Goal: Obtain resource: Obtain resource

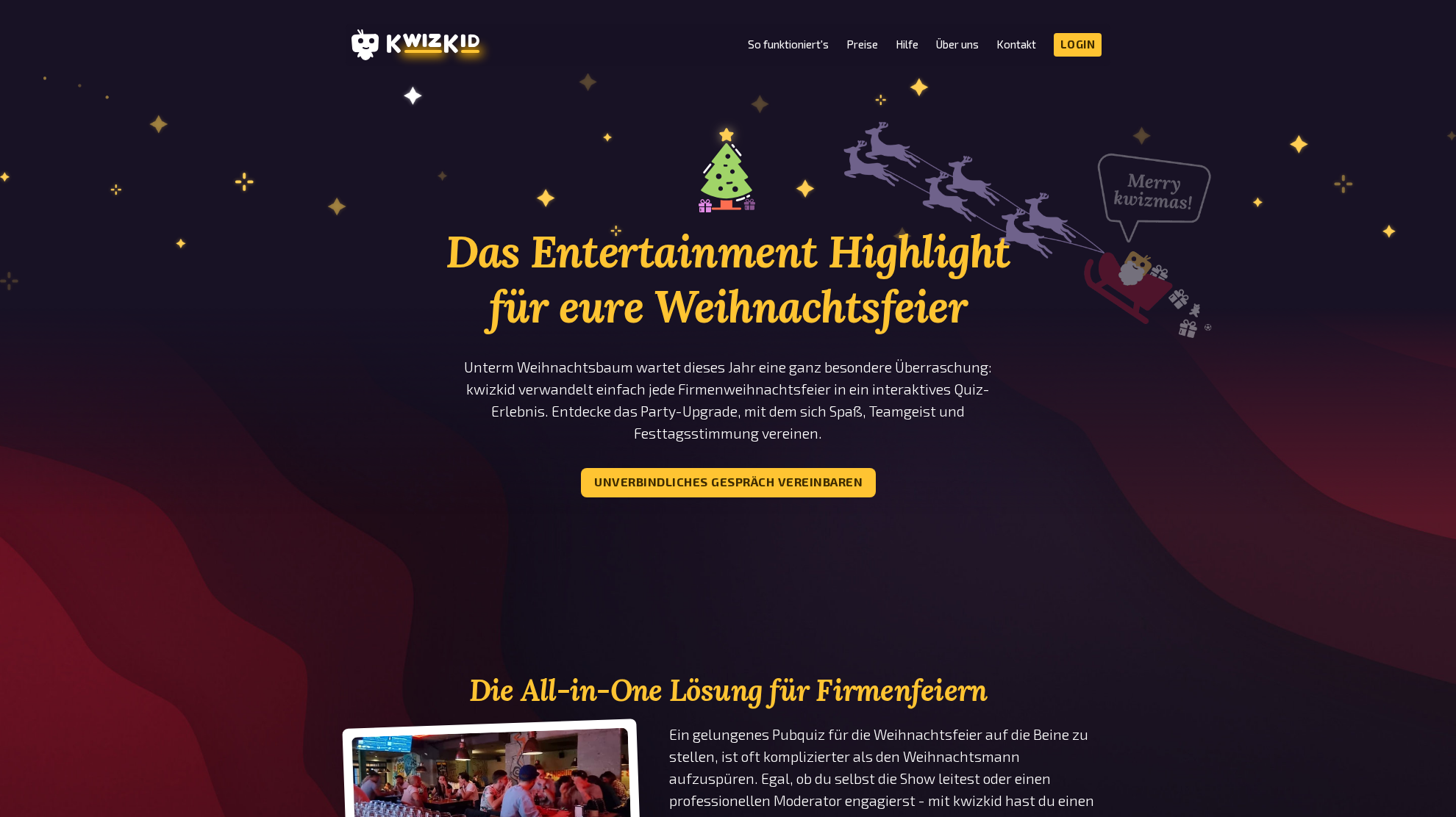
click at [443, 276] on h1 "Das Entertainment Highlight für eure Weihnachtsfeier" at bounding box center [728, 279] width 573 height 110
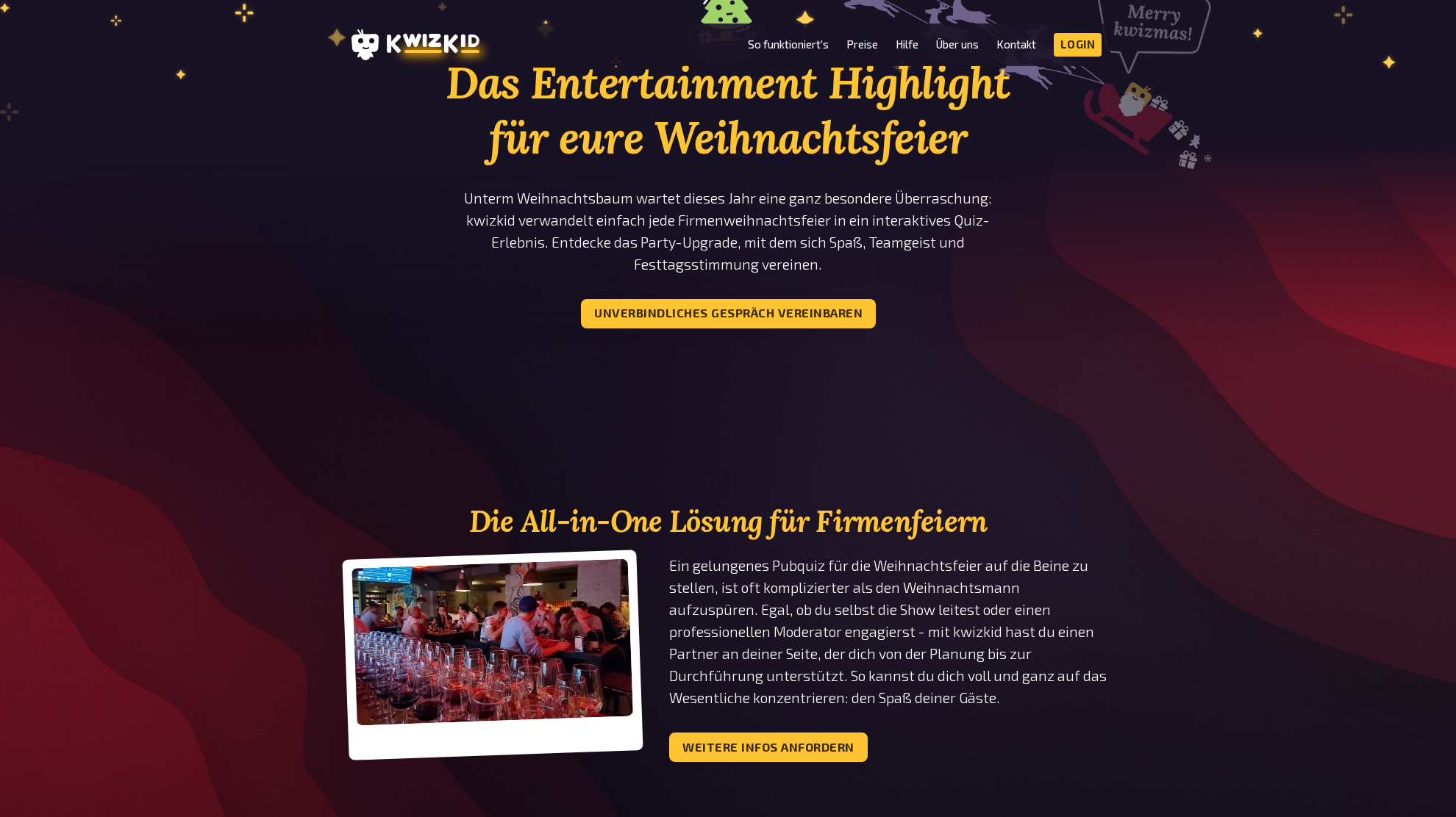
click at [1118, 303] on div "Das Entertainment Highlight für eure Weihnachtsfeier Unterm Weihnachtsbaum wart…" at bounding box center [728, 168] width 1456 height 439
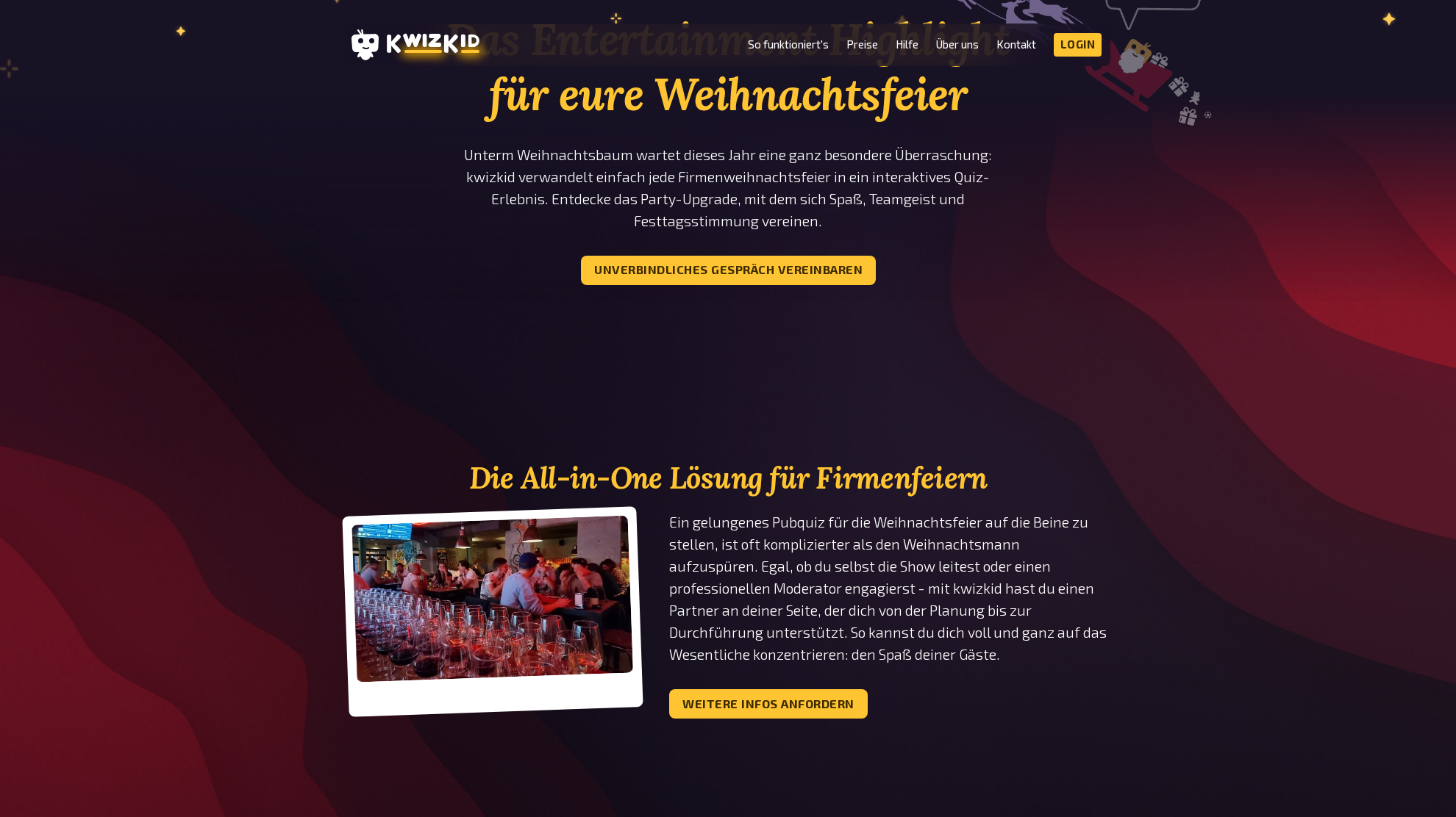
scroll to position [211, 0]
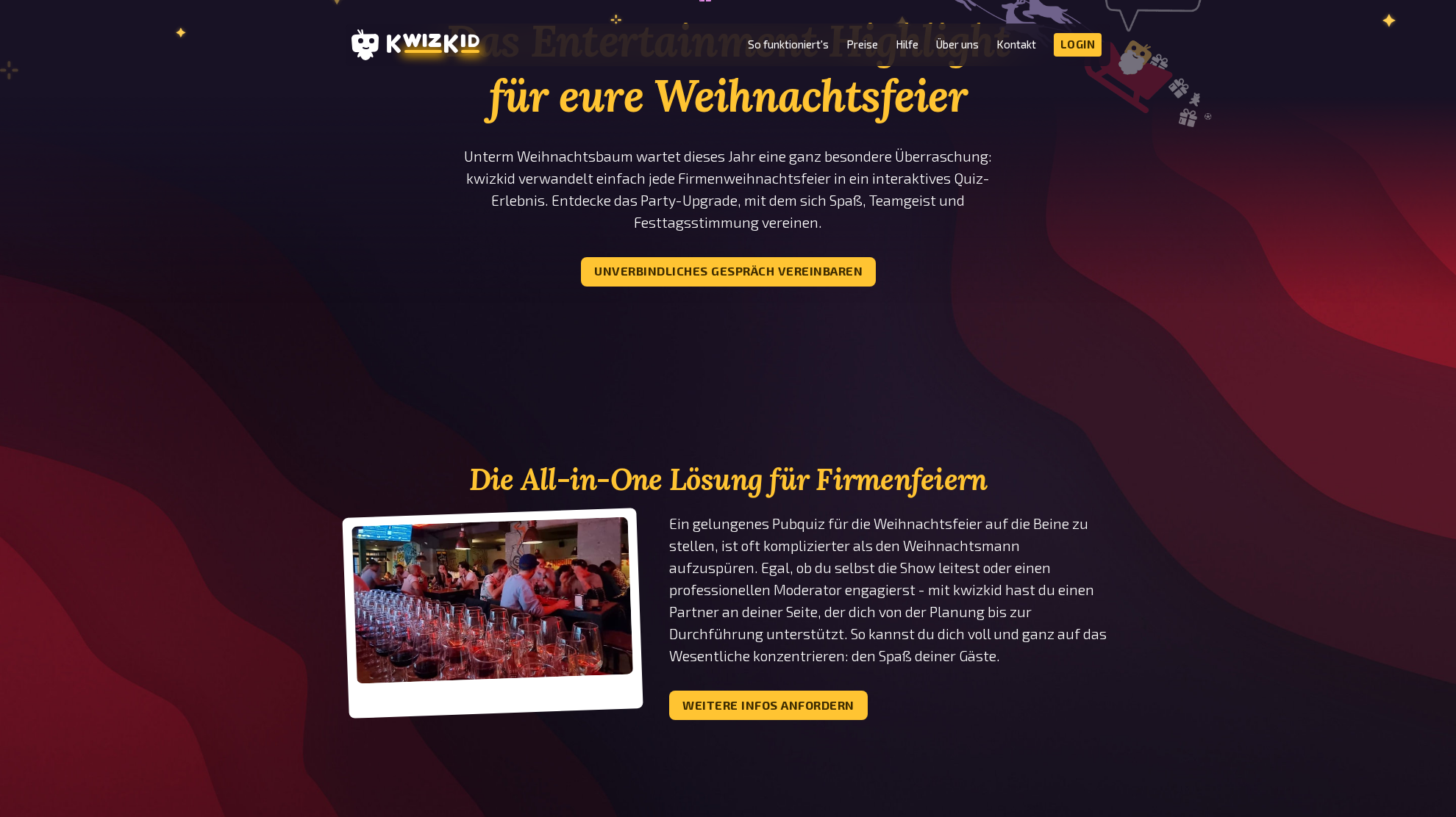
click at [1129, 306] on div "Das Entertainment Highlight für eure Weihnachtsfeier Unterm Weihnachtsbaum wart…" at bounding box center [728, 126] width 1456 height 439
click at [1129, 302] on div "Das Entertainment Highlight für eure Weihnachtsfeier Unterm Weihnachtsbaum wart…" at bounding box center [728, 126] width 1456 height 439
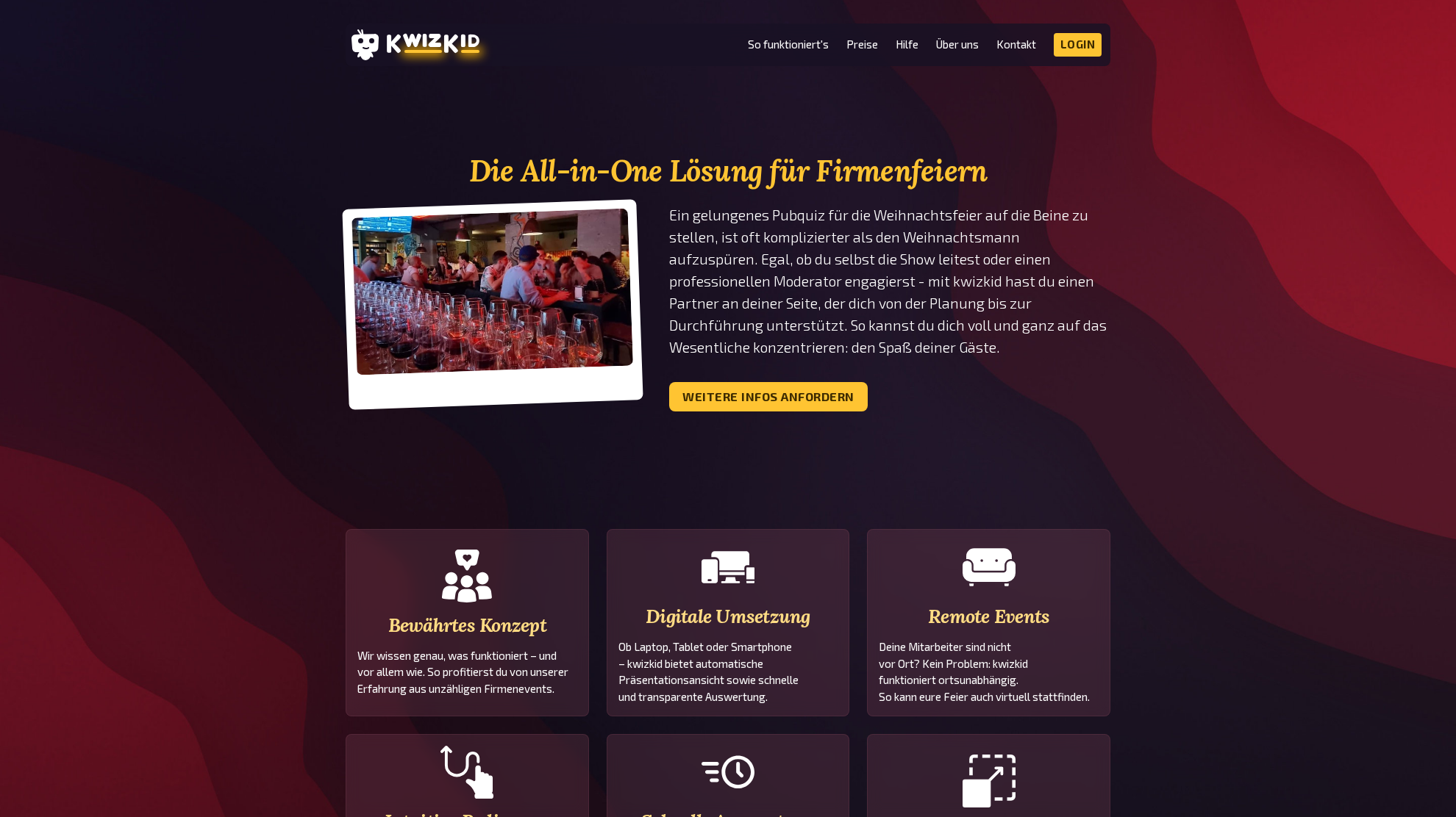
click at [1129, 302] on div "Die All-in-One Lösung für Firmenfeiern Ein gelungenes Pubquiz für die Weihnacht…" at bounding box center [728, 283] width 1456 height 257
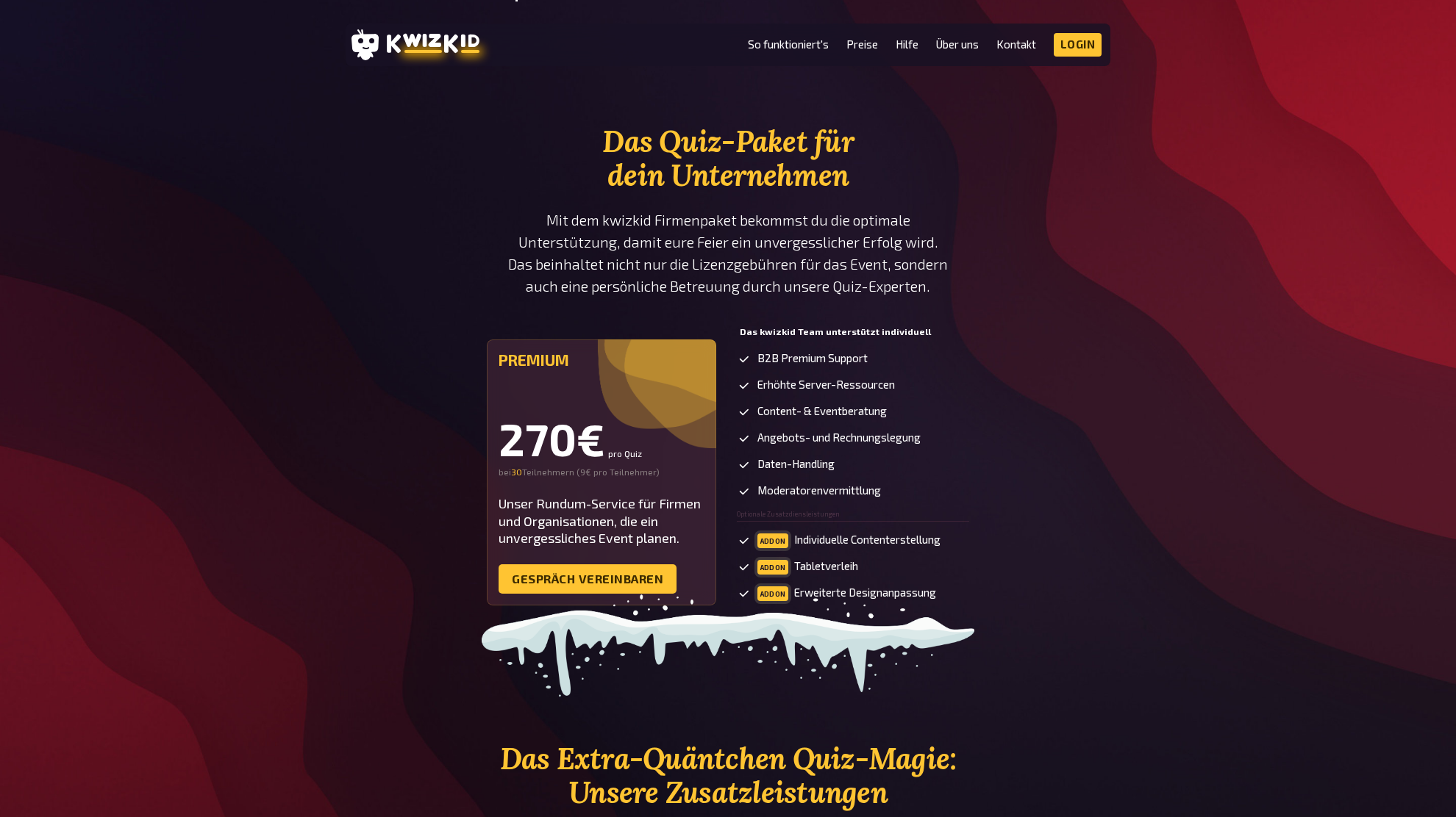
scroll to position [2360, 0]
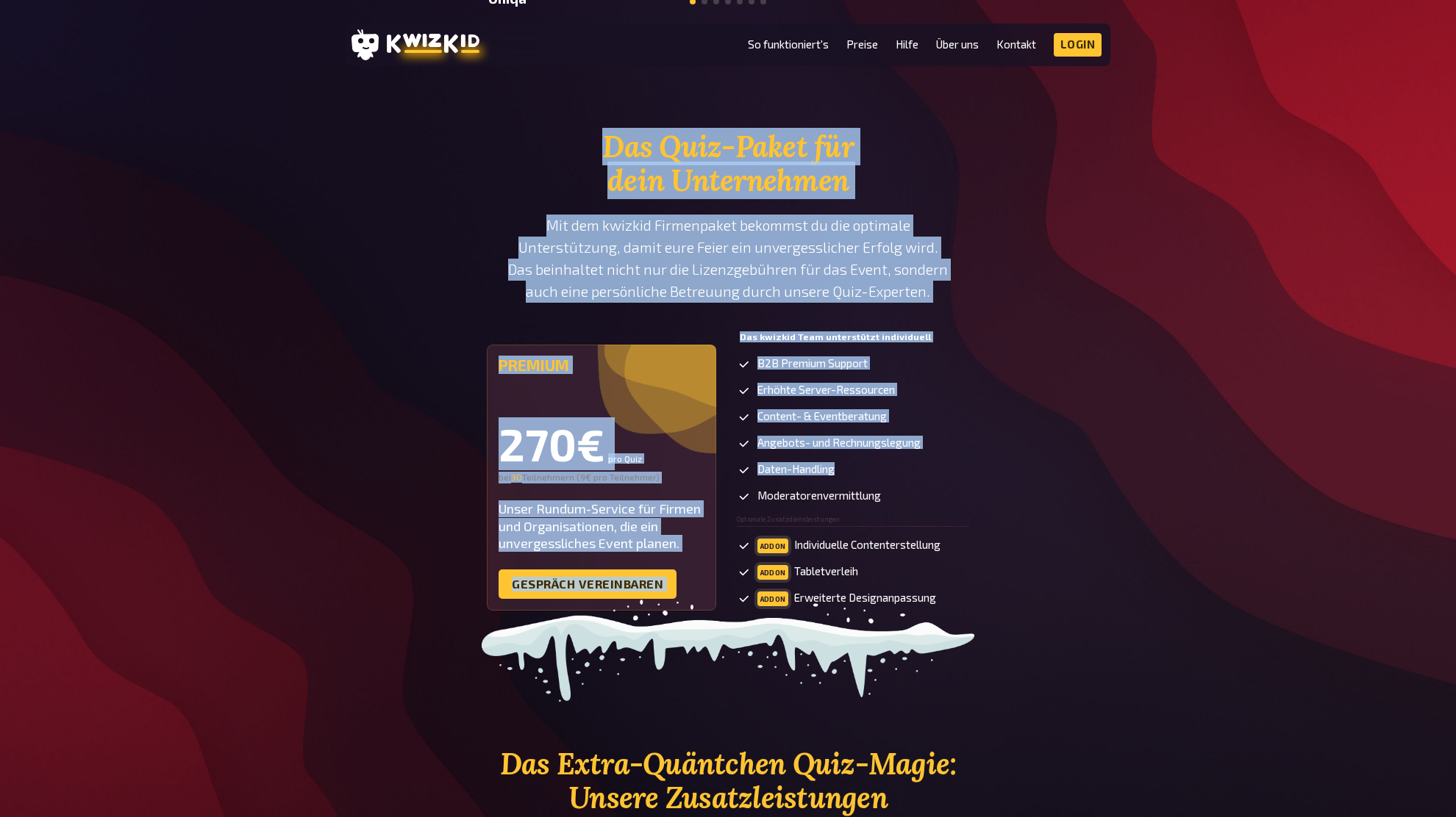
drag, startPoint x: 597, startPoint y: 135, endPoint x: 1024, endPoint y: 464, distance: 539.0
click at [1023, 462] on section "Das Quiz-Paket für dein Unternehmen Mit dem kwizkid Firmenpaket bekommst du die…" at bounding box center [728, 380] width 764 height 500
click at [1111, 462] on div "Das Quiz-Paket für dein Unternehmen Mit dem kwizkid Firmenpaket bekommst du die…" at bounding box center [728, 380] width 1456 height 500
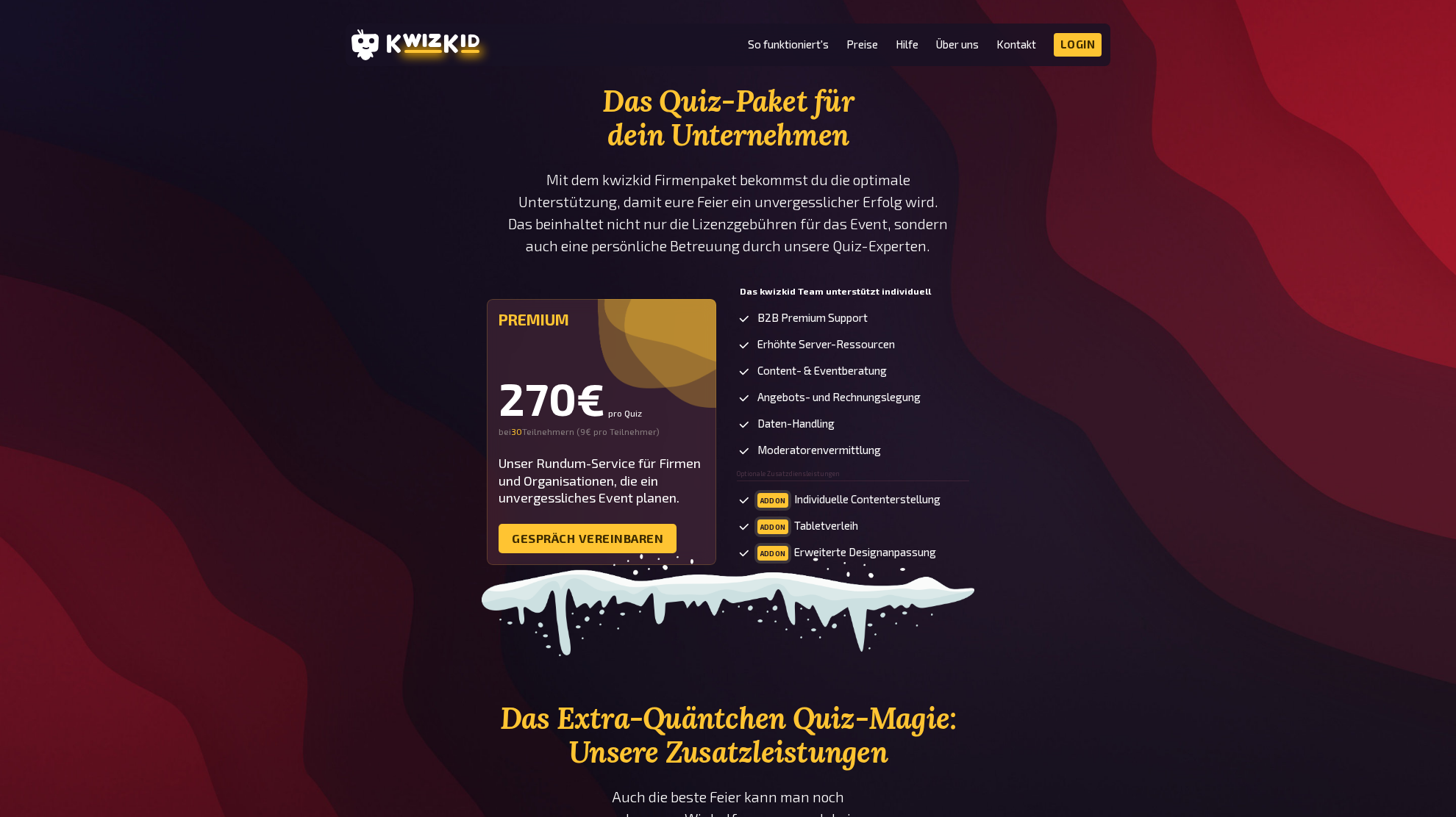
scroll to position [2403, 0]
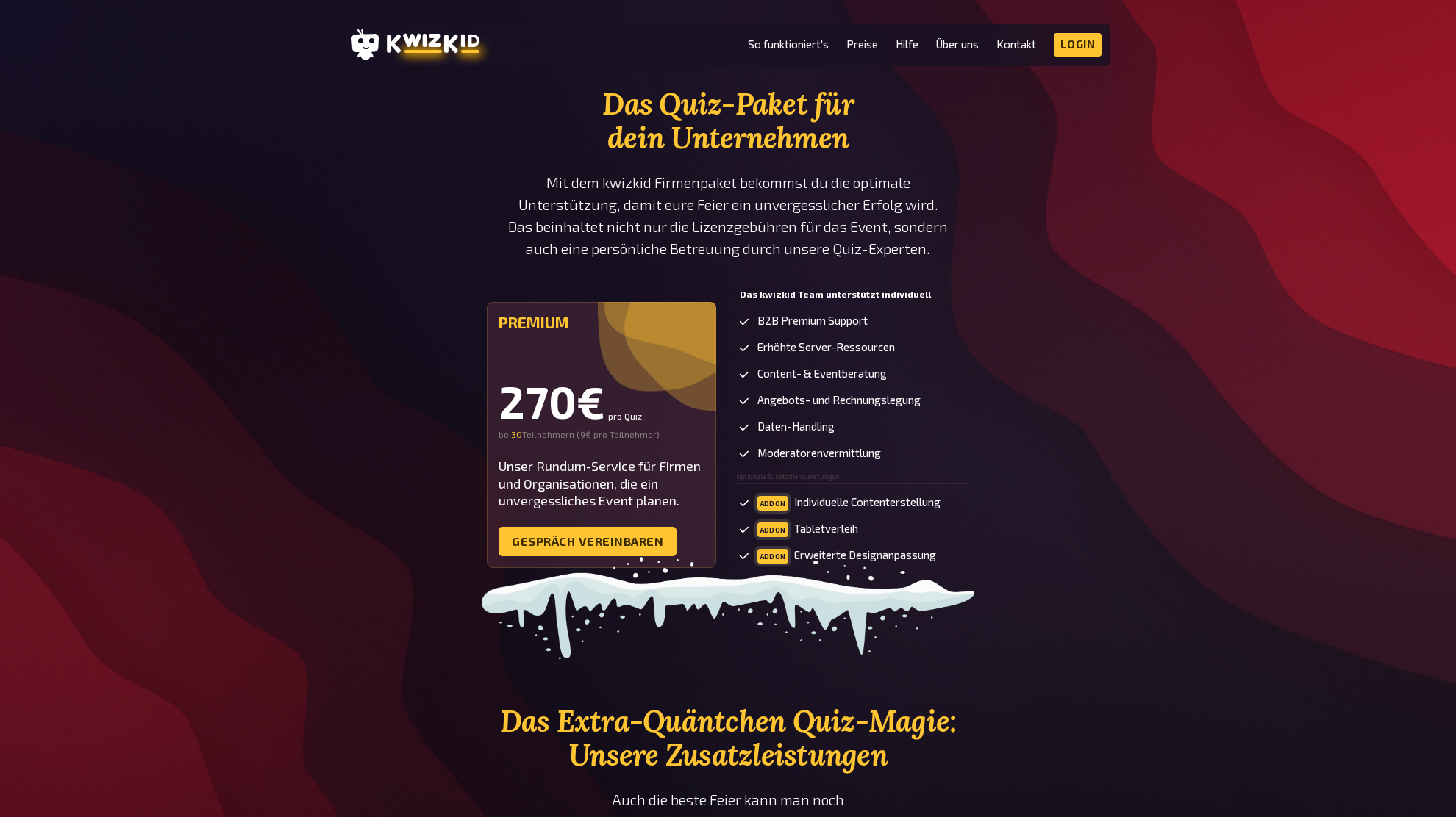
click at [1116, 455] on div "Das Quiz-Paket für dein Unternehmen Mit dem kwizkid Firmenpaket bekommst du die…" at bounding box center [728, 337] width 1456 height 500
click at [1116, 454] on div "Das Quiz-Paket für dein Unternehmen Mit dem kwizkid Firmenpaket bekommst du die…" at bounding box center [728, 337] width 1456 height 500
click at [1110, 457] on div "Premium 270€ pro Quiz bei 30 30 Teilnehmern ( 9€ pro Teilnehmer ) Unser Rundum-…" at bounding box center [728, 436] width 764 height 304
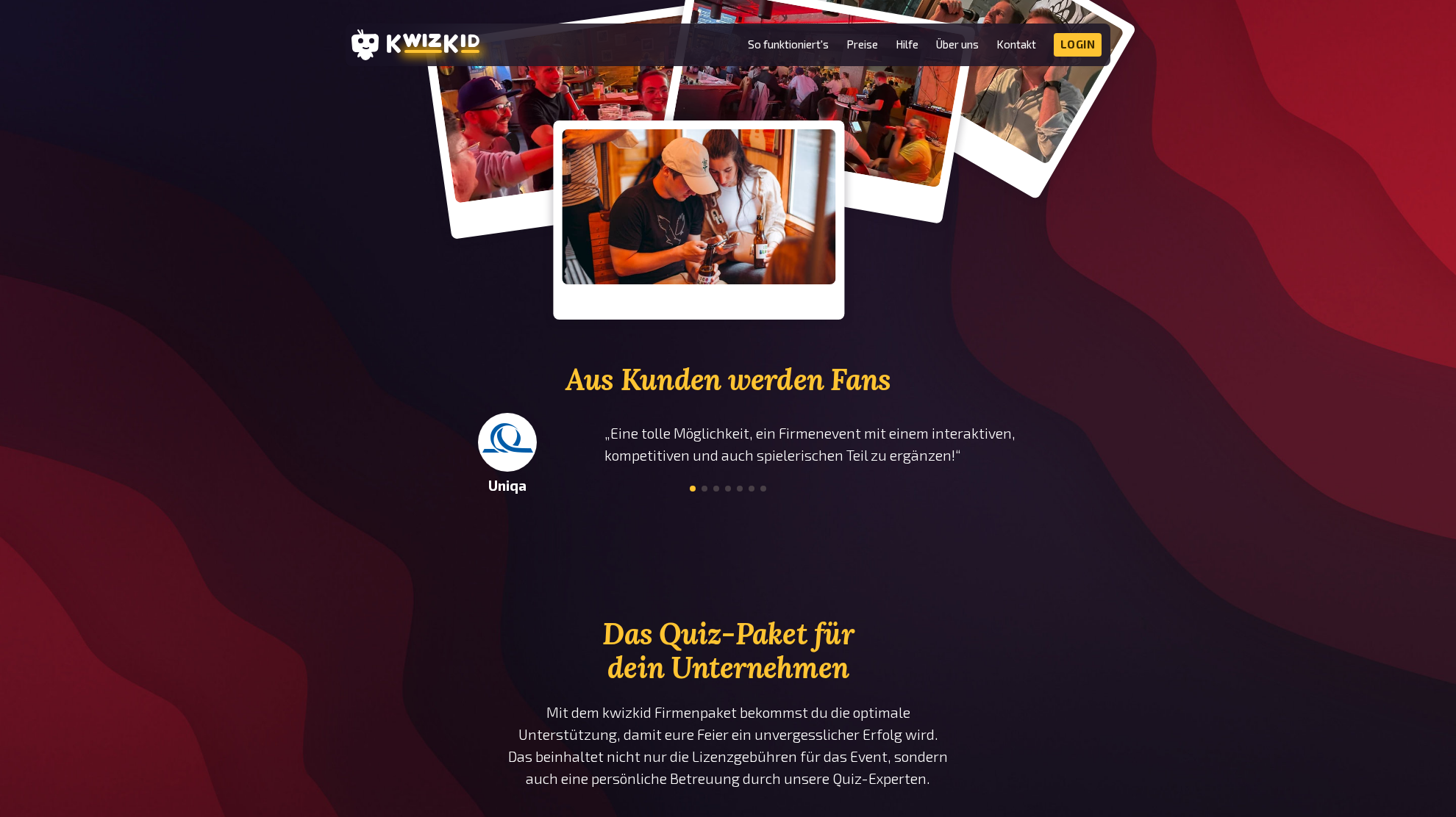
scroll to position [0, 0]
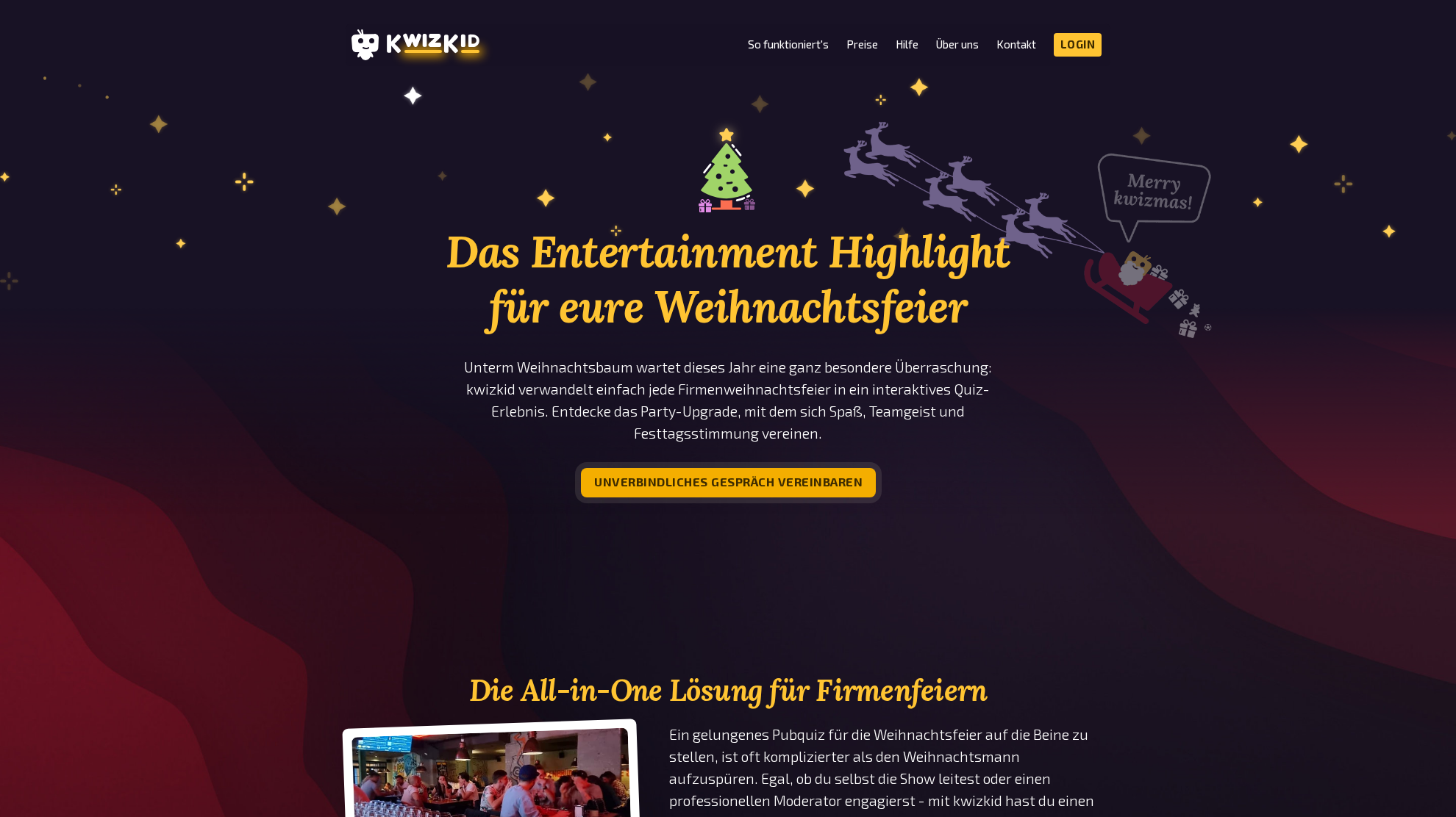
click at [778, 487] on button "Unverbindliches Gespräch vereinbaren" at bounding box center [728, 483] width 295 height 30
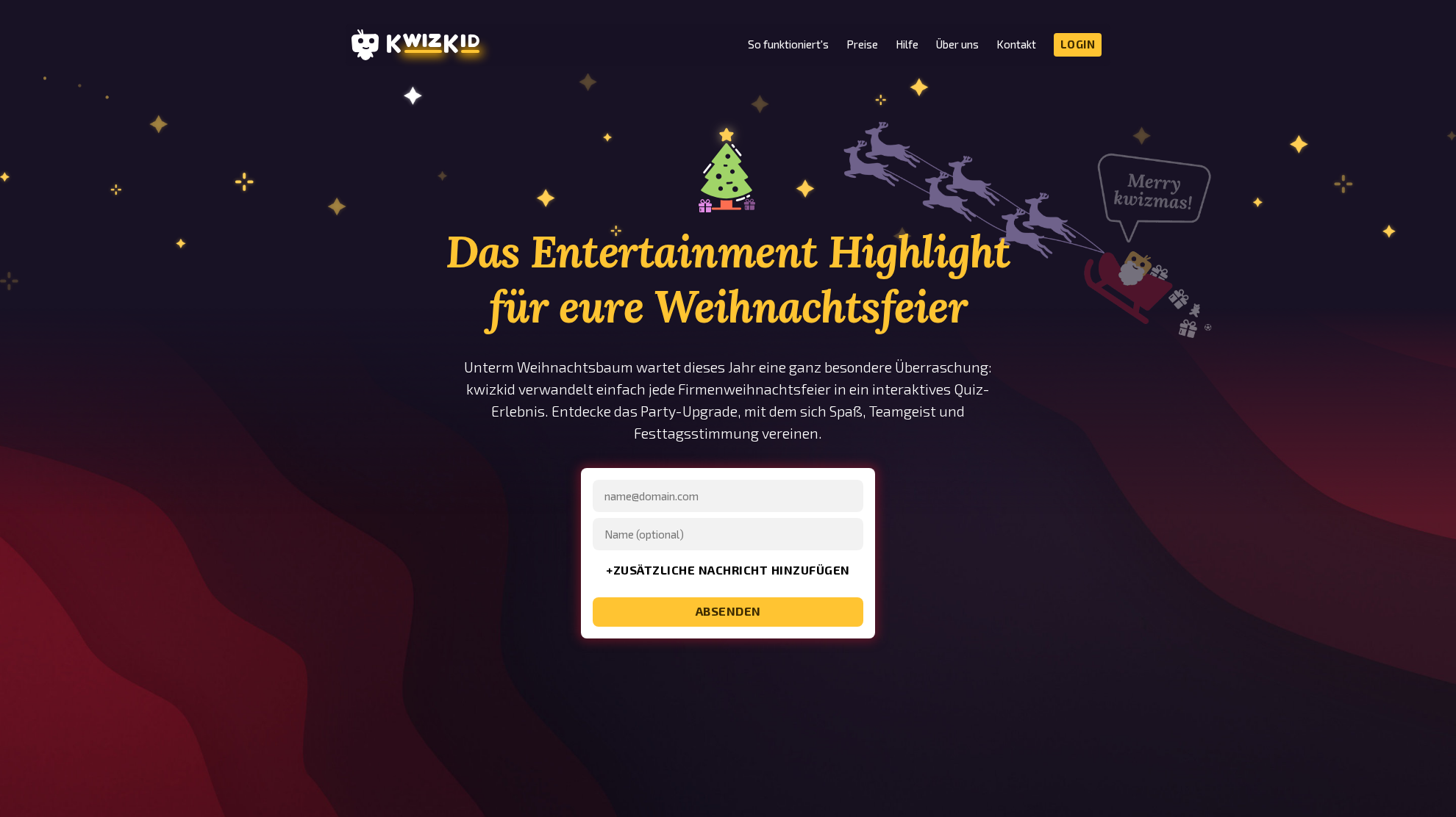
click at [1136, 459] on div "Das Entertainment Highlight für eure Weihnachtsfeier Unterm Weihnachtsbaum wart…" at bounding box center [728, 408] width 1456 height 580
click at [1100, 485] on section "Das Entertainment Highlight für eure Weihnachtsfeier Unterm Weihnachtsbaum wart…" at bounding box center [728, 408] width 764 height 580
click at [1100, 483] on section "Das Entertainment Highlight für eure Weihnachtsfeier Unterm Weihnachtsbaum wart…" at bounding box center [728, 408] width 764 height 580
click at [1069, 516] on section "Das Entertainment Highlight für eure Weihnachtsfeier Unterm Weihnachtsbaum wart…" at bounding box center [728, 408] width 764 height 580
click at [654, 563] on button "+ zusätzliche Nachricht hinzufügen" at bounding box center [728, 571] width 271 height 30
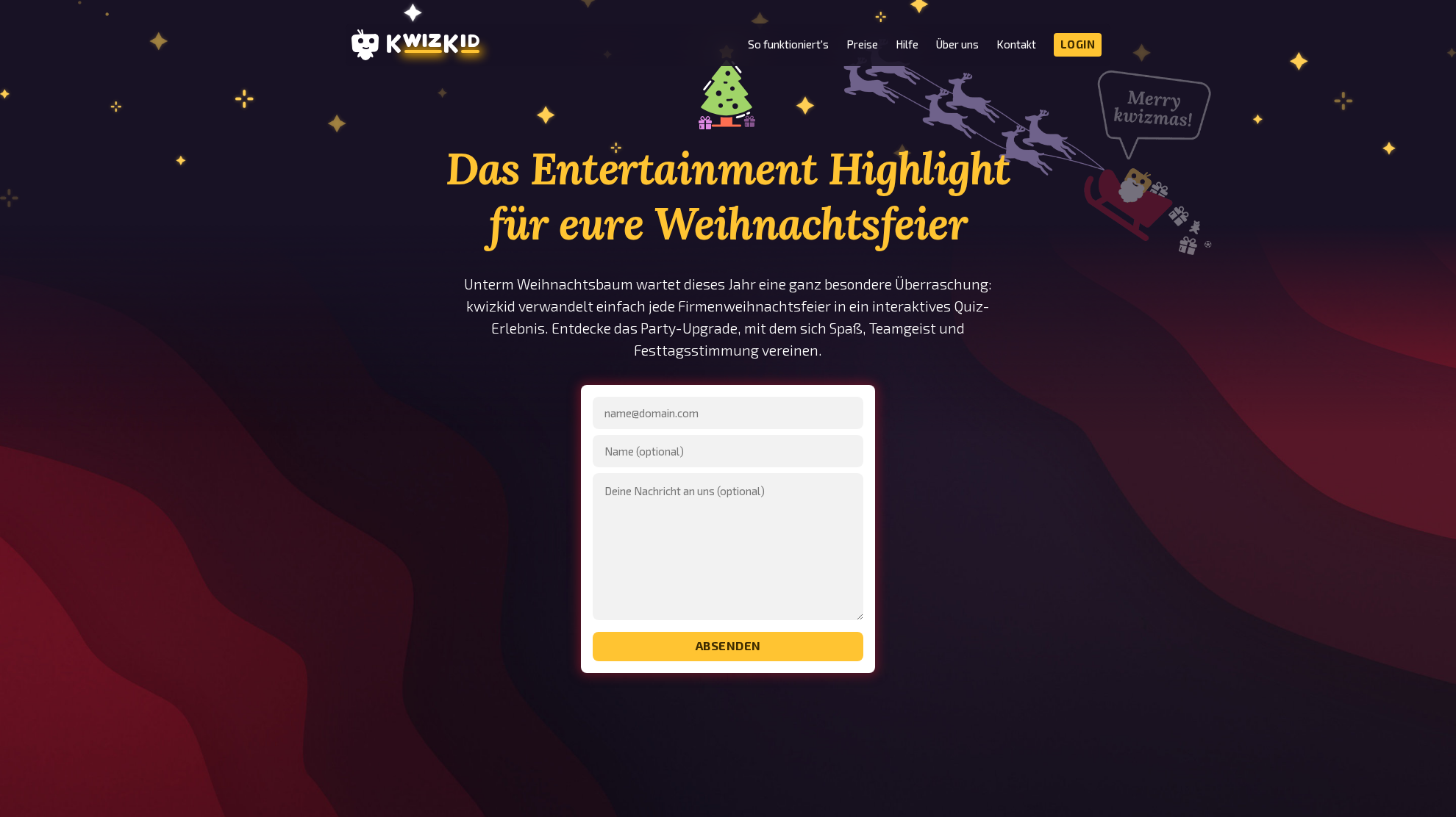
scroll to position [90, 0]
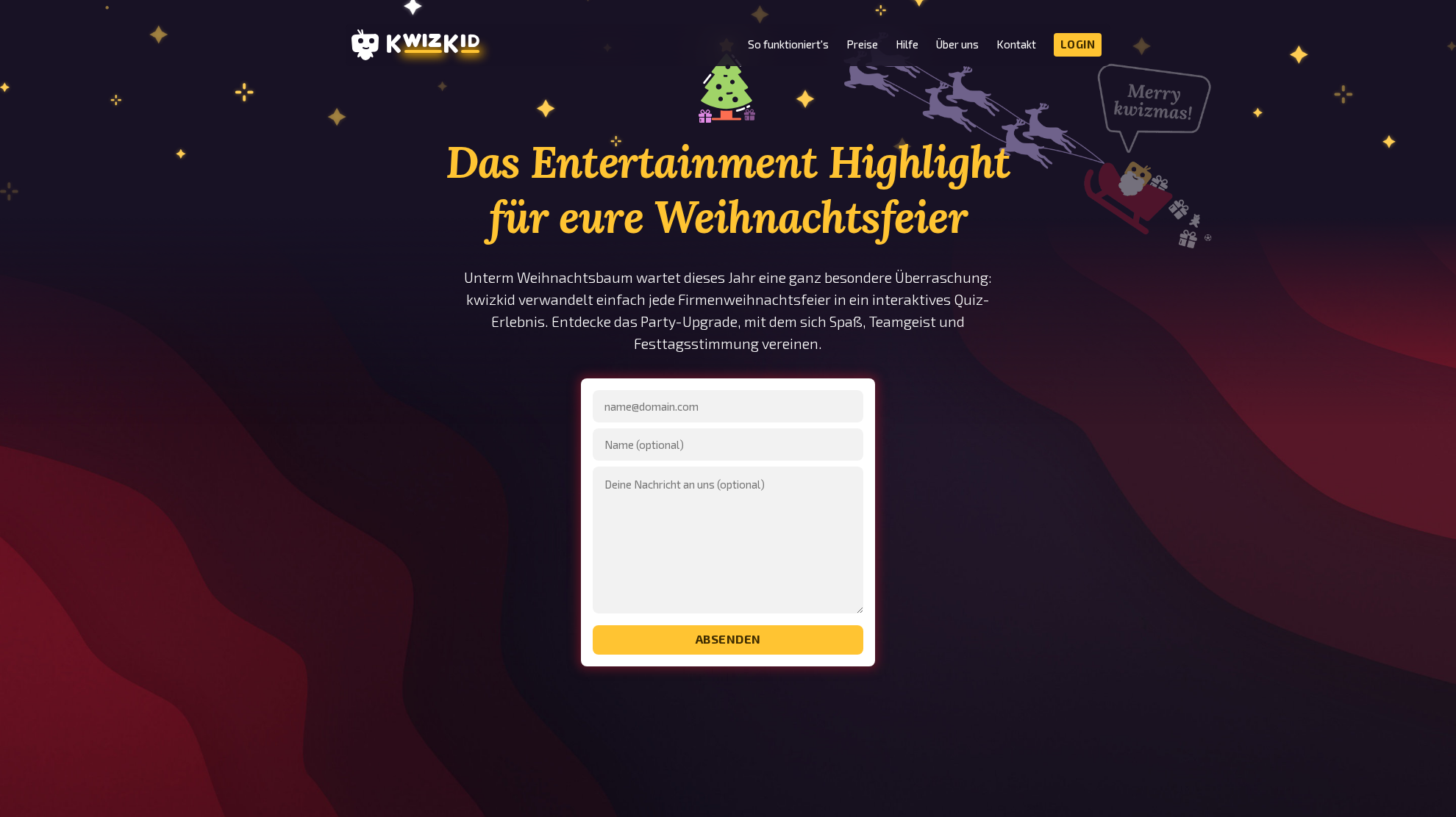
click at [1006, 494] on div "Das Entertainment Highlight für eure Weihnachtsfeier Unterm Weihnachtsbaum wart…" at bounding box center [728, 347] width 573 height 638
click at [1008, 529] on div "Das Entertainment Highlight für eure Weihnachtsfeier Unterm Weihnachtsbaum wart…" at bounding box center [728, 347] width 573 height 638
click at [1004, 523] on div "Das Entertainment Highlight für eure Weihnachtsfeier Unterm Weihnachtsbaum wart…" at bounding box center [728, 347] width 573 height 638
click at [1004, 521] on div "Das Entertainment Highlight für eure Weihnachtsfeier Unterm Weihnachtsbaum wart…" at bounding box center [728, 347] width 573 height 638
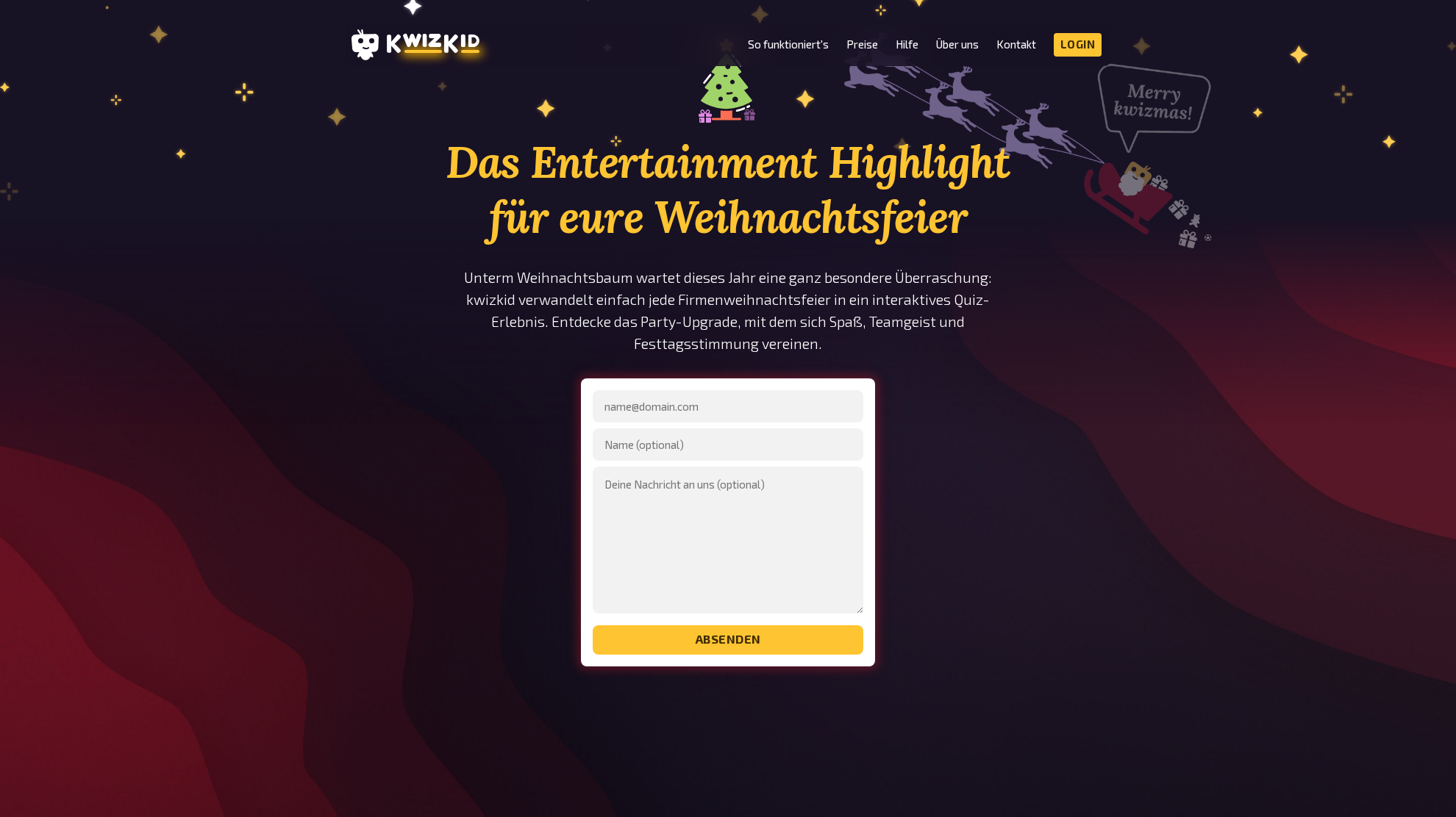
click at [1004, 520] on div "Das Entertainment Highlight für eure Weihnachtsfeier Unterm Weihnachtsbaum wart…" at bounding box center [728, 347] width 573 height 638
click at [1003, 520] on div "Das Entertainment Highlight für eure Weihnachtsfeier Unterm Weihnachtsbaum wart…" at bounding box center [728, 347] width 573 height 638
click at [452, 302] on p "Unterm Weihnachtsbaum wartet dieses Jahr eine ganz besondere Überraschung: kwiz…" at bounding box center [728, 310] width 573 height 88
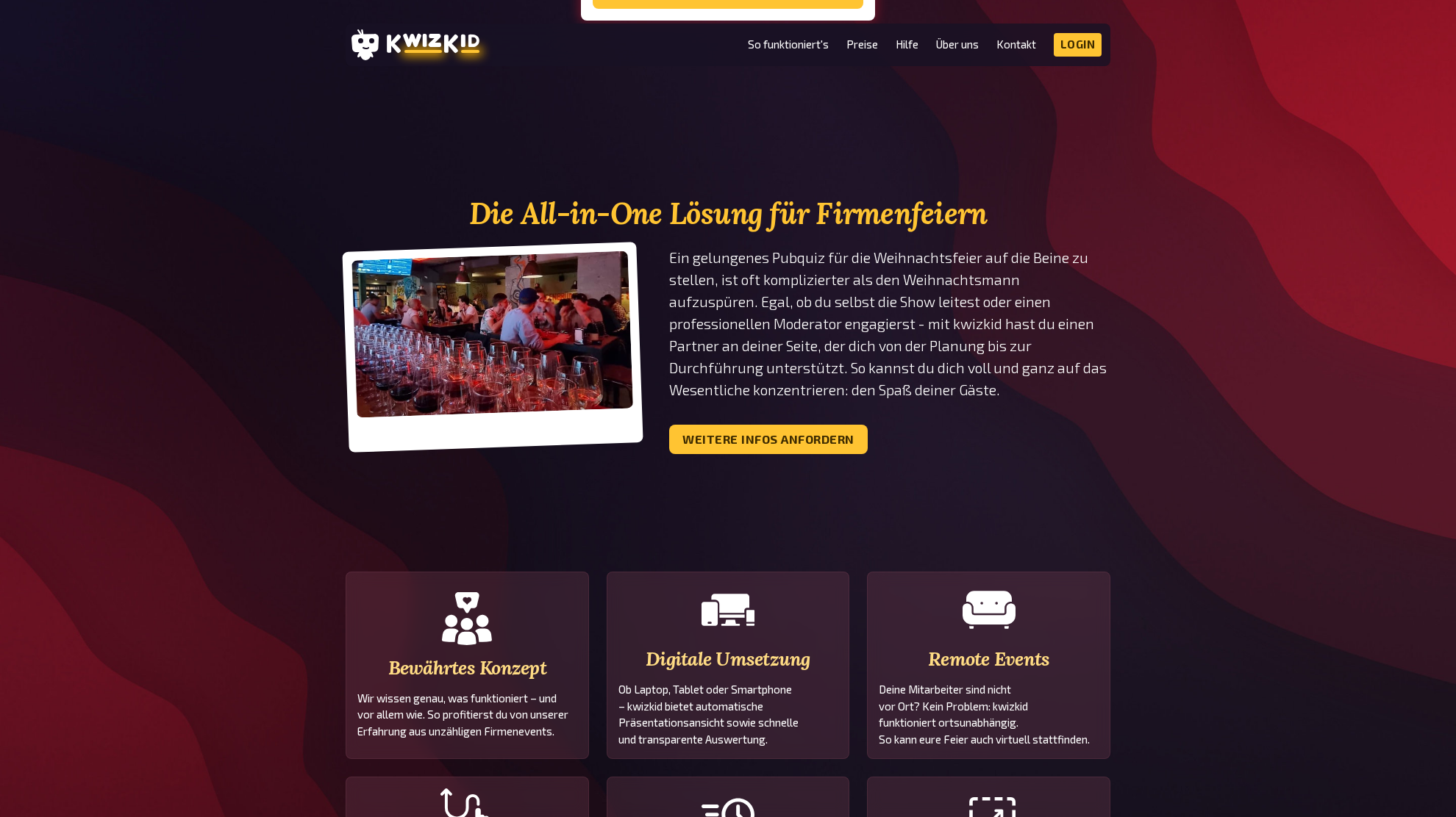
scroll to position [731, 0]
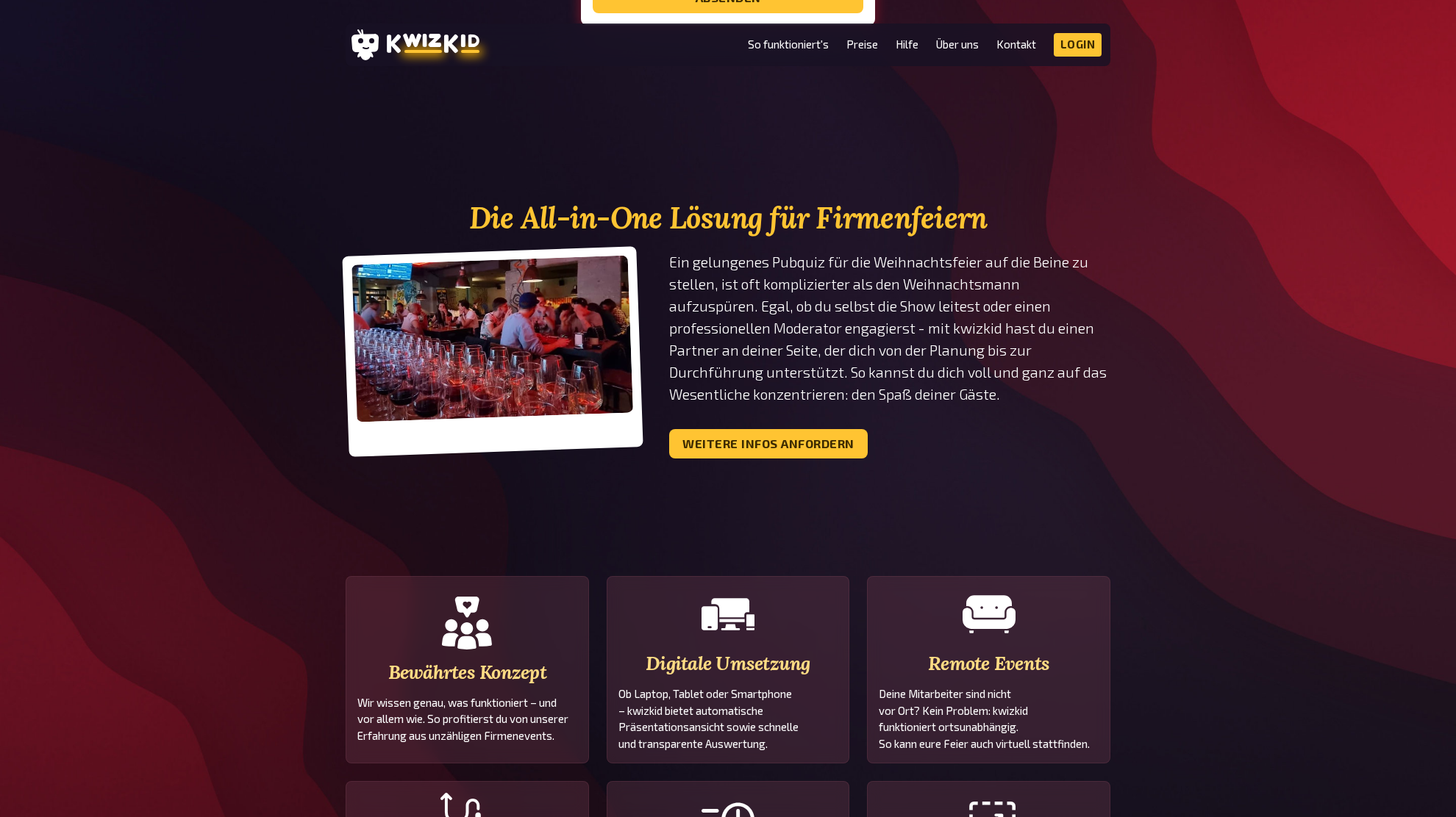
click at [764, 370] on p "Ein gelungenes Pubquiz für die Weihnachtsfeier auf die Beine zu stellen, ist of…" at bounding box center [890, 328] width 441 height 154
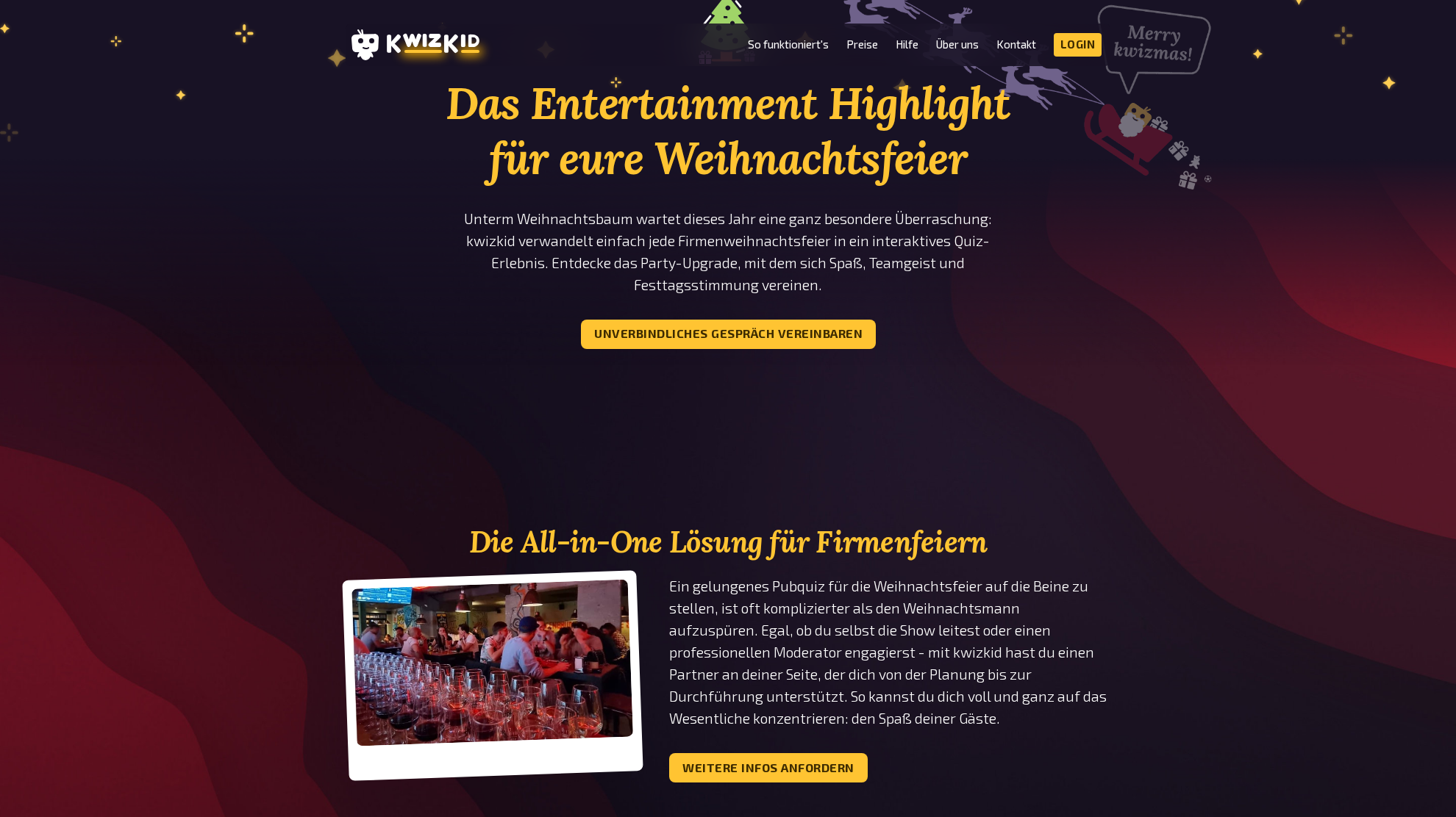
click at [1068, 263] on section "Das Entertainment Highlight für eure Weihnachtsfeier Unterm Weihnachtsbaum wart…" at bounding box center [728, 188] width 764 height 439
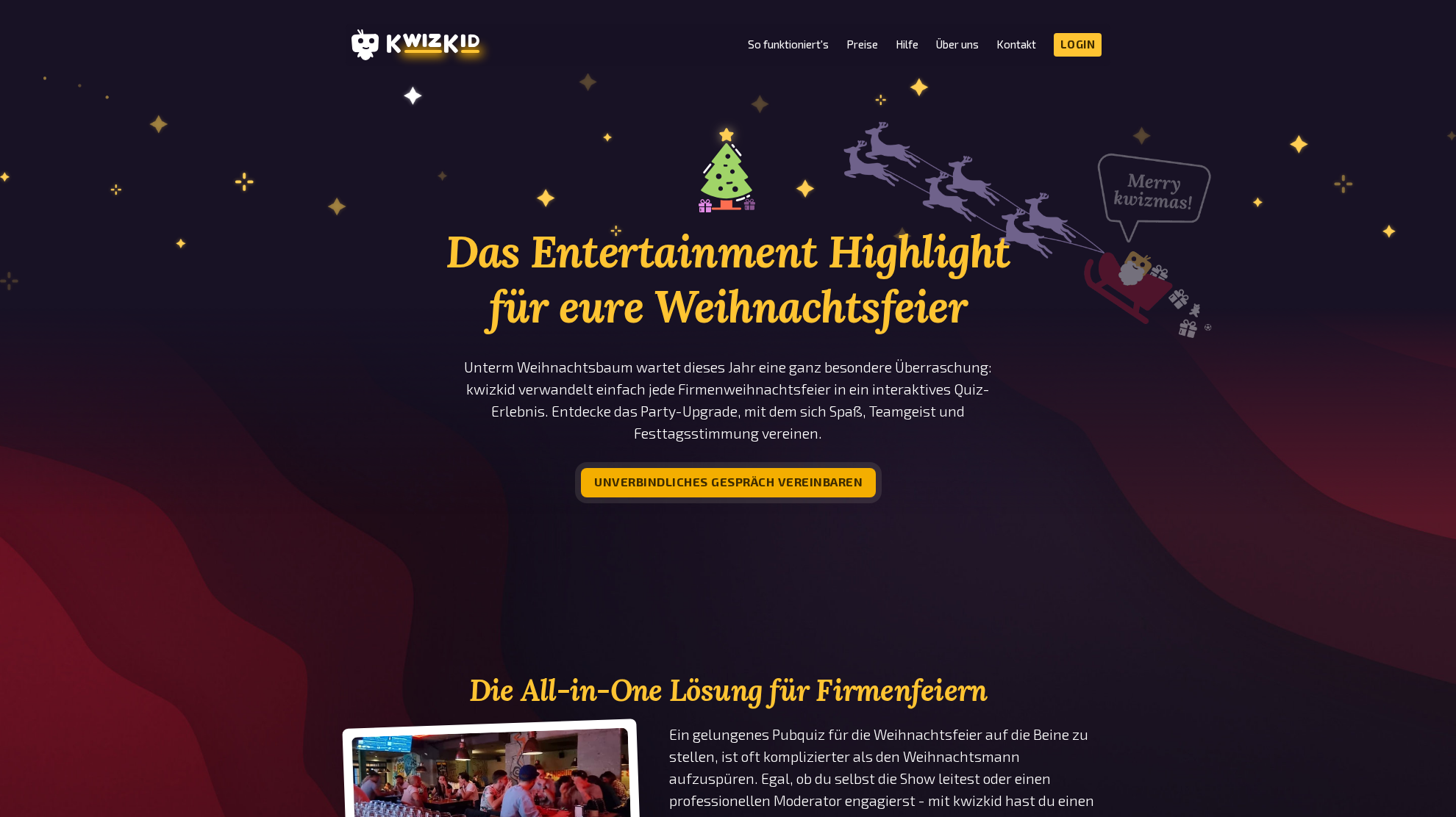
click at [742, 412] on p "Unterm Weihnachtsbaum wartet dieses Jahr eine ganz besondere Überraschung: kwiz…" at bounding box center [728, 400] width 573 height 88
click at [813, 485] on button "Unverbindliches Gespräch vereinbaren" at bounding box center [728, 483] width 295 height 30
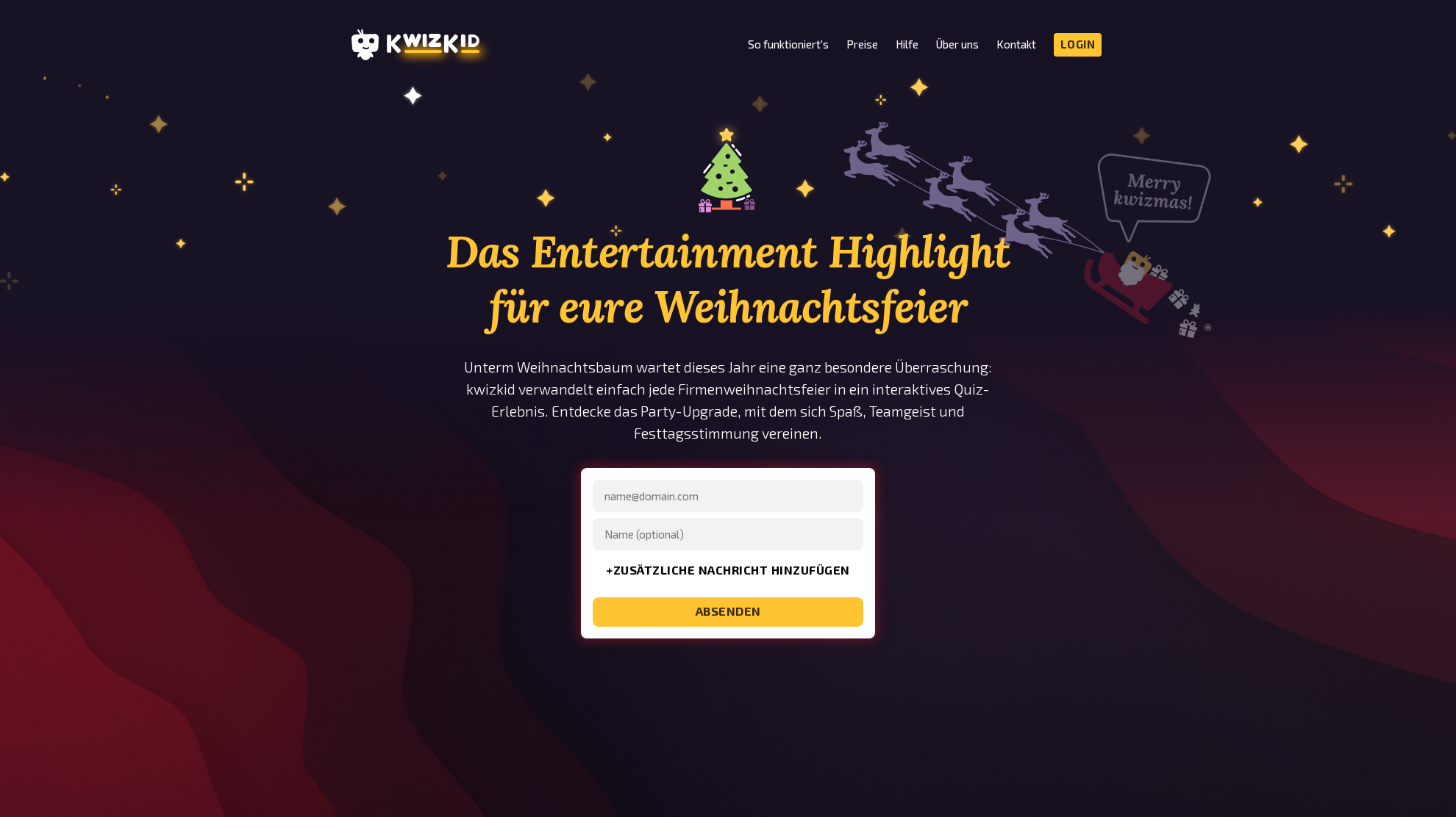
click at [1150, 497] on div "Das Entertainment Highlight für eure Weihnachtsfeier Unterm Weihnachtsbaum wart…" at bounding box center [728, 408] width 1456 height 580
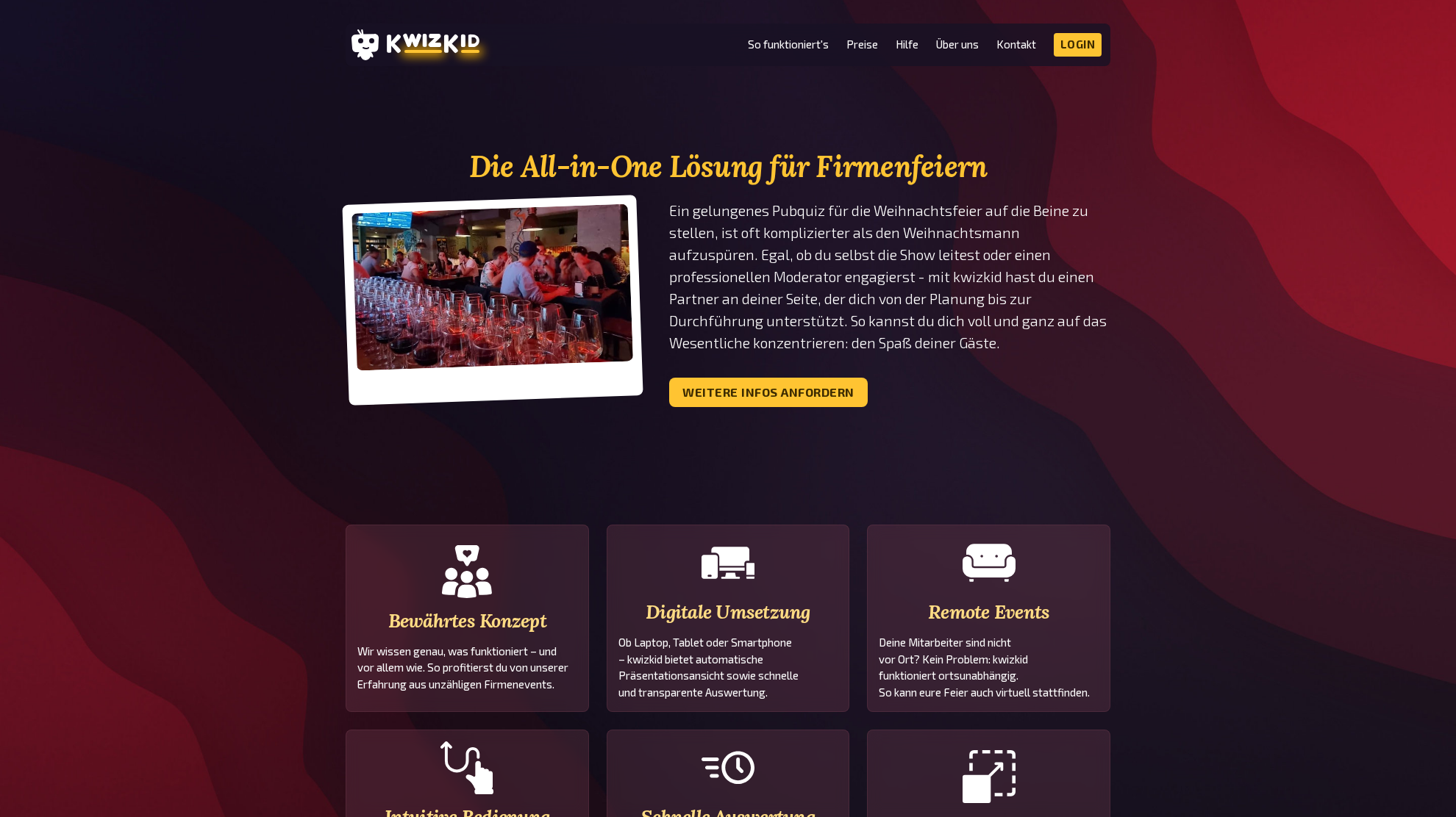
scroll to position [663, 0]
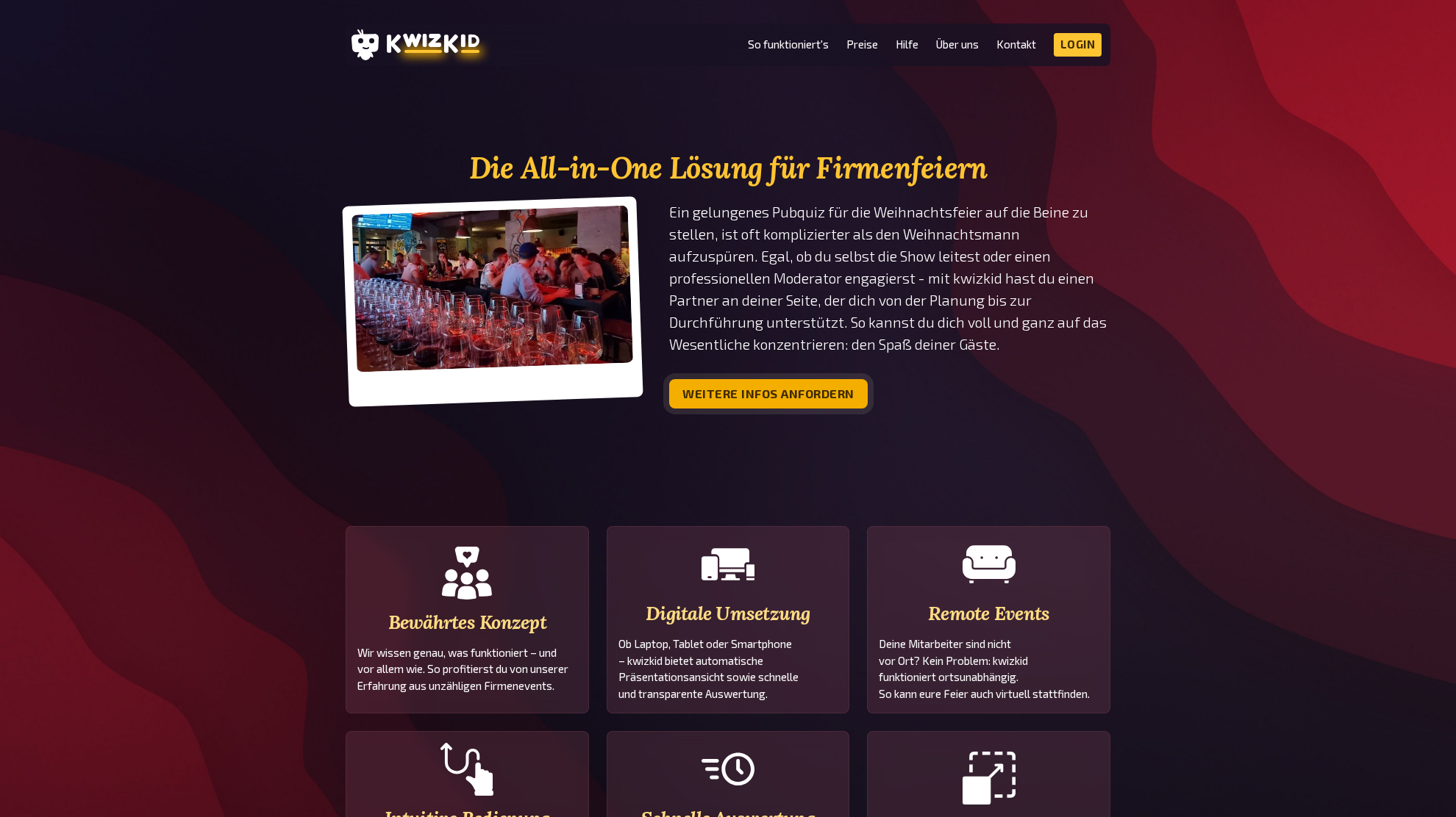
click at [806, 385] on button "Weitere Infos anfordern" at bounding box center [768, 394] width 199 height 30
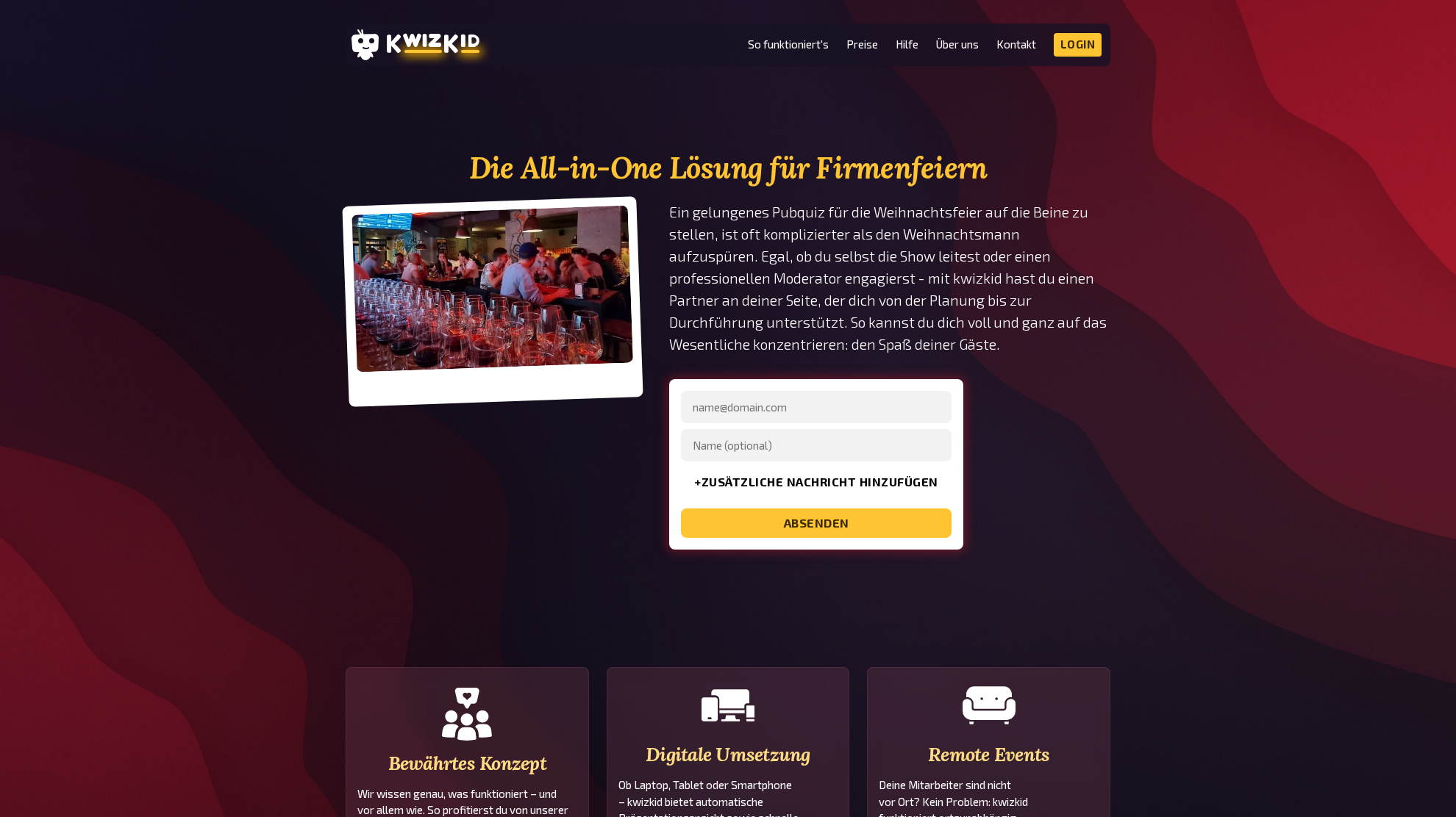
click at [1137, 451] on div "Die All-in-One Lösung für Firmenfeiern Ein gelungenes Pubquiz für die Weihnacht…" at bounding box center [728, 350] width 1456 height 398
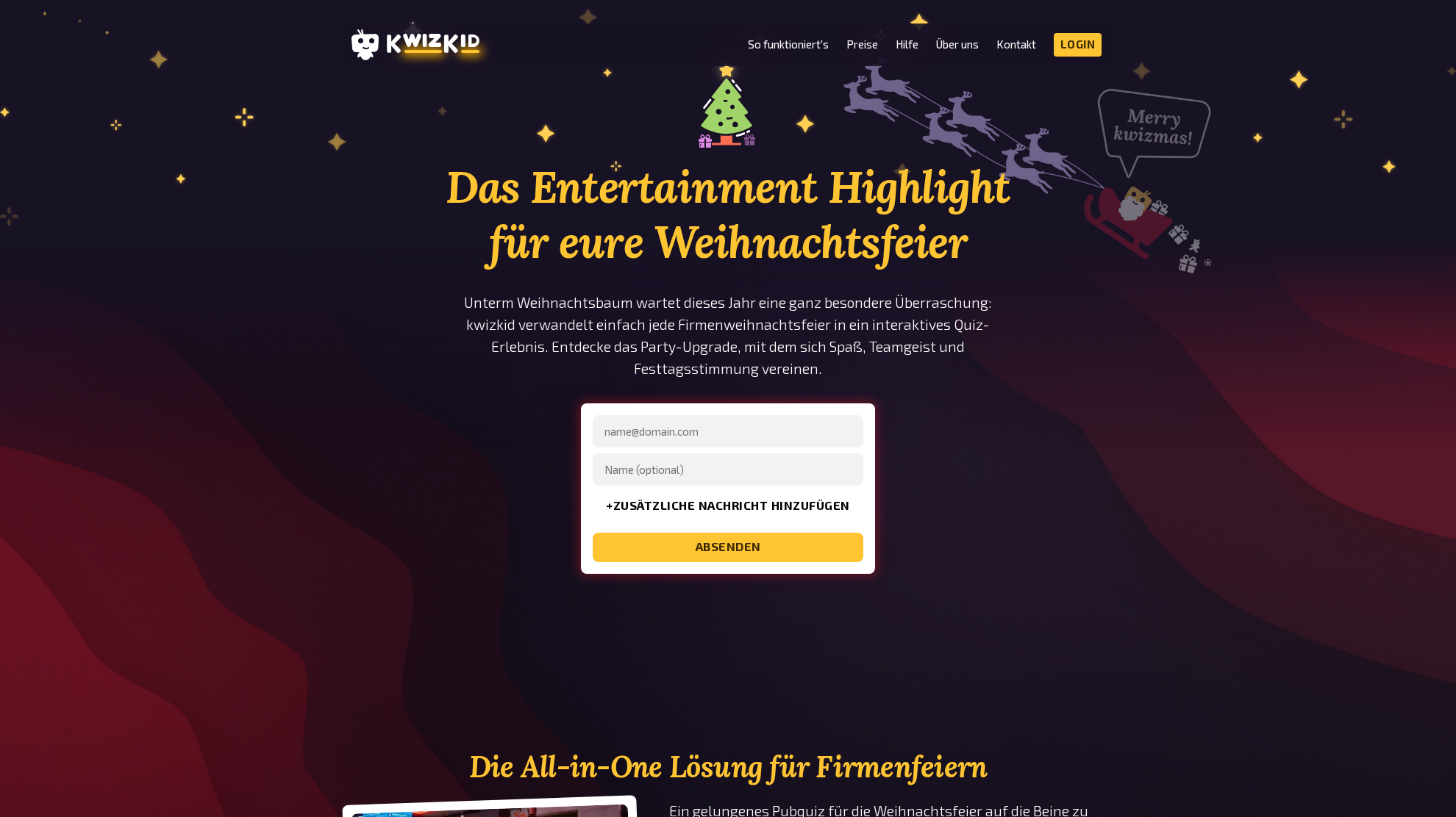
scroll to position [0, 0]
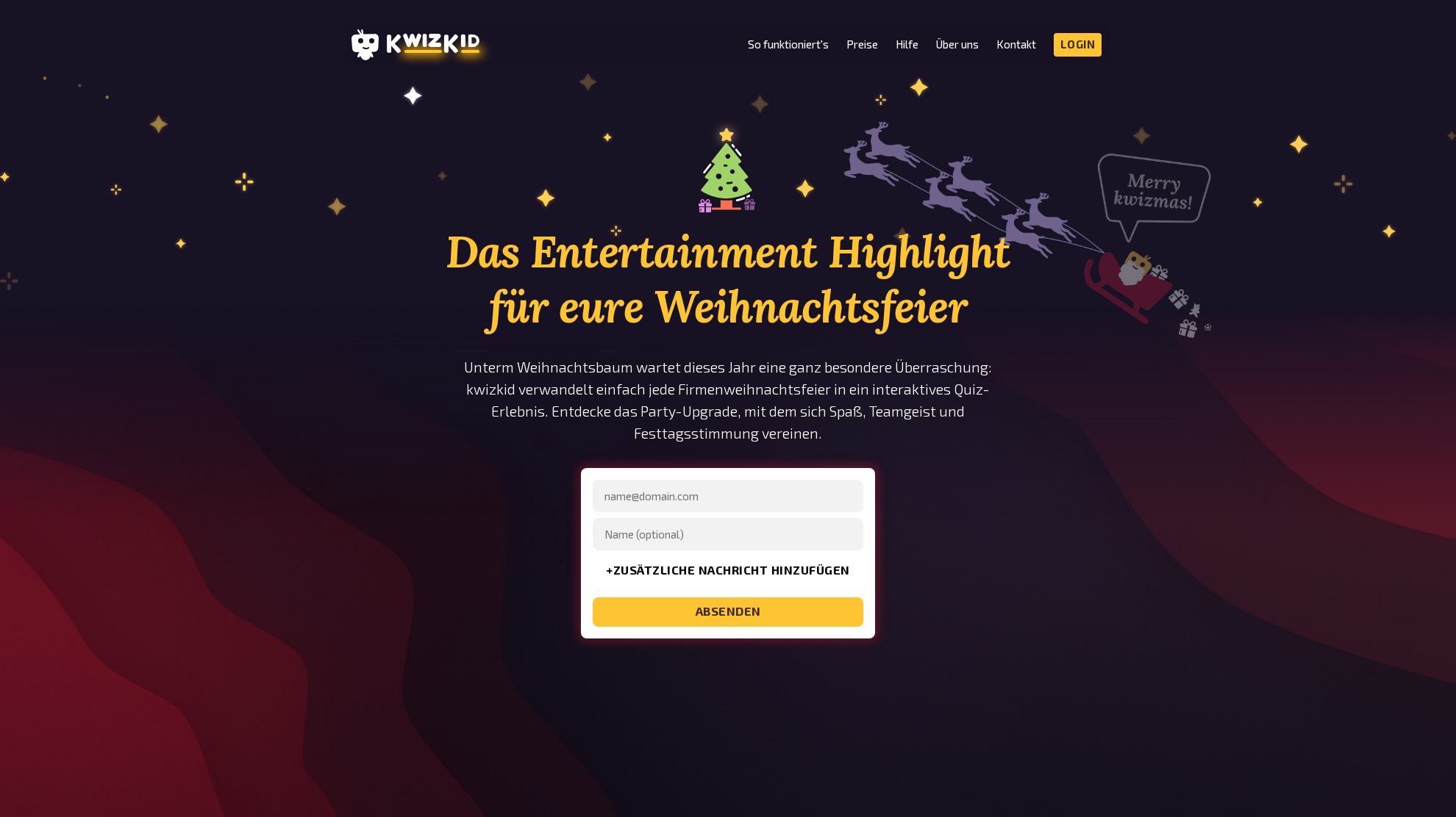
click at [1209, 449] on div "Das Entertainment Highlight für eure Weihnachtsfeier Unterm Weihnachtsbaum wart…" at bounding box center [728, 408] width 1456 height 580
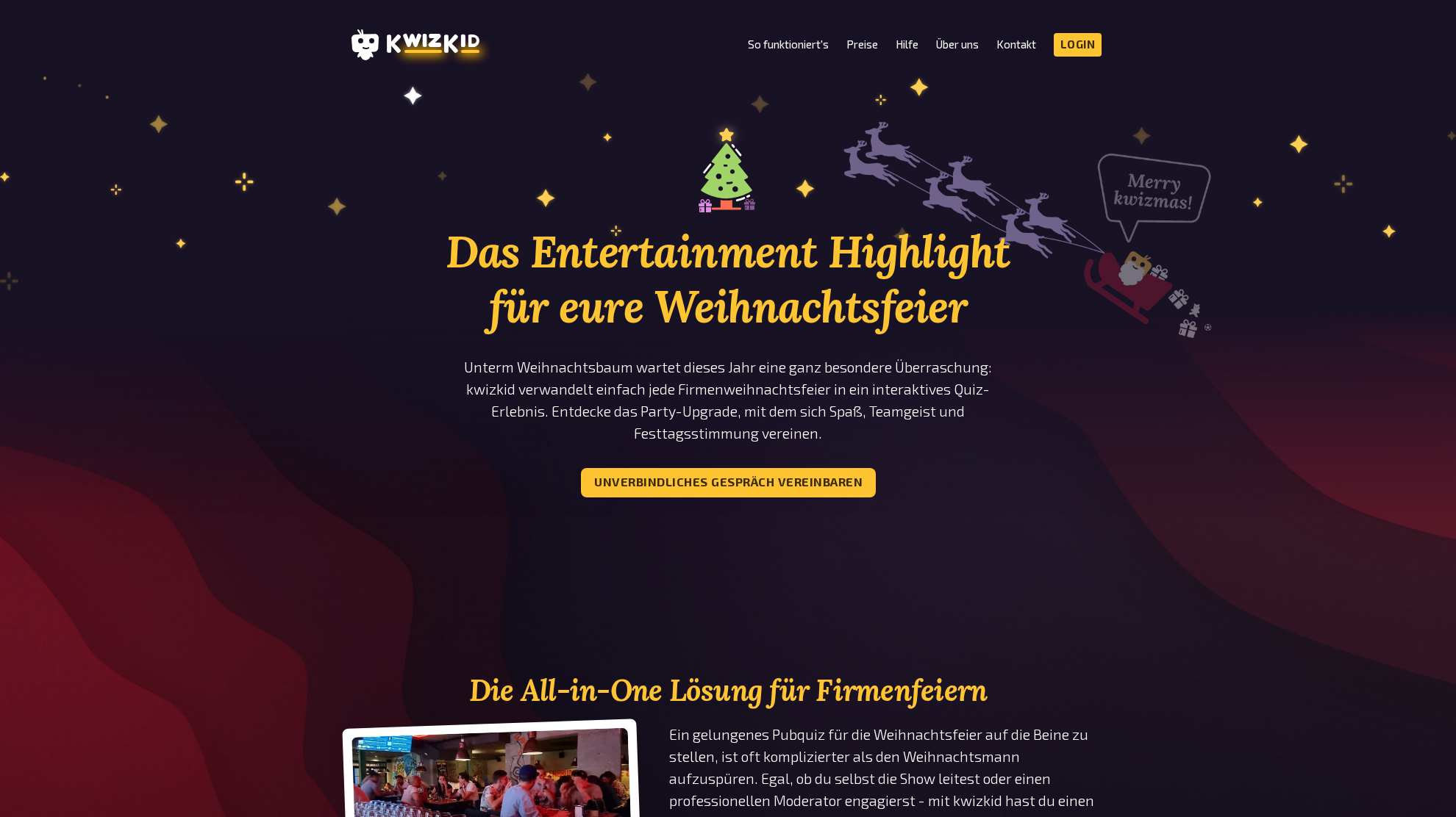
click at [1213, 398] on div "Das Entertainment Highlight für eure Weihnachtsfeier Unterm Weihnachtsbaum wart…" at bounding box center [728, 337] width 1456 height 439
click at [1208, 308] on div "Das Entertainment Highlight für eure Weihnachtsfeier Unterm Weihnachtsbaum wart…" at bounding box center [728, 337] width 1456 height 439
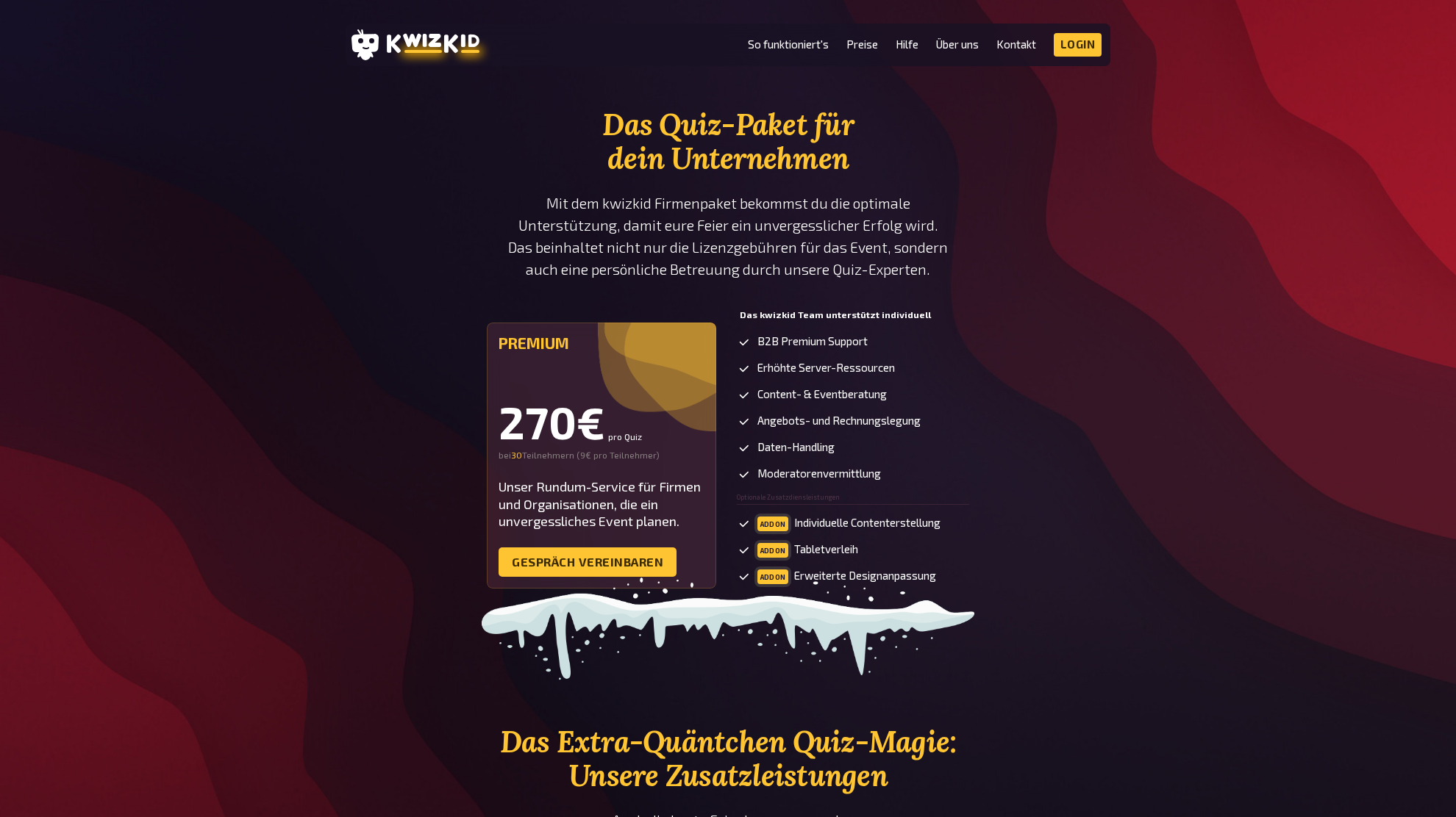
scroll to position [2407, 0]
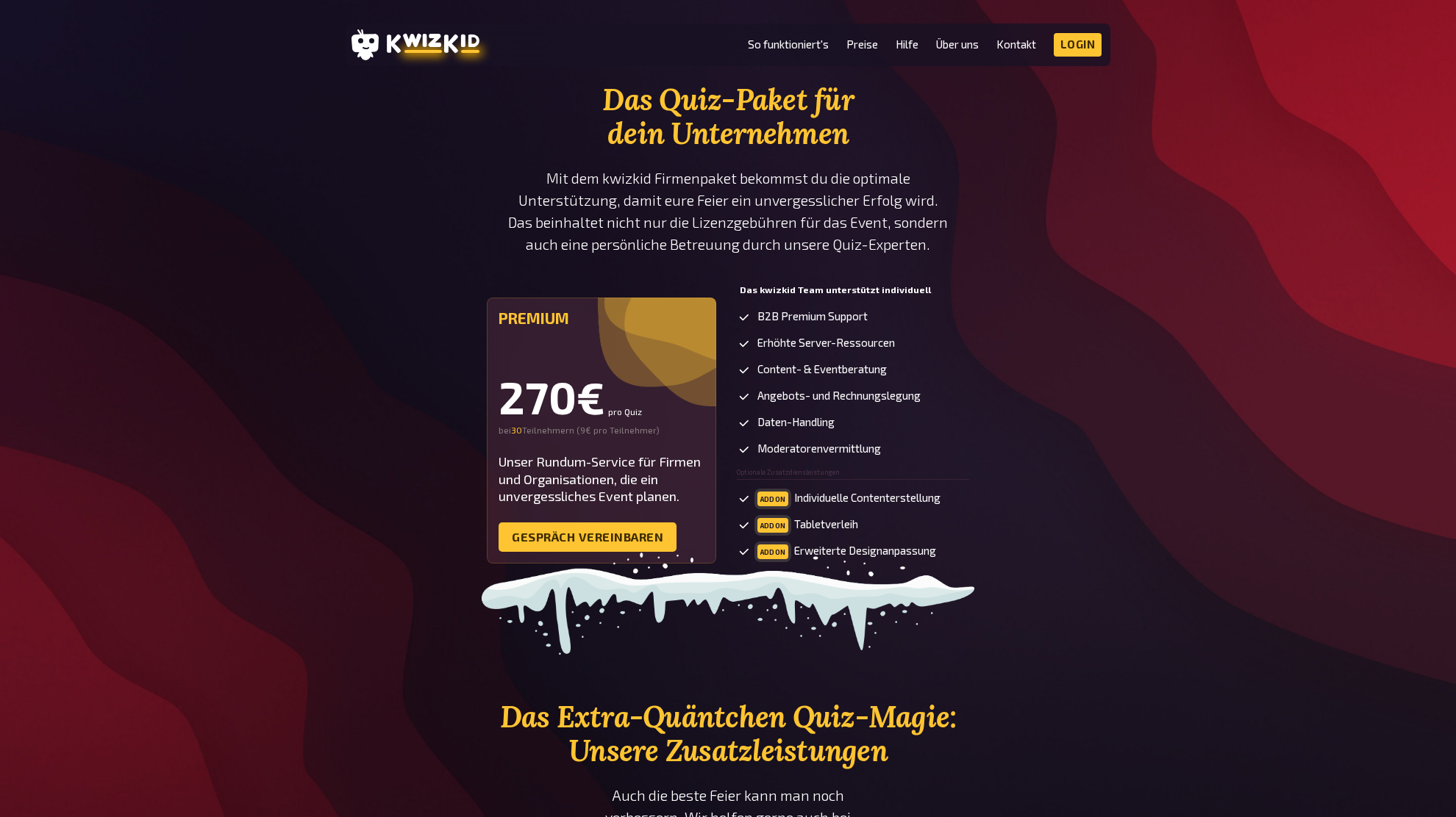
click at [1083, 301] on div "Premium 270€ pro Quiz bei 30 30 Teilnehmern ( 9€ pro Teilnehmer ) Unser Rundum-…" at bounding box center [728, 431] width 764 height 304
click at [1114, 302] on div "Das Quiz-Paket für dein Unternehmen Mit dem kwizkid Firmenpaket bekommst du die…" at bounding box center [728, 333] width 1456 height 500
click at [1103, 297] on div "Premium 270€ pro Quiz bei 30 30 Teilnehmern ( 9€ pro Teilnehmer ) Unser Rundum-…" at bounding box center [728, 431] width 764 height 304
click at [1100, 295] on div "Premium 270€ pro Quiz bei 30 30 Teilnehmern ( 9€ pro Teilnehmer ) Unser Rundum-…" at bounding box center [728, 431] width 764 height 304
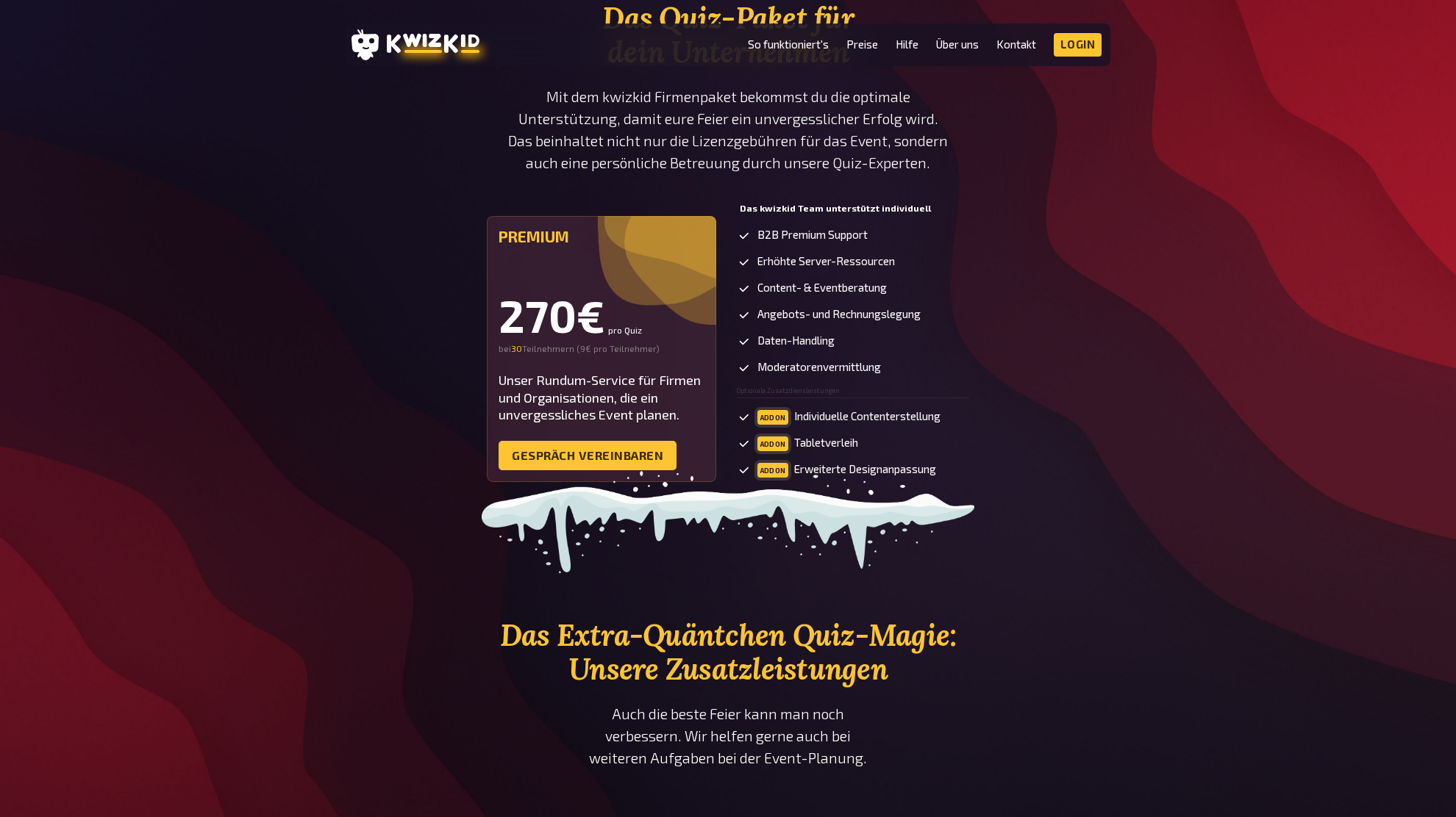
click at [1100, 306] on div "Premium 270€ pro Quiz bei 30 30 Teilnehmern ( 9€ pro Teilnehmer ) Unser Rundum-…" at bounding box center [728, 350] width 764 height 304
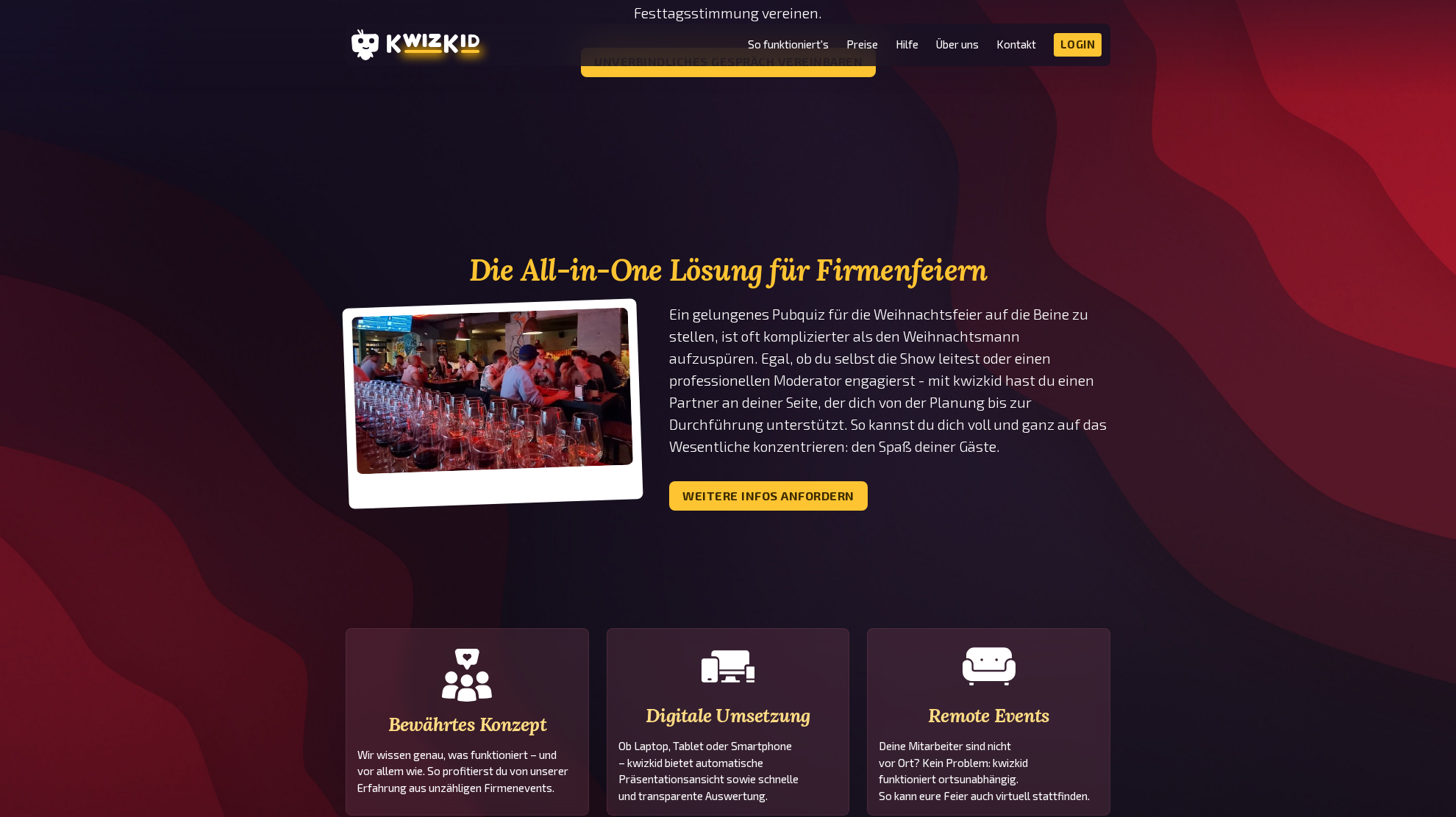
scroll to position [0, 0]
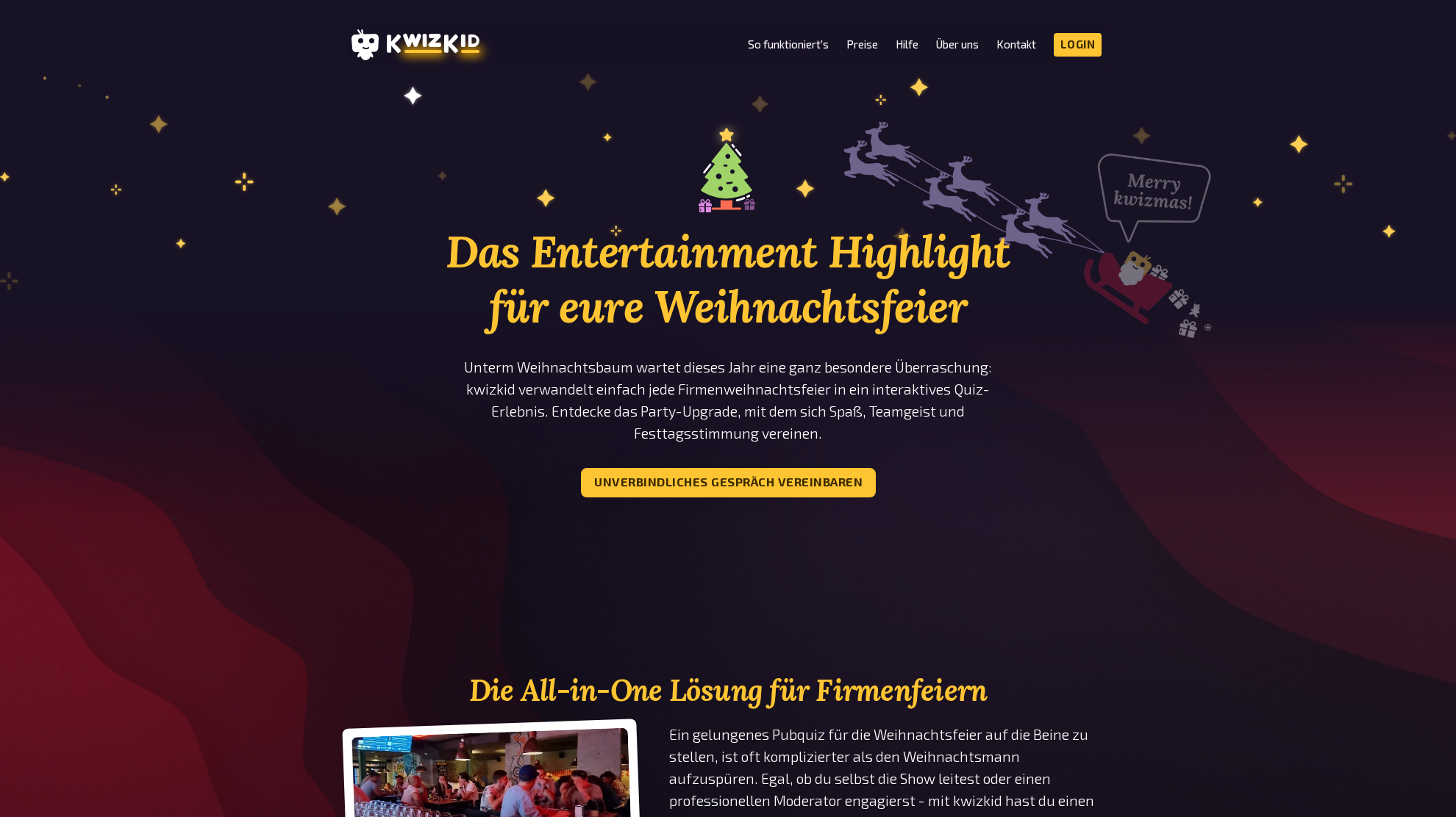
drag, startPoint x: 1100, startPoint y: 288, endPoint x: 1079, endPoint y: 317, distance: 35.8
click at [1098, 295] on section "Das Entertainment Highlight für eure Weihnachtsfeier Unterm Weihnachtsbaum wart…" at bounding box center [728, 337] width 764 height 439
drag, startPoint x: 998, startPoint y: 267, endPoint x: 976, endPoint y: 297, distance: 37.2
click at [998, 268] on h1 "Das Entertainment Highlight für eure Weihnachtsfeier" at bounding box center [728, 279] width 573 height 110
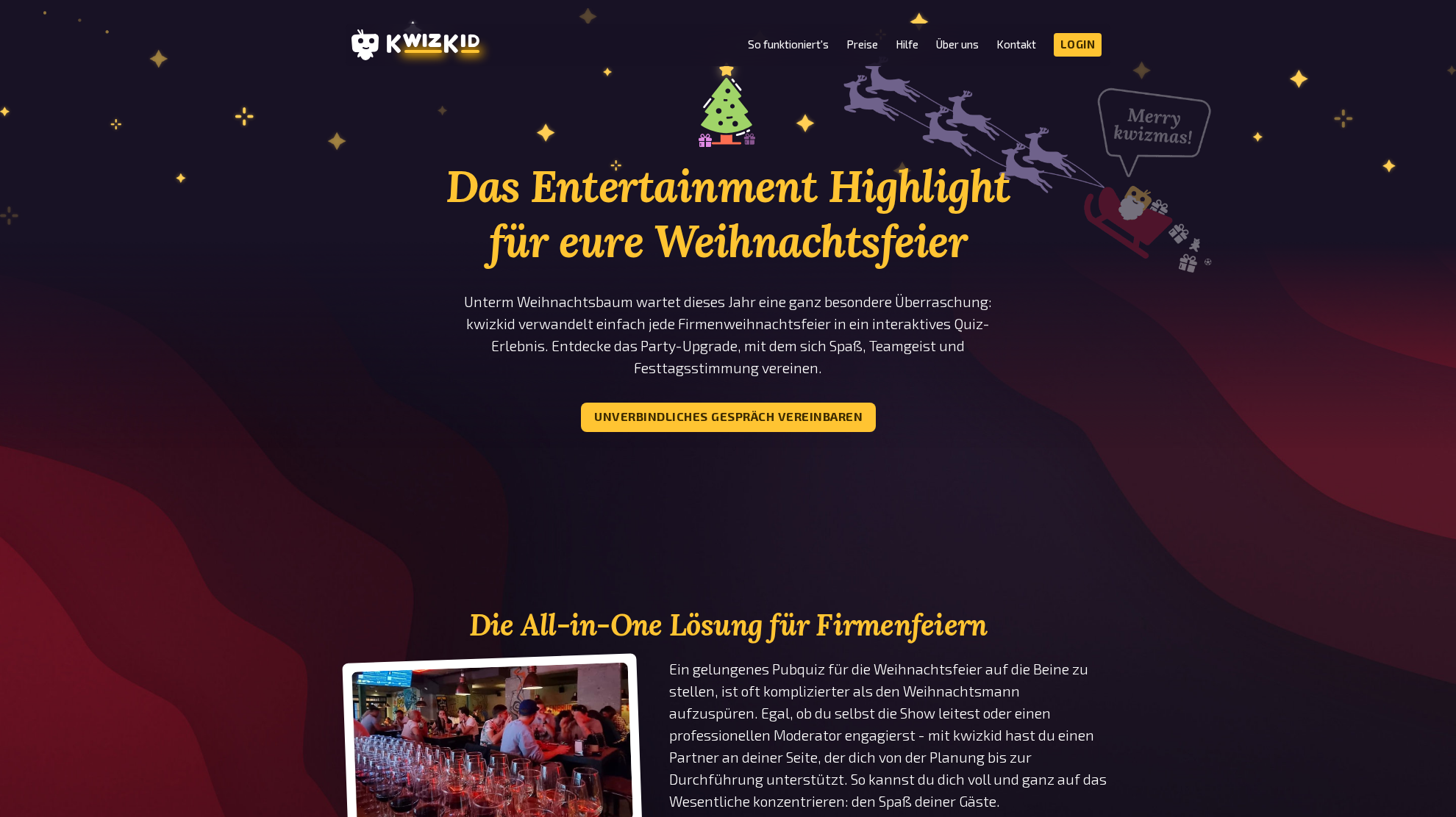
scroll to position [68, 0]
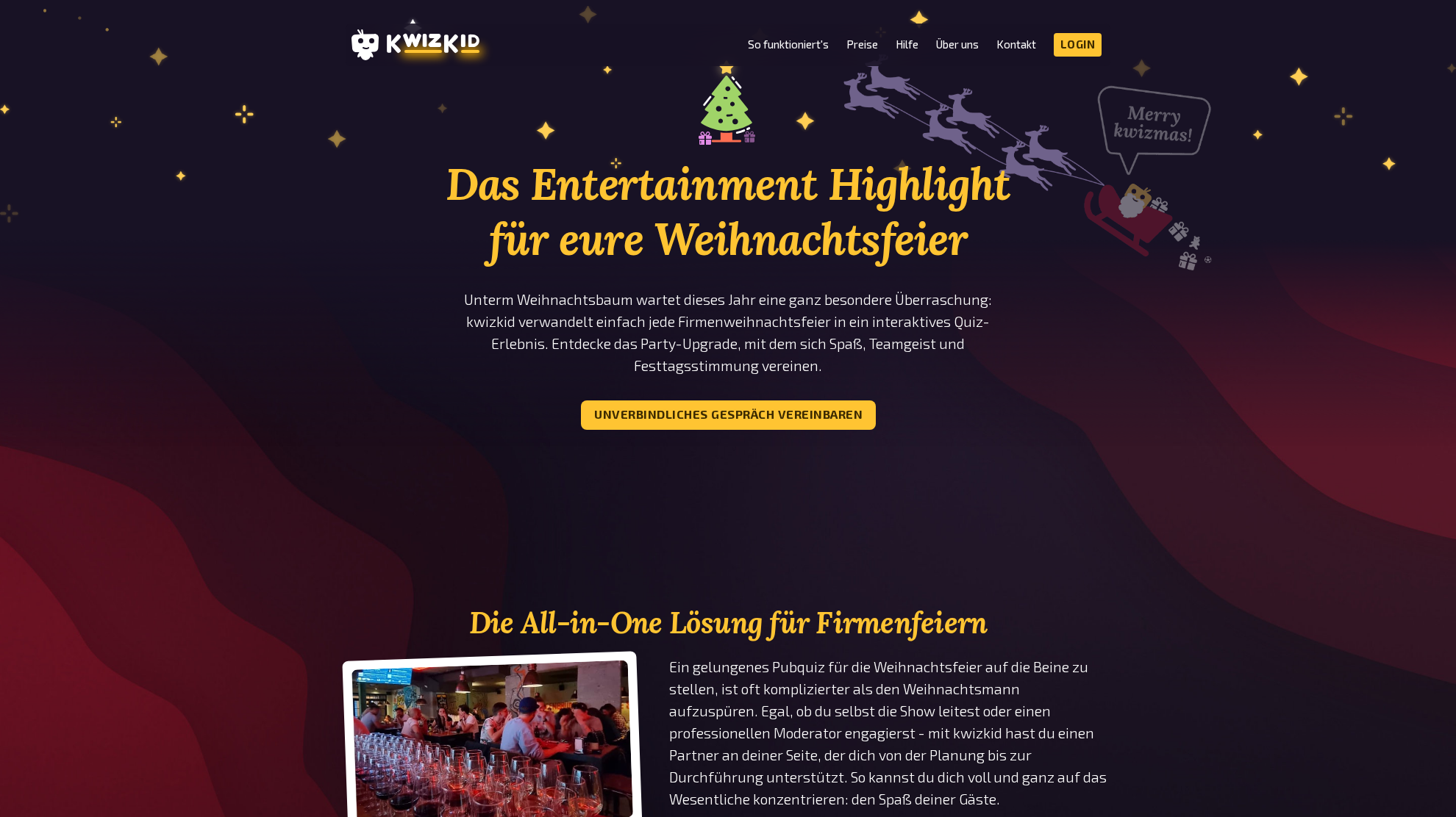
click at [965, 302] on p "Unterm Weihnachtsbaum wartet dieses Jahr eine ganz besondere Überraschung: kwiz…" at bounding box center [728, 332] width 573 height 88
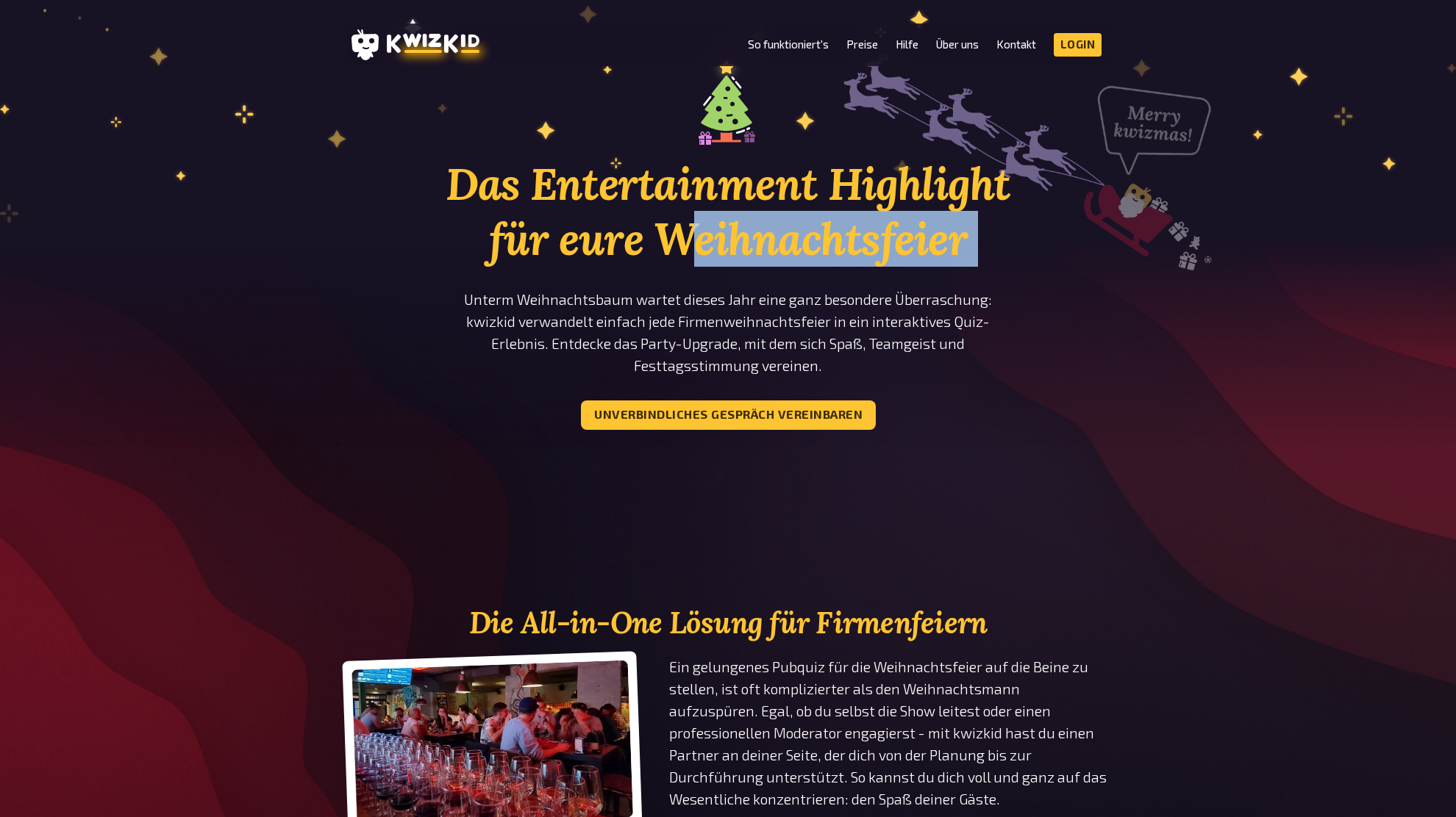
drag, startPoint x: 852, startPoint y: 278, endPoint x: 918, endPoint y: 292, distance: 67.5
click at [895, 288] on div "Das Entertainment Highlight für eure Weihnachtsfeier Unterm Weihnachtsbaum wart…" at bounding box center [728, 239] width 573 height 380
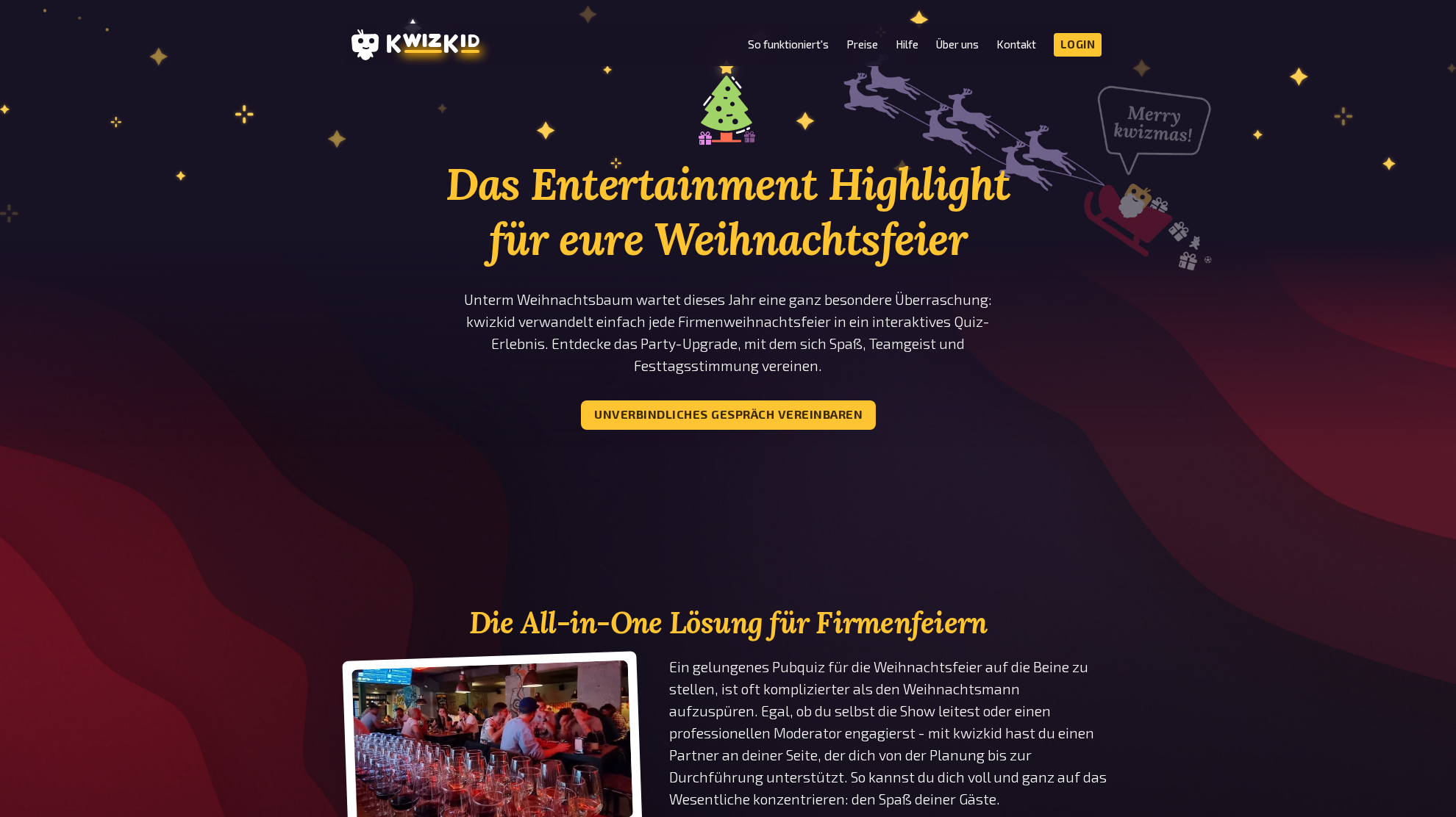
click at [923, 292] on p "Unterm Weihnachtsbaum wartet dieses Jahr eine ganz besondere Überraschung: kwiz…" at bounding box center [728, 332] width 573 height 88
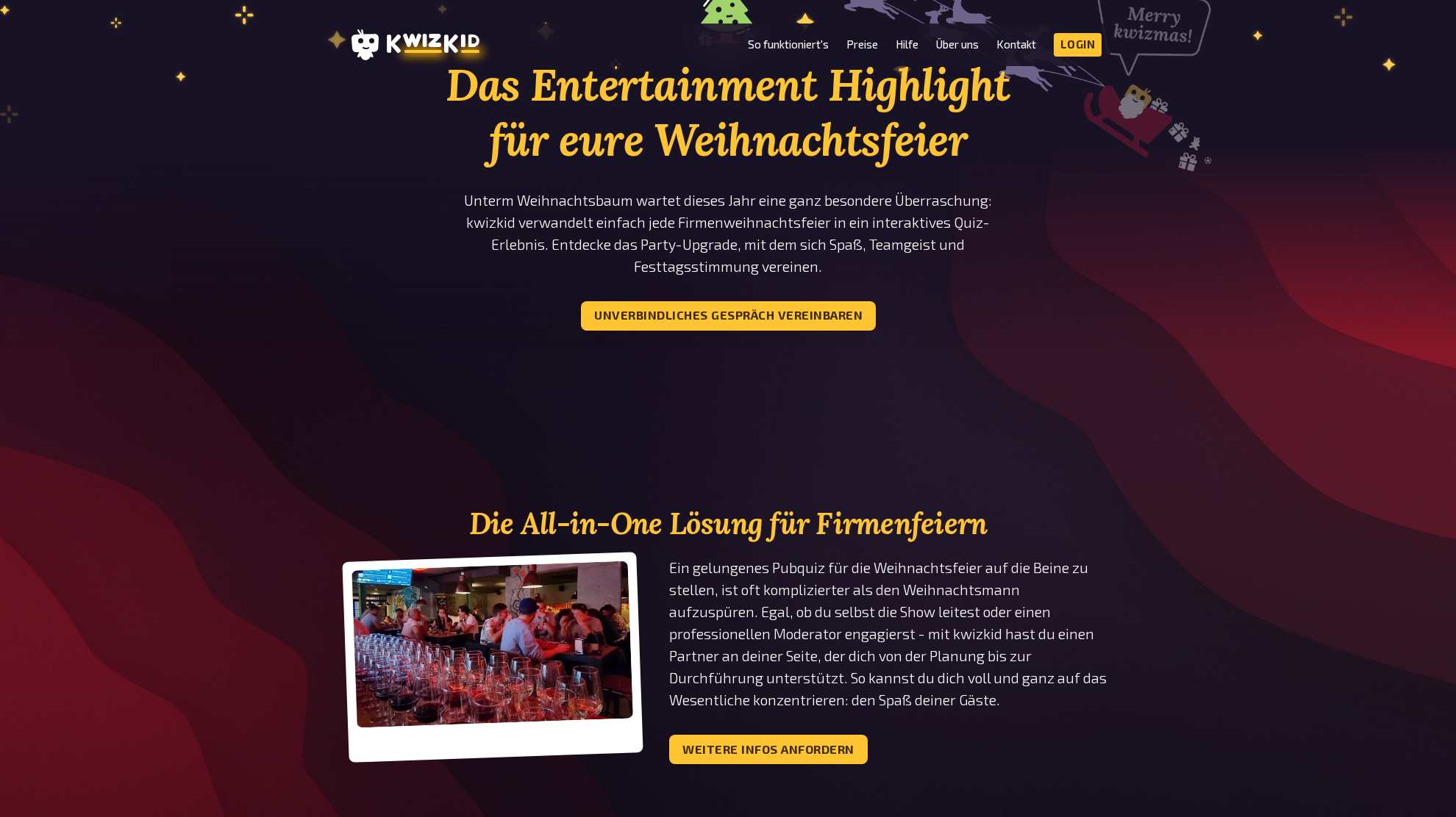
click at [1025, 291] on section "Das Entertainment Highlight für eure Weihnachtsfeier Unterm Weihnachtsbaum wart…" at bounding box center [728, 170] width 764 height 439
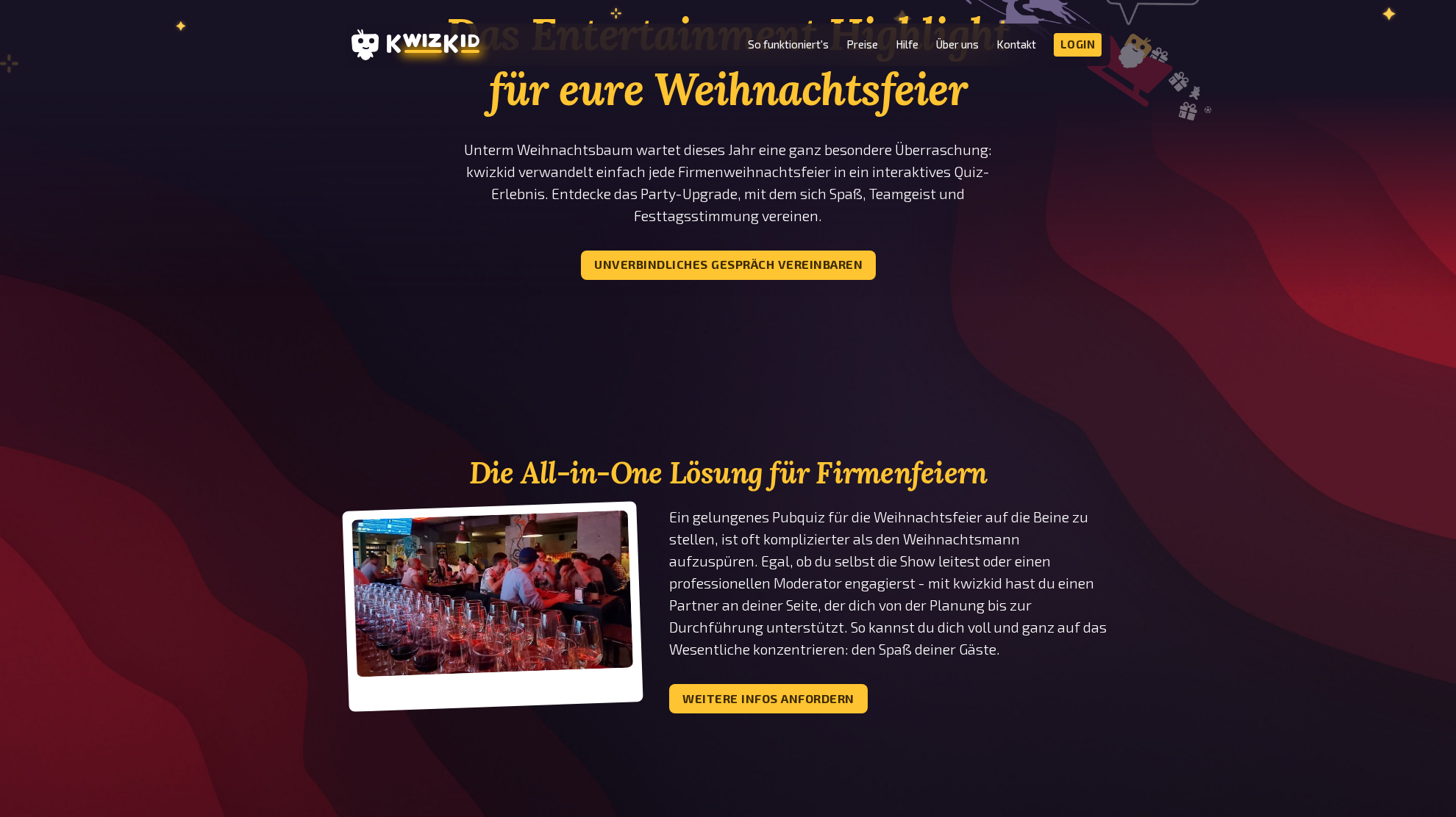
scroll to position [222, 0]
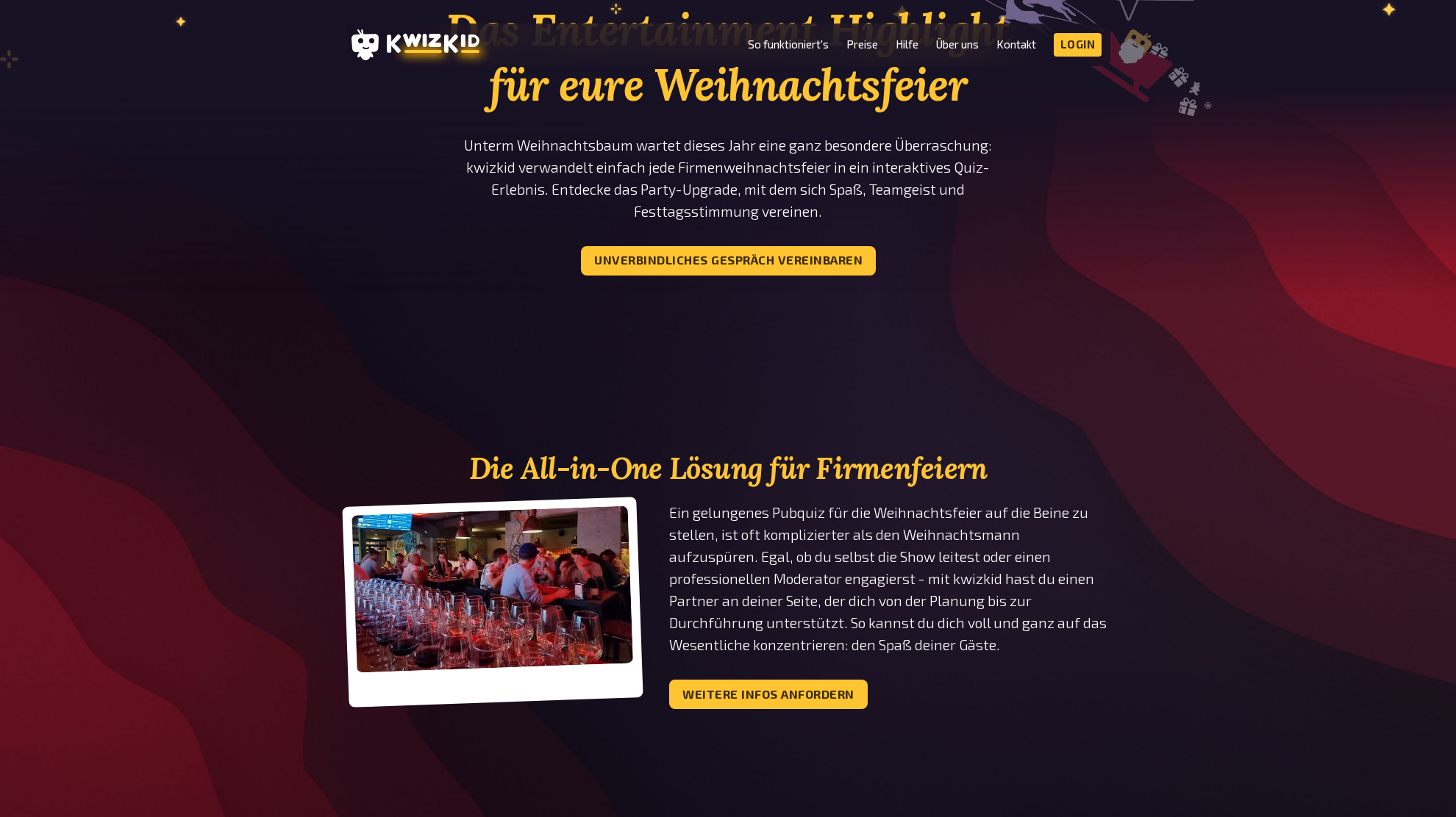
click at [1029, 288] on section "Das Entertainment Highlight für eure Weihnachtsfeier Unterm Weihnachtsbaum wart…" at bounding box center [728, 115] width 764 height 439
click at [1033, 281] on section "Das Entertainment Highlight für eure Weihnachtsfeier Unterm Weihnachtsbaum wart…" at bounding box center [728, 115] width 764 height 439
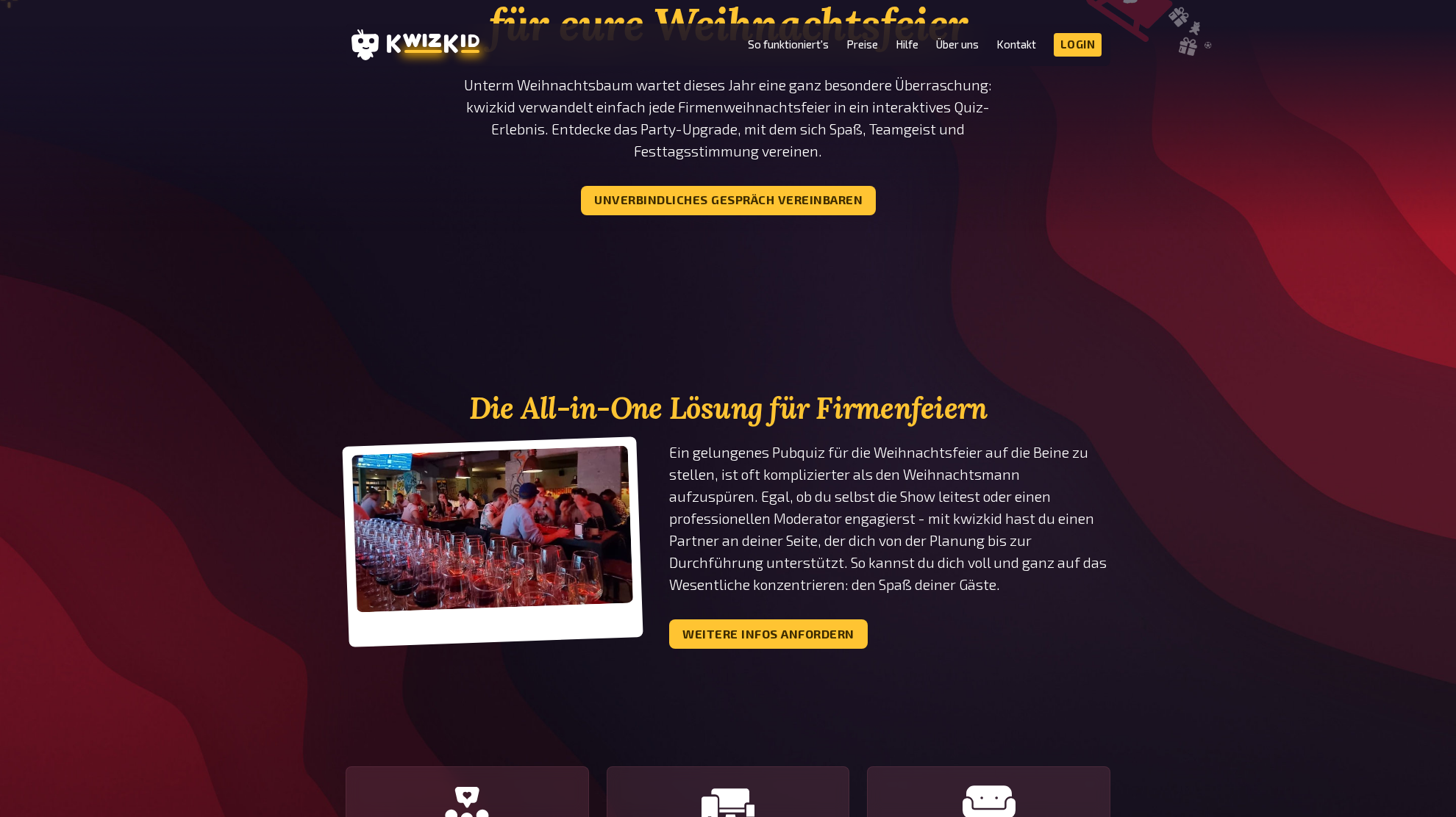
scroll to position [285, 0]
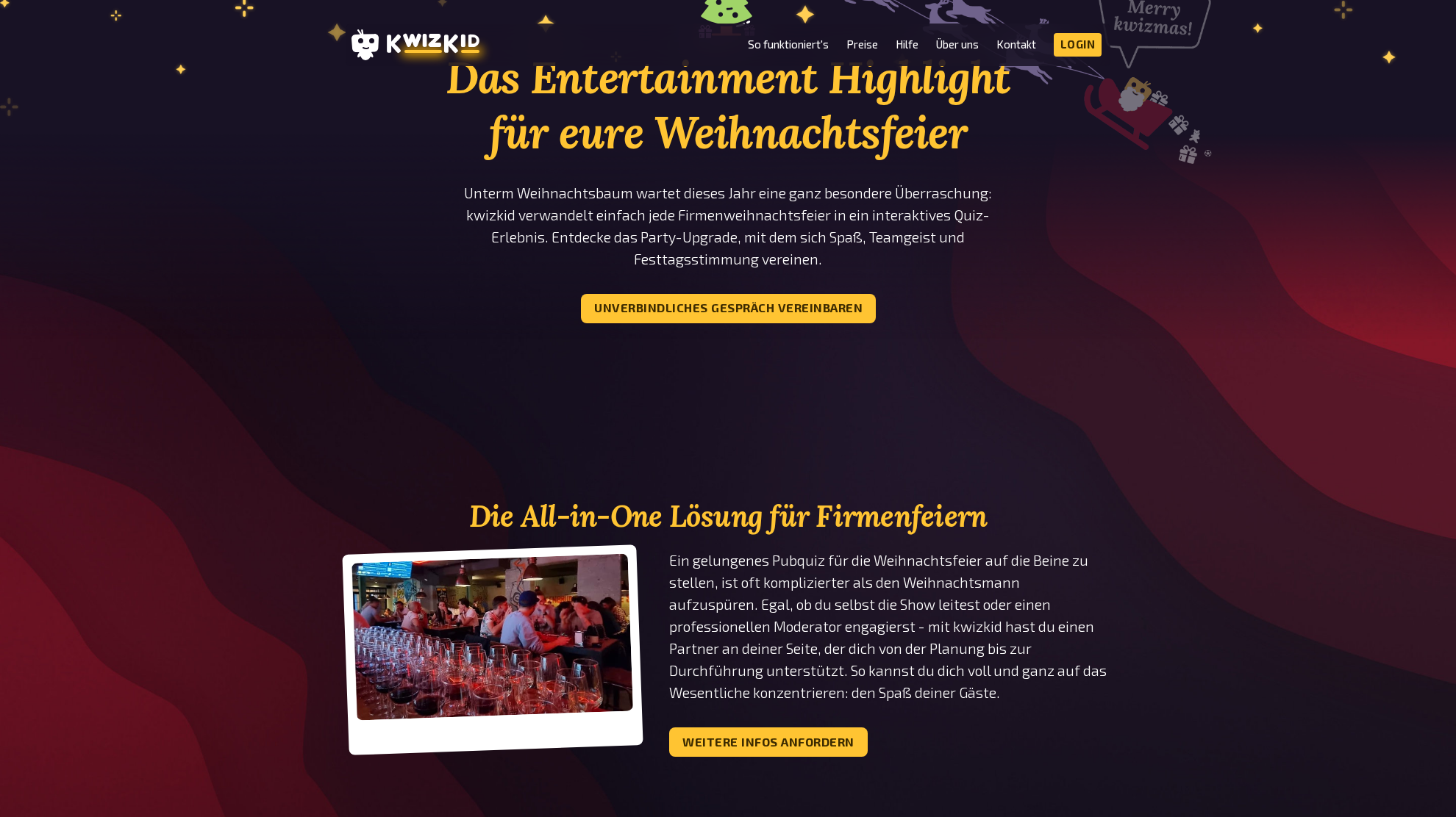
scroll to position [172, 0]
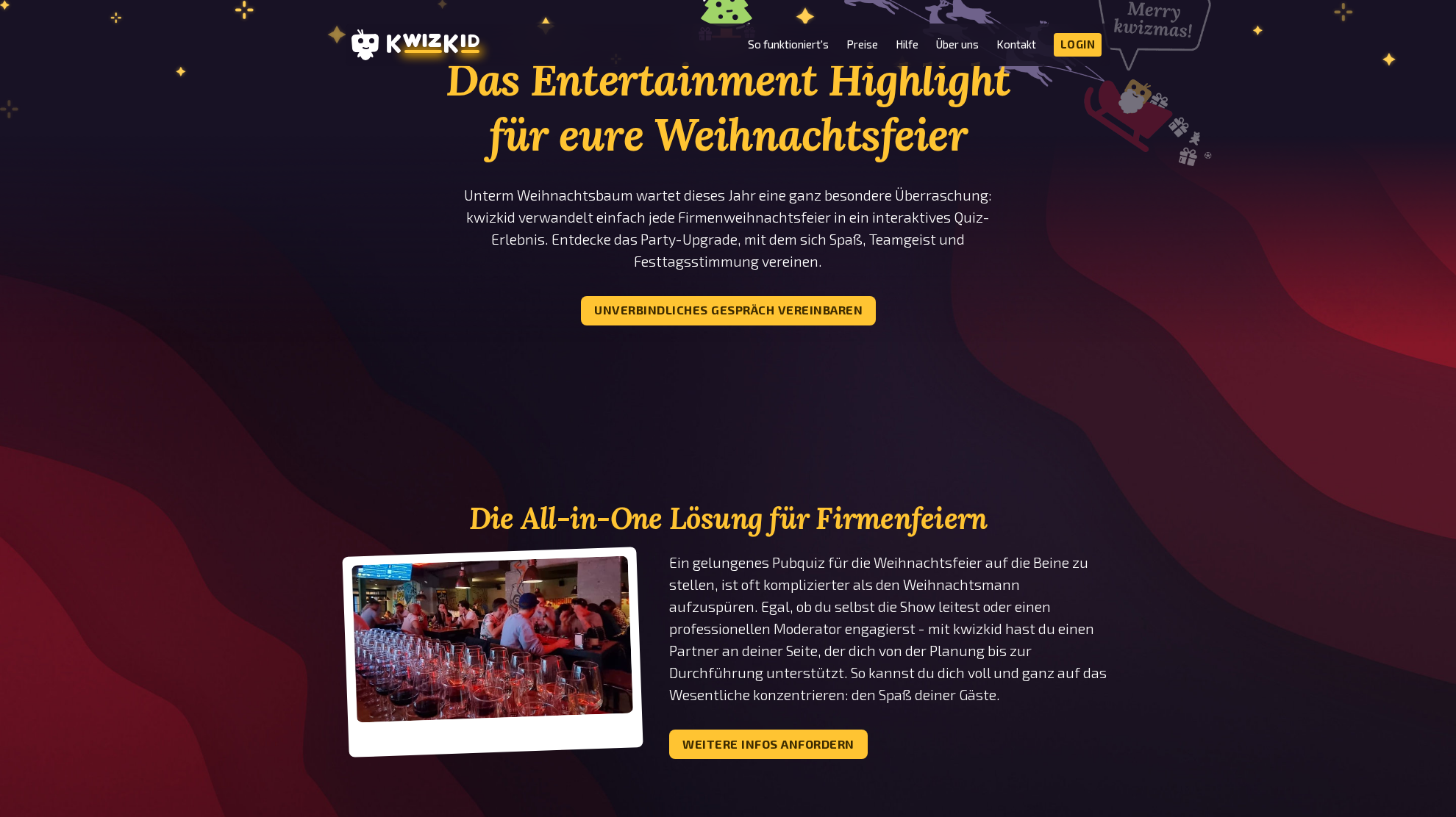
click at [1136, 315] on div "Das Entertainment Highlight für eure Weihnachtsfeier Unterm Weihnachtsbaum wart…" at bounding box center [728, 164] width 1456 height 439
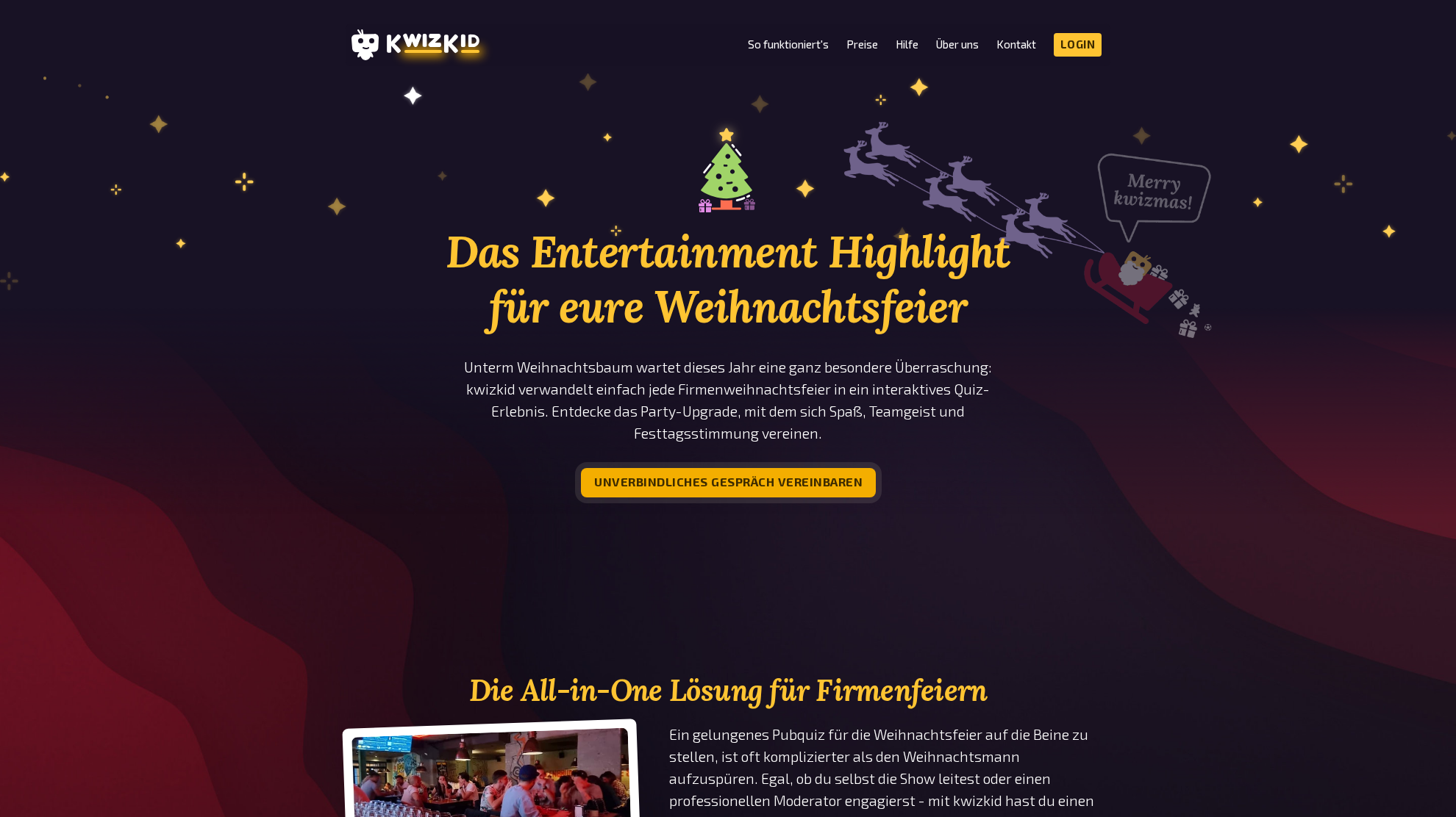
scroll to position [0, 0]
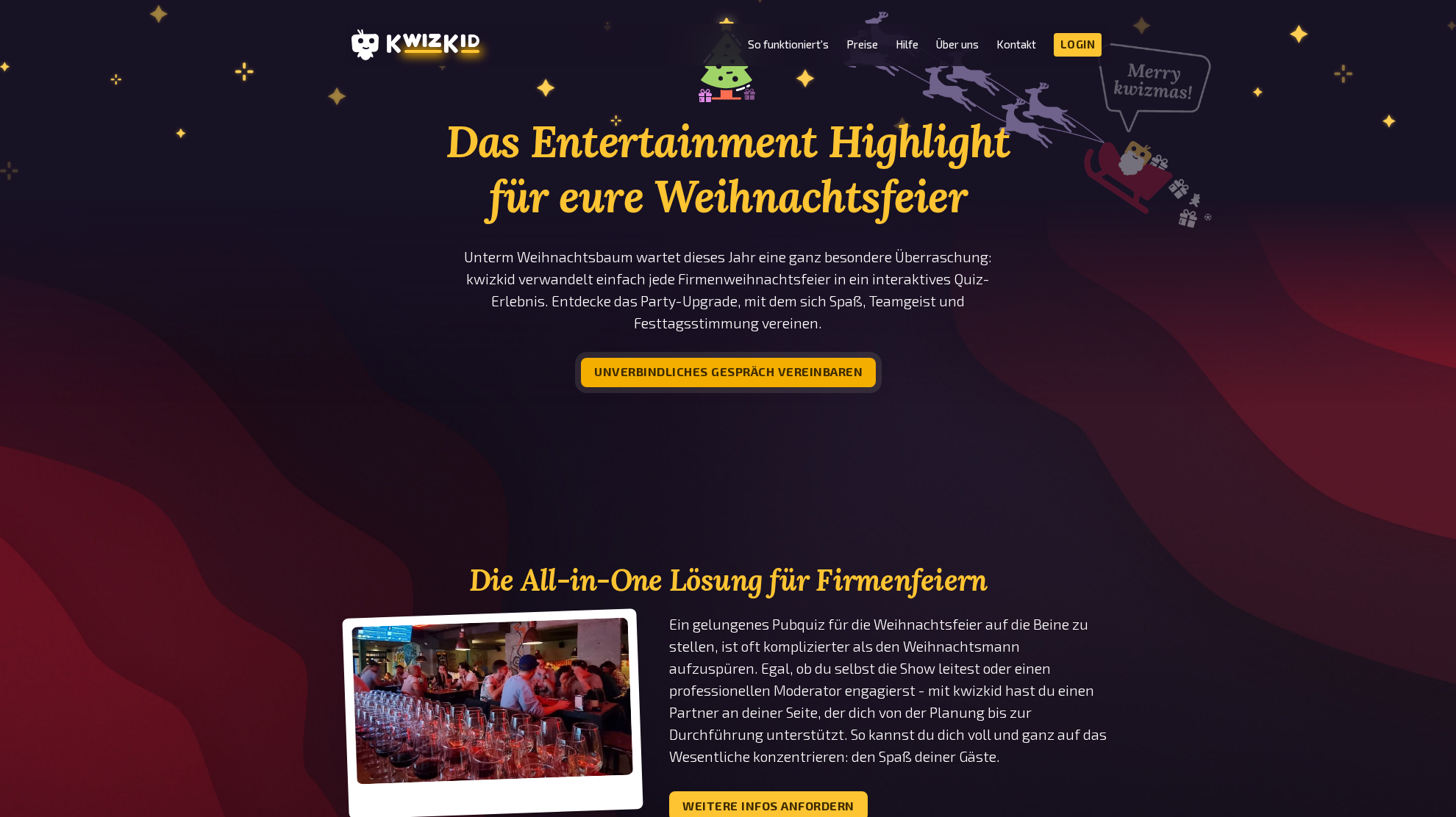
click at [724, 380] on button "Unverbindliches Gespräch vereinbaren" at bounding box center [728, 373] width 295 height 30
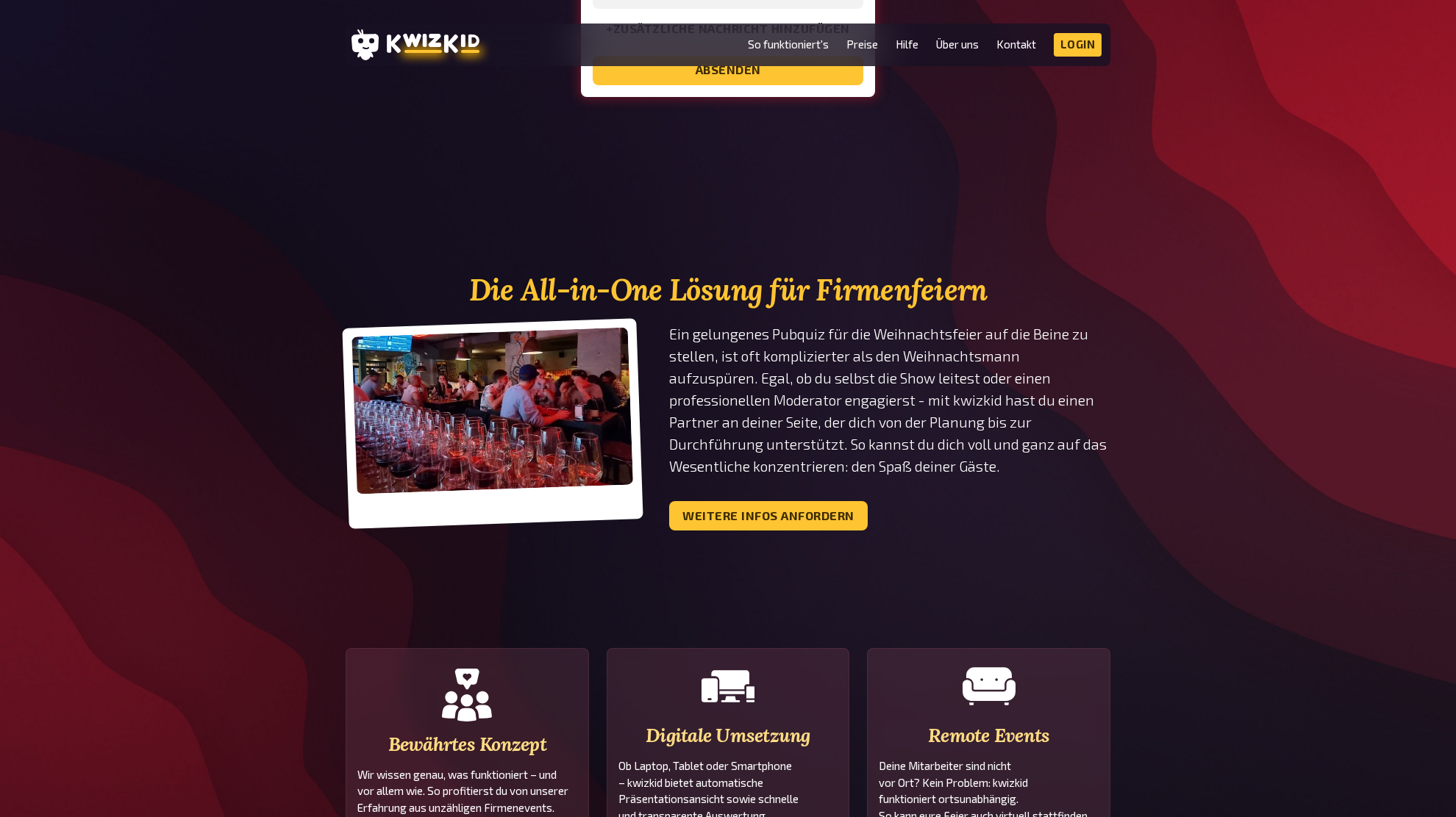
scroll to position [560, 0]
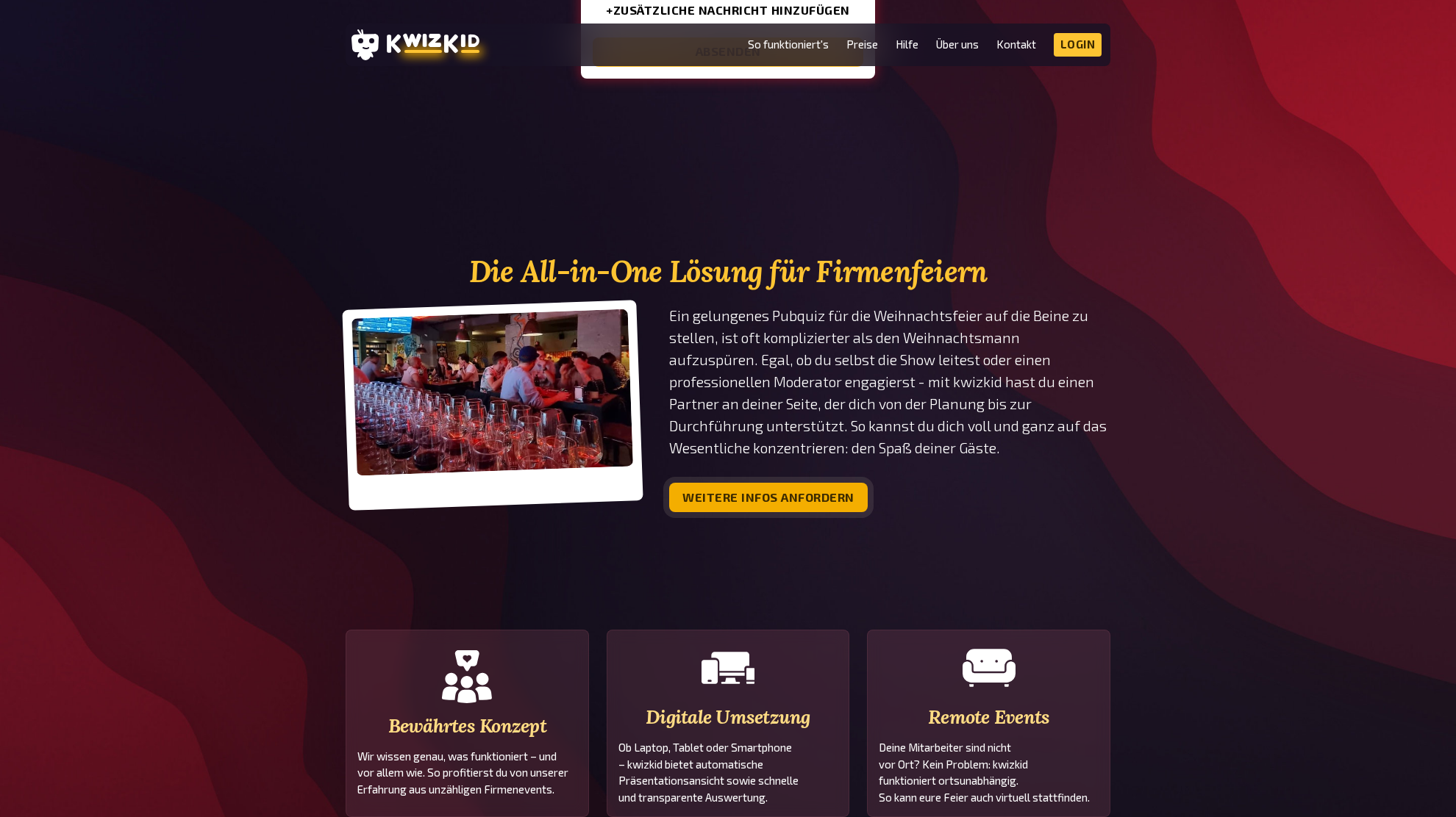
click at [760, 486] on button "Weitere Infos anfordern" at bounding box center [768, 497] width 199 height 30
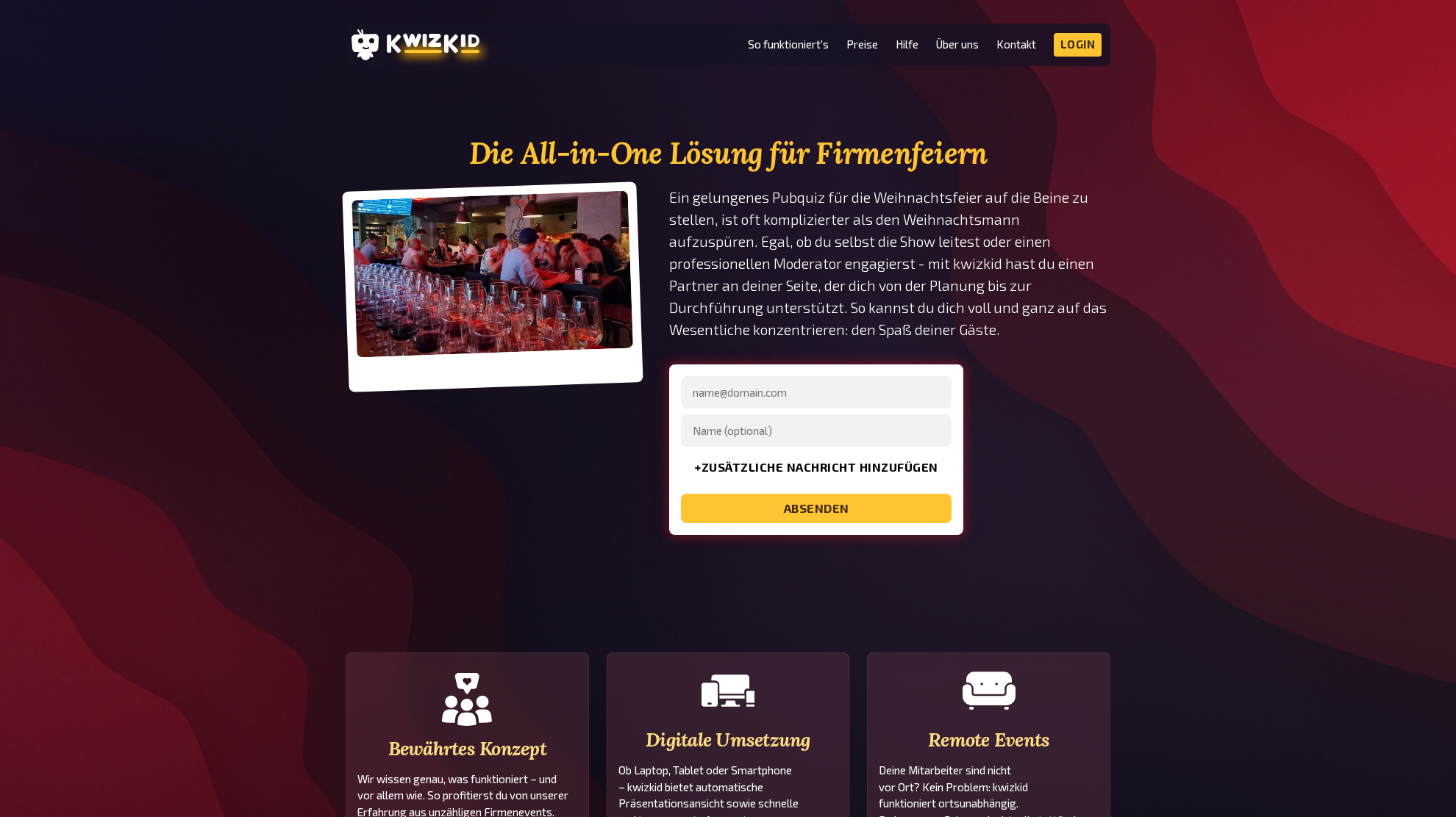
click at [1138, 391] on div "Die All-in-One Lösung für Firmenfeiern Ein gelungenes Pubquiz für die Weihnacht…" at bounding box center [728, 335] width 1456 height 398
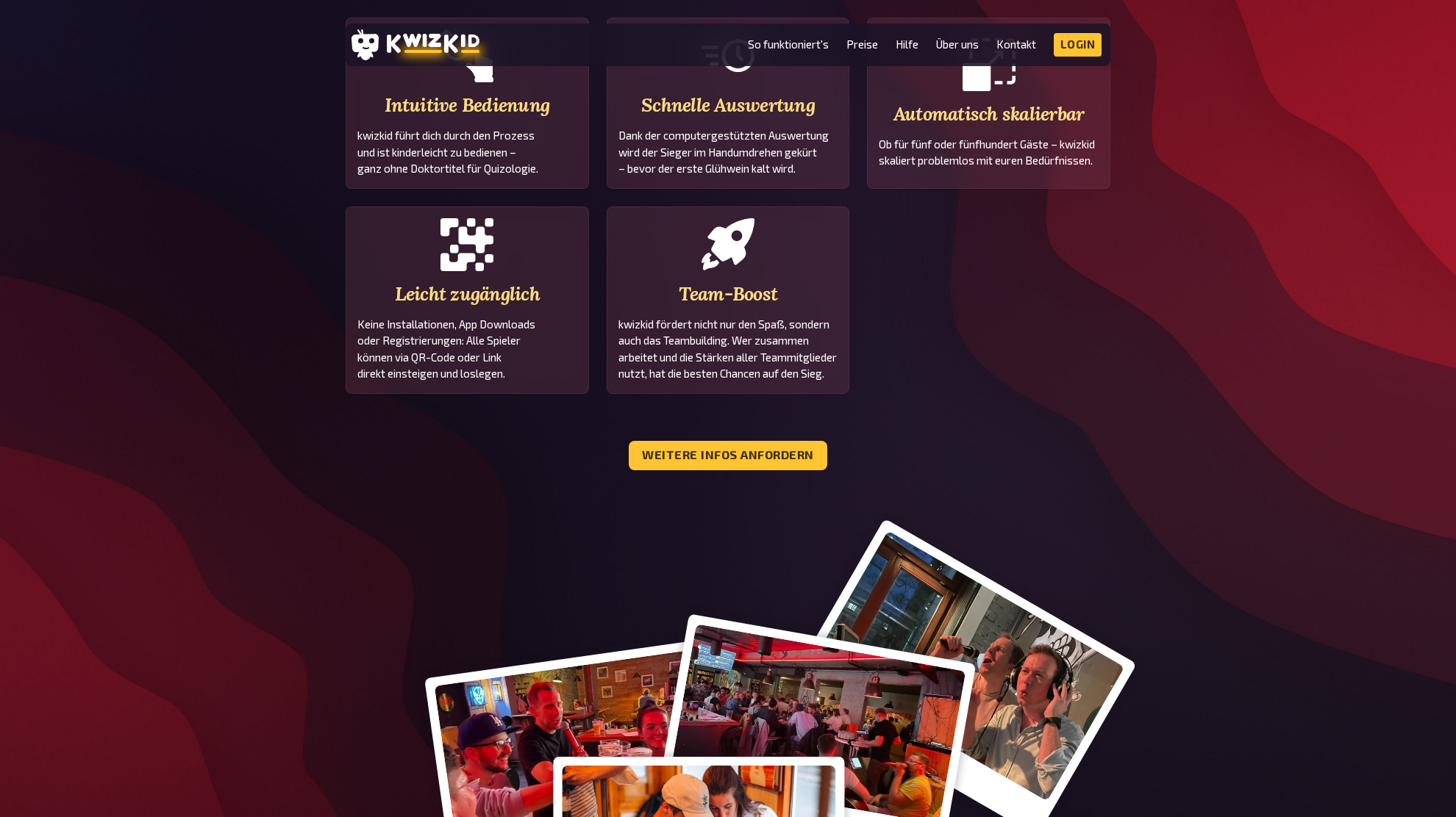
scroll to position [1531, 0]
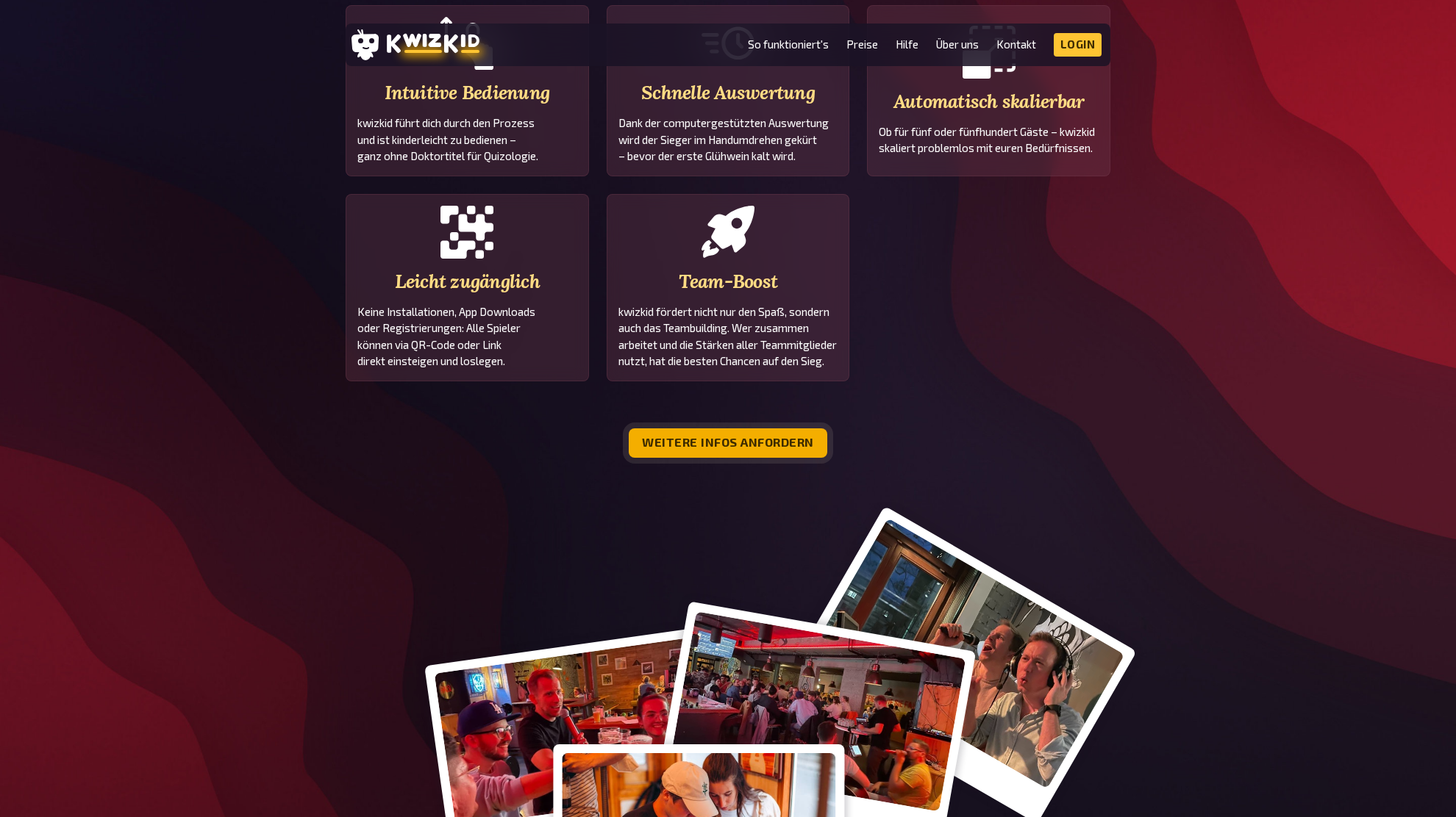
click at [761, 440] on button "Weitere Infos anfordern" at bounding box center [728, 444] width 199 height 30
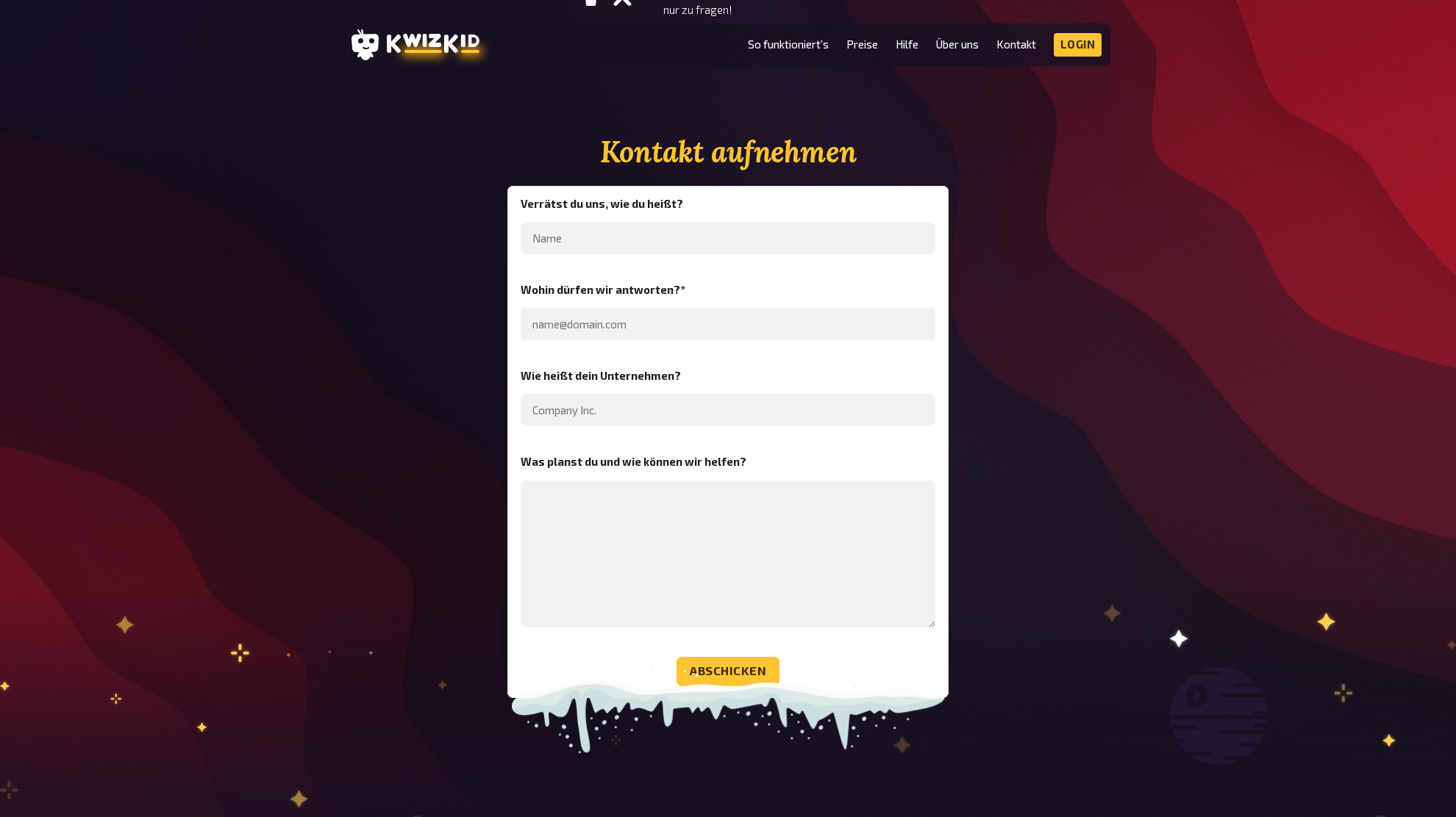
scroll to position [4055, 0]
click at [1050, 338] on div "Kontakt aufnehmen Verrätst du uns, wie du heißt? Wohin dürfen wir antworten? * …" at bounding box center [728, 416] width 764 height 562
click at [1034, 296] on div "Kontakt aufnehmen Verrätst du uns, wie du heißt? Wohin dürfen wir antworten? * …" at bounding box center [728, 416] width 764 height 562
click at [1030, 313] on div "Kontakt aufnehmen Verrätst du uns, wie du heißt? Wohin dürfen wir antworten? * …" at bounding box center [728, 416] width 764 height 562
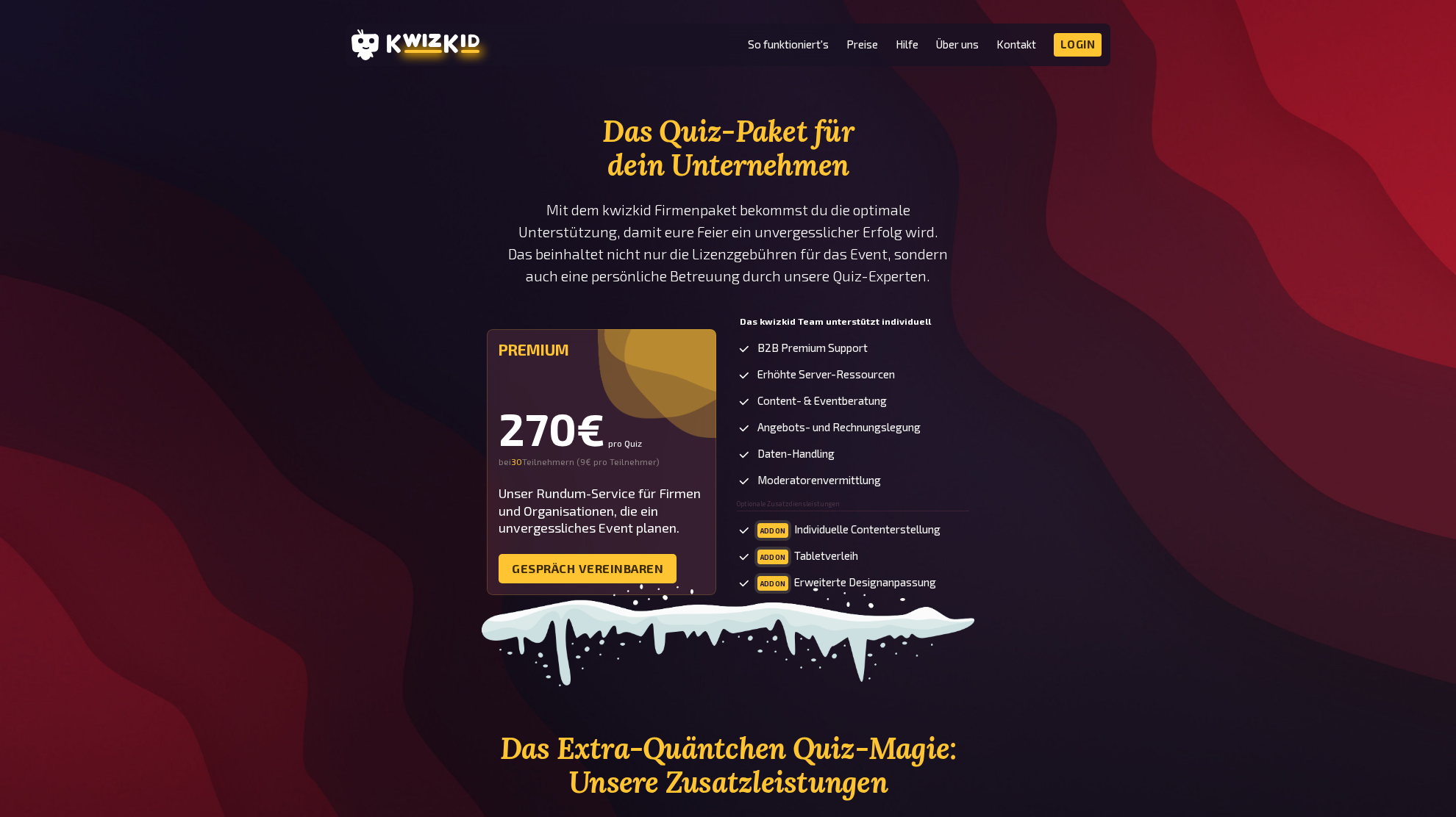
scroll to position [2771, 0]
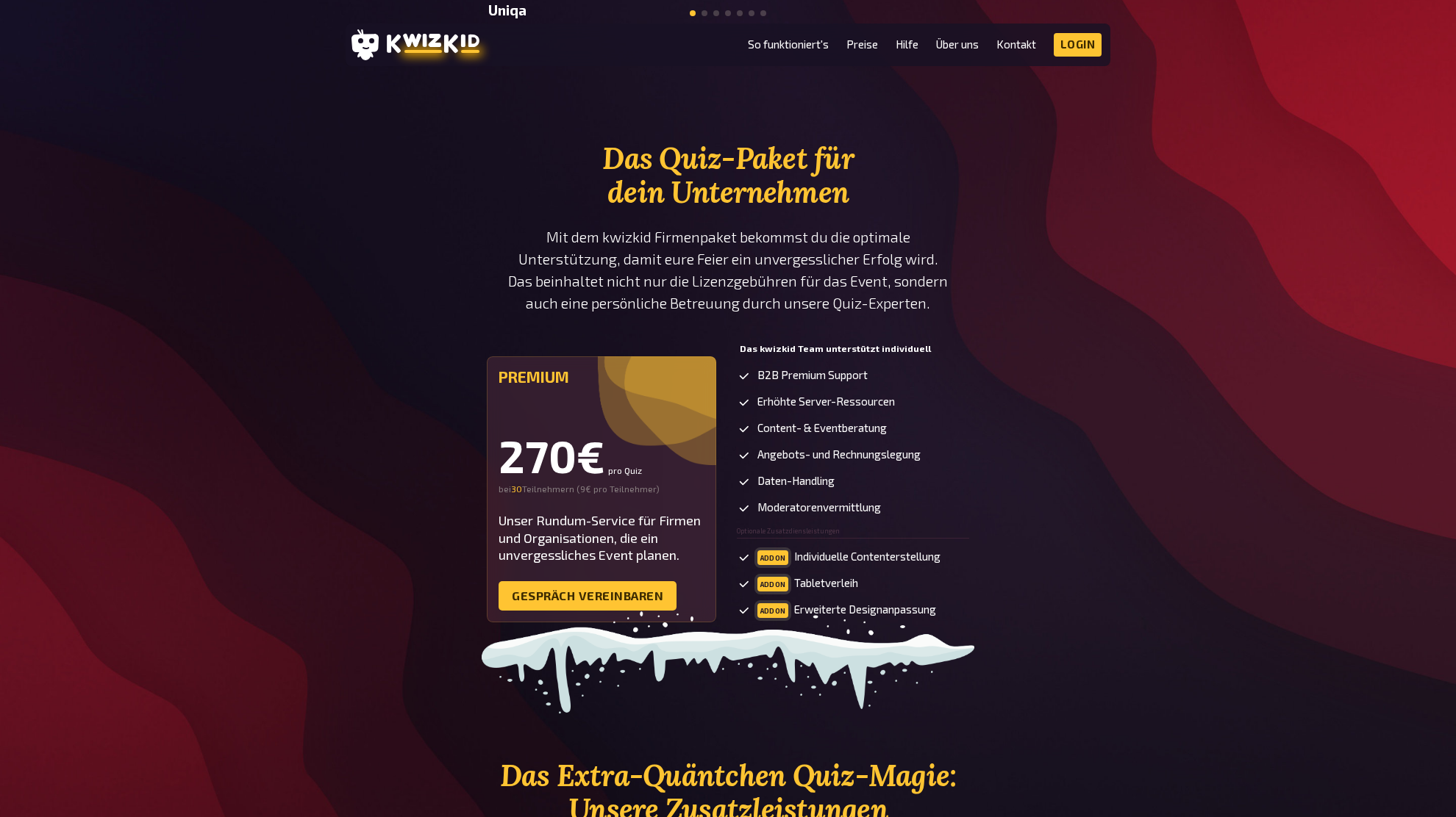
click at [1107, 324] on section "Das Quiz-Paket für dein Unternehmen Mit dem kwizkid Firmenpaket bekommst du die…" at bounding box center [728, 391] width 764 height 500
click at [1149, 288] on div "Das Quiz-Paket für dein Unternehmen Mit dem kwizkid Firmenpaket bekommst du die…" at bounding box center [728, 391] width 1456 height 500
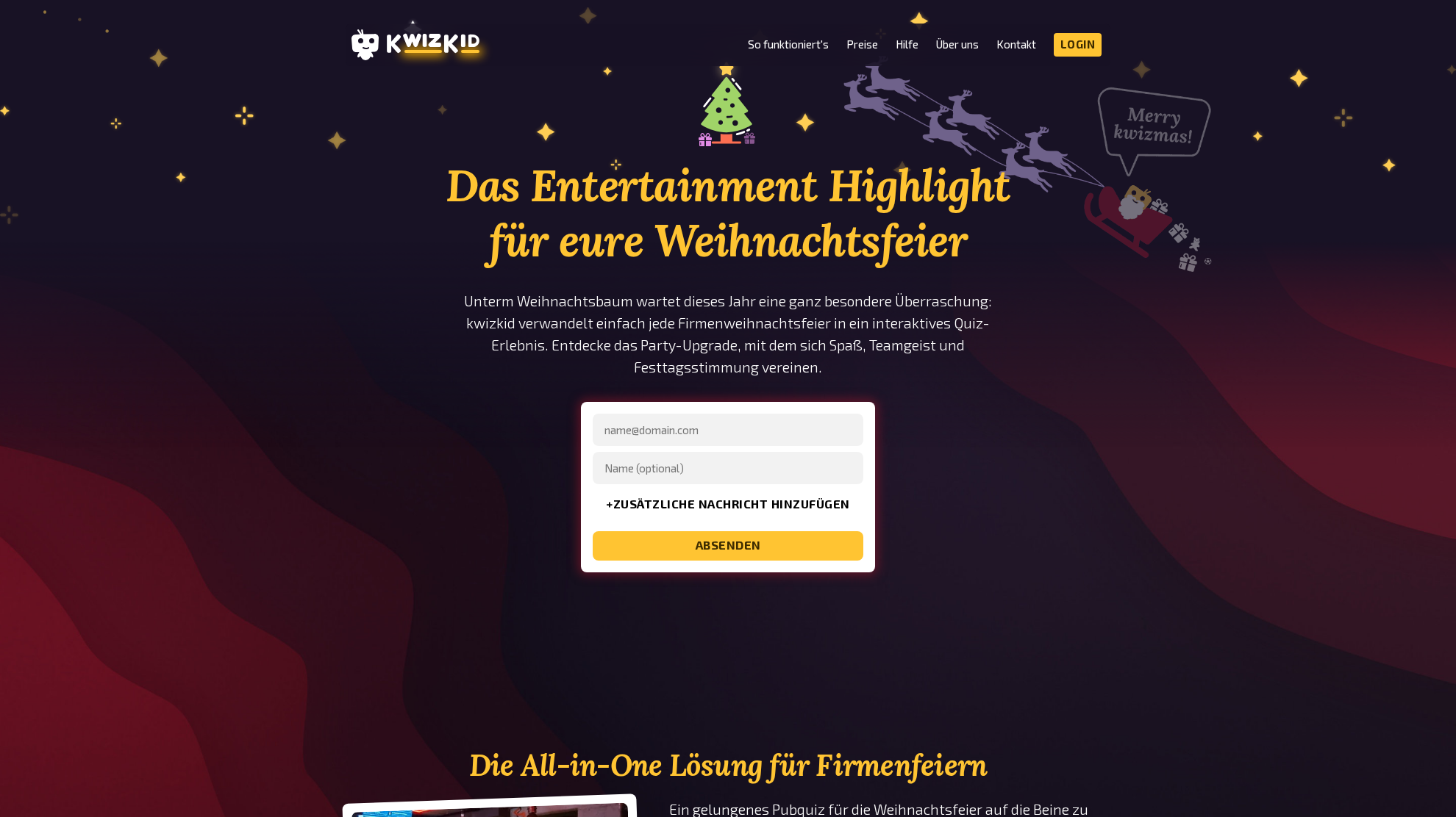
scroll to position [0, 0]
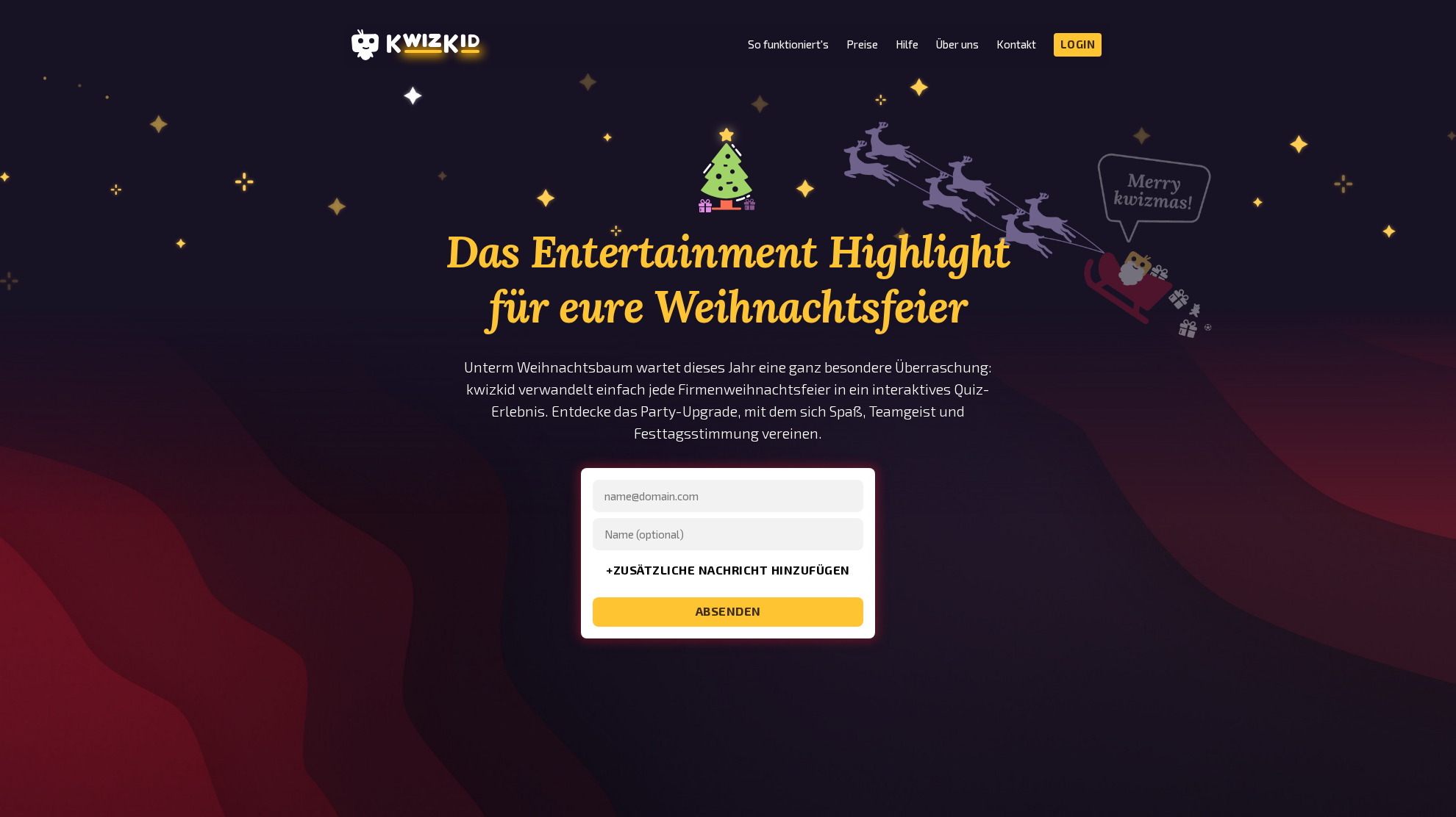
click at [1235, 440] on div "Das Entertainment Highlight für eure Weihnachtsfeier Unterm Weihnachtsbaum wart…" at bounding box center [728, 408] width 1456 height 580
click at [1233, 437] on div "Das Entertainment Highlight für eure Weihnachtsfeier Unterm Weihnachtsbaum wart…" at bounding box center [728, 408] width 1456 height 580
click at [1240, 426] on div "Das Entertainment Highlight für eure Weihnachtsfeier Unterm Weihnachtsbaum wart…" at bounding box center [728, 408] width 1456 height 580
click at [987, 320] on h1 "Das Entertainment Highlight für eure Weihnachtsfeier" at bounding box center [728, 279] width 573 height 110
click at [991, 298] on h1 "Das Entertainment Highlight für eure Weihnachtsfeier" at bounding box center [728, 279] width 573 height 110
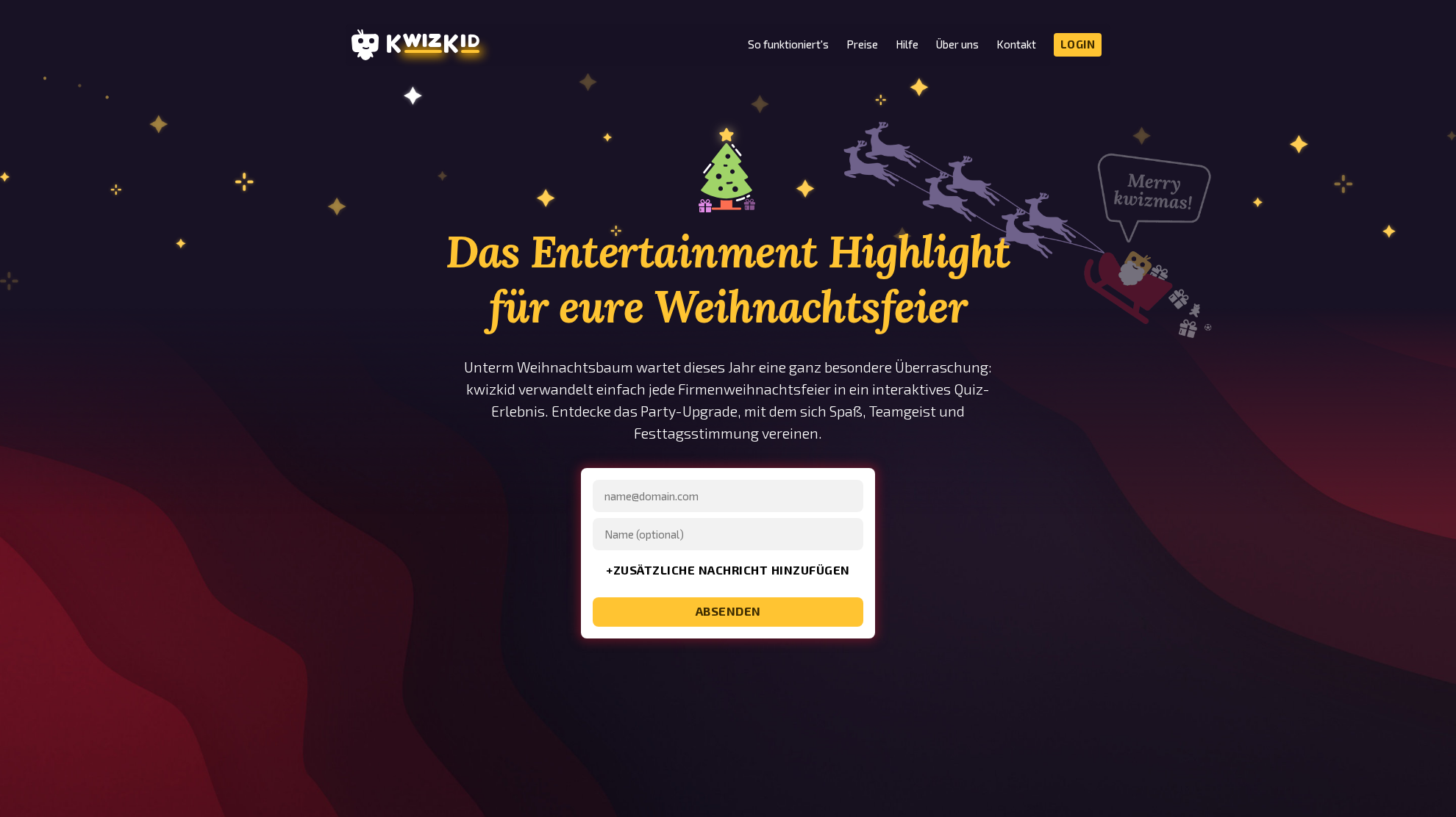
click at [991, 301] on h1 "Das Entertainment Highlight für eure Weihnachtsfeier" at bounding box center [728, 279] width 573 height 110
drag, startPoint x: 992, startPoint y: 312, endPoint x: 991, endPoint y: 302, distance: 10.0
click at [991, 308] on h1 "Das Entertainment Highlight für eure Weihnachtsfeier" at bounding box center [728, 279] width 573 height 110
click at [1018, 308] on section "Das Entertainment Highlight für eure Weihnachtsfeier Unterm Weihnachtsbaum wart…" at bounding box center [728, 408] width 764 height 580
click at [1011, 295] on h1 "Das Entertainment Highlight für eure Weihnachtsfeier" at bounding box center [728, 279] width 573 height 110
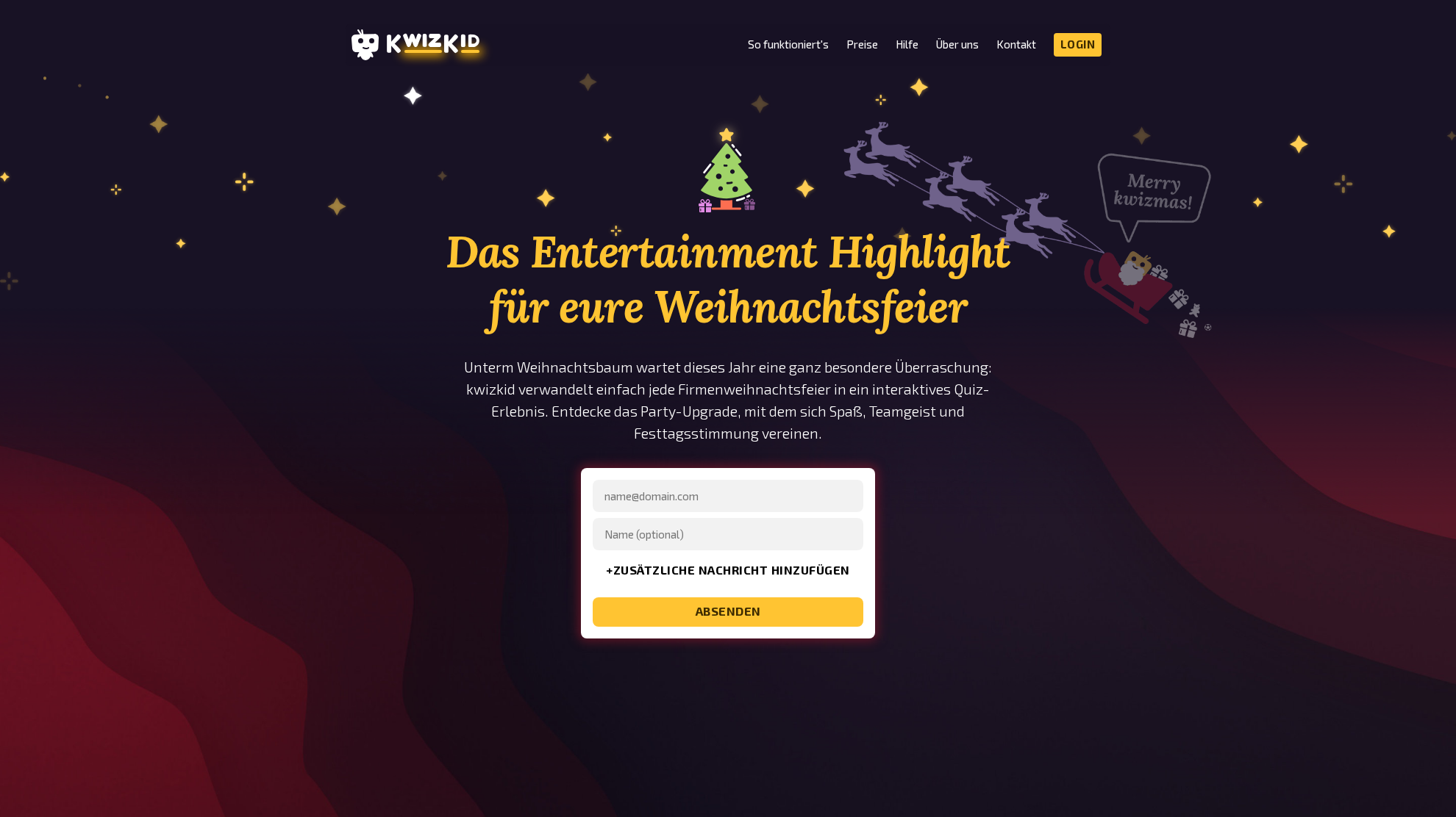
click at [731, 225] on h1 "Das Entertainment Highlight für eure Weihnachtsfeier" at bounding box center [728, 279] width 573 height 110
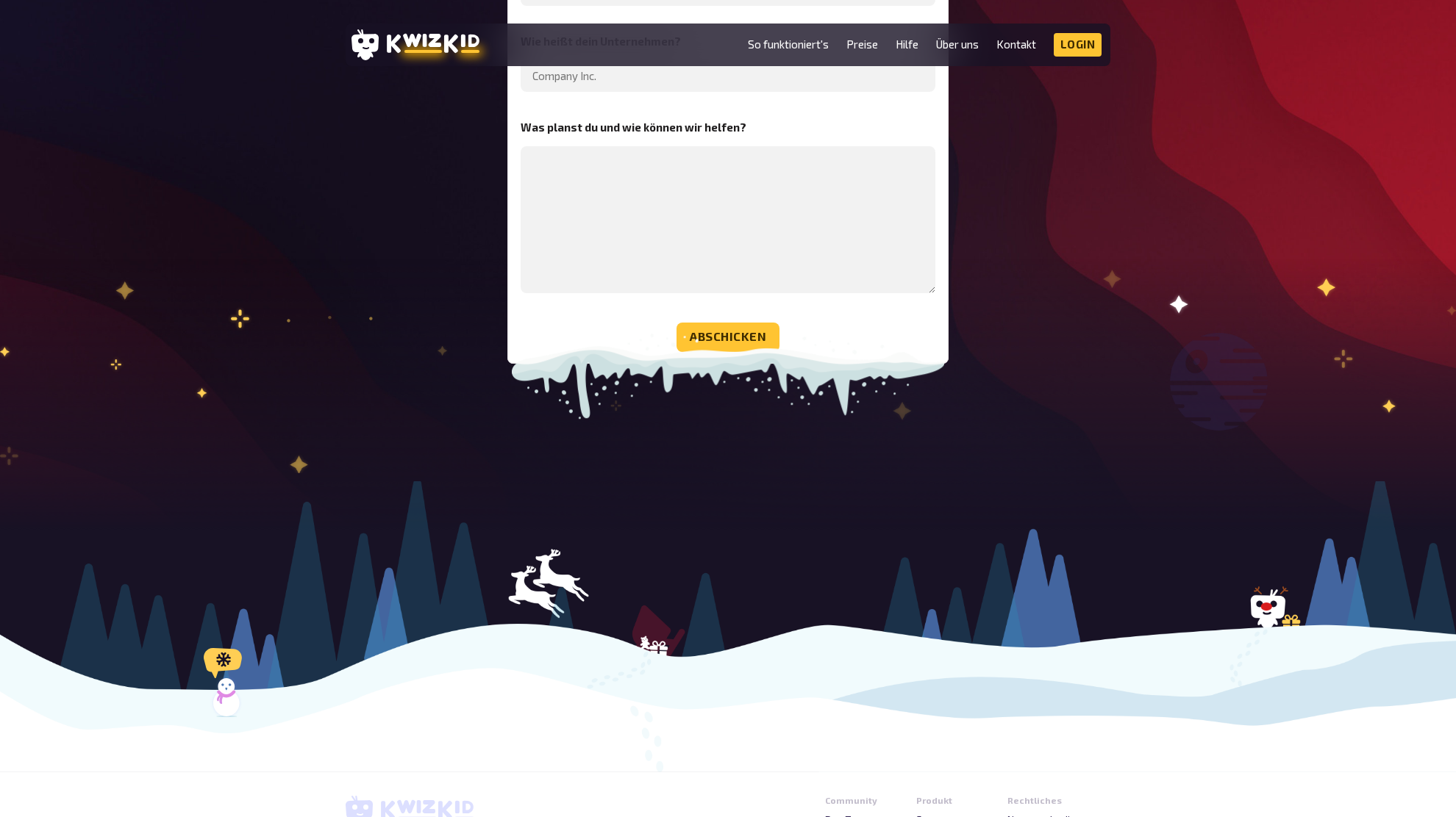
scroll to position [4525, 0]
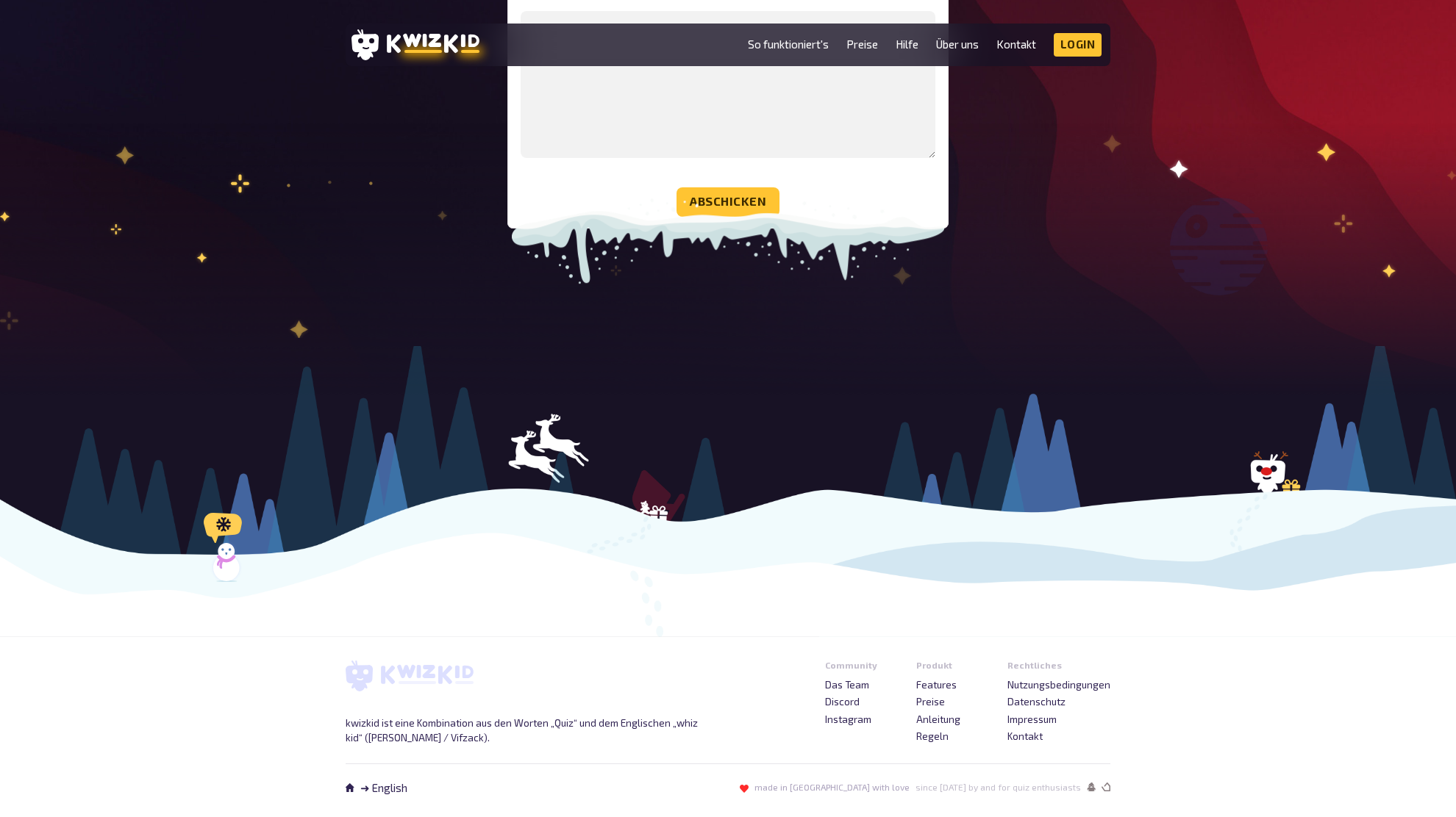
click at [1009, 426] on div at bounding box center [728, 491] width 1456 height 291
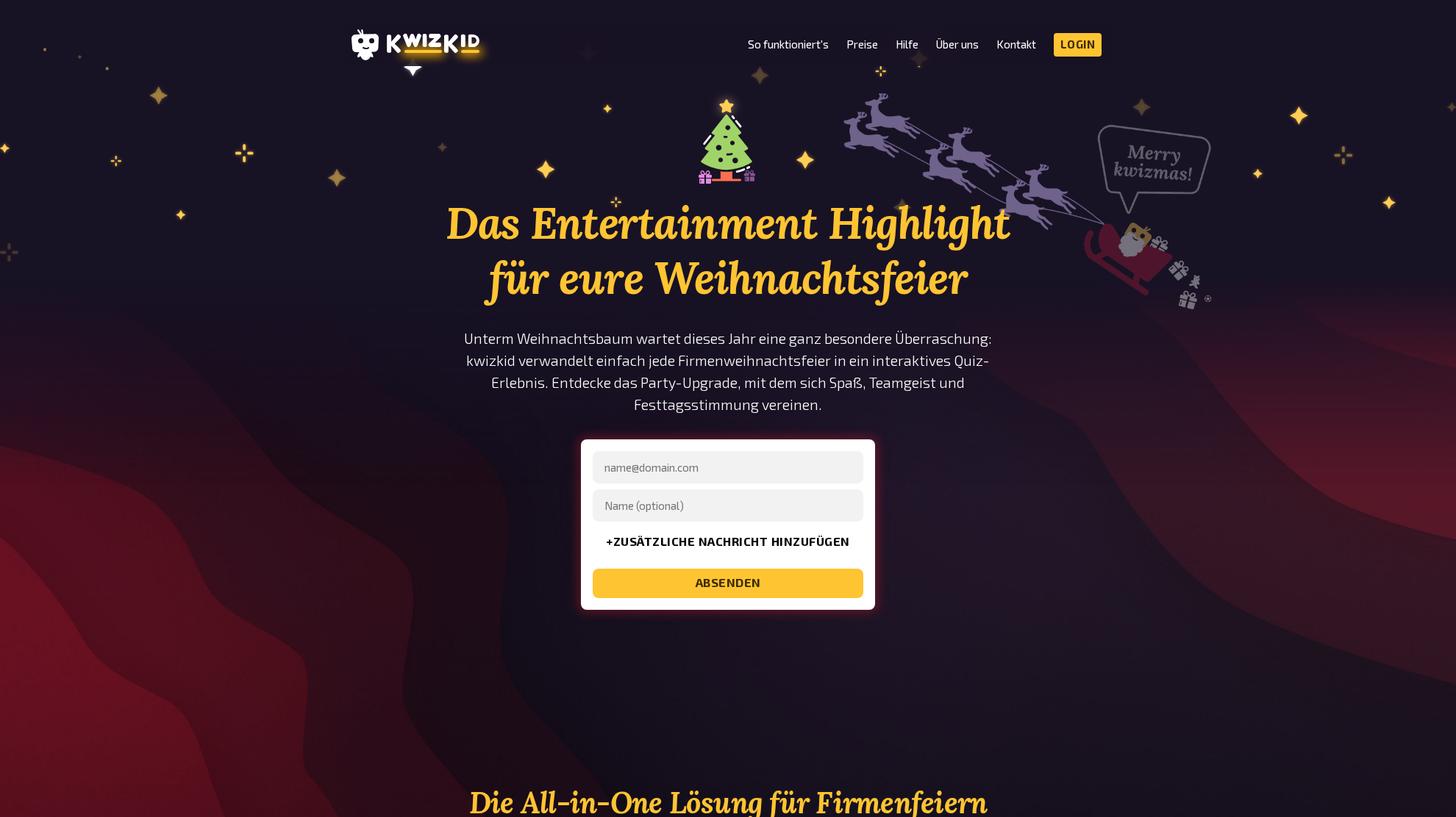
scroll to position [25, 0]
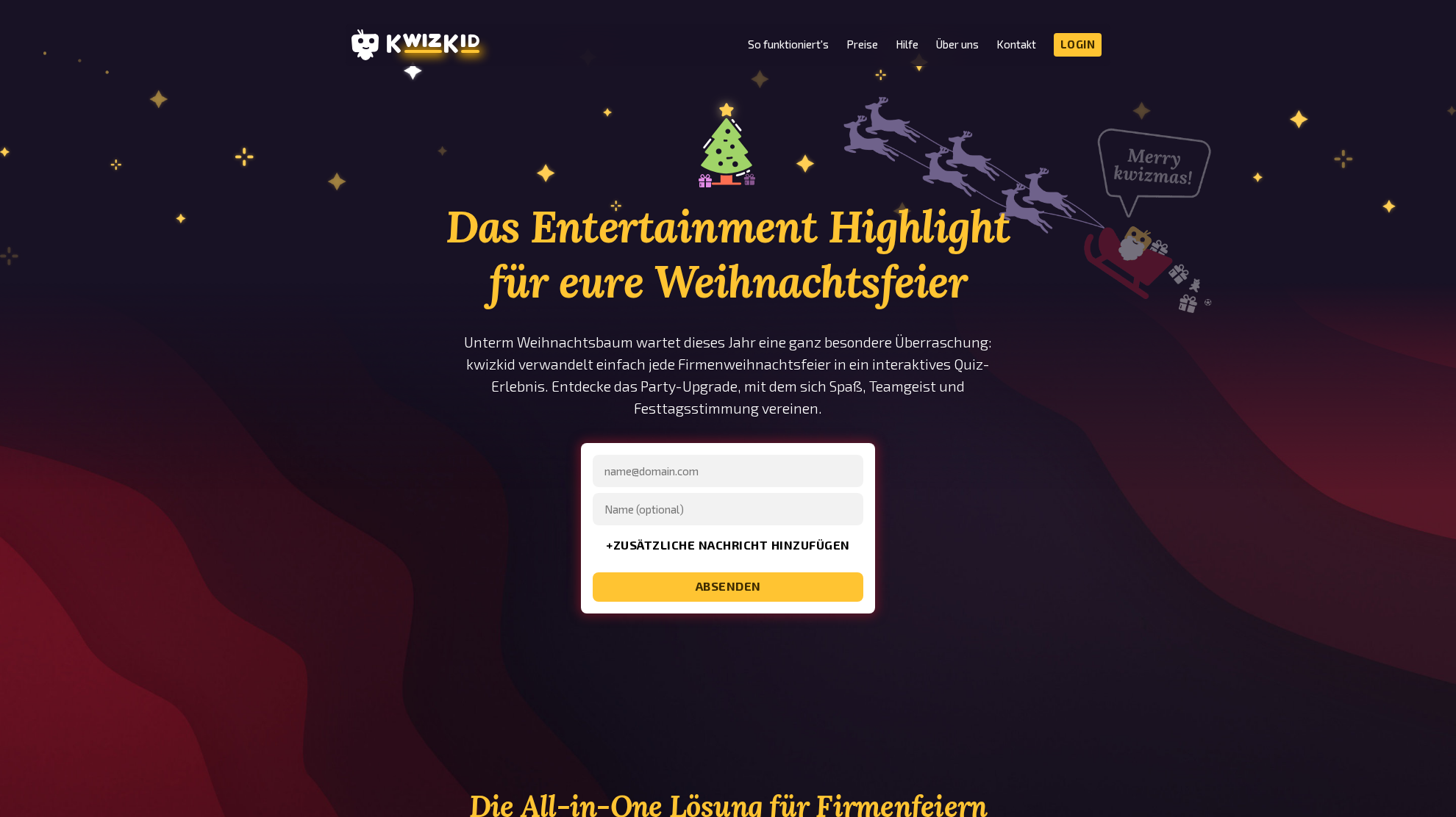
click at [948, 264] on h1 "Das Entertainment Highlight für eure Weihnachtsfeier" at bounding box center [728, 253] width 573 height 110
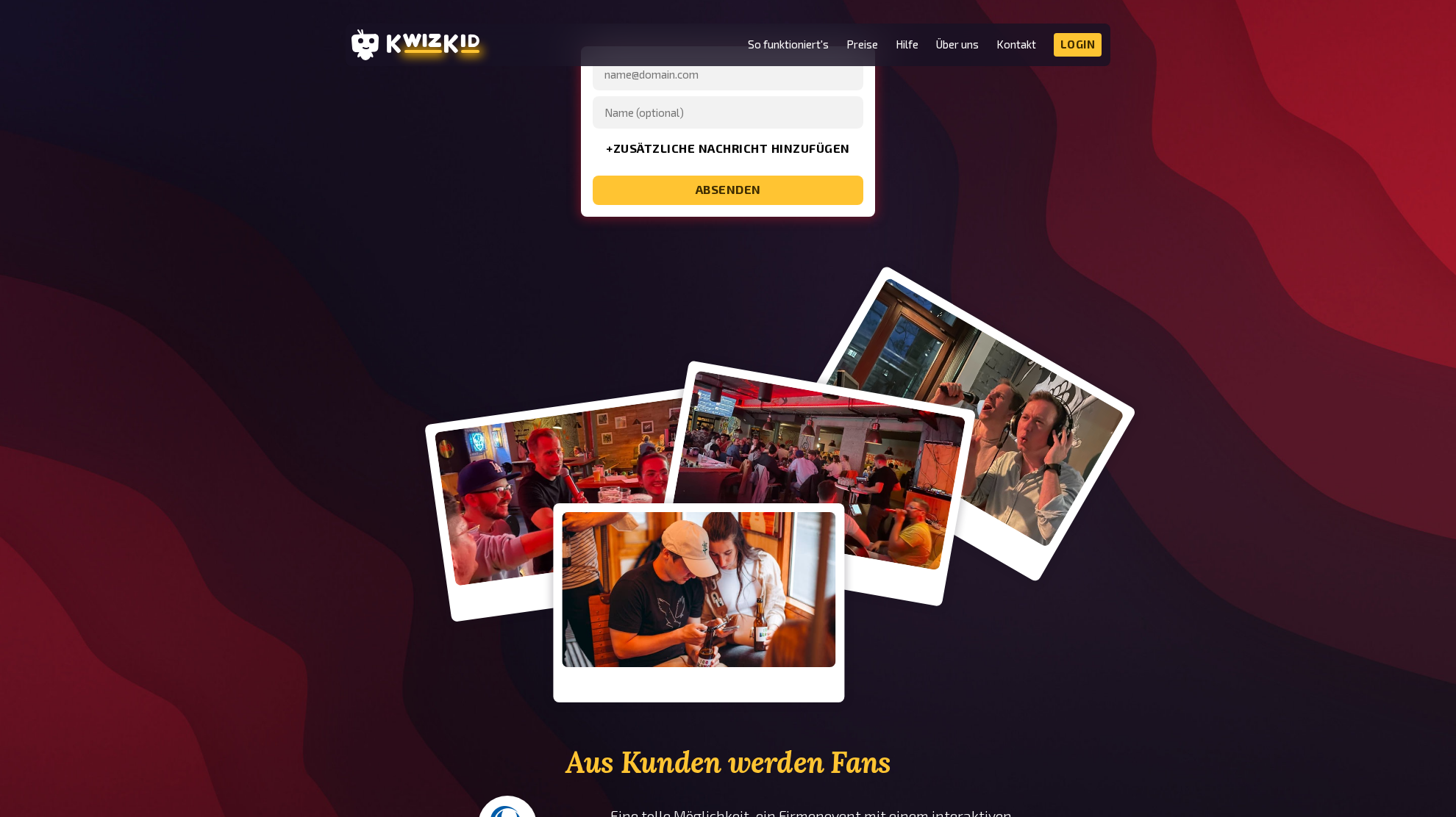
click at [1179, 273] on div "Das Entertainment Highlight für eure Weihnachtsfeier Unterm Weihnachtsbaum wart…" at bounding box center [728, 727] width 1456 height 5045
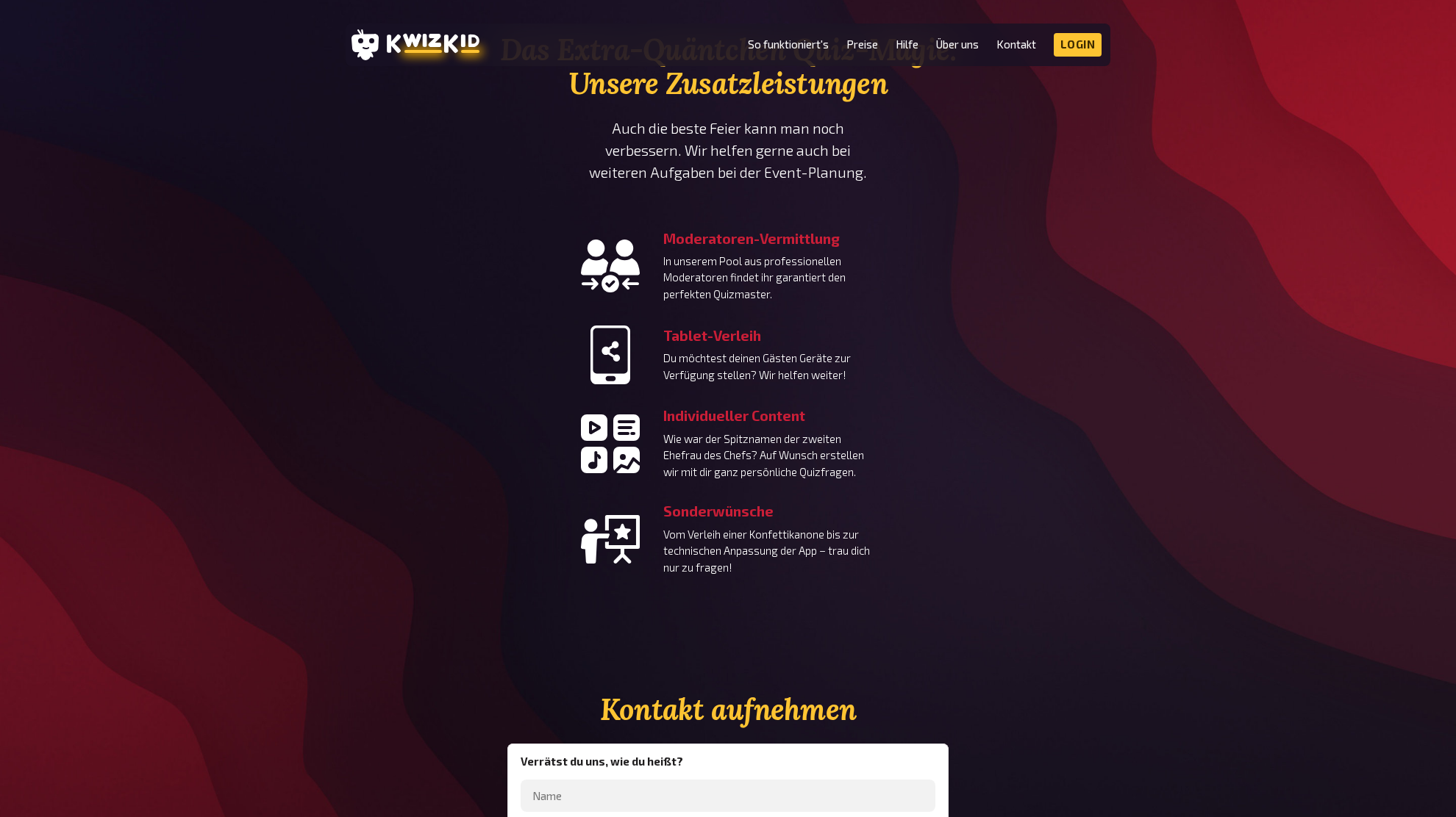
click at [1193, 278] on div "Das Extra-Quäntchen Quiz-Magie: Unsere Zusatzleistungen Auch die beste Feier ka…" at bounding box center [728, 304] width 1456 height 543
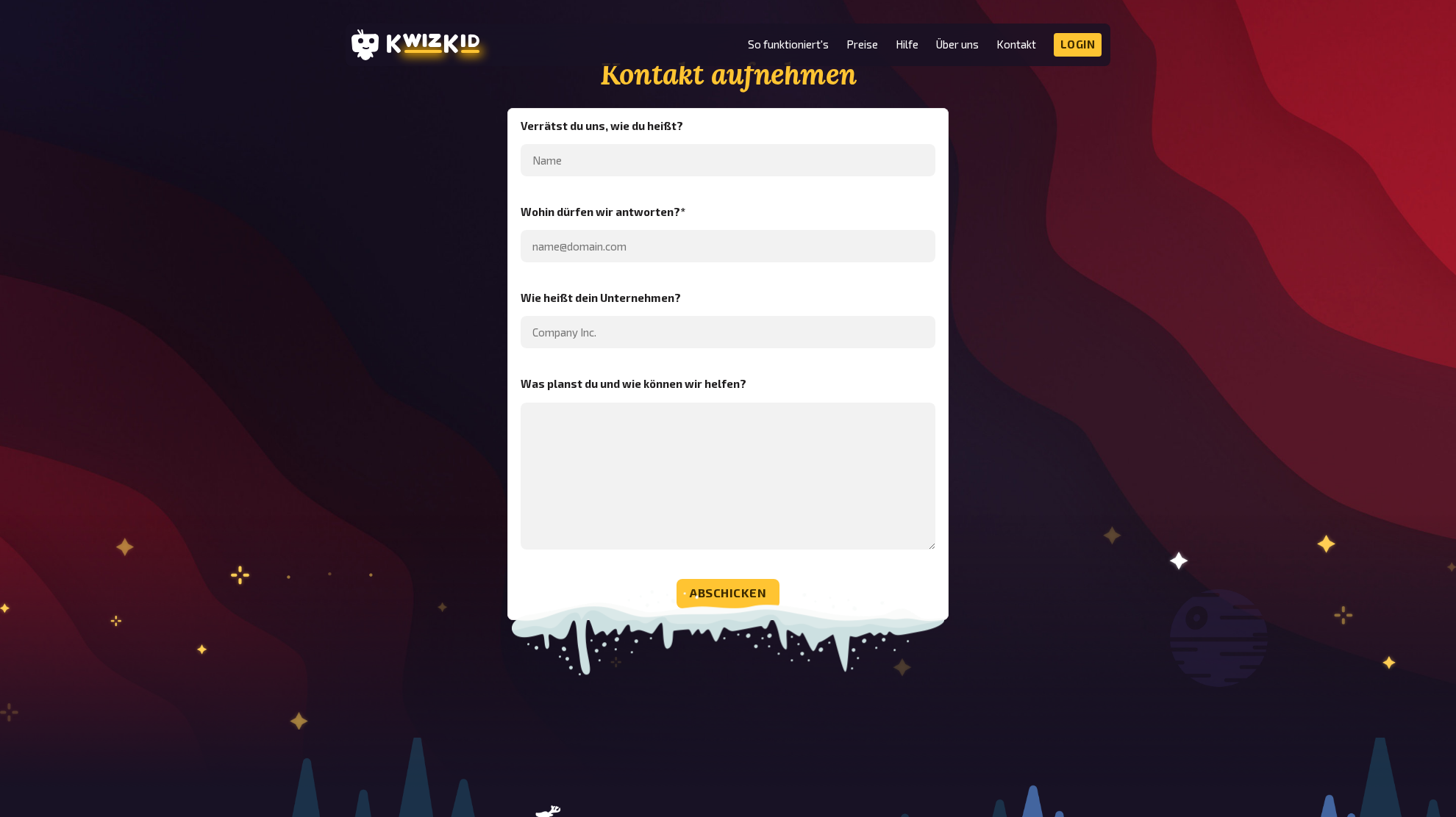
click at [1192, 279] on div "Kontakt aufnehmen Verrätst du uns, wie du heißt? Wohin dürfen wir antworten? * …" at bounding box center [728, 338] width 1456 height 562
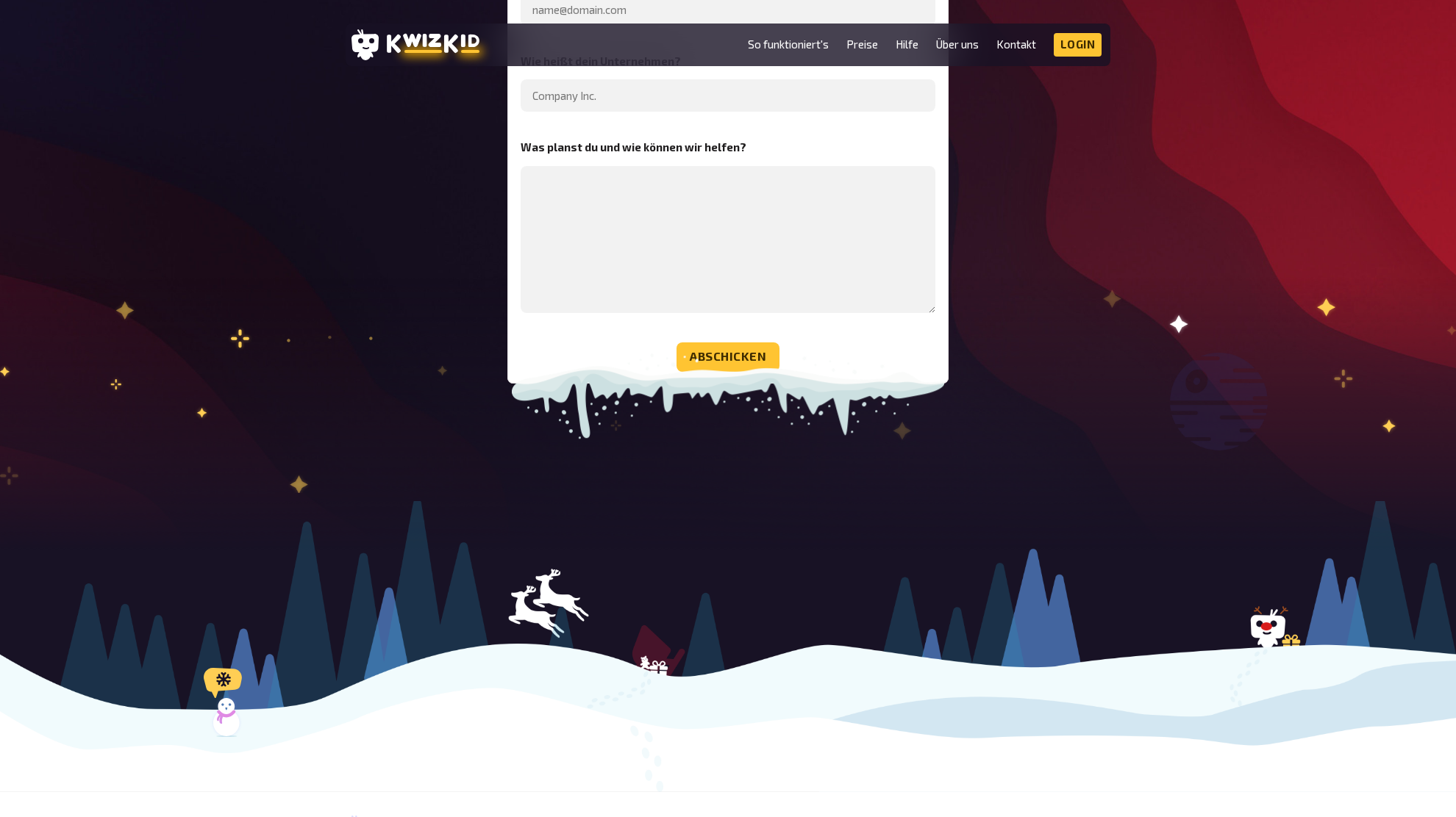
scroll to position [4525, 0]
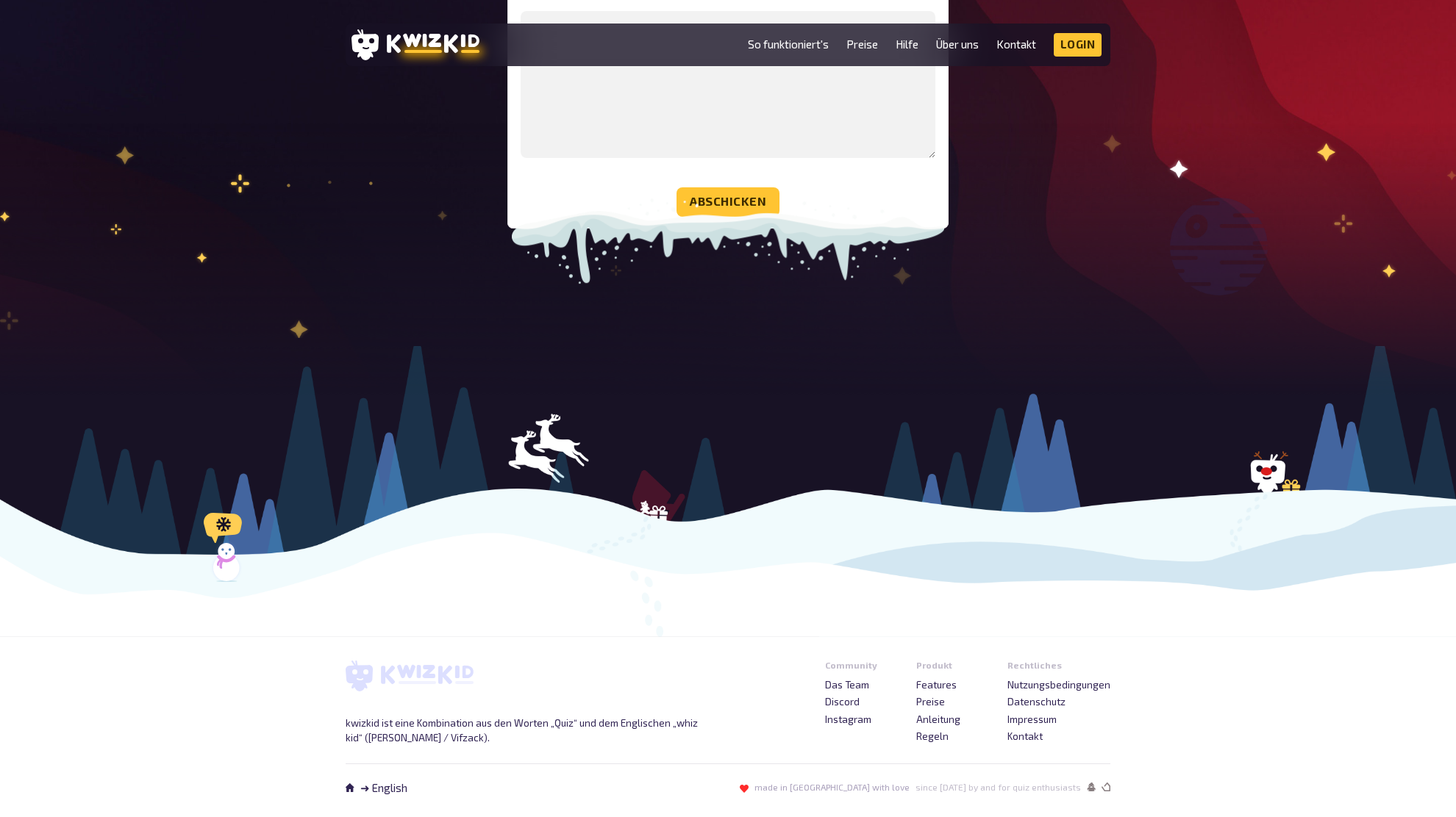
click at [663, 520] on div at bounding box center [728, 491] width 1456 height 291
drag, startPoint x: 624, startPoint y: 515, endPoint x: 668, endPoint y: 509, distance: 44.4
click at [637, 527] on div at bounding box center [728, 491] width 1456 height 291
click at [1297, 484] on div at bounding box center [728, 491] width 1456 height 291
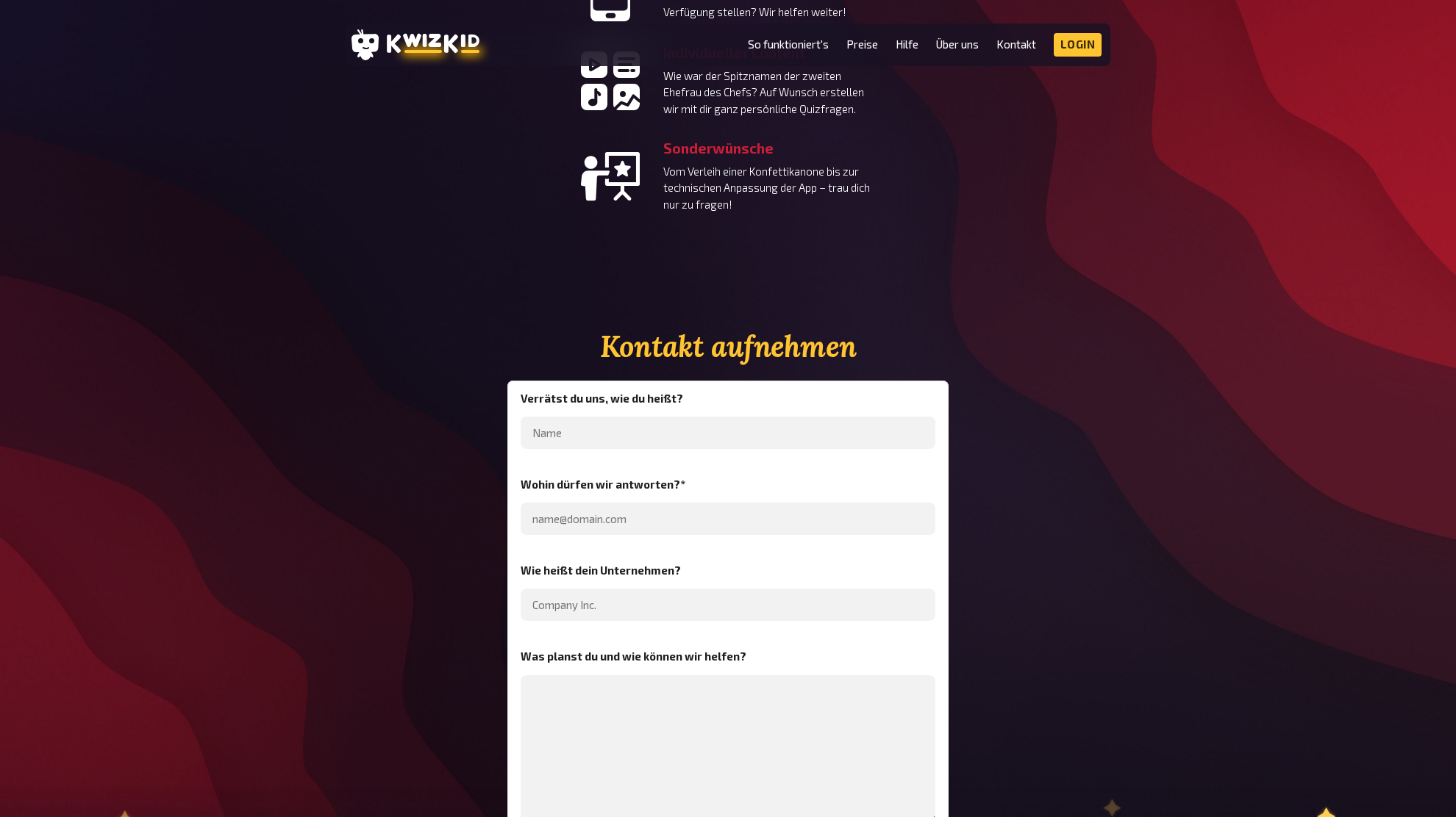
drag, startPoint x: 1210, startPoint y: 426, endPoint x: 1177, endPoint y: 437, distance: 34.8
click at [1177, 436] on div "Kontakt aufnehmen Verrätst du uns, wie du heißt? Wohin dürfen wir antworten? * …" at bounding box center [728, 610] width 1456 height 562
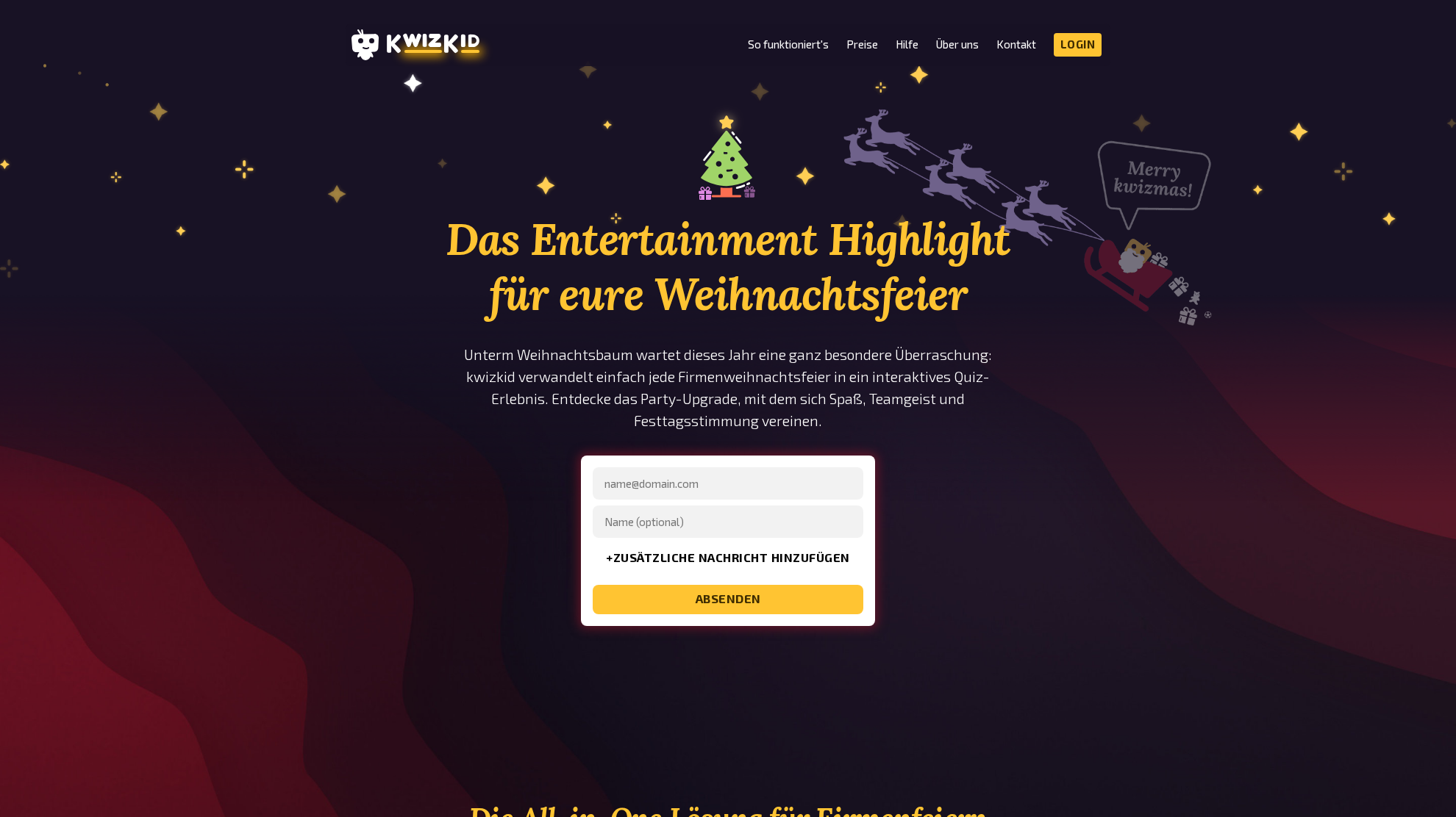
scroll to position [0, 0]
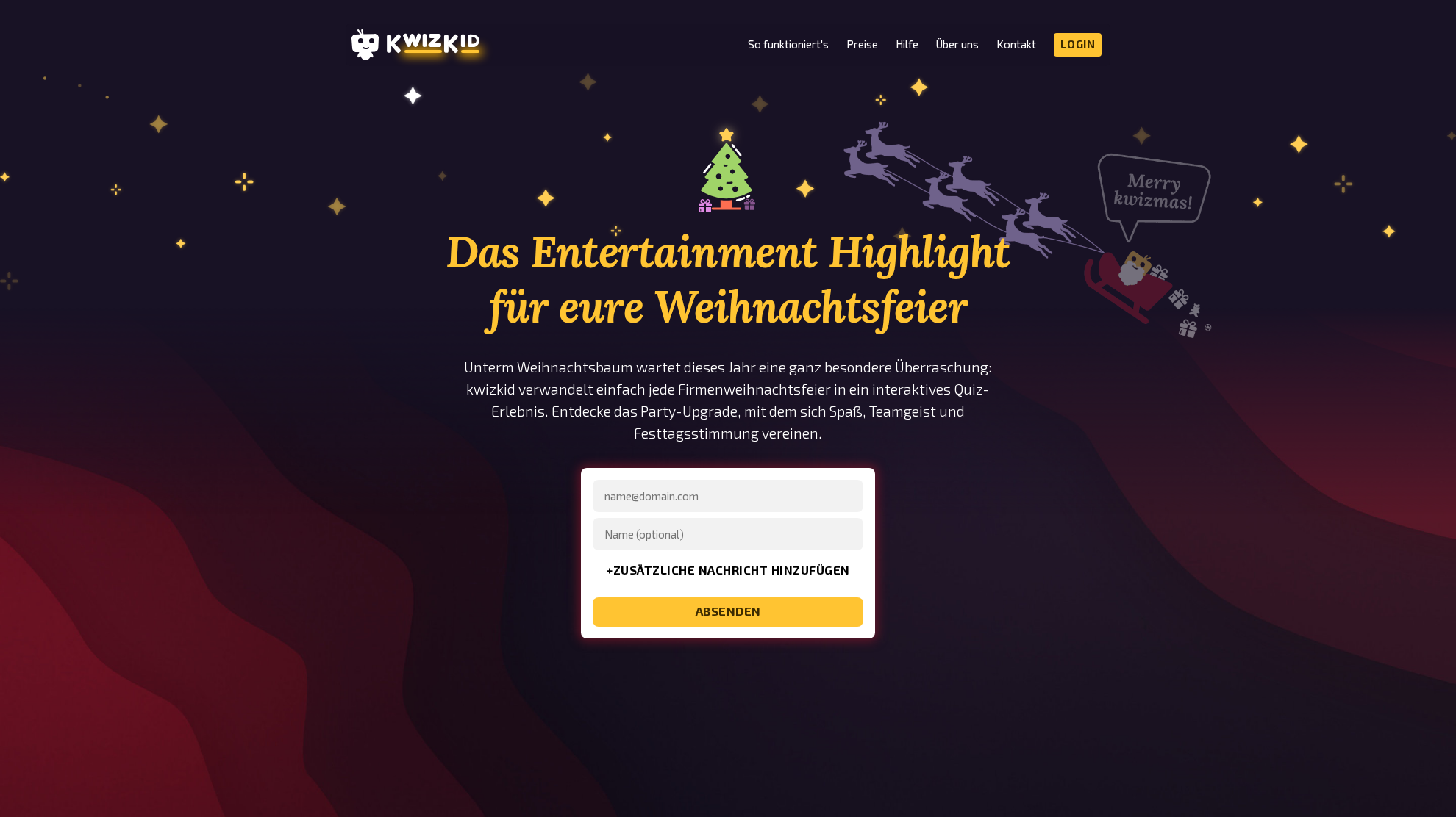
click at [1145, 462] on div "Das Entertainment Highlight für eure Weihnachtsfeier Unterm Weihnachtsbaum wart…" at bounding box center [728, 408] width 1456 height 580
click at [1163, 488] on div "Das Entertainment Highlight für eure Weihnachtsfeier Unterm Weihnachtsbaum wart…" at bounding box center [728, 408] width 1456 height 580
click at [809, 288] on h1 "Das Entertainment Highlight für eure Weihnachtsfeier" at bounding box center [728, 279] width 573 height 110
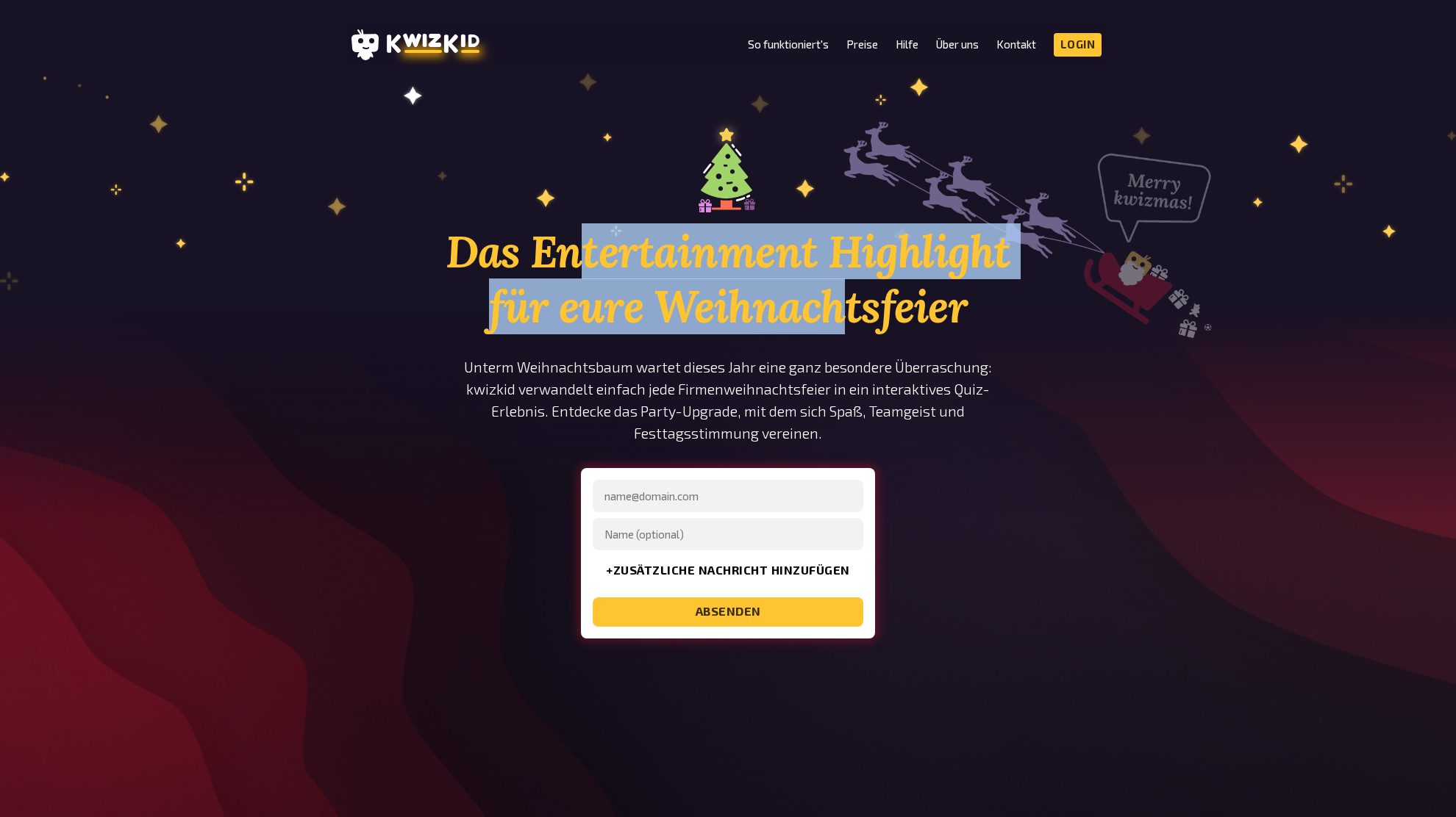
drag, startPoint x: 666, startPoint y: 272, endPoint x: 858, endPoint y: 302, distance: 194.3
click at [842, 304] on h1 "Das Entertainment Highlight für eure Weihnachtsfeier" at bounding box center [728, 279] width 573 height 110
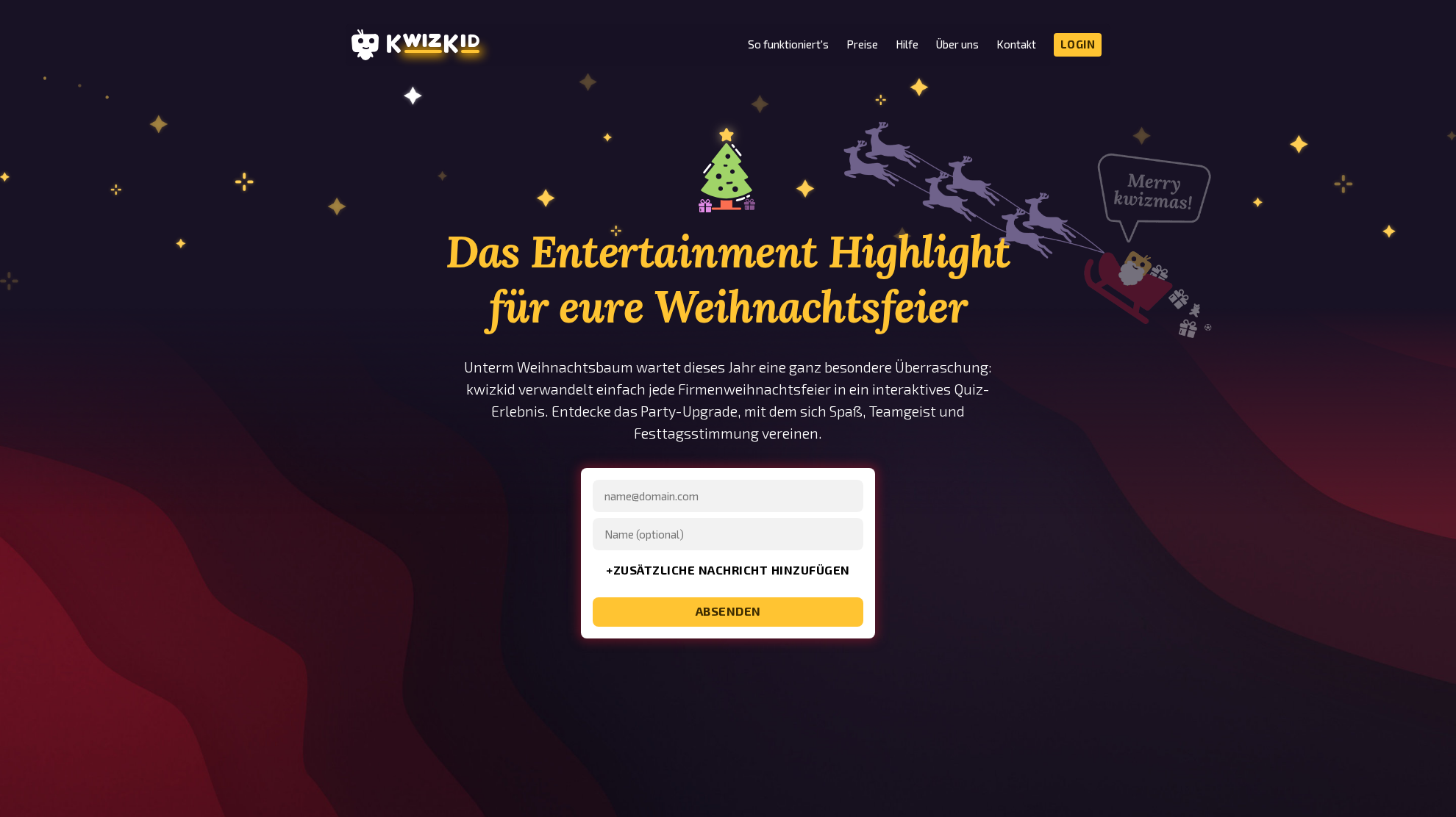
click at [878, 286] on h1 "Das Entertainment Highlight für eure Weihnachtsfeier" at bounding box center [728, 279] width 573 height 110
click at [927, 283] on h1 "Das Entertainment Highlight für eure Weihnachtsfeier" at bounding box center [728, 279] width 573 height 110
click at [764, 276] on h1 "Das Entertainment Highlight für eure Weihnachtsfeier" at bounding box center [728, 279] width 573 height 110
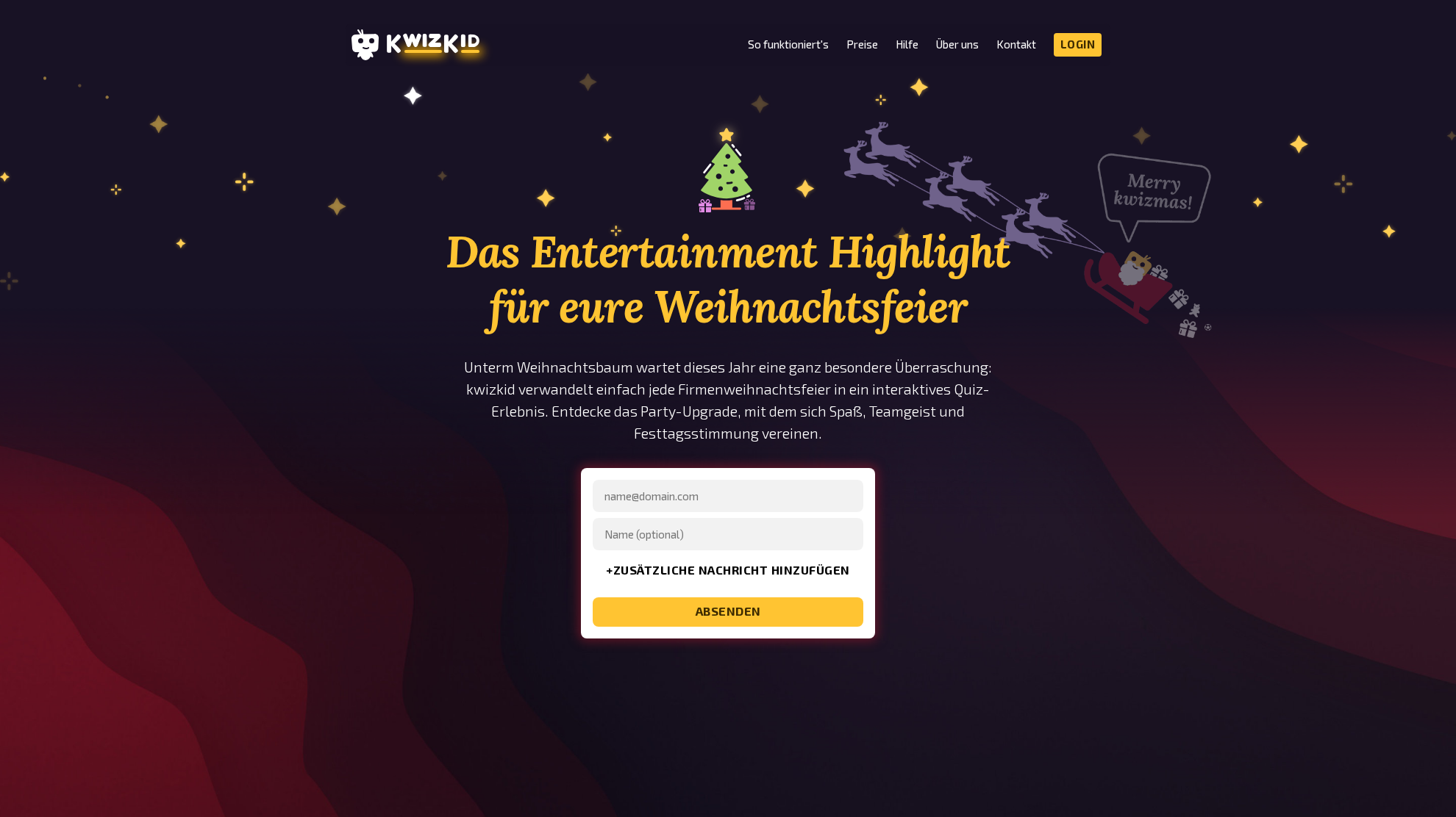
click at [629, 261] on h1 "Das Entertainment Highlight für eure Weihnachtsfeier" at bounding box center [728, 279] width 573 height 110
drag, startPoint x: 590, startPoint y: 251, endPoint x: 748, endPoint y: 275, distance: 159.8
click at [748, 275] on h1 "Das Entertainment Highlight für eure Weihnachtsfeier" at bounding box center [728, 279] width 573 height 110
click at [748, 274] on h1 "Das Entertainment Highlight für eure Weihnachtsfeier" at bounding box center [728, 279] width 573 height 110
click at [1192, 334] on div "Das Entertainment Highlight für eure Weihnachtsfeier Unterm Weihnachtsbaum wart…" at bounding box center [728, 408] width 1456 height 580
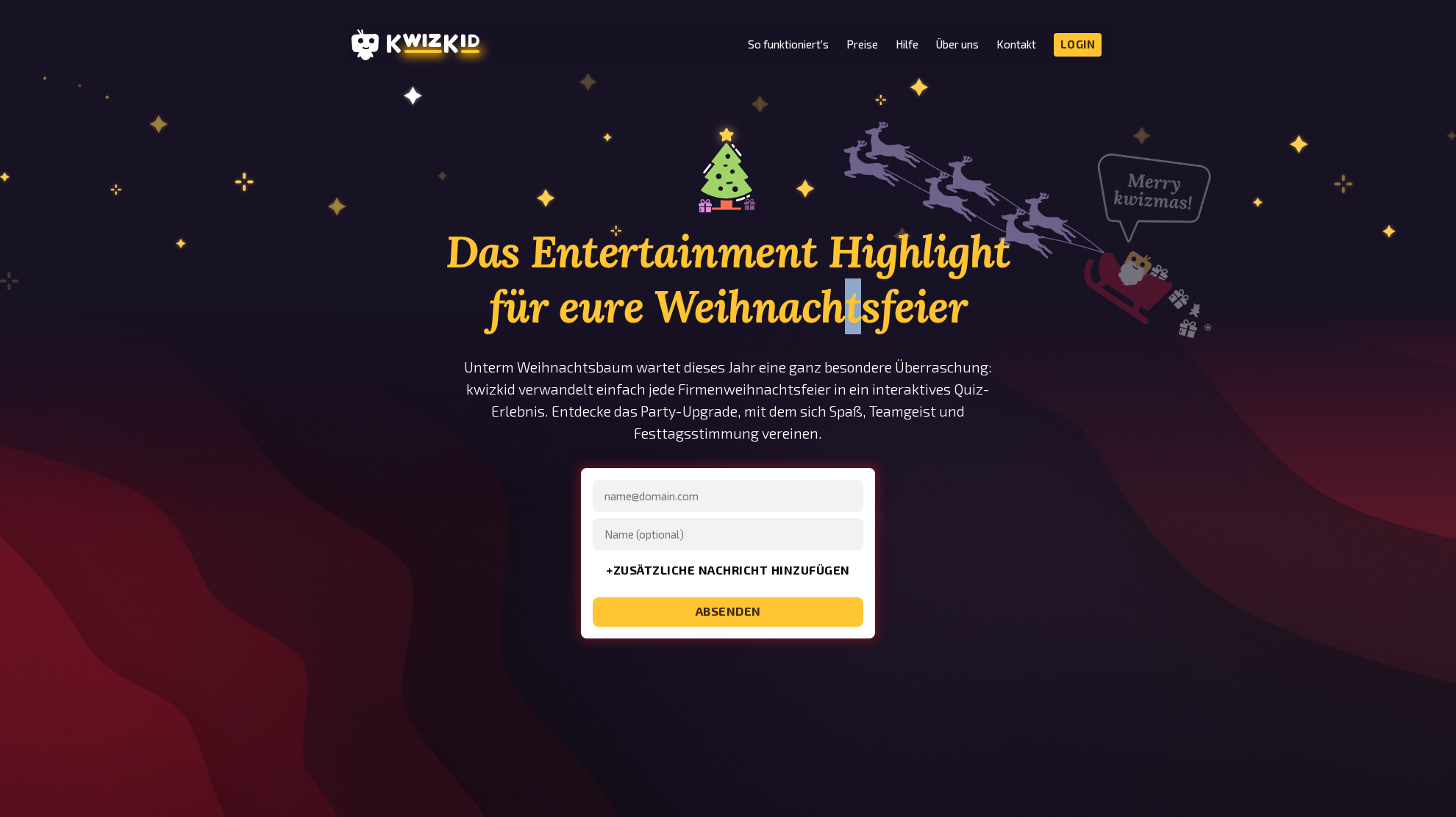
drag, startPoint x: 861, startPoint y: 279, endPoint x: 847, endPoint y: 281, distance: 14.1
click at [847, 281] on h1 "Das Entertainment Highlight für eure Weihnachtsfeier" at bounding box center [728, 279] width 573 height 110
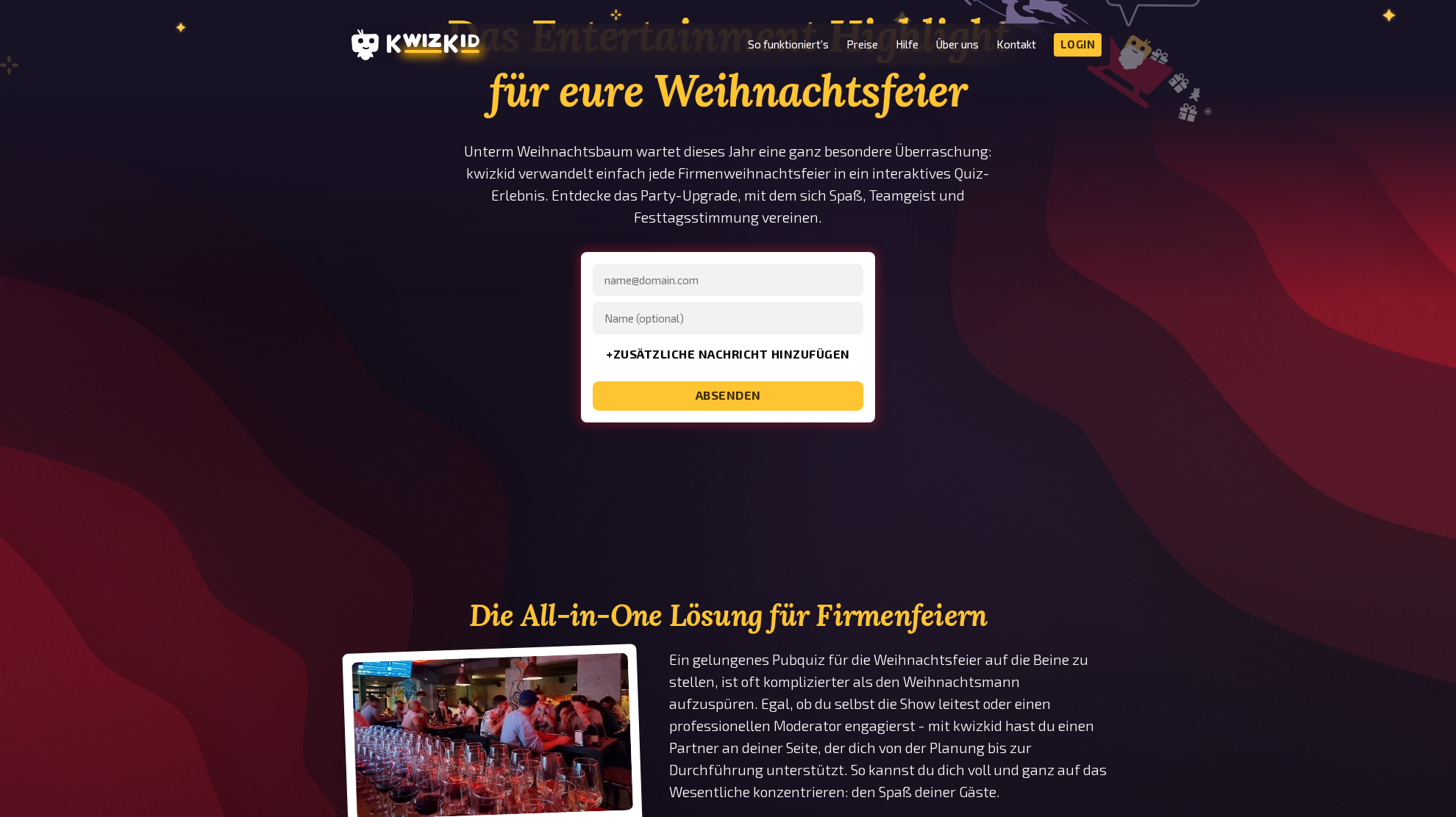
click at [1082, 299] on section "Das Entertainment Highlight für eure Weihnachtsfeier Unterm Weihnachtsbaum wart…" at bounding box center [728, 192] width 764 height 580
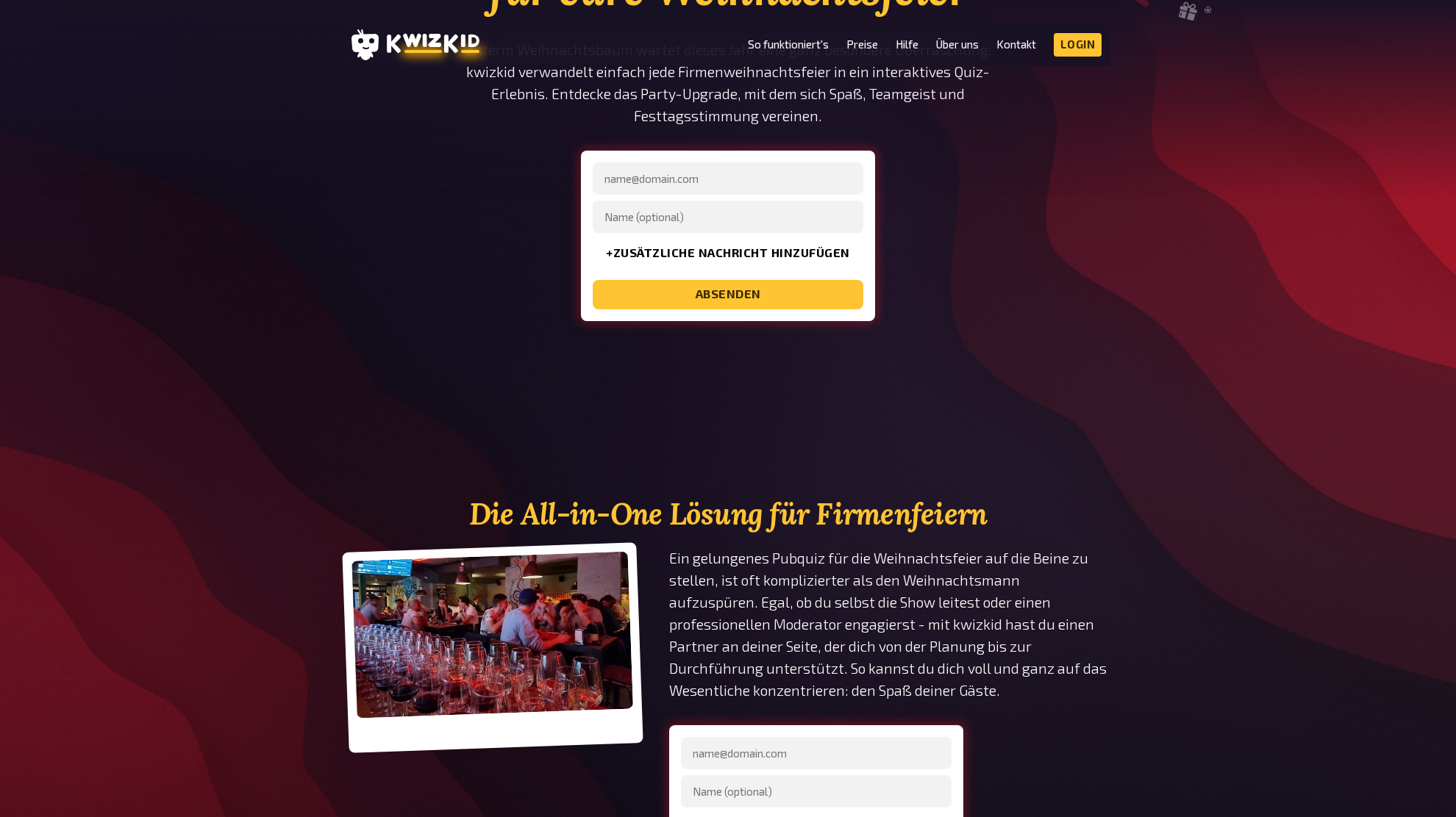
scroll to position [322, 0]
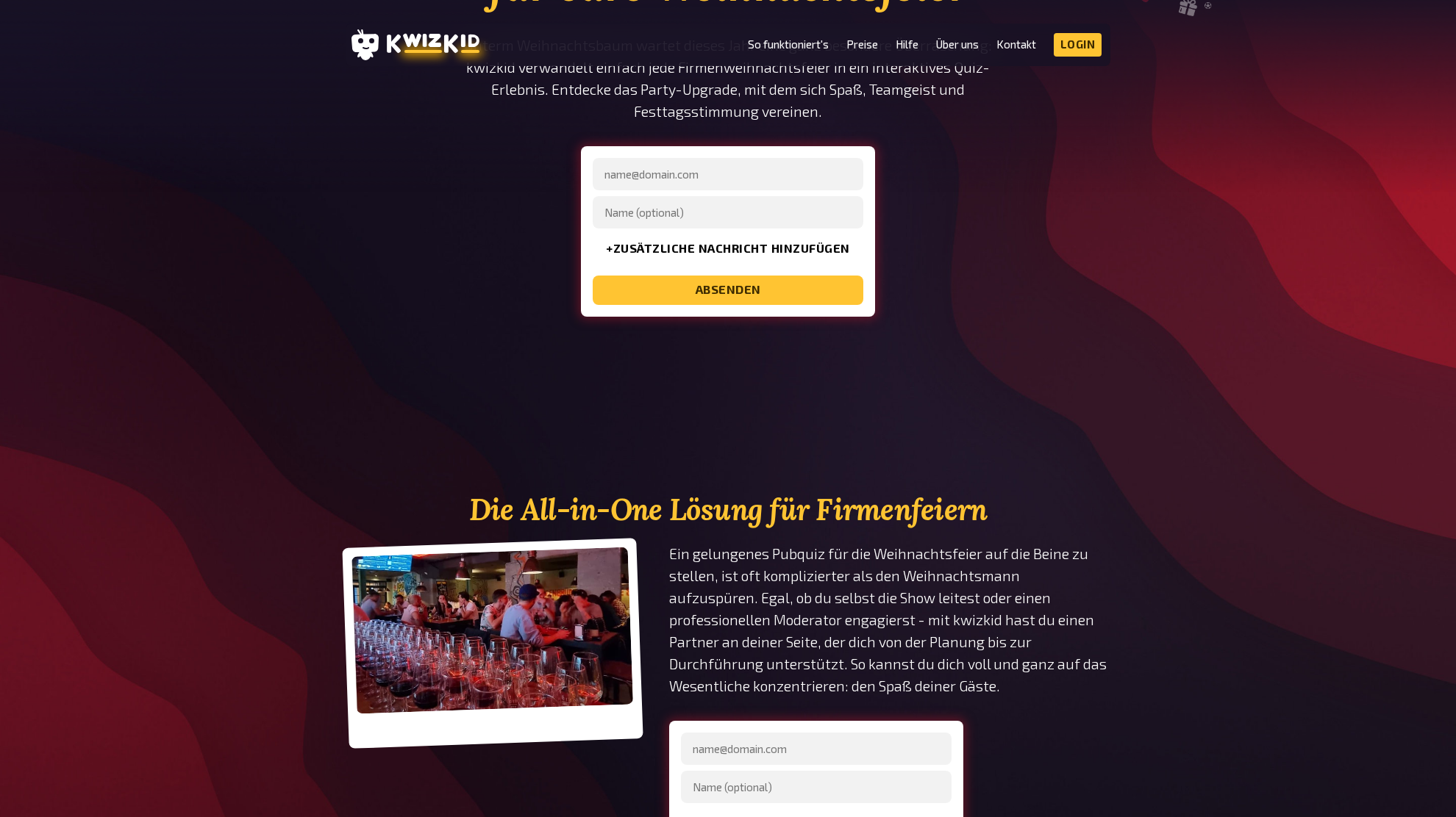
click at [1082, 311] on section "Das Entertainment Highlight für eure Weihnachtsfeier Unterm Weihnachtsbaum wart…" at bounding box center [728, 86] width 764 height 580
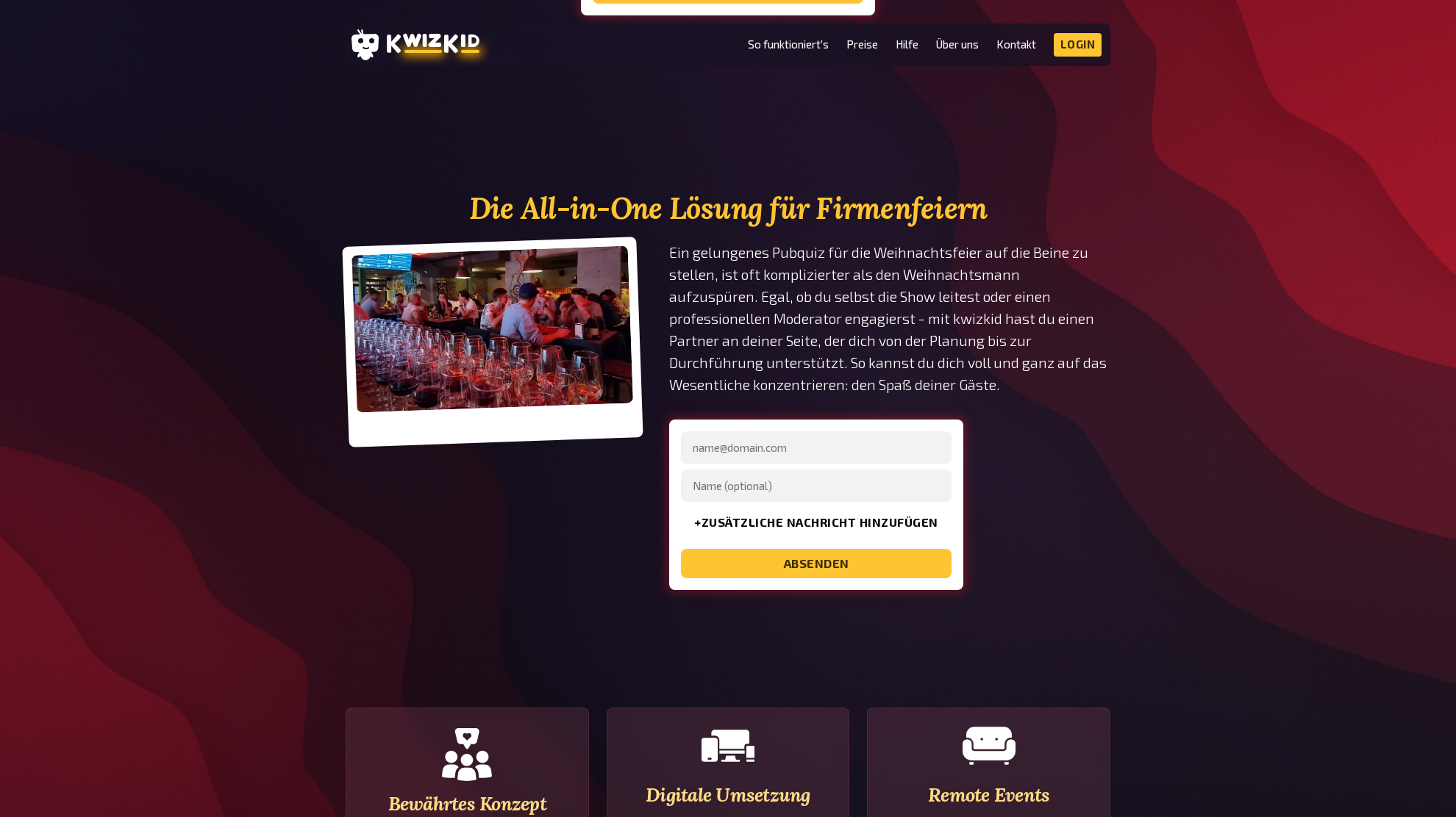
scroll to position [635, 0]
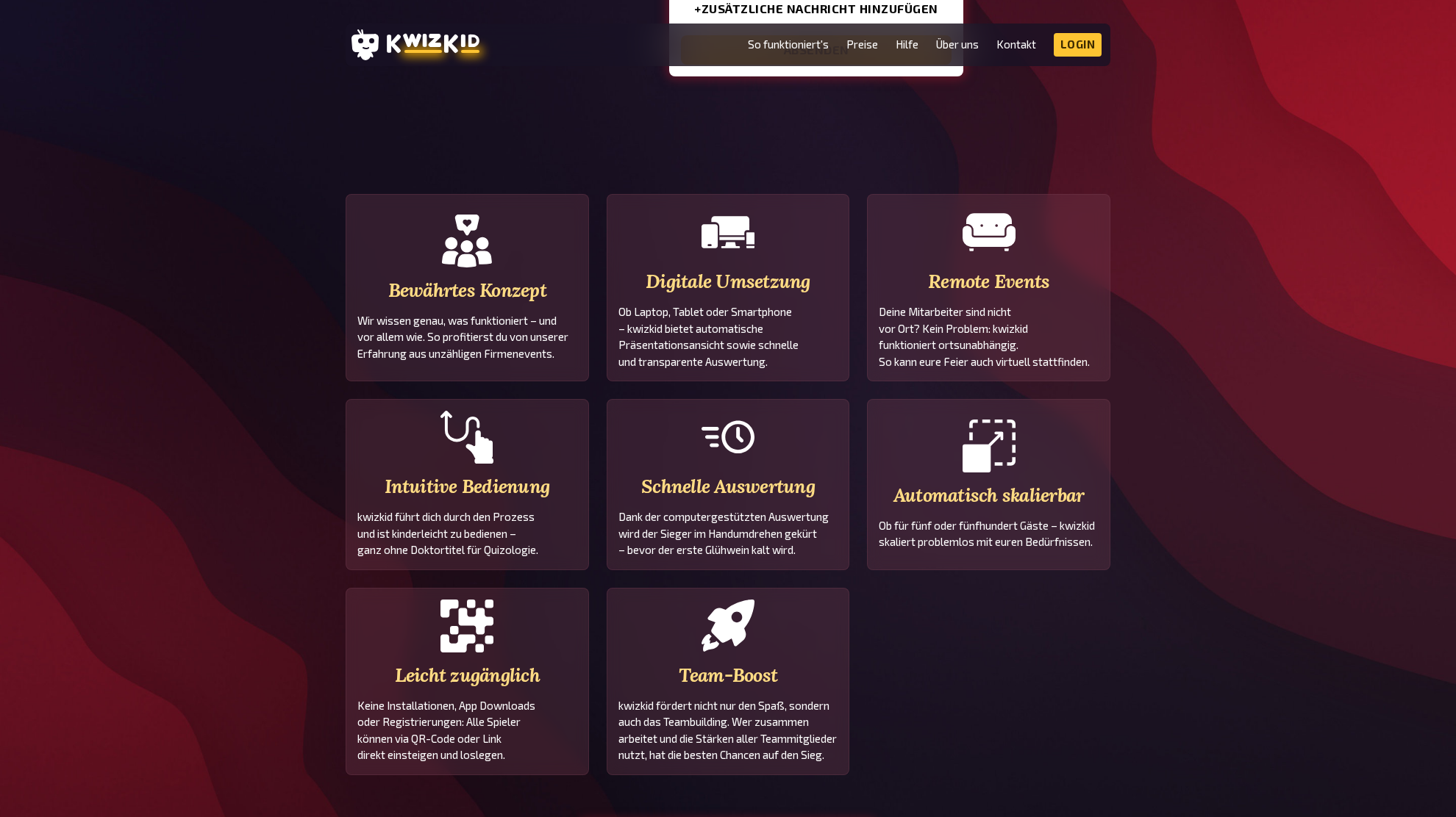
click at [1260, 342] on div "Bewährtes Konzept Wir wissen genau, was funktioniert – und vor allem wie. So pr…" at bounding box center [728, 593] width 1456 height 799
click at [1261, 341] on div "Bewährtes Konzept Wir wissen genau, was funktioniert – und vor allem wie. So pr…" at bounding box center [728, 593] width 1456 height 799
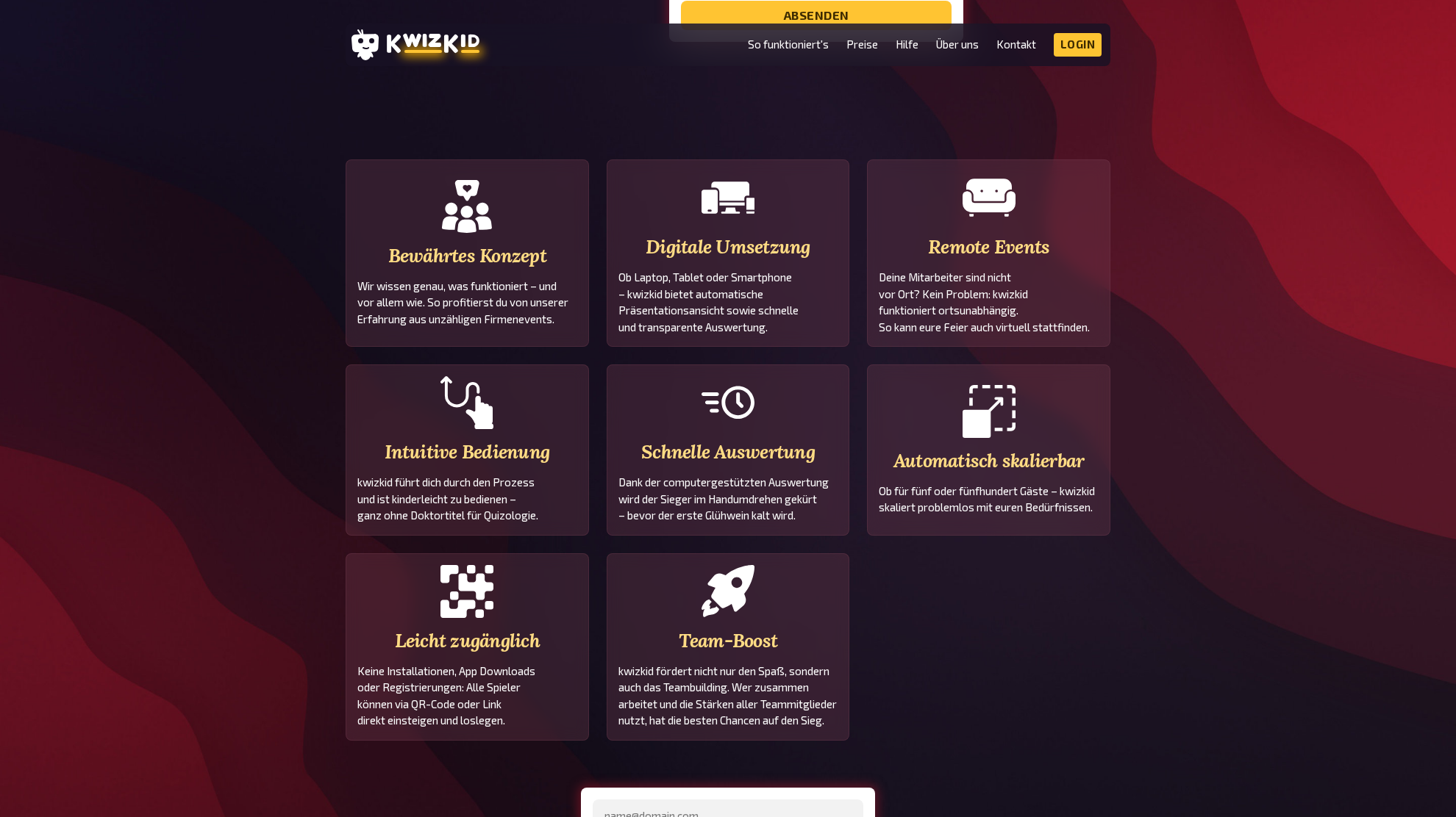
scroll to position [1169, 0]
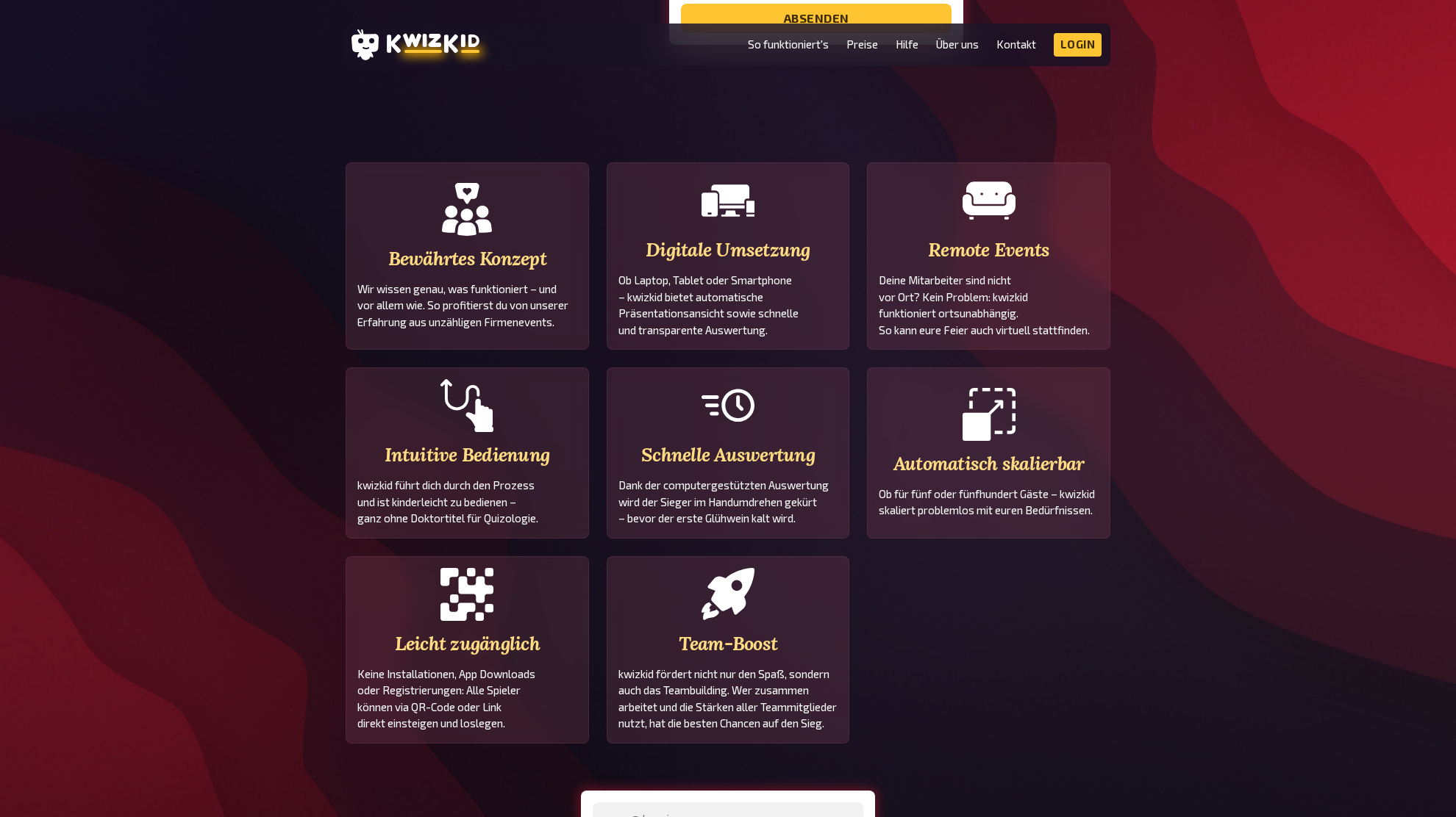
click at [1261, 340] on div "Bewährtes Konzept Wir wissen genau, was funktioniert – und vor allem wie. So pr…" at bounding box center [728, 561] width 1456 height 799
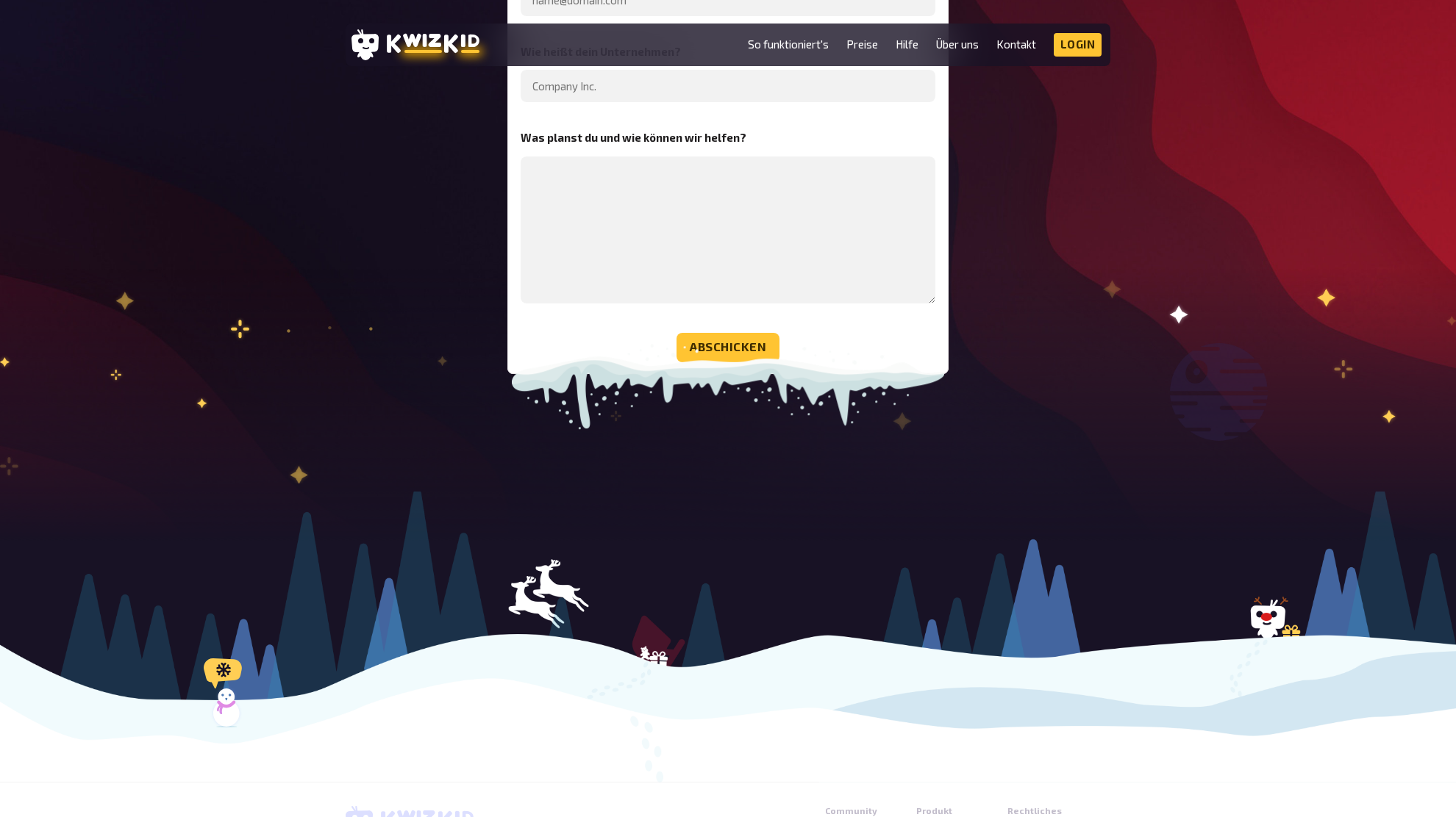
scroll to position [4384, 0]
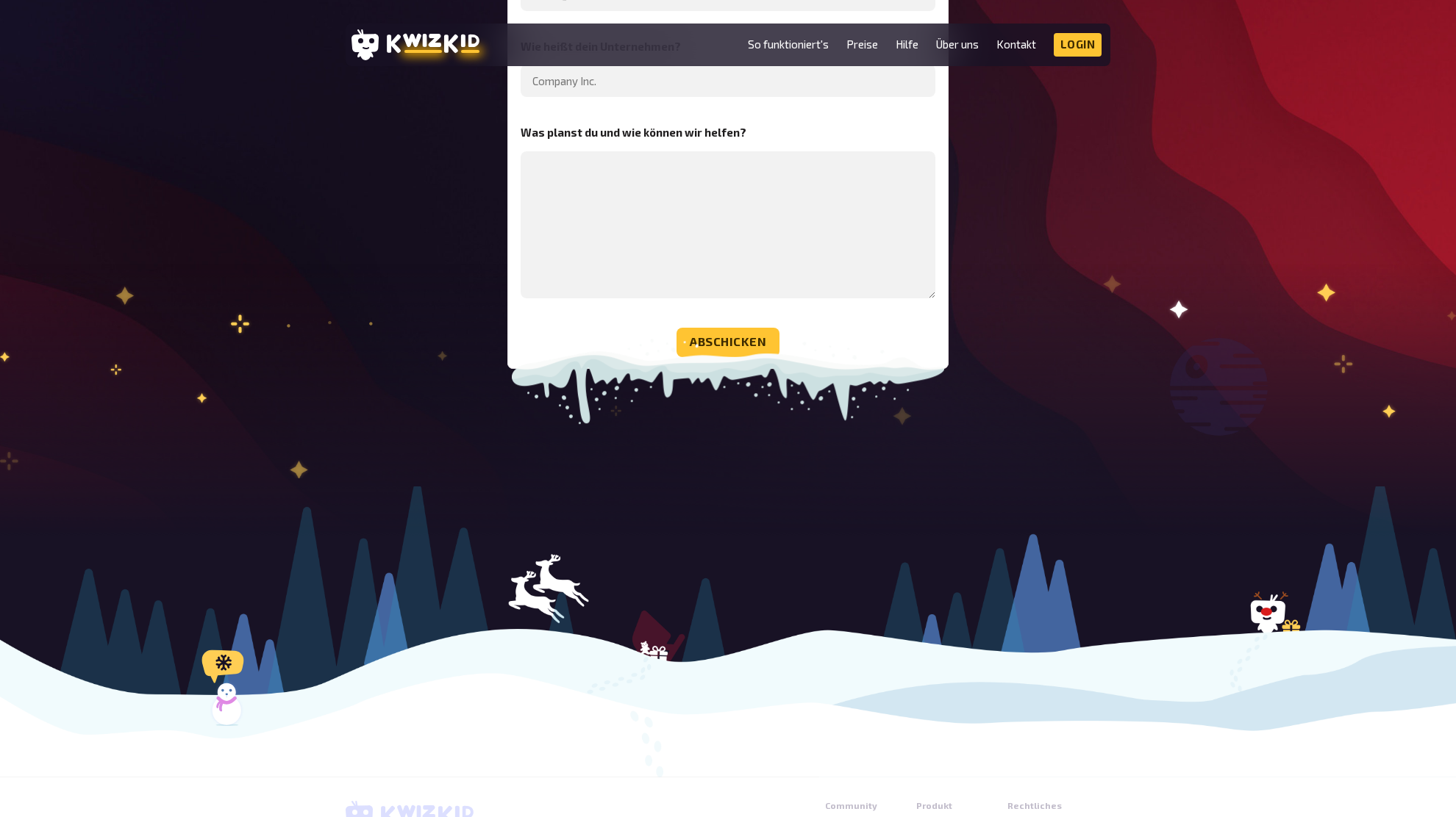
click at [228, 699] on use at bounding box center [226, 704] width 29 height 42
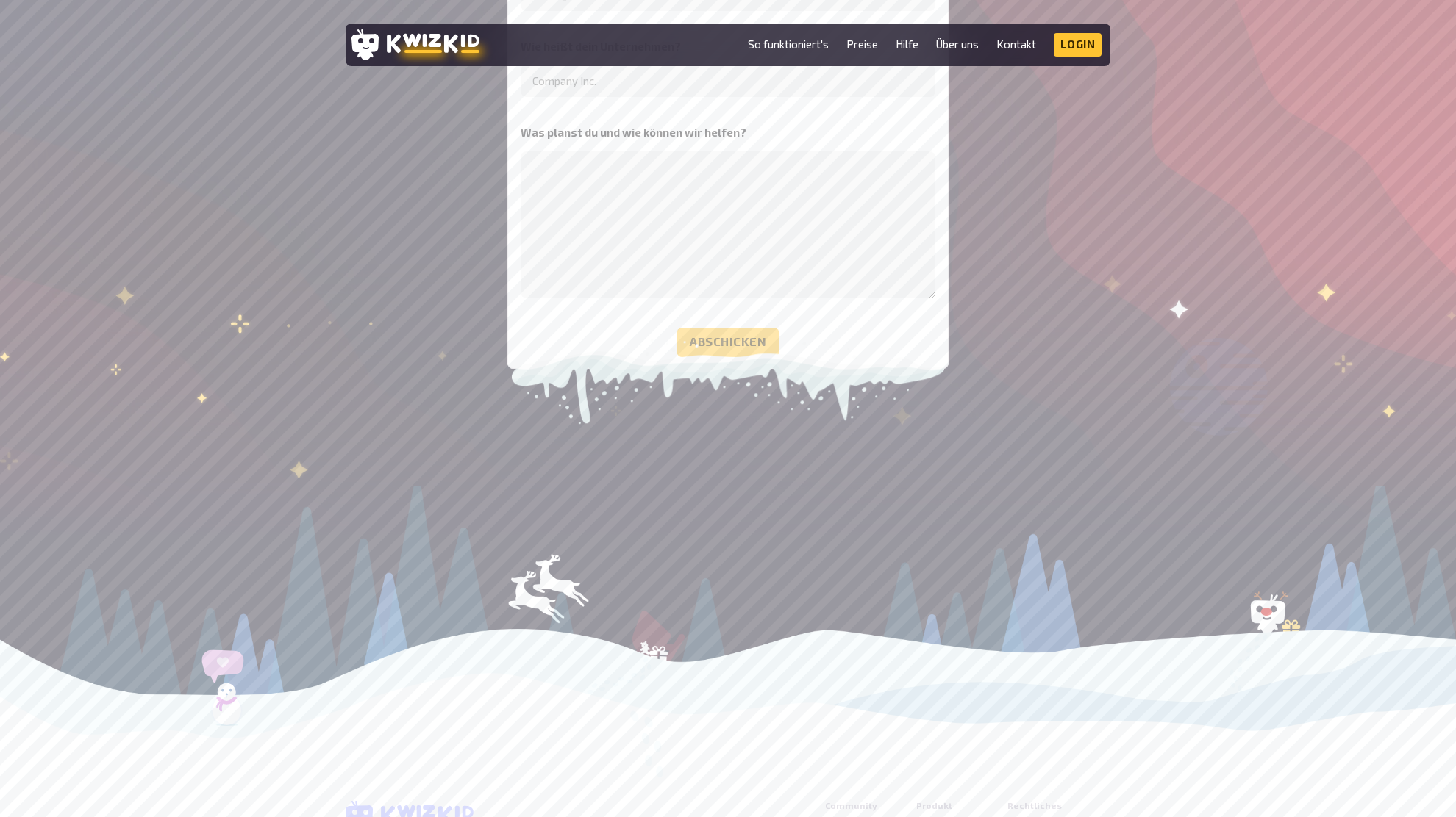
click at [374, 571] on div at bounding box center [728, 631] width 1456 height 291
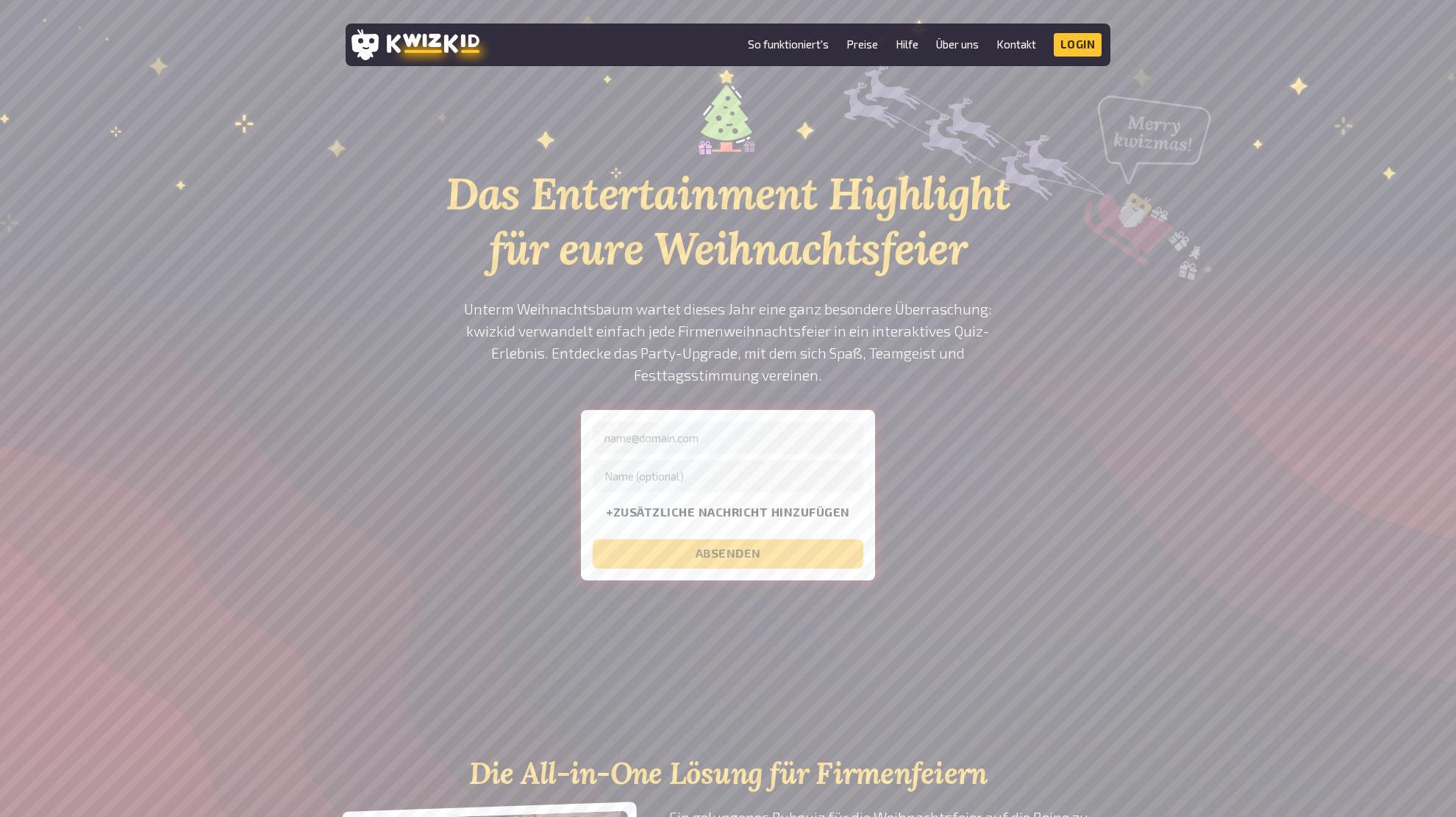
scroll to position [59, 0]
click at [337, 500] on div "Das Entertainment Highlight für eure Weihnachtsfeier Unterm Weihnachtsbaum wart…" at bounding box center [728, 348] width 1456 height 580
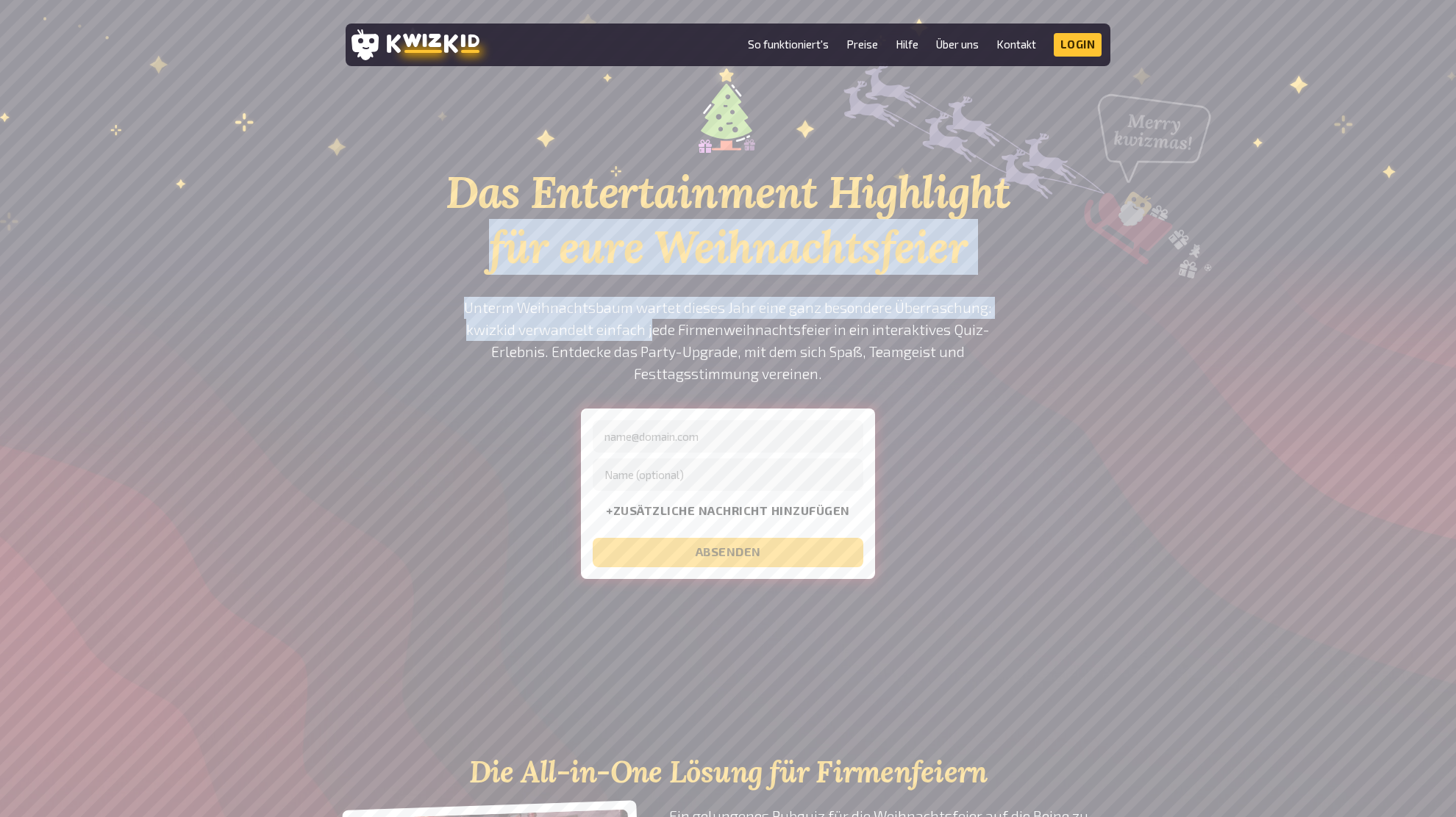
drag, startPoint x: 572, startPoint y: 311, endPoint x: 638, endPoint y: 338, distance: 71.3
click at [628, 336] on div "Das Entertainment Highlight für eure Weihnachtsfeier Unterm Weihnachtsbaum wart…" at bounding box center [728, 318] width 573 height 521
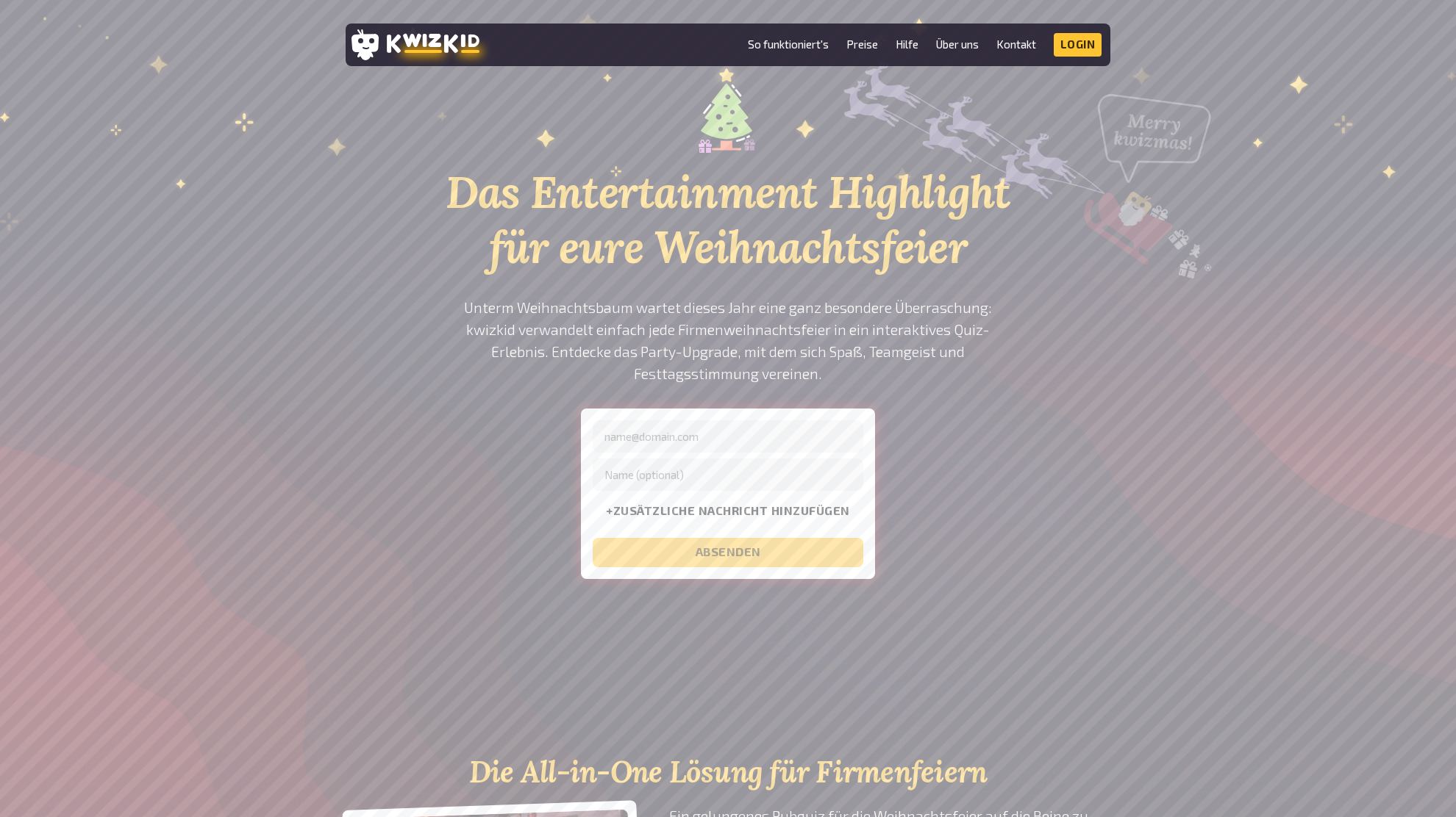
click at [638, 338] on p "Unterm Weihnachtsbaum wartet dieses Jahr eine ganz besondere Überraschung: kwiz…" at bounding box center [728, 341] width 573 height 88
click at [703, 338] on p "Unterm Weihnachtsbaum wartet dieses Jahr eine ganz besondere Überraschung: kwiz…" at bounding box center [728, 341] width 573 height 88
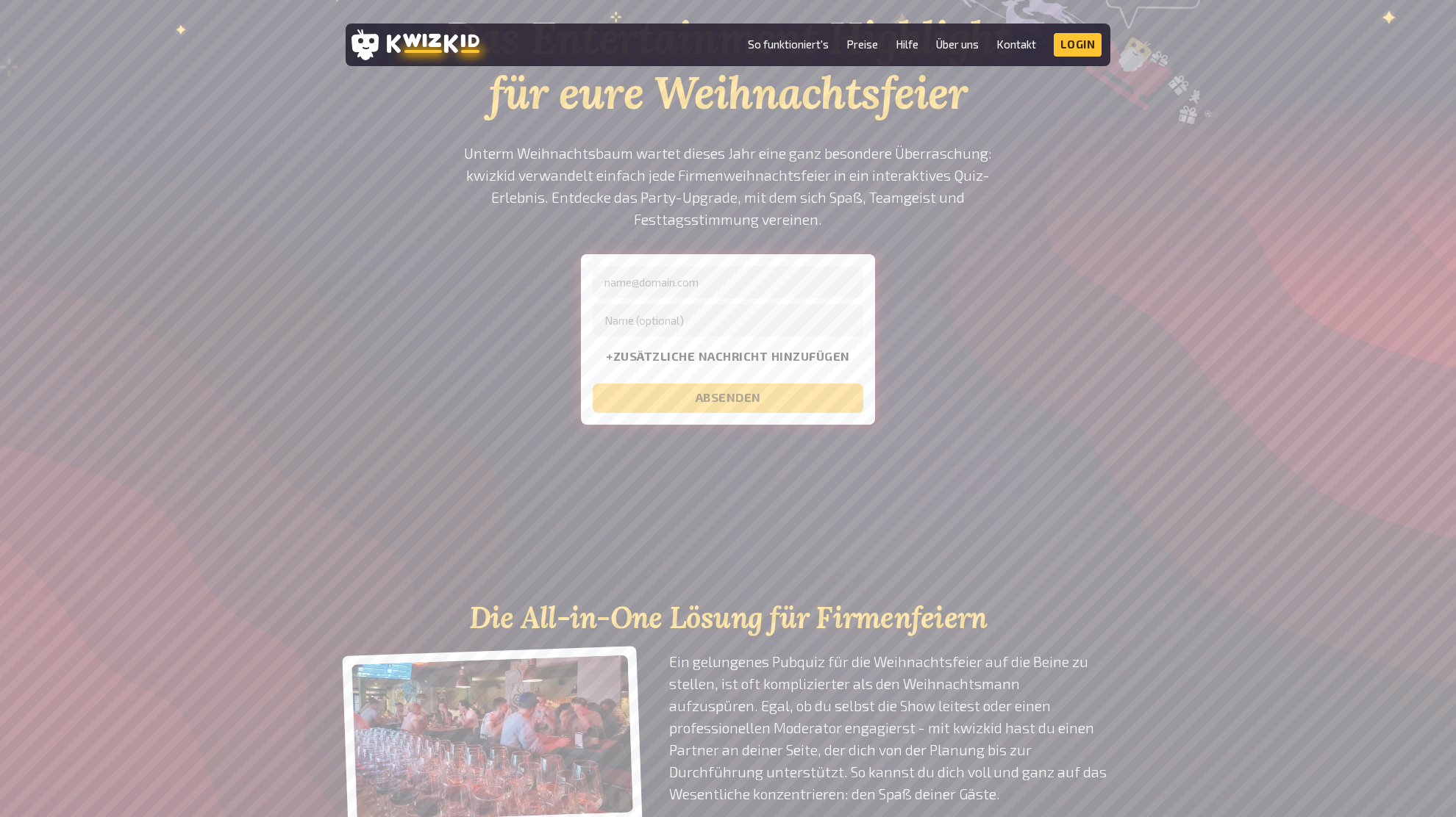
scroll to position [0, 0]
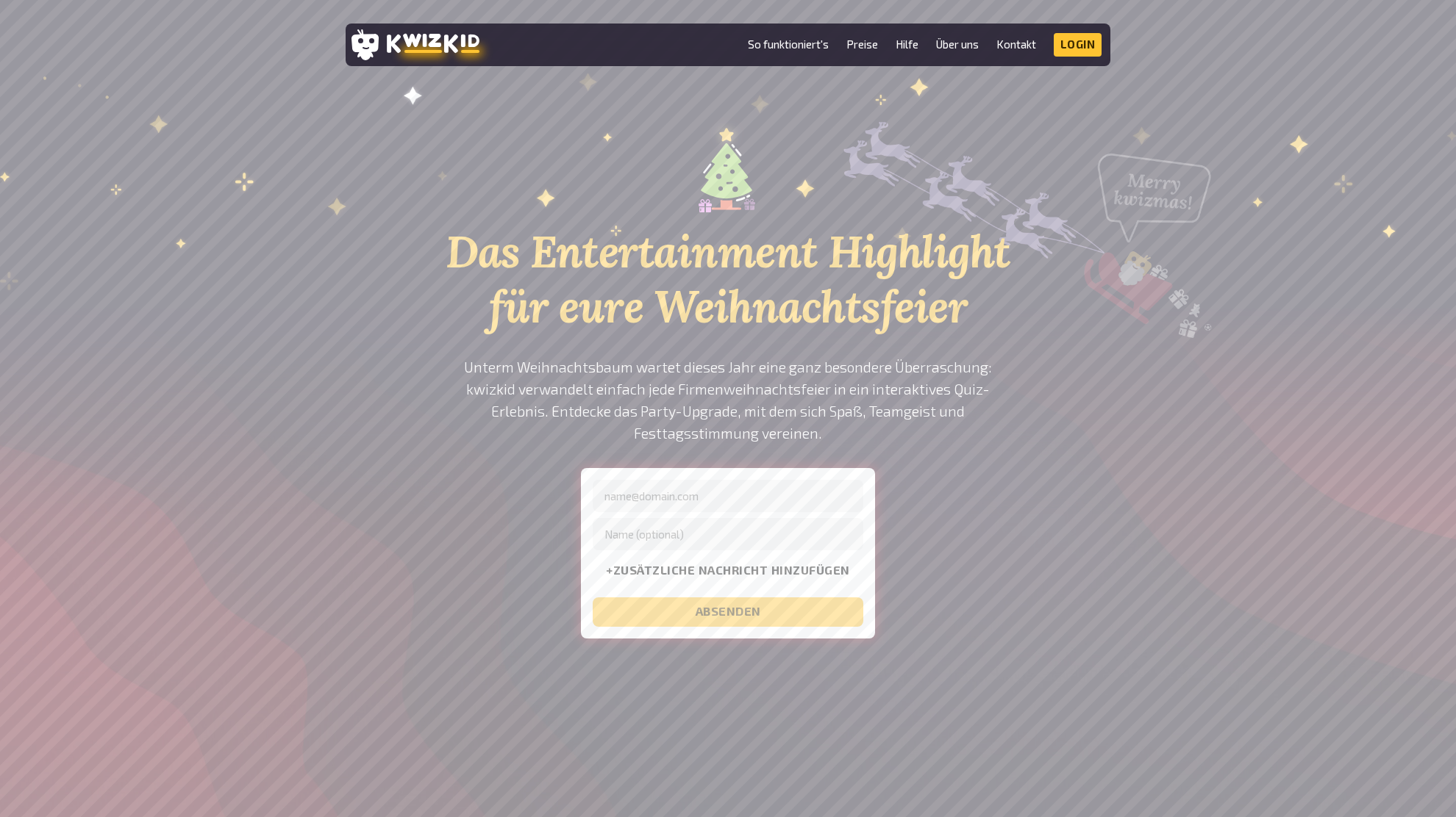
click at [896, 292] on h1 "Das Entertainment Highlight für eure Weihnachtsfeier" at bounding box center [728, 279] width 573 height 110
drag, startPoint x: 850, startPoint y: 185, endPoint x: 806, endPoint y: 147, distance: 58.1
click at [850, 185] on div at bounding box center [728, 165] width 573 height 95
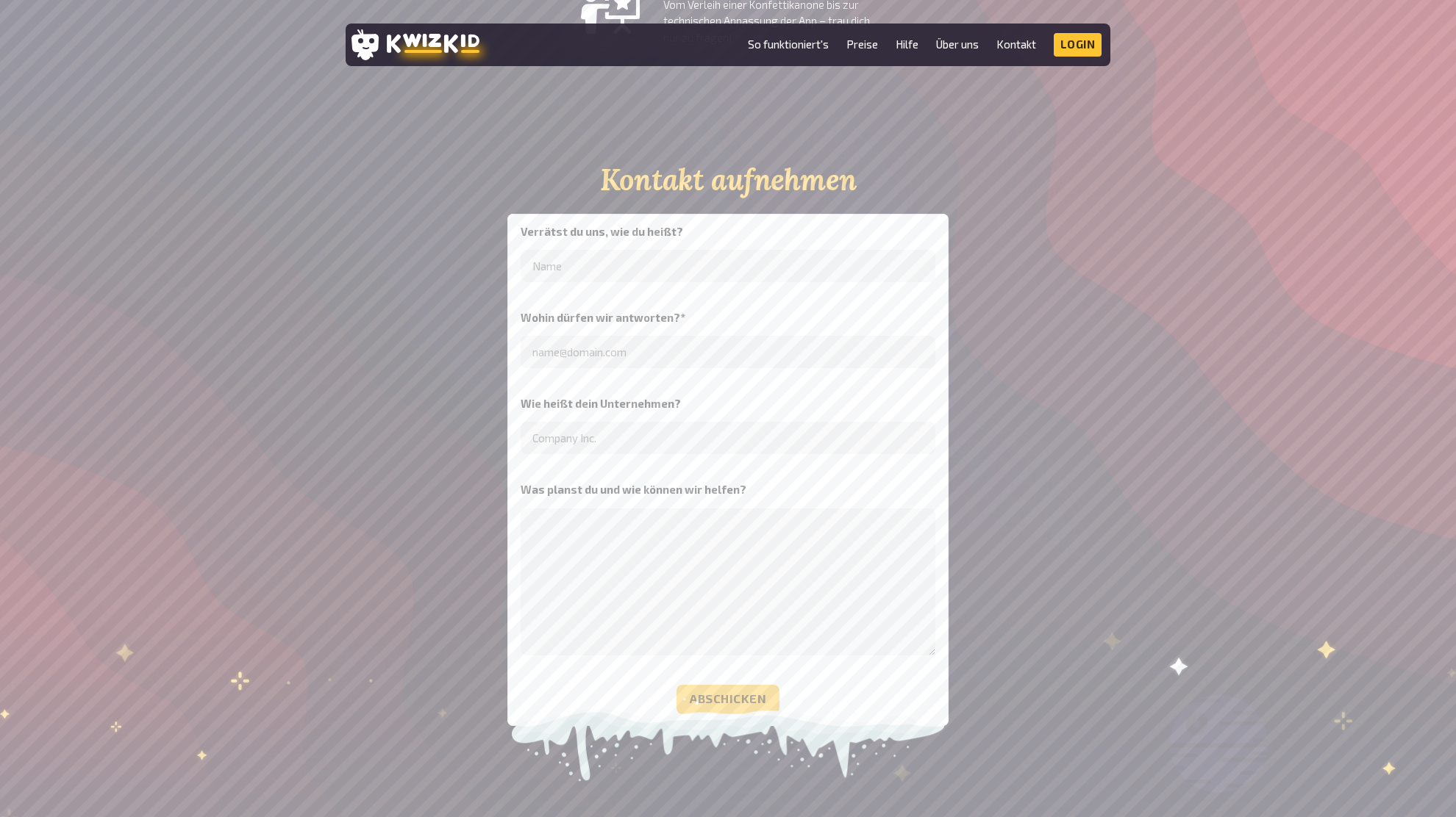
scroll to position [4037, 0]
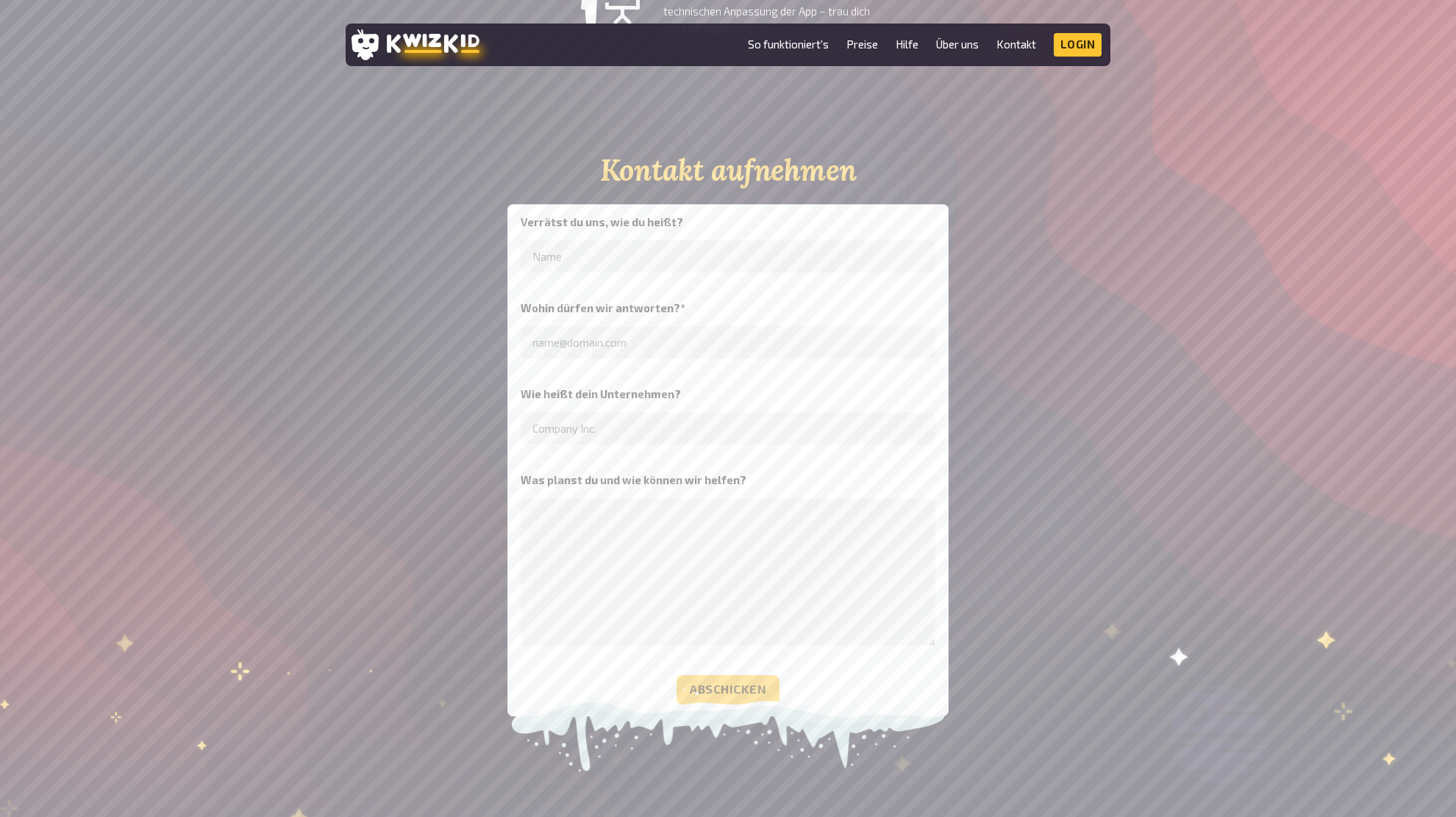
click at [1094, 360] on div "Kontakt aufnehmen Verrätst du uns, wie du heißt? Wohin dürfen wir antworten? * …" at bounding box center [728, 434] width 764 height 562
click at [1096, 374] on div "Kontakt aufnehmen Verrätst du uns, wie du heißt? Wohin dürfen wir antworten? * …" at bounding box center [728, 434] width 764 height 562
click at [1111, 366] on div "Kontakt aufnehmen Verrätst du uns, wie du heißt? Wohin dürfen wir antworten? * …" at bounding box center [728, 434] width 1456 height 562
click at [1206, 377] on div "Kontakt aufnehmen Verrätst du uns, wie du heißt? Wohin dürfen wir antworten? * …" at bounding box center [728, 434] width 1456 height 562
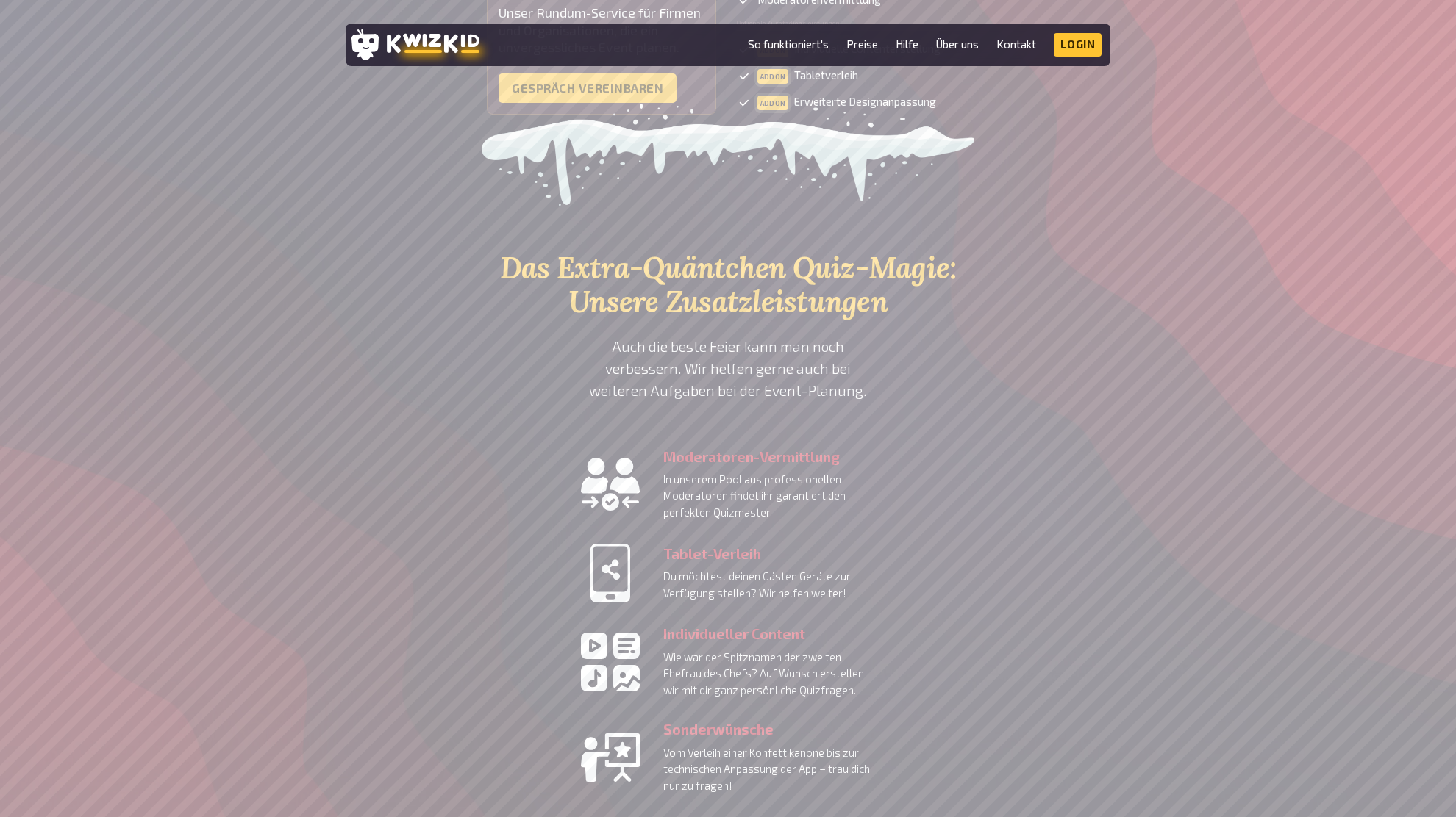
scroll to position [3440, 0]
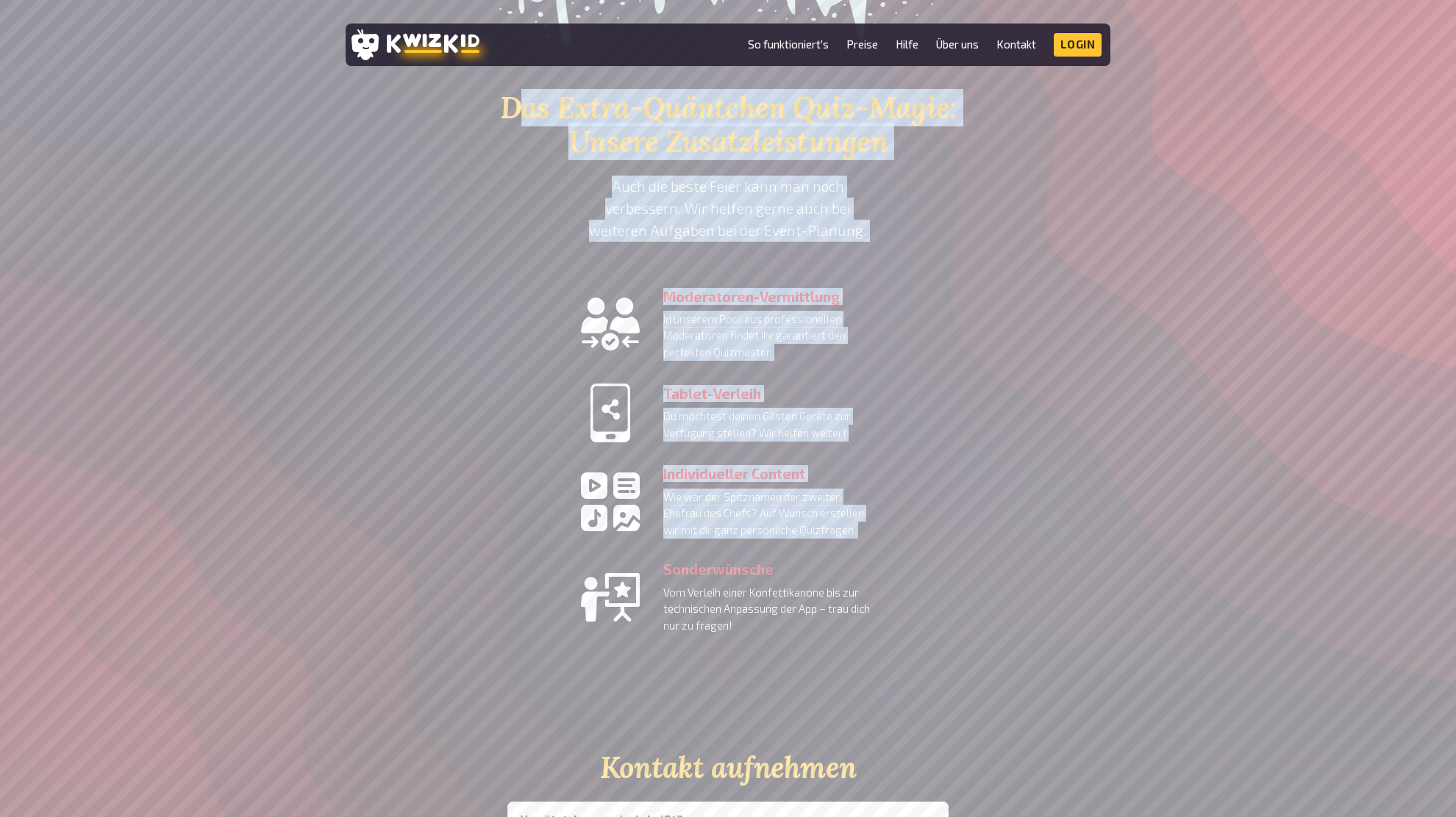
drag, startPoint x: 543, startPoint y: 130, endPoint x: 956, endPoint y: 559, distance: 595.5
click at [956, 559] on section "Das Extra-Quäntchen Quiz-Magie: Unsere Zusatzleistungen Auch die beste Feier ka…" at bounding box center [728, 363] width 764 height 543
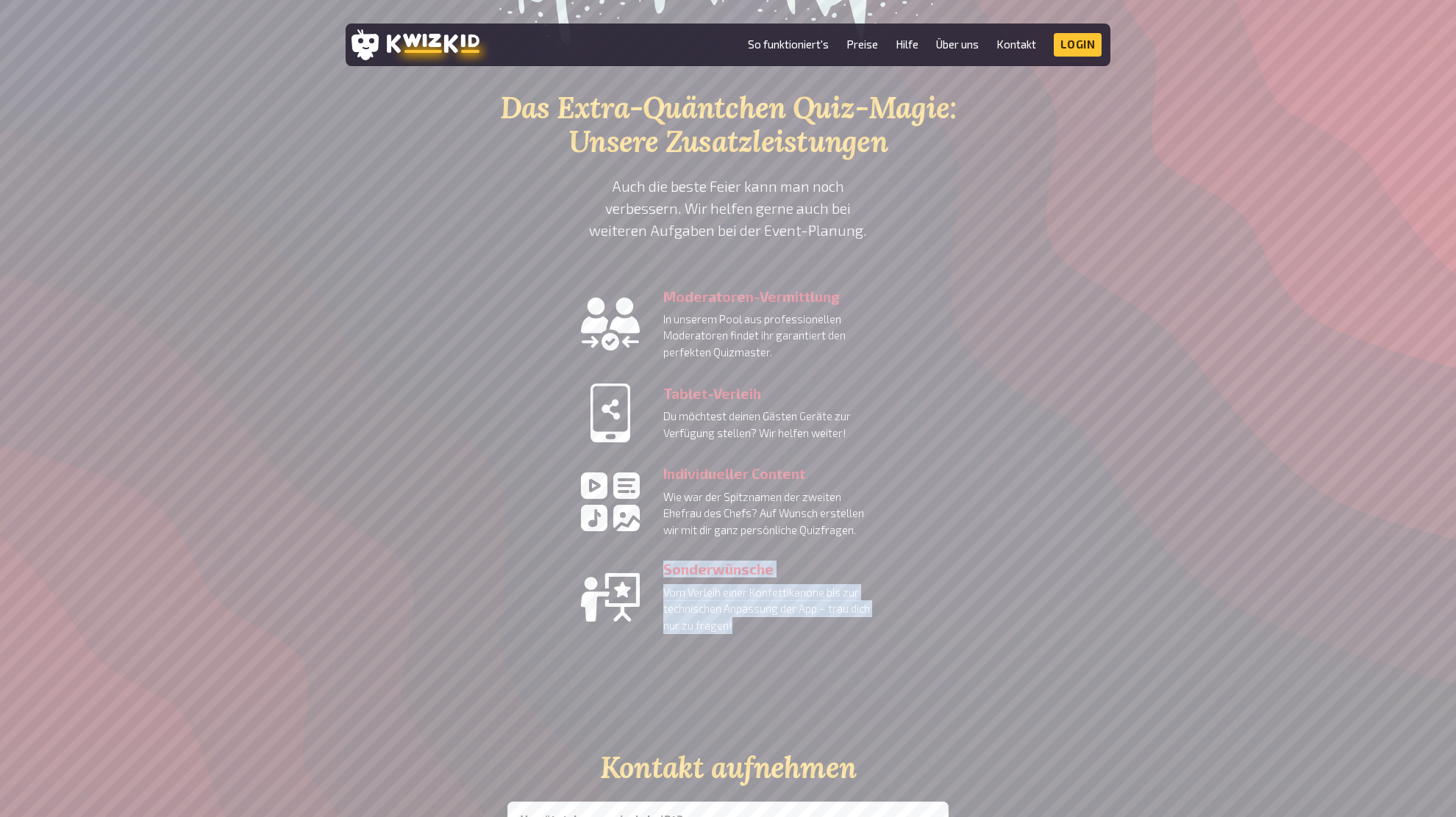
drag, startPoint x: 664, startPoint y: 568, endPoint x: 790, endPoint y: 627, distance: 139.1
click at [790, 627] on div "Sonderwünsche Vom Verleih einer Konfettikanone bis zur technischen Anpassung de…" at bounding box center [769, 597] width 212 height 72
click at [790, 627] on dd "Vom Verleih einer Konfettikanone bis zur technischen Anpassung der App – trau d…" at bounding box center [769, 609] width 212 height 50
click at [786, 626] on dd "Vom Verleih einer Konfettikanone bis zur technischen Anpassung der App – trau d…" at bounding box center [769, 609] width 212 height 50
click at [785, 627] on dd "Vom Verleih einer Konfettikanone bis zur technischen Anpassung der App – trau d…" at bounding box center [769, 609] width 212 height 50
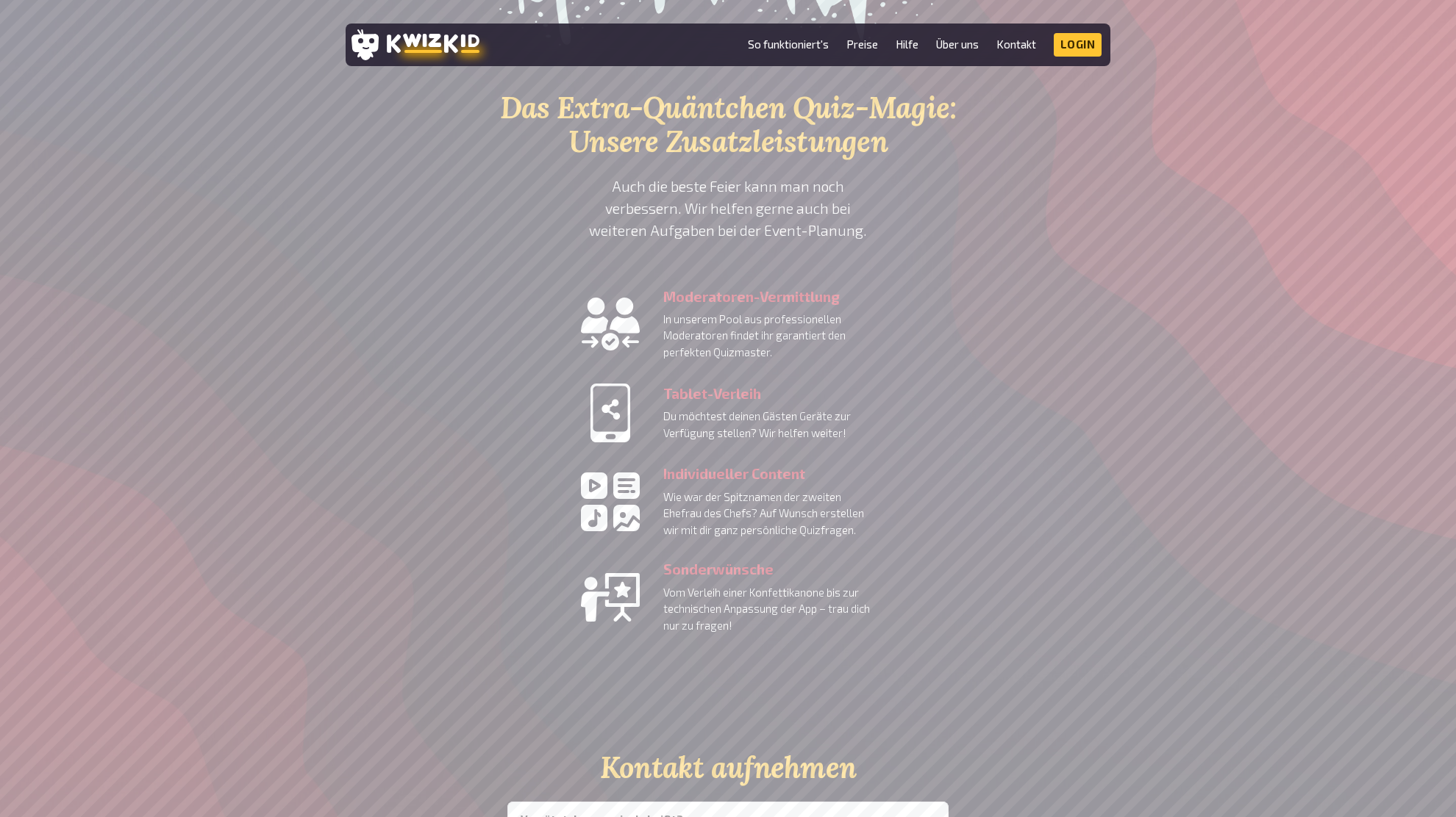
click at [962, 356] on section "Das Extra-Quäntchen Quiz-Magie: Unsere Zusatzleistungen Auch die beste Feier ka…" at bounding box center [728, 363] width 764 height 543
click at [1067, 295] on section "Das Extra-Quäntchen Quiz-Magie: Unsere Zusatzleistungen Auch die beste Feier ka…" at bounding box center [728, 363] width 764 height 543
click at [1100, 249] on section "Das Extra-Quäntchen Quiz-Magie: Unsere Zusatzleistungen Auch die beste Feier ka…" at bounding box center [728, 363] width 764 height 543
click at [1101, 242] on section "Das Extra-Quäntchen Quiz-Magie: Unsere Zusatzleistungen Auch die beste Feier ka…" at bounding box center [728, 363] width 764 height 543
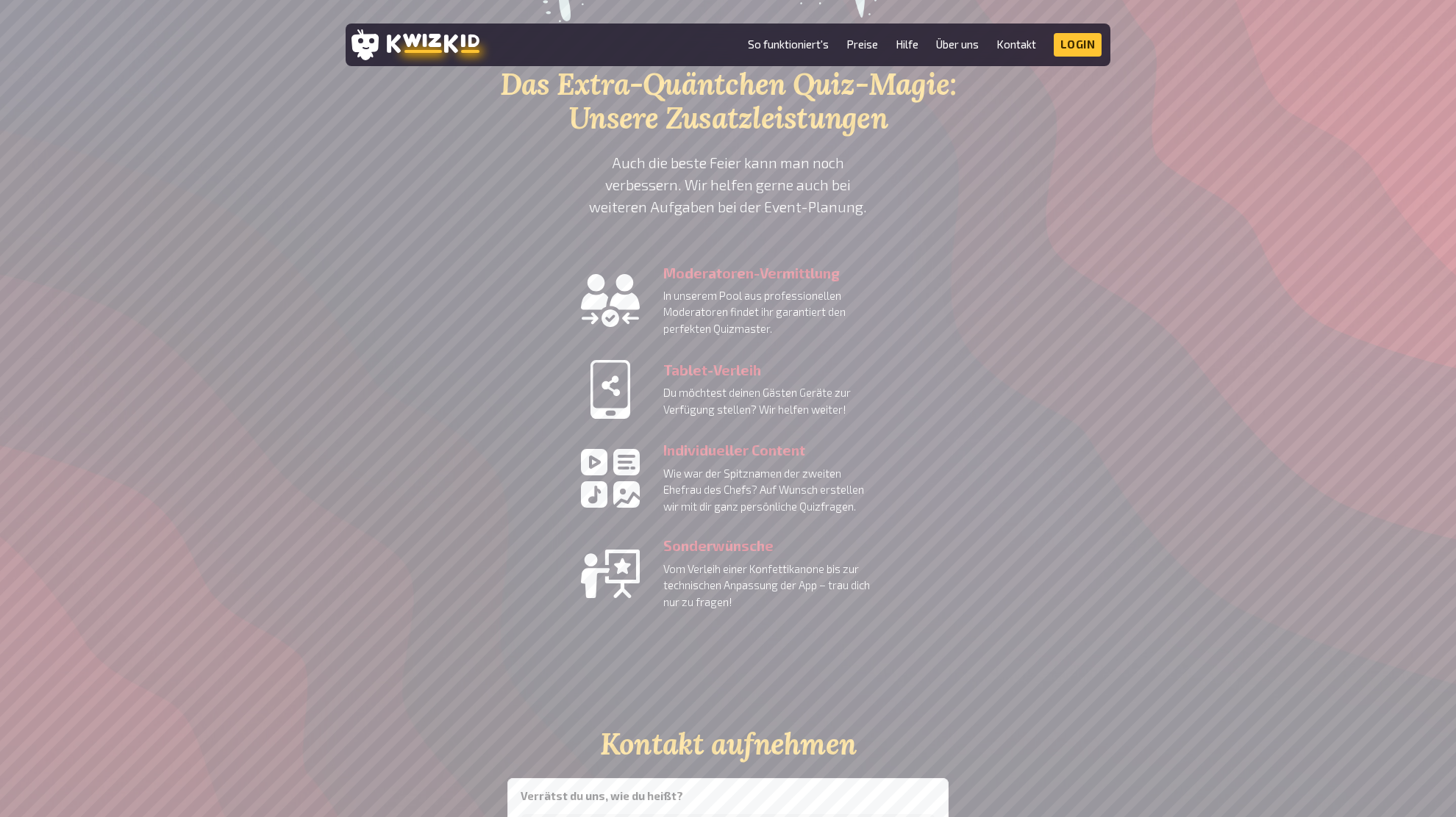
scroll to position [3387, 0]
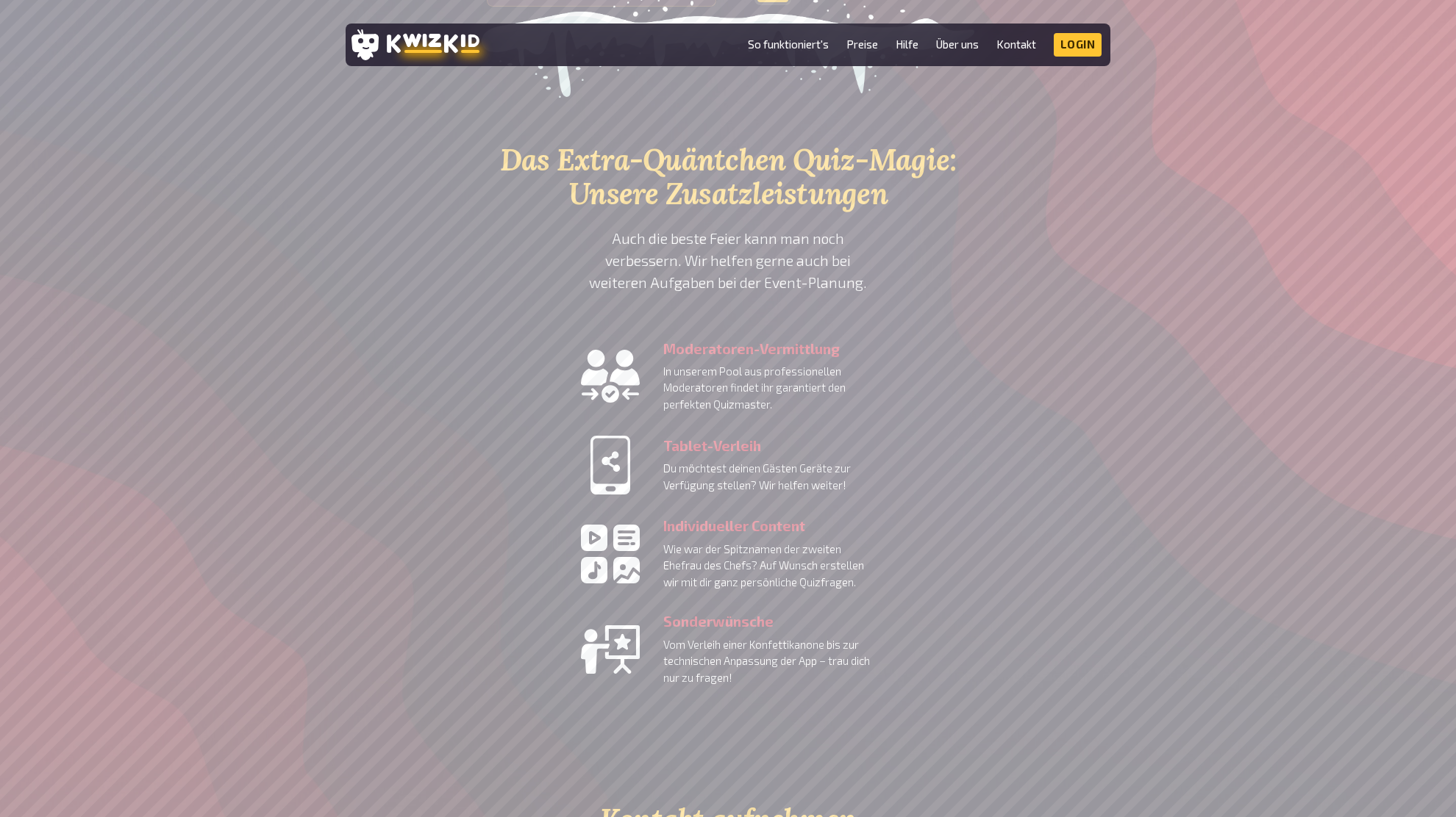
click at [1103, 365] on section "Das Extra-Quäntchen Quiz-Magie: Unsere Zusatzleistungen Auch die beste Feier ka…" at bounding box center [728, 415] width 764 height 543
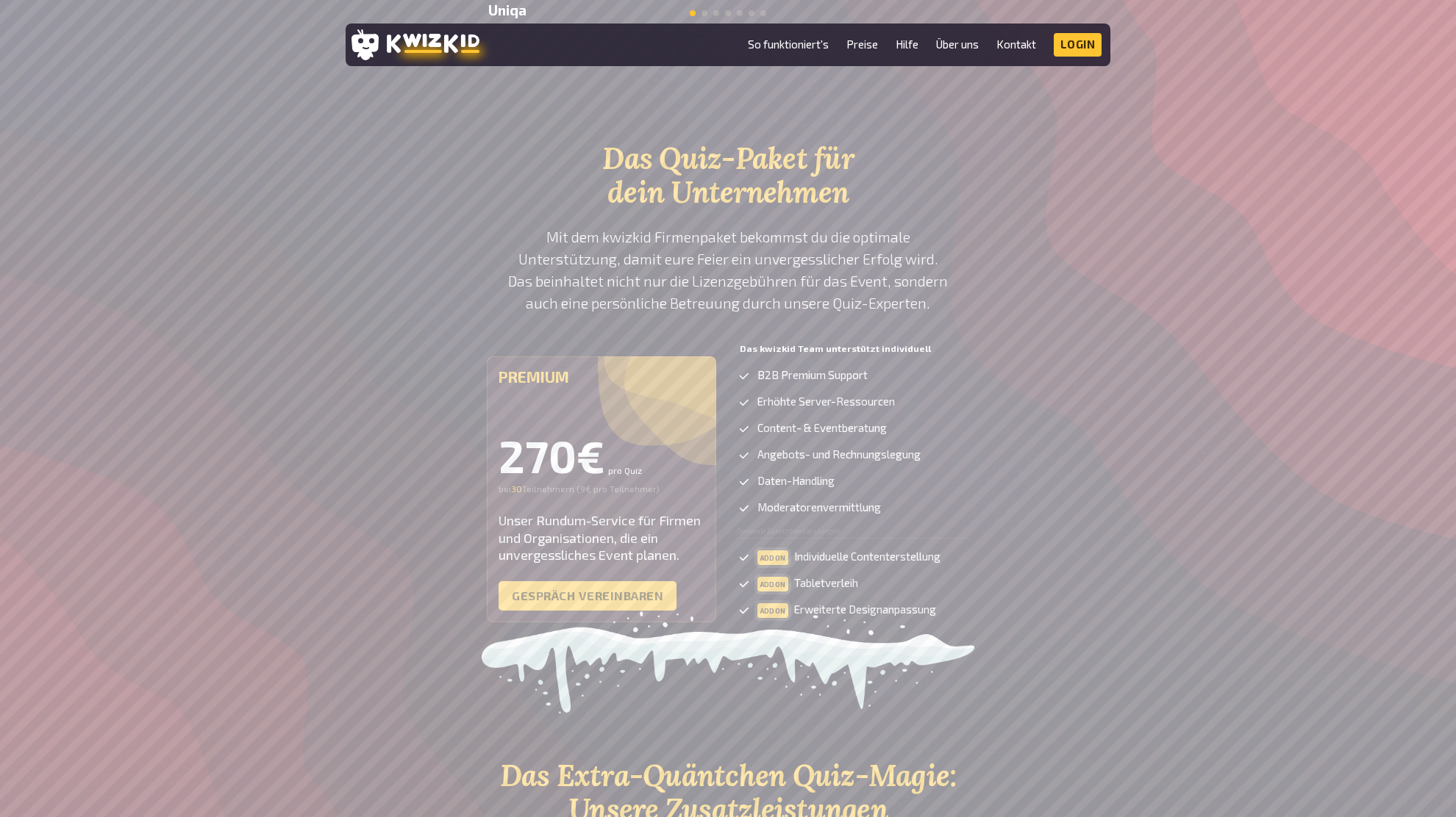
scroll to position [2771, 0]
click at [1248, 382] on div "Das Quiz-Paket für dein Unternehmen Mit dem kwizkid Firmenpaket bekommst du die…" at bounding box center [728, 392] width 1456 height 500
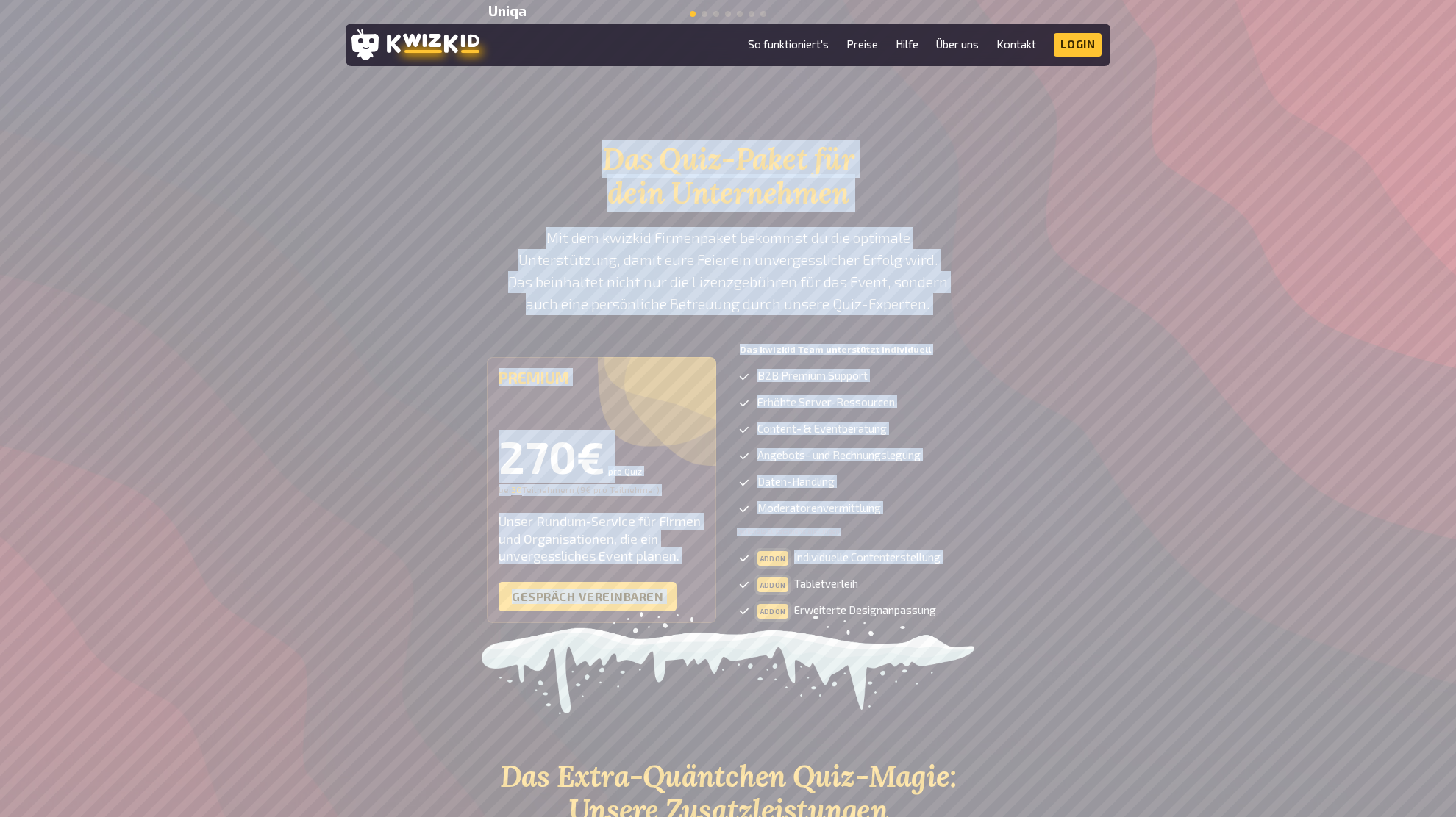
drag, startPoint x: 611, startPoint y: 157, endPoint x: 1000, endPoint y: 583, distance: 576.9
click at [971, 585] on section "Das Quiz-Paket für dein Unternehmen Mit dem kwizkid Firmenpaket bekommst du die…" at bounding box center [728, 392] width 764 height 500
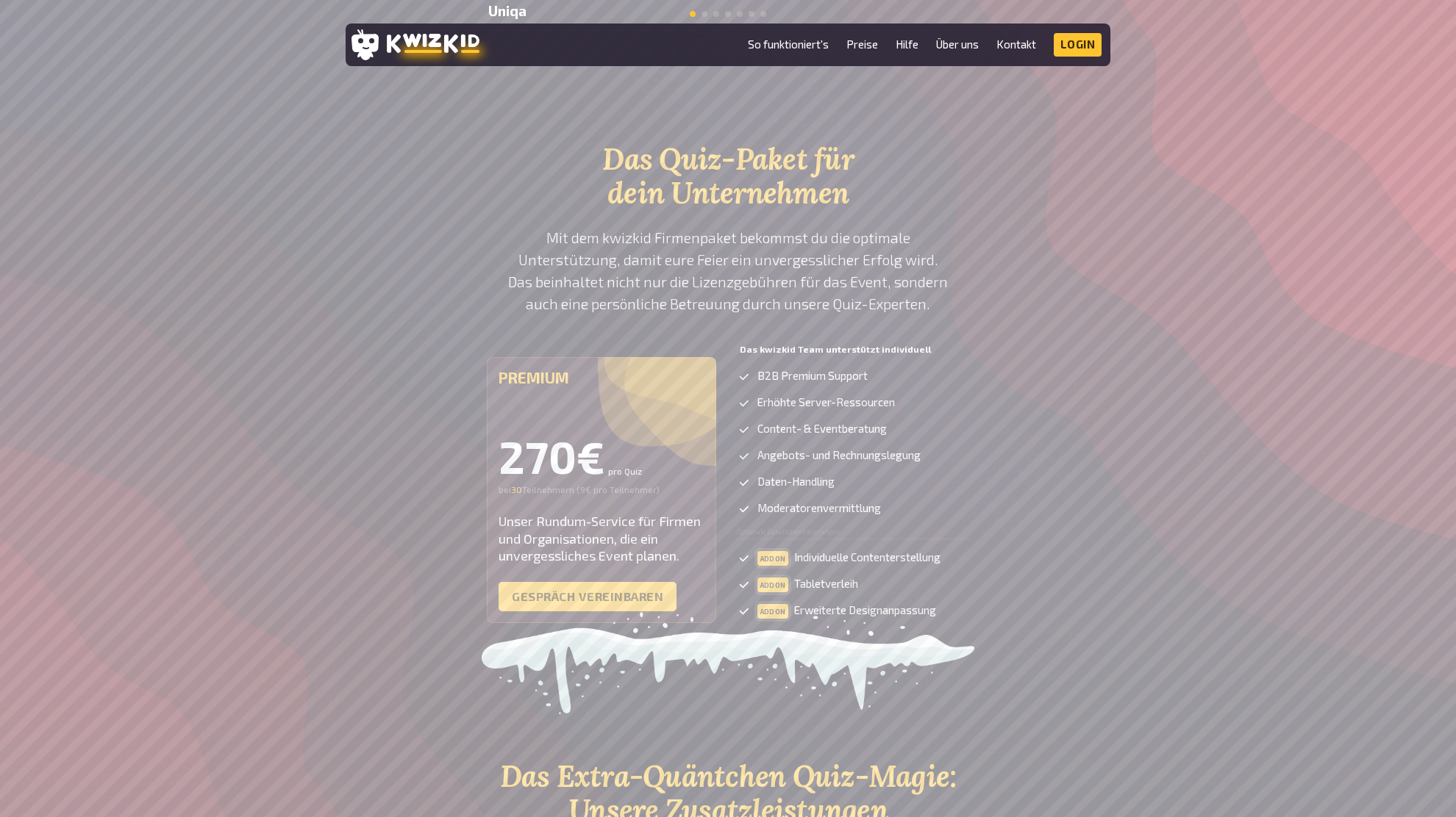
click at [1189, 530] on div "Das Quiz-Paket für dein Unternehmen Mit dem kwizkid Firmenpaket bekommst du die…" at bounding box center [728, 392] width 1456 height 500
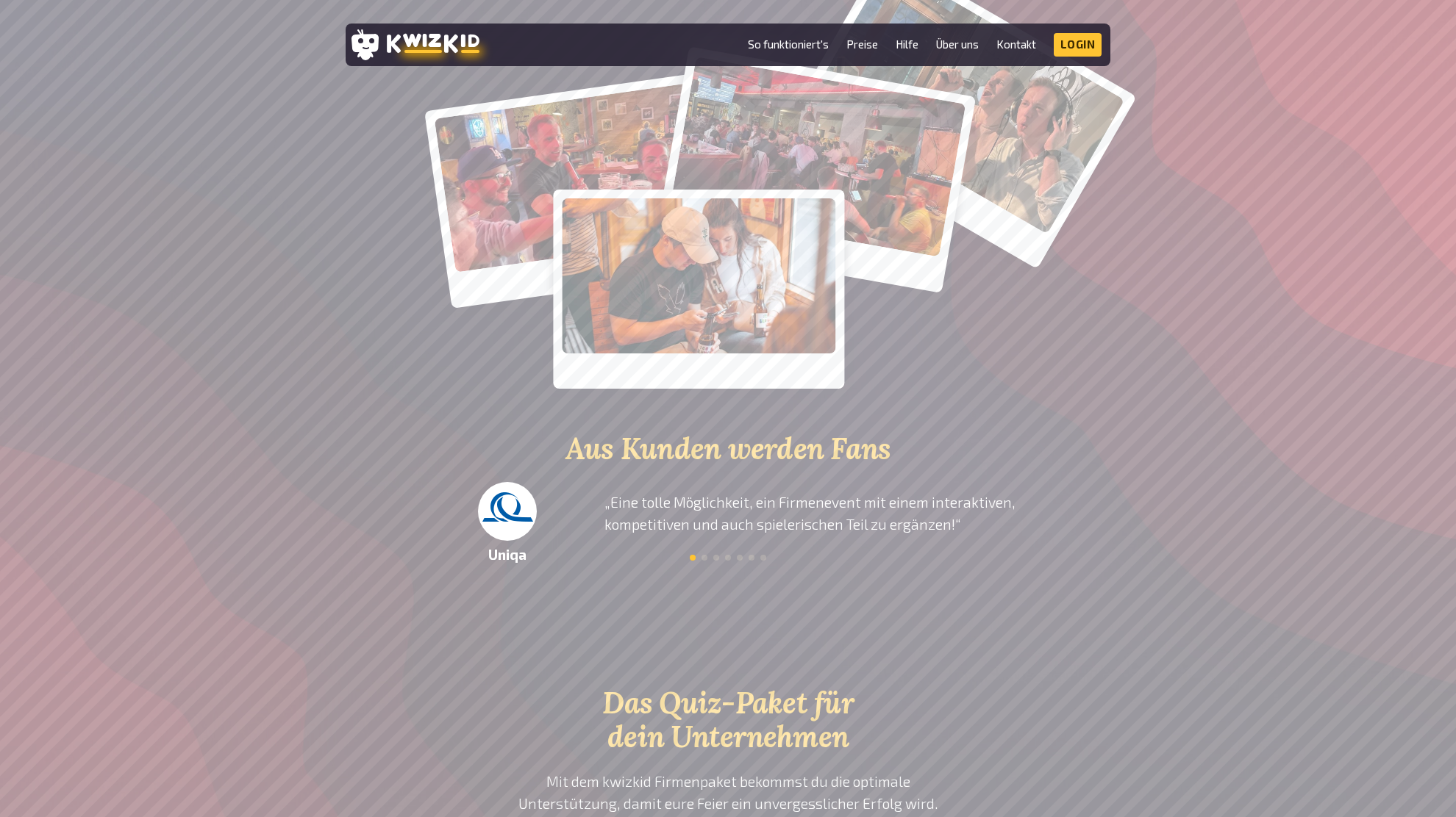
scroll to position [2213, 0]
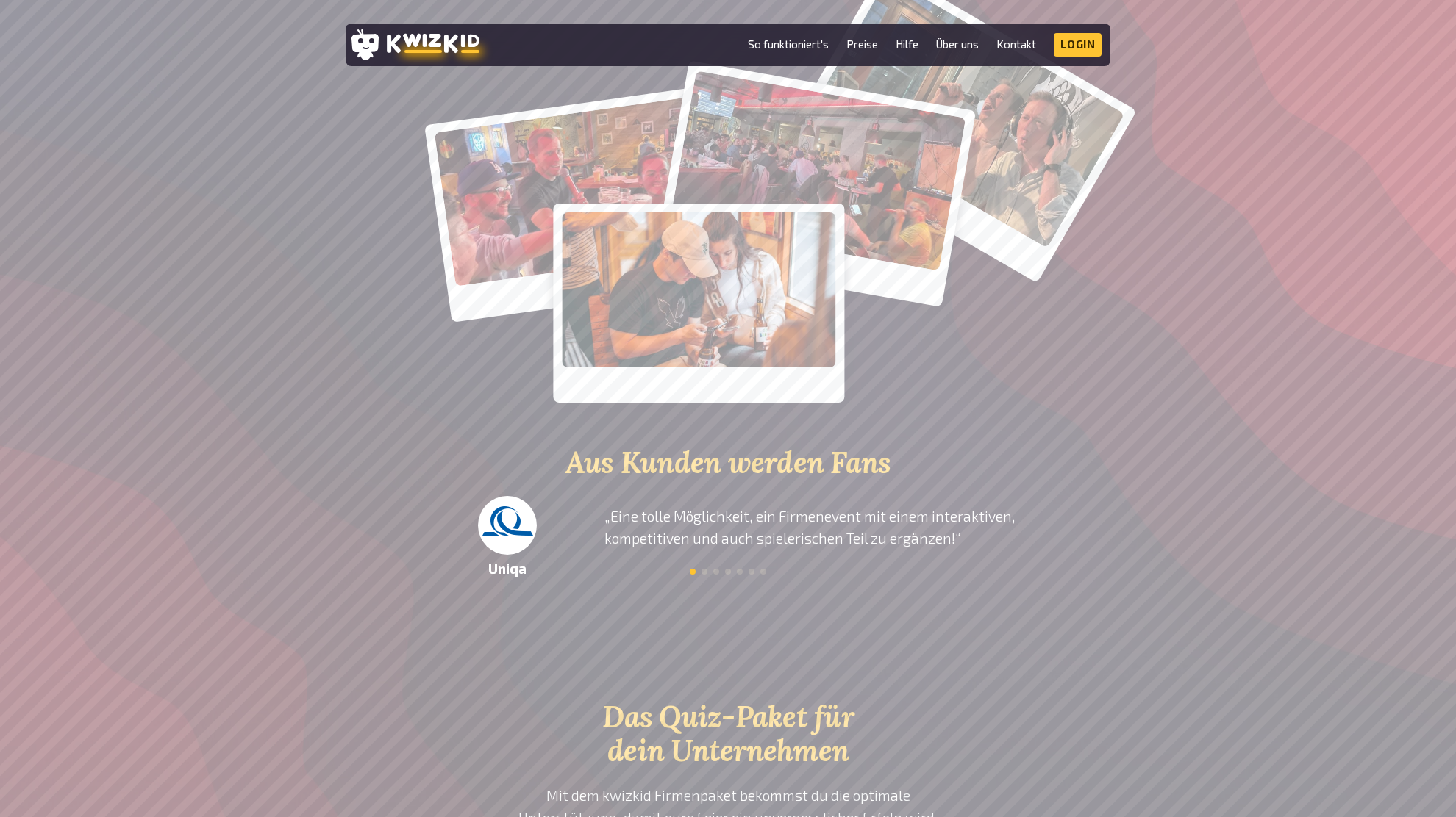
click at [749, 523] on p "„ Eine tolle Möglichkeit, ein Firmenevent mit einem interaktiven, kompetitiven …" at bounding box center [813, 528] width 417 height 44
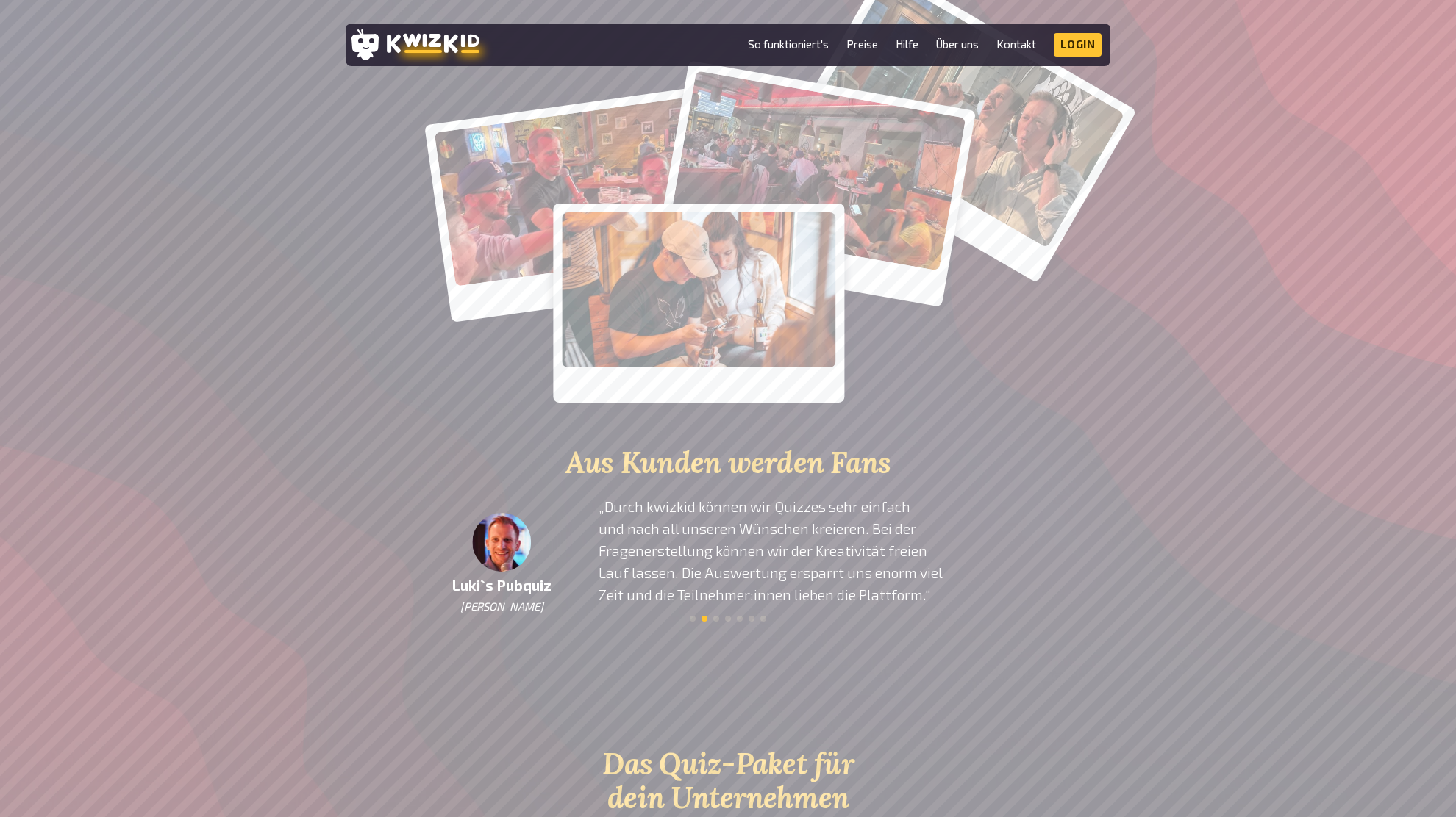
click at [669, 520] on p "„ Durch kwizkid können wir Quizzes sehr einfach und nach all unseren Wünschen k…" at bounding box center [806, 550] width 417 height 110
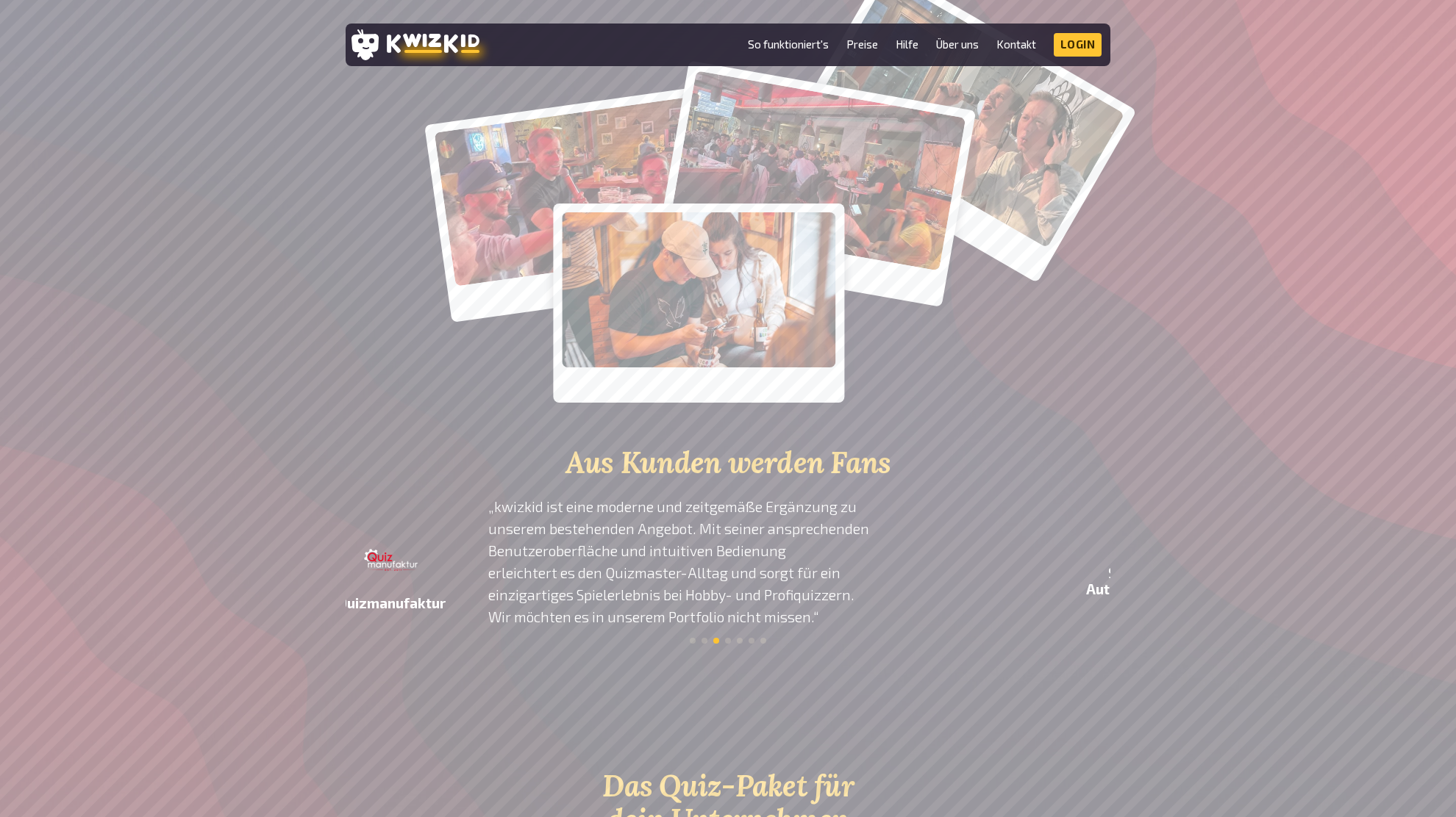
click at [707, 564] on p "„ kwizkid ist eine moderne und zeitgemäße Ergänzung zu unserem bestehenden Ange…" at bounding box center [696, 562] width 417 height 133
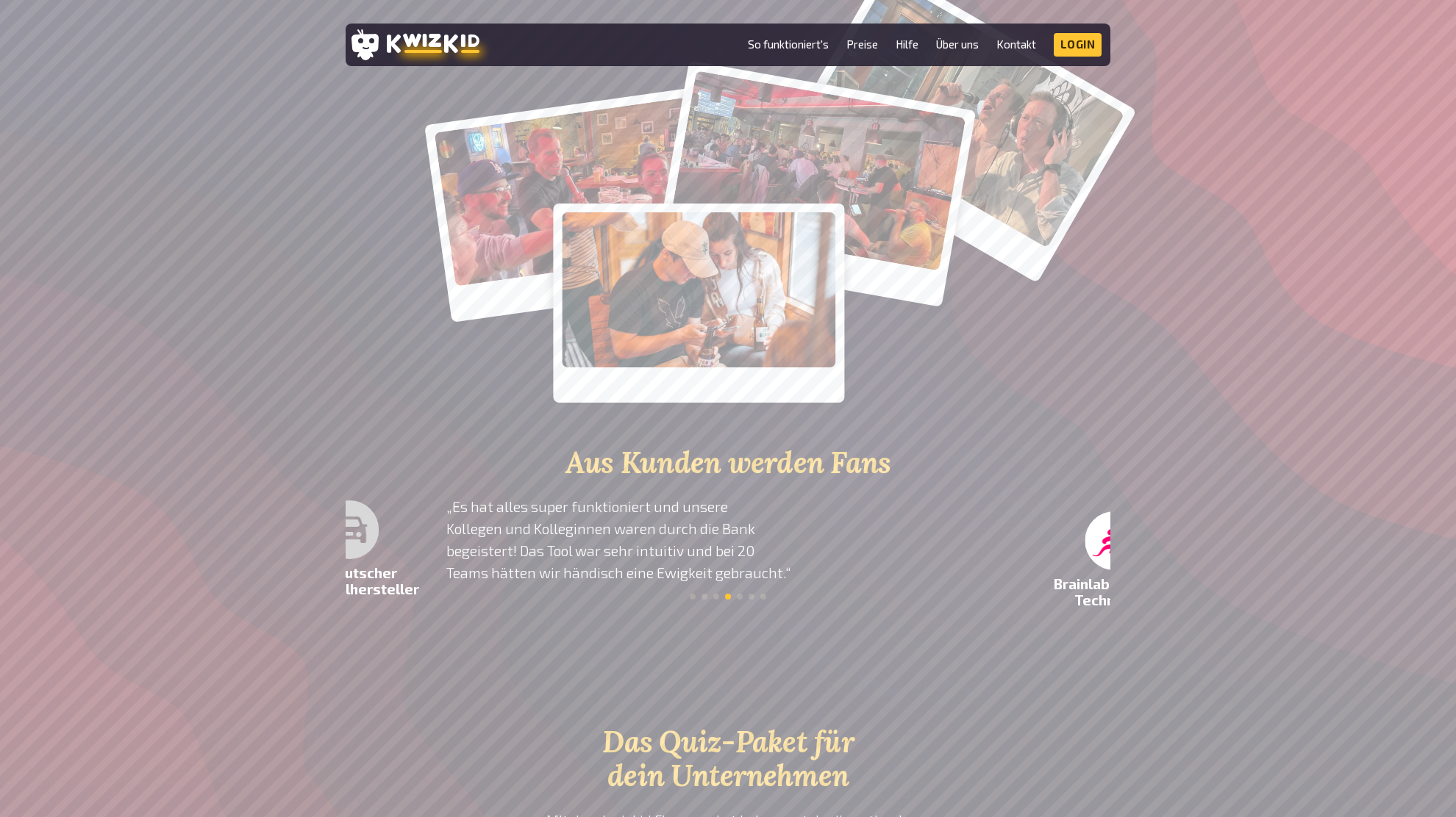
click at [662, 552] on p "„ Es hat alles super funktioniert und unsere Kollegen und Kolleginnen waren dur…" at bounding box center [654, 539] width 417 height 88
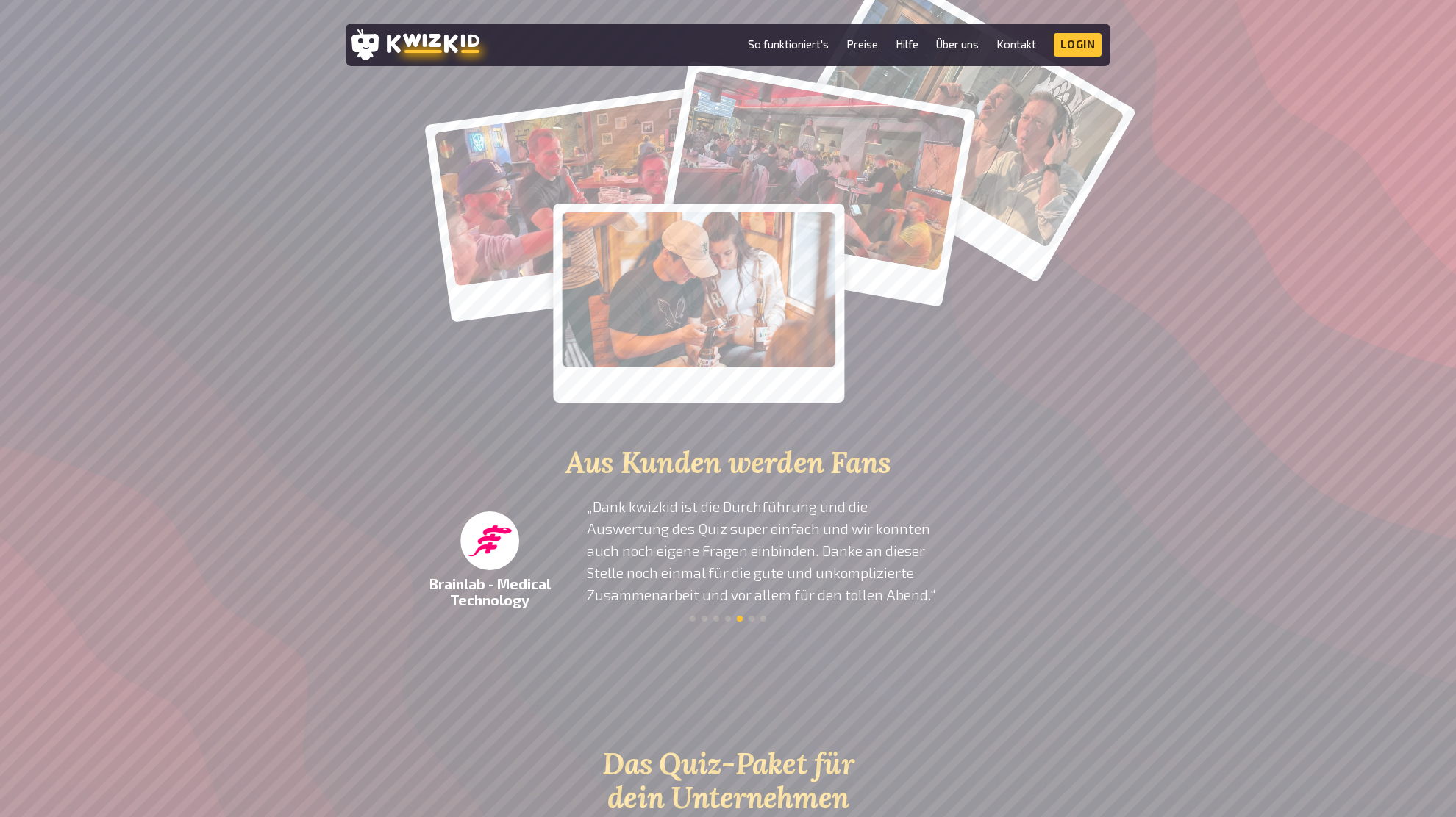
click at [689, 552] on p "„ Dank kwizkid ist die Durchführung und die Auswertung des Quiz super einfach u…" at bounding box center [795, 550] width 417 height 110
click at [1167, 338] on div at bounding box center [728, 203] width 882 height 485
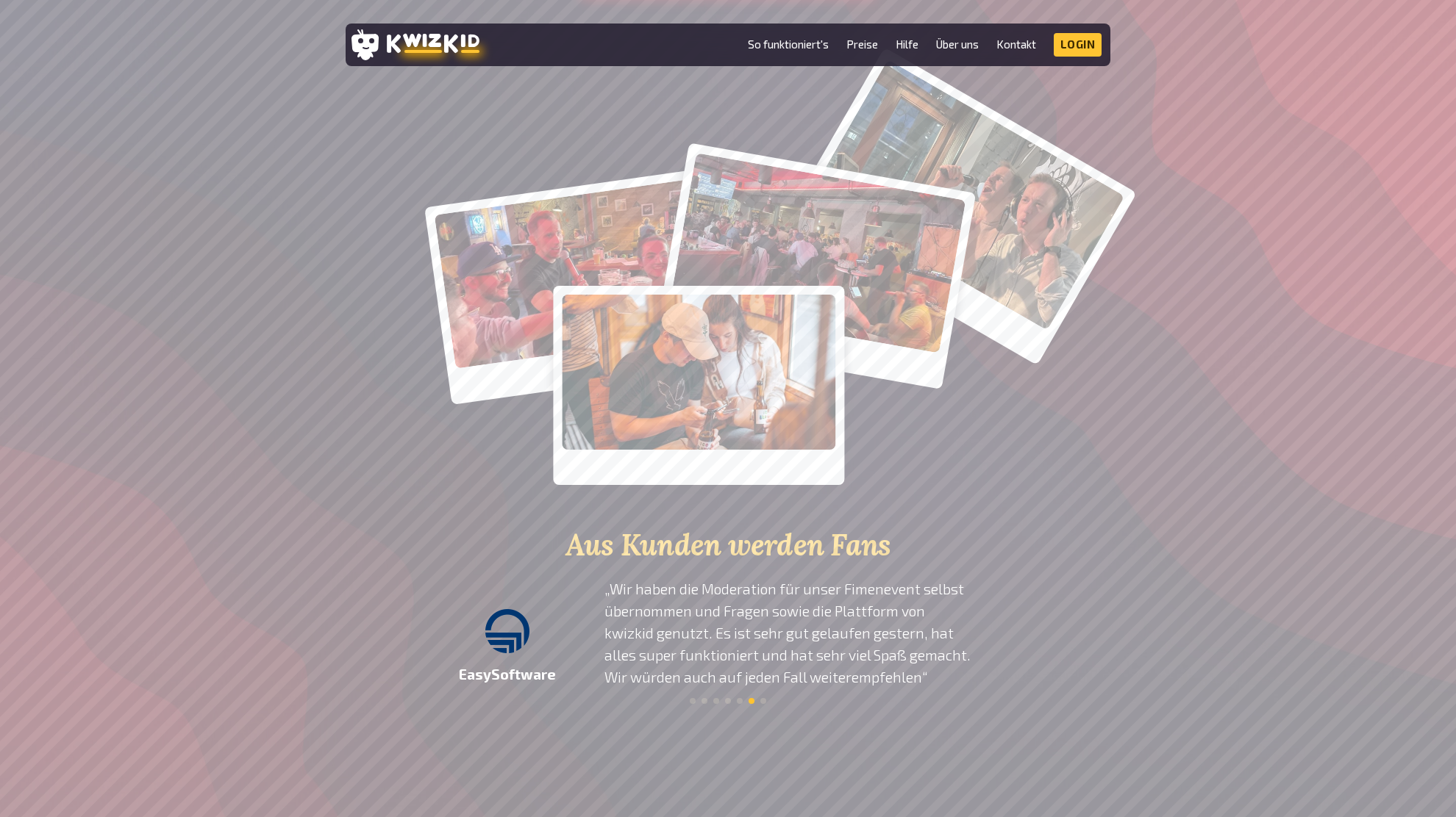
click at [1159, 391] on div at bounding box center [728, 286] width 882 height 485
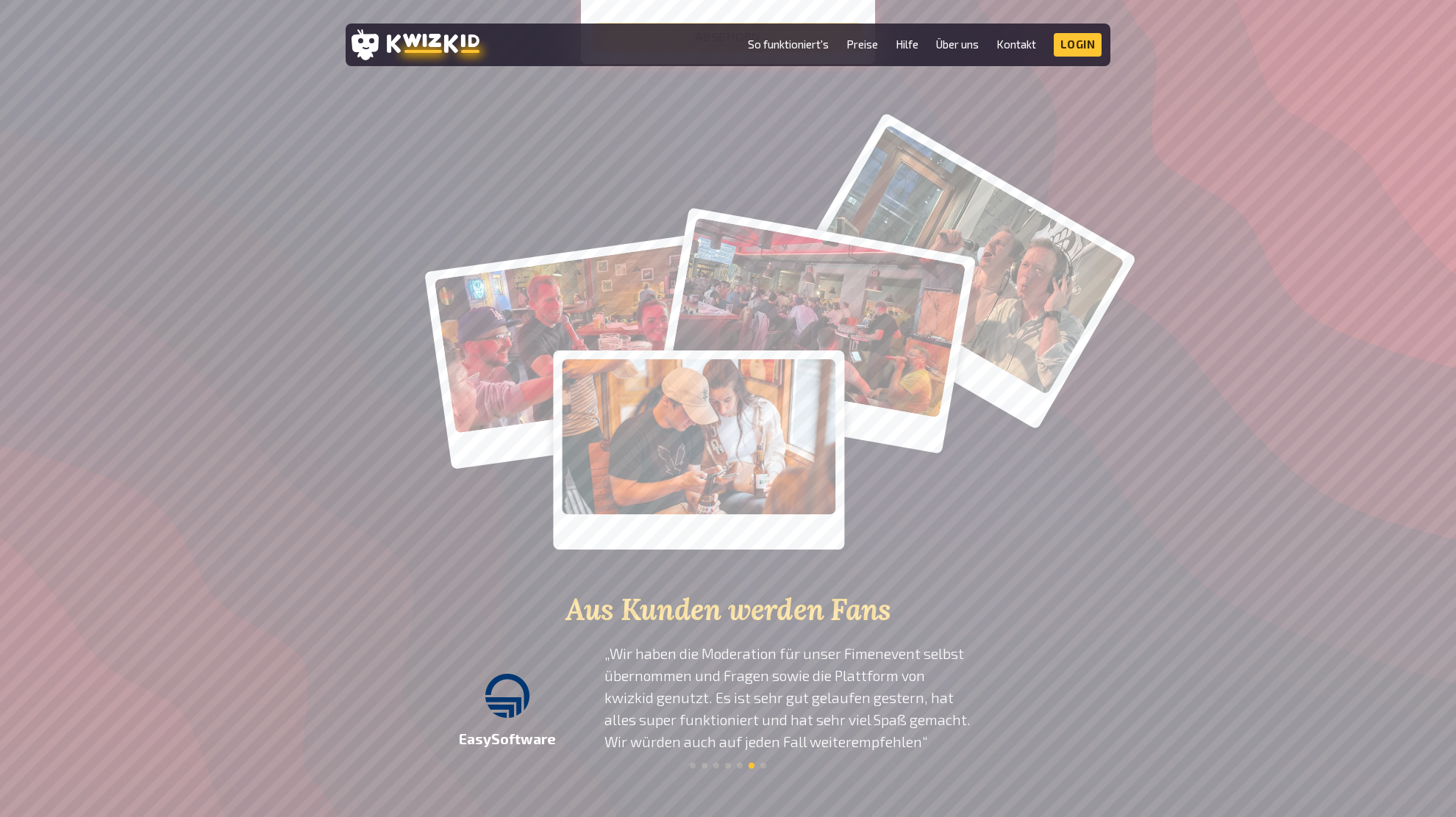
click at [1158, 388] on div at bounding box center [728, 351] width 882 height 485
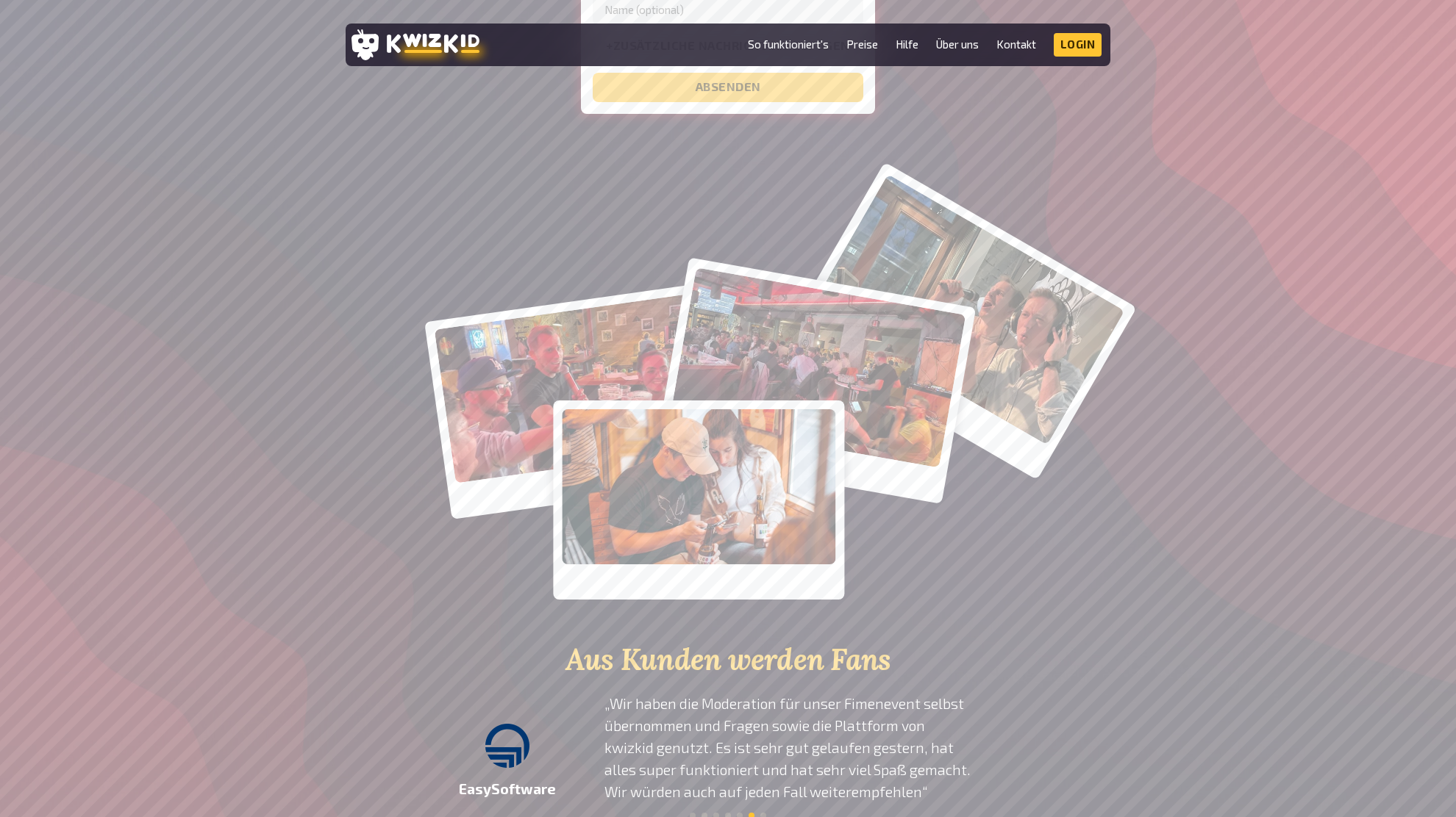
scroll to position [2007, 0]
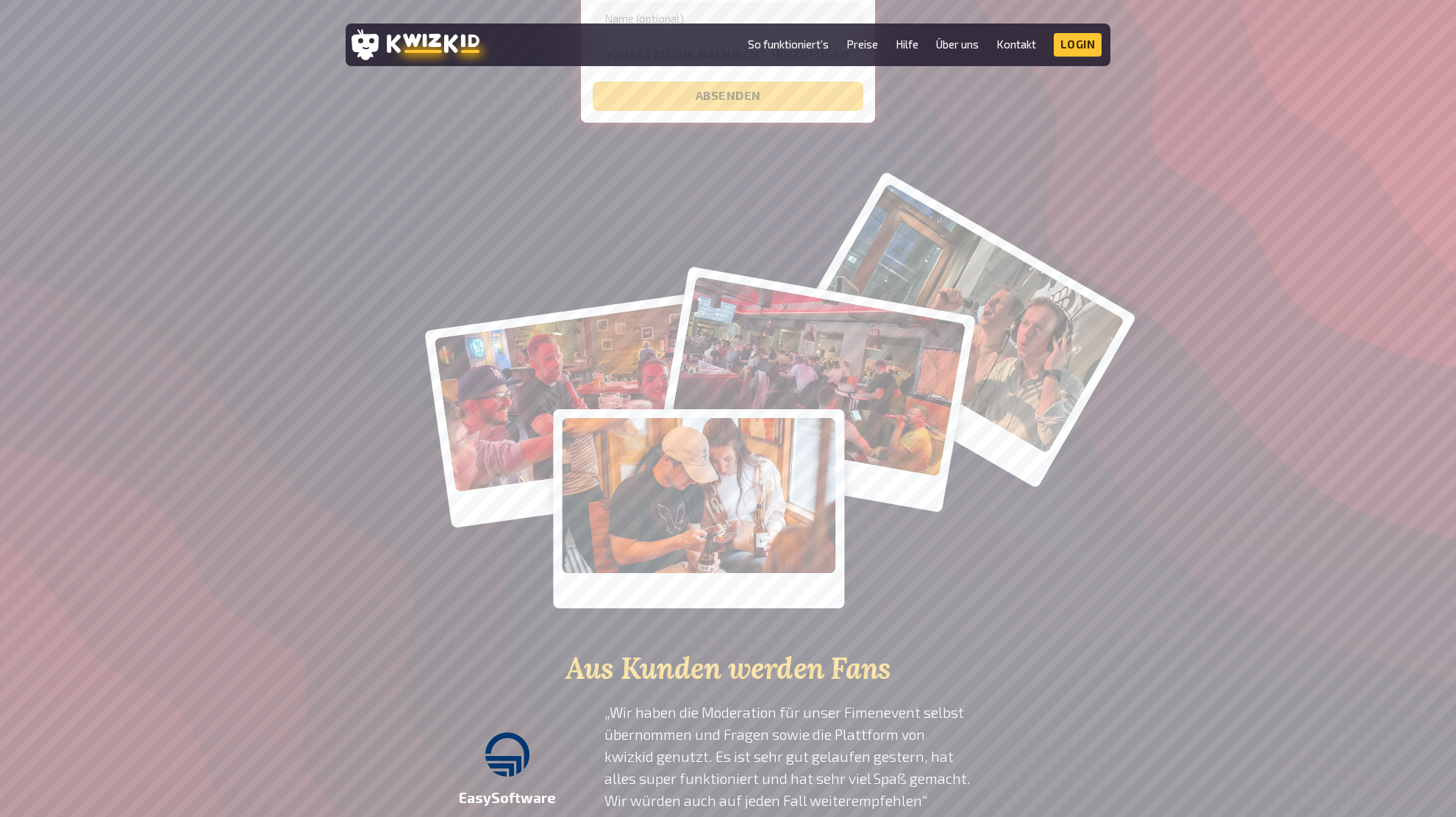
click at [1162, 391] on div at bounding box center [728, 409] width 882 height 485
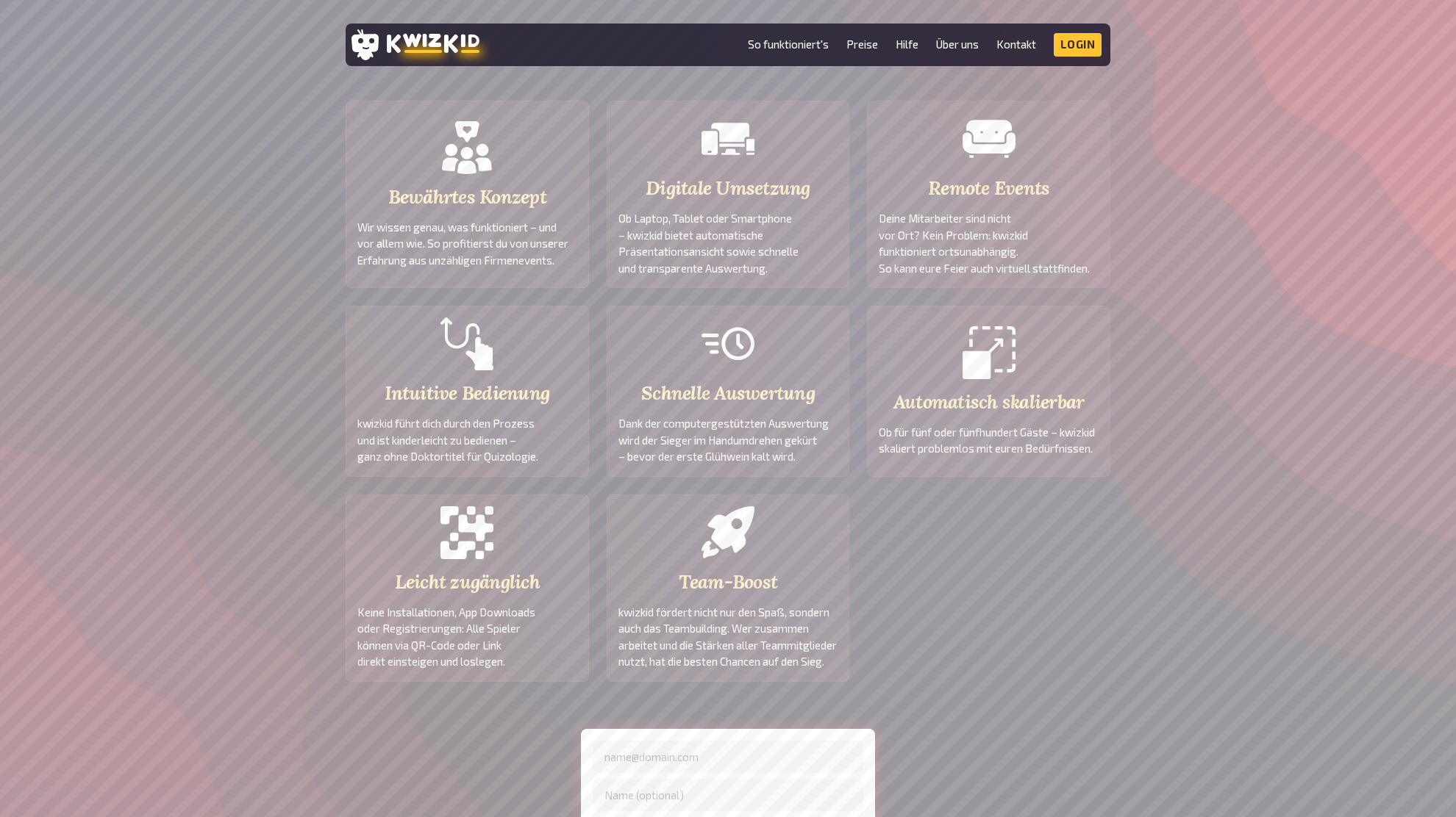
click at [1162, 388] on div "Bewährtes Konzept Wir wissen genau, was funktioniert – und vor allem wie. So pr…" at bounding box center [728, 500] width 1456 height 799
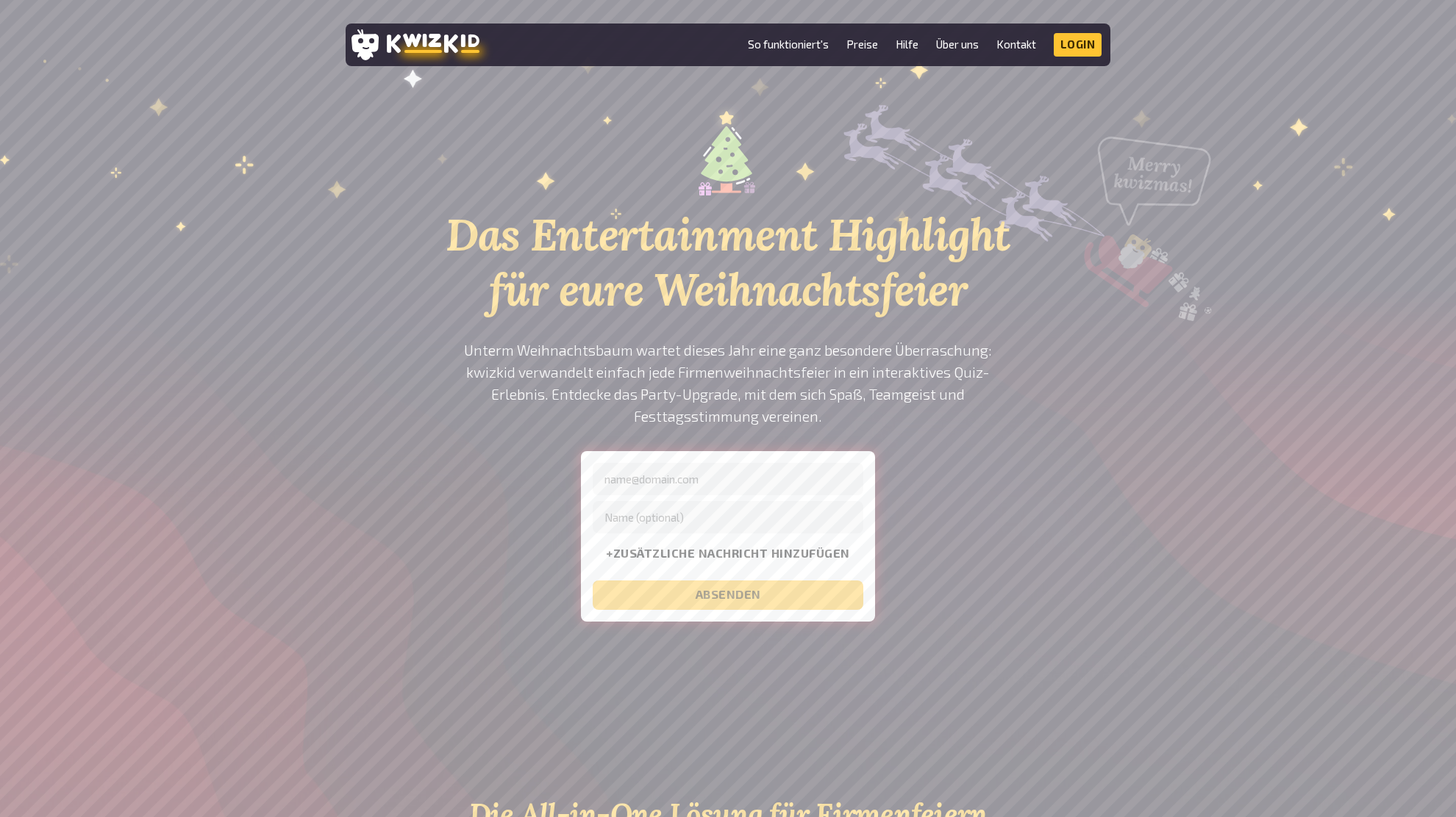
scroll to position [27, 0]
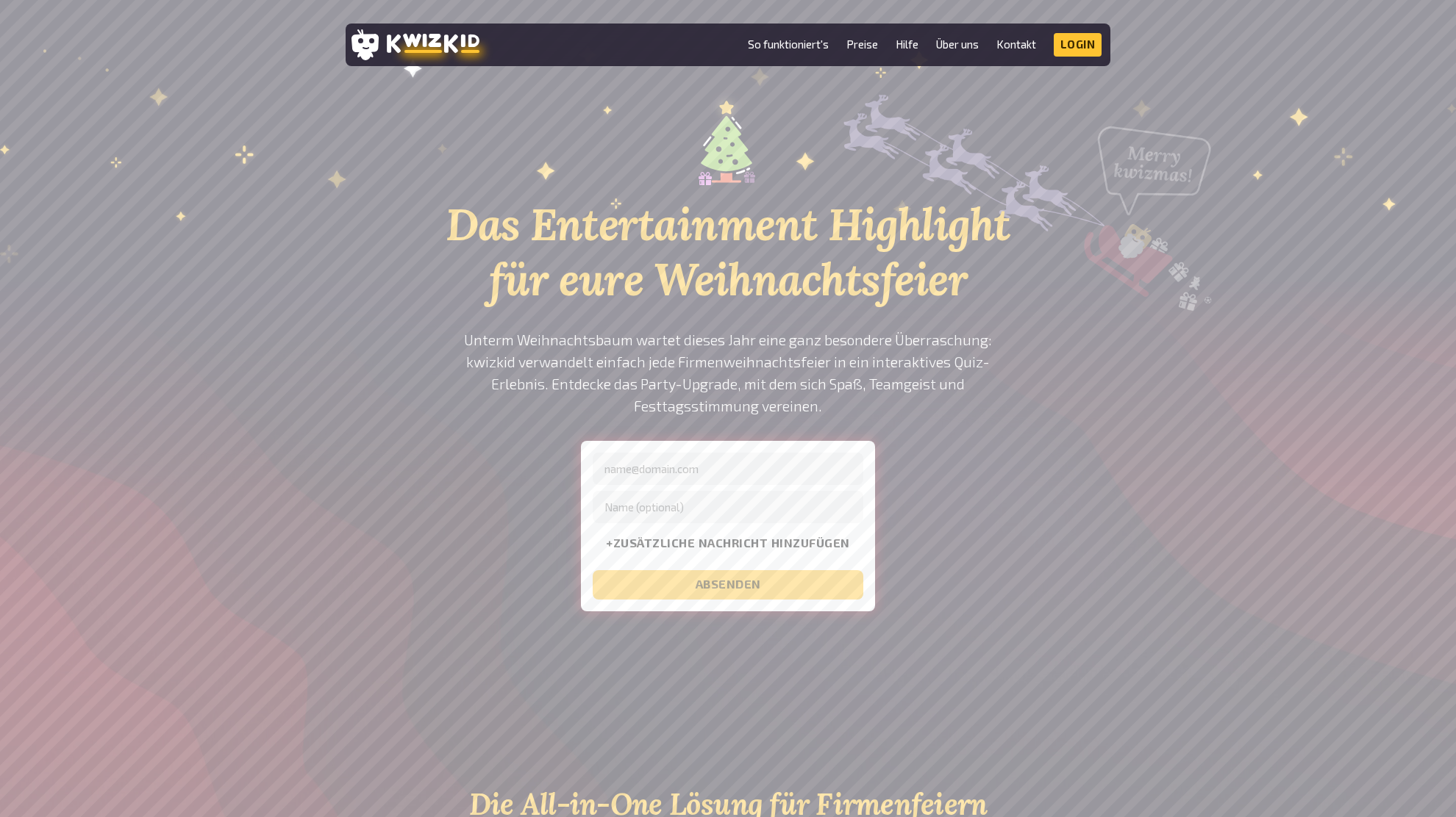
click at [1116, 391] on div "Das Entertainment Highlight für eure Weihnachtsfeier Unterm Weihnachtsbaum wart…" at bounding box center [728, 380] width 1456 height 580
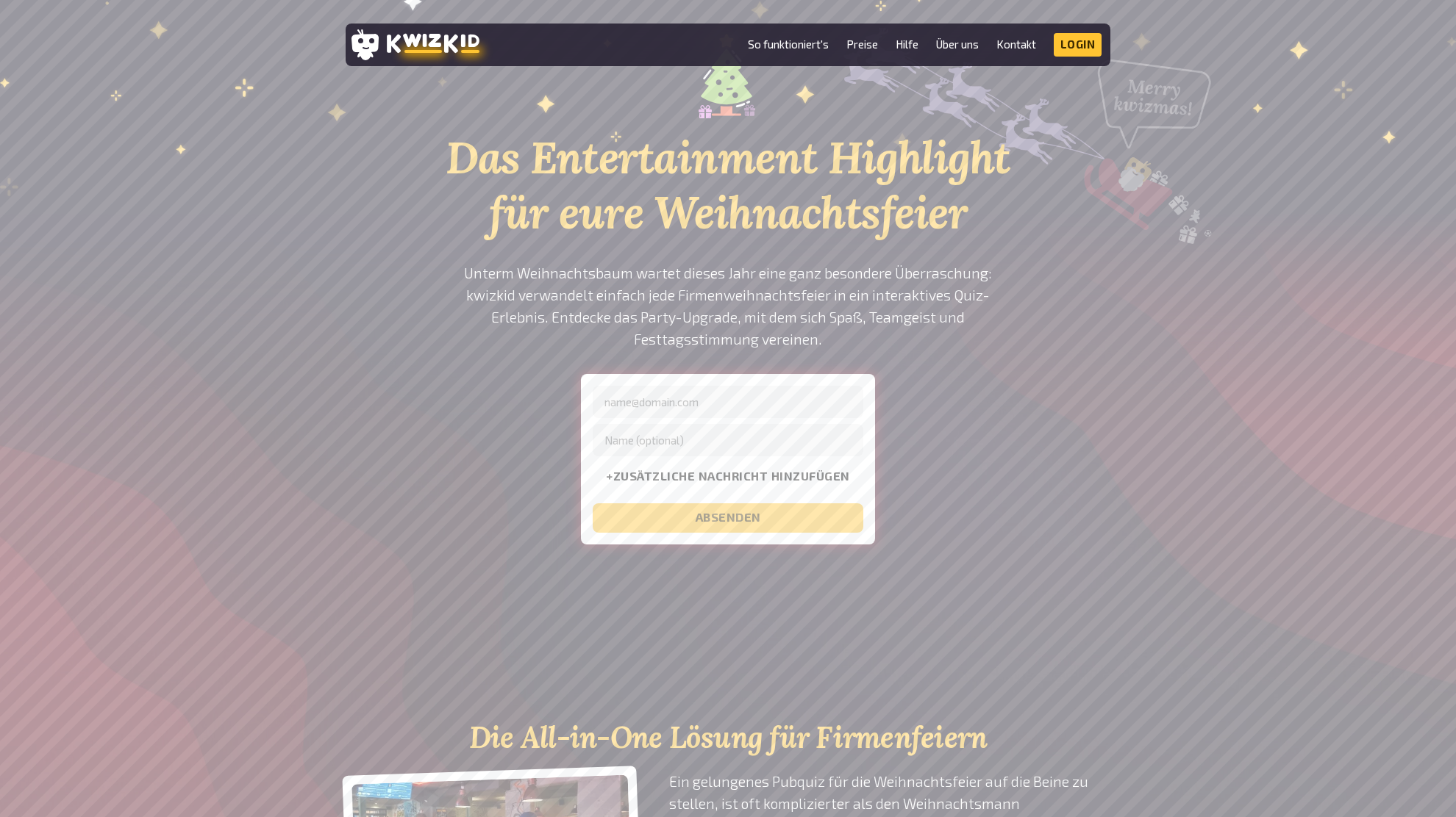
scroll to position [94, 0]
click at [1176, 451] on div "Das Entertainment Highlight für eure Weihnachtsfeier Unterm Weihnachtsbaum wart…" at bounding box center [728, 314] width 1456 height 580
click at [1146, 430] on div "Das Entertainment Highlight für eure Weihnachtsfeier Unterm Weihnachtsbaum wart…" at bounding box center [728, 314] width 1456 height 580
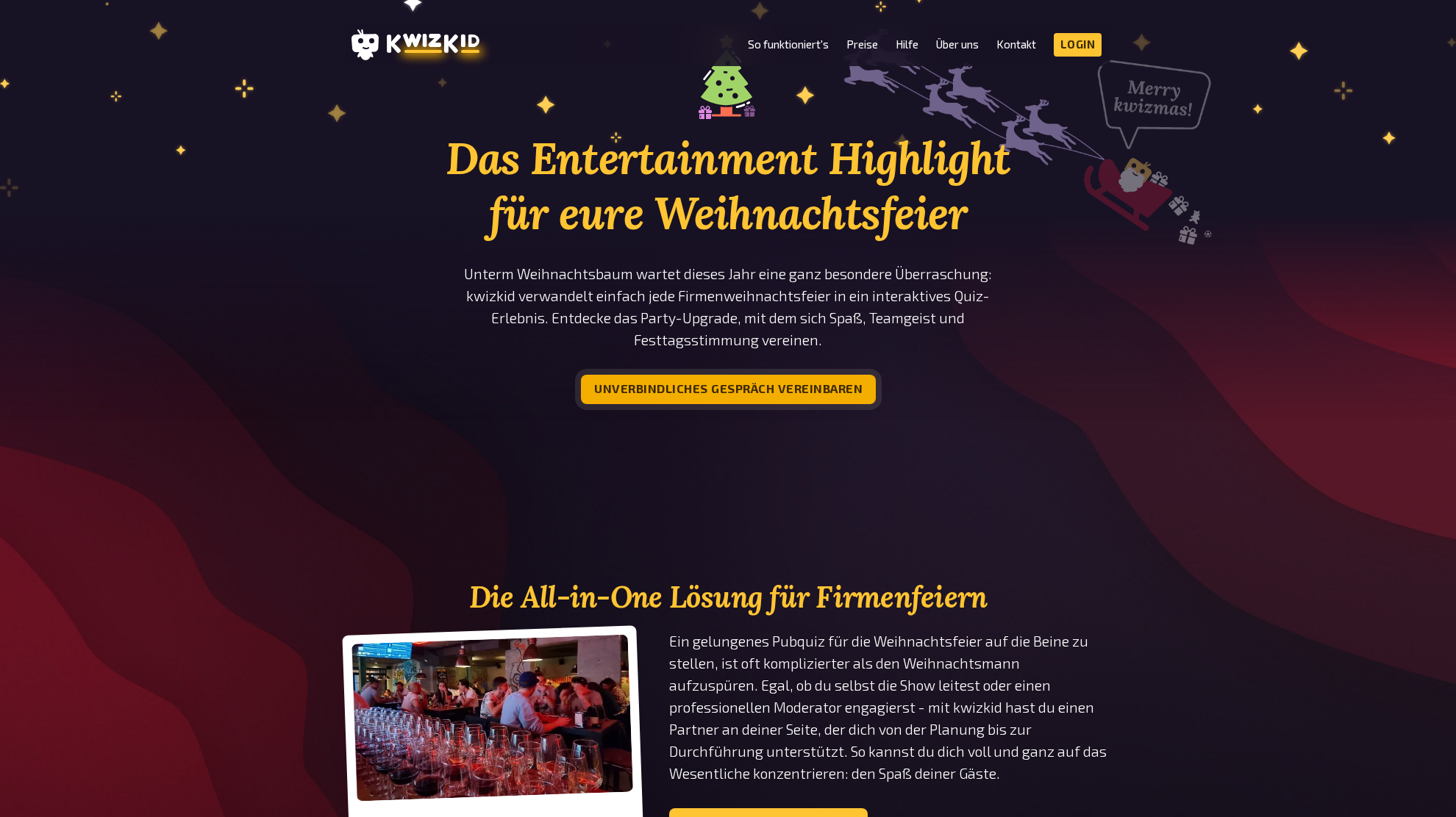
click at [788, 375] on button "Unverbindliches Gespräch vereinbaren" at bounding box center [728, 390] width 295 height 30
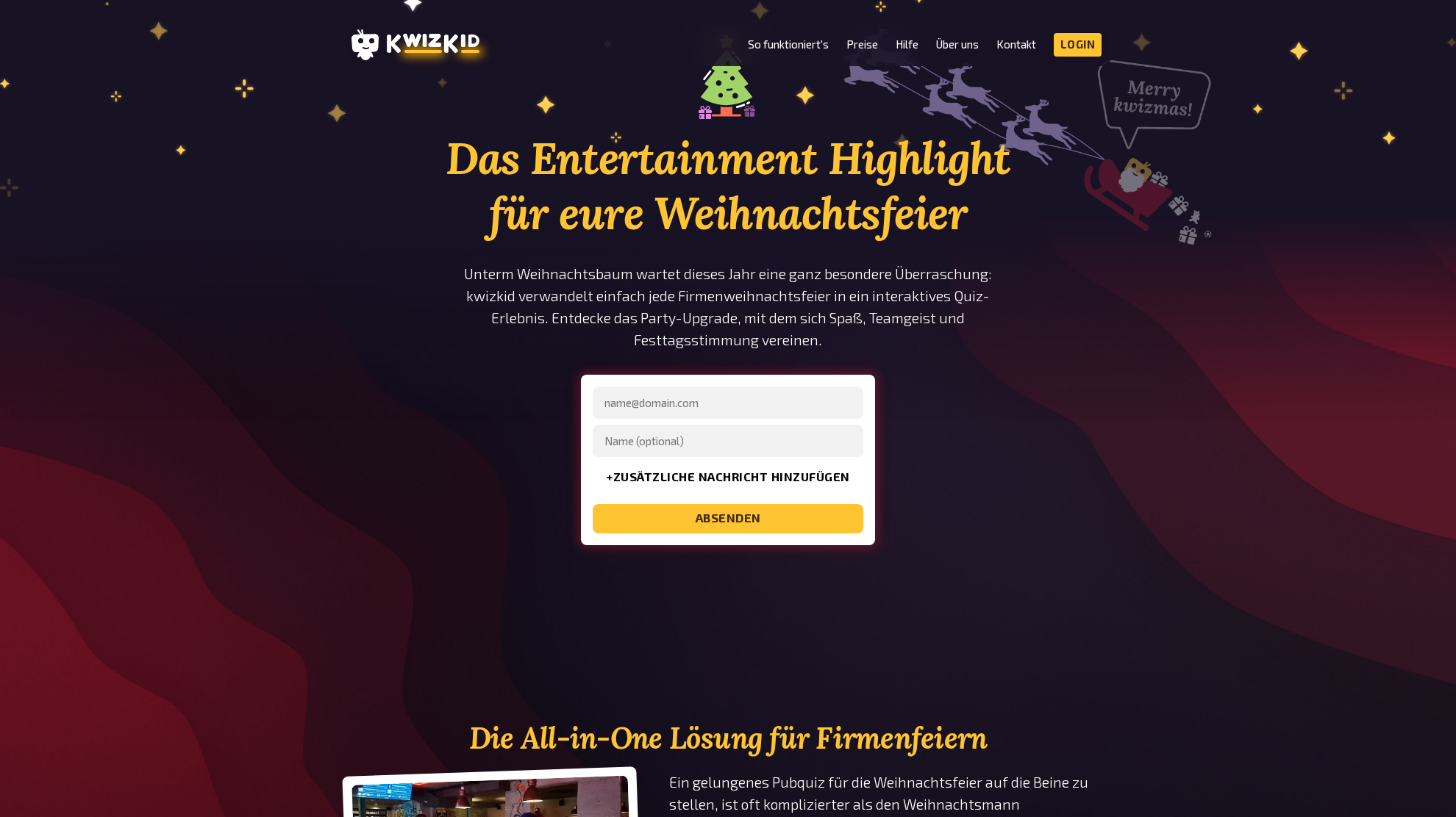
click at [1033, 470] on section "Das Entertainment Highlight für eure Weihnachtsfeier Unterm Weihnachtsbaum wart…" at bounding box center [728, 314] width 764 height 580
click at [1024, 469] on section "Das Entertainment Highlight für eure Weihnachtsfeier Unterm Weihnachtsbaum wart…" at bounding box center [728, 314] width 764 height 580
click at [1018, 474] on section "Das Entertainment Highlight für eure Weihnachtsfeier Unterm Weihnachtsbaum wart…" at bounding box center [728, 314] width 764 height 580
click at [998, 469] on div "Das Entertainment Highlight für eure Weihnachtsfeier Unterm Weihnachtsbaum wart…" at bounding box center [728, 285] width 573 height 521
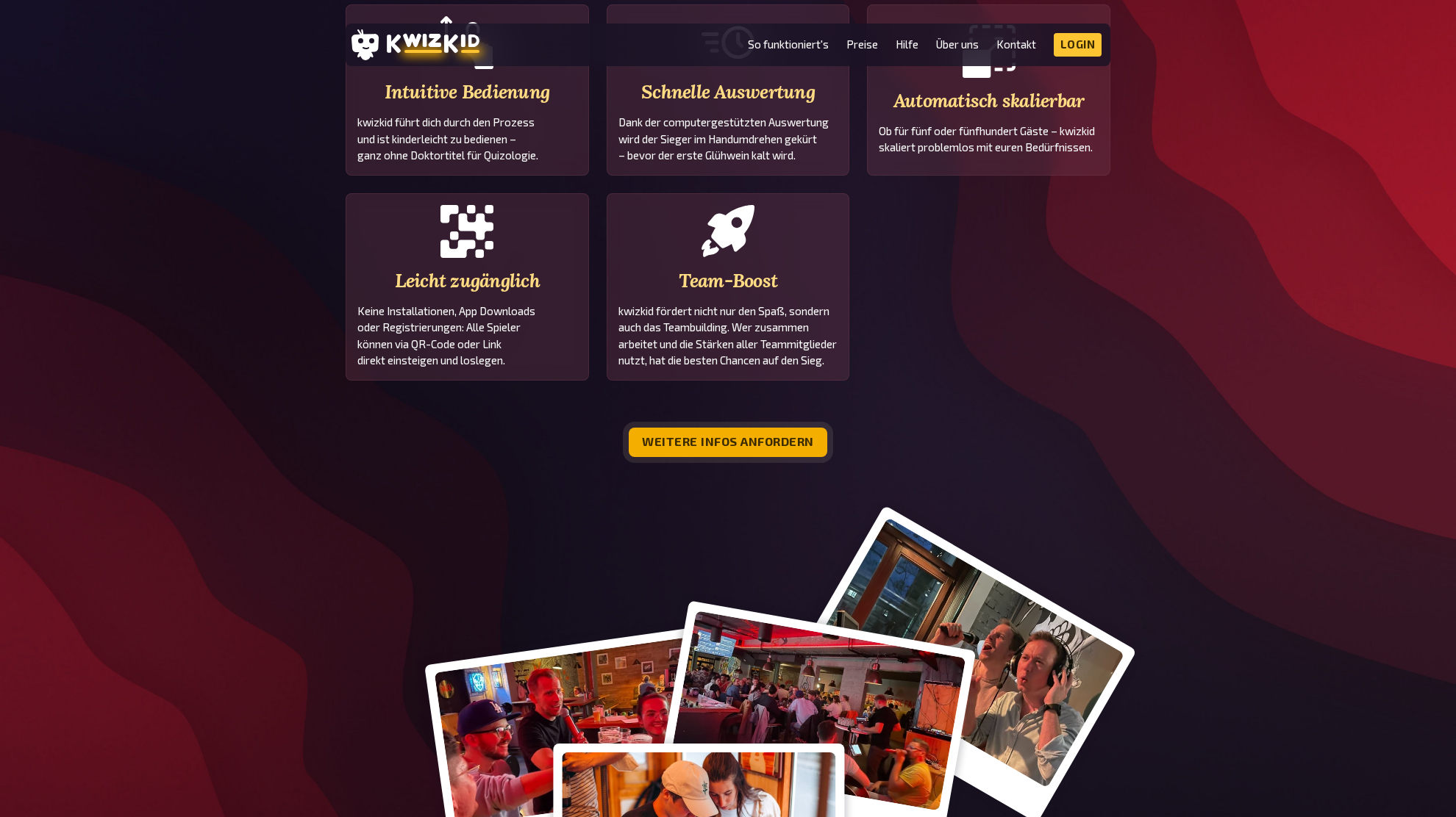
click at [760, 436] on button "Weitere Infos anfordern" at bounding box center [728, 443] width 199 height 30
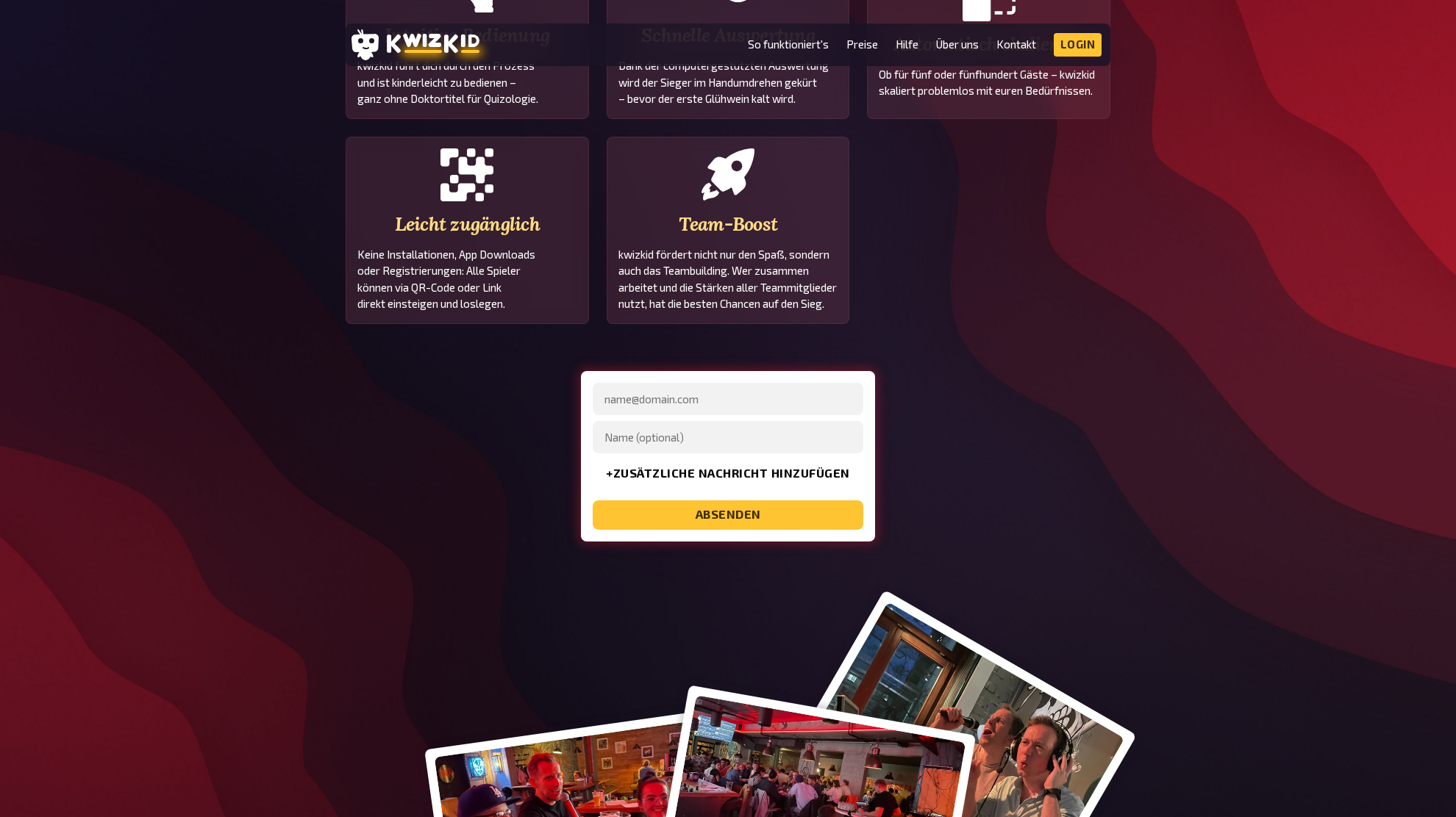
scroll to position [1452, 0]
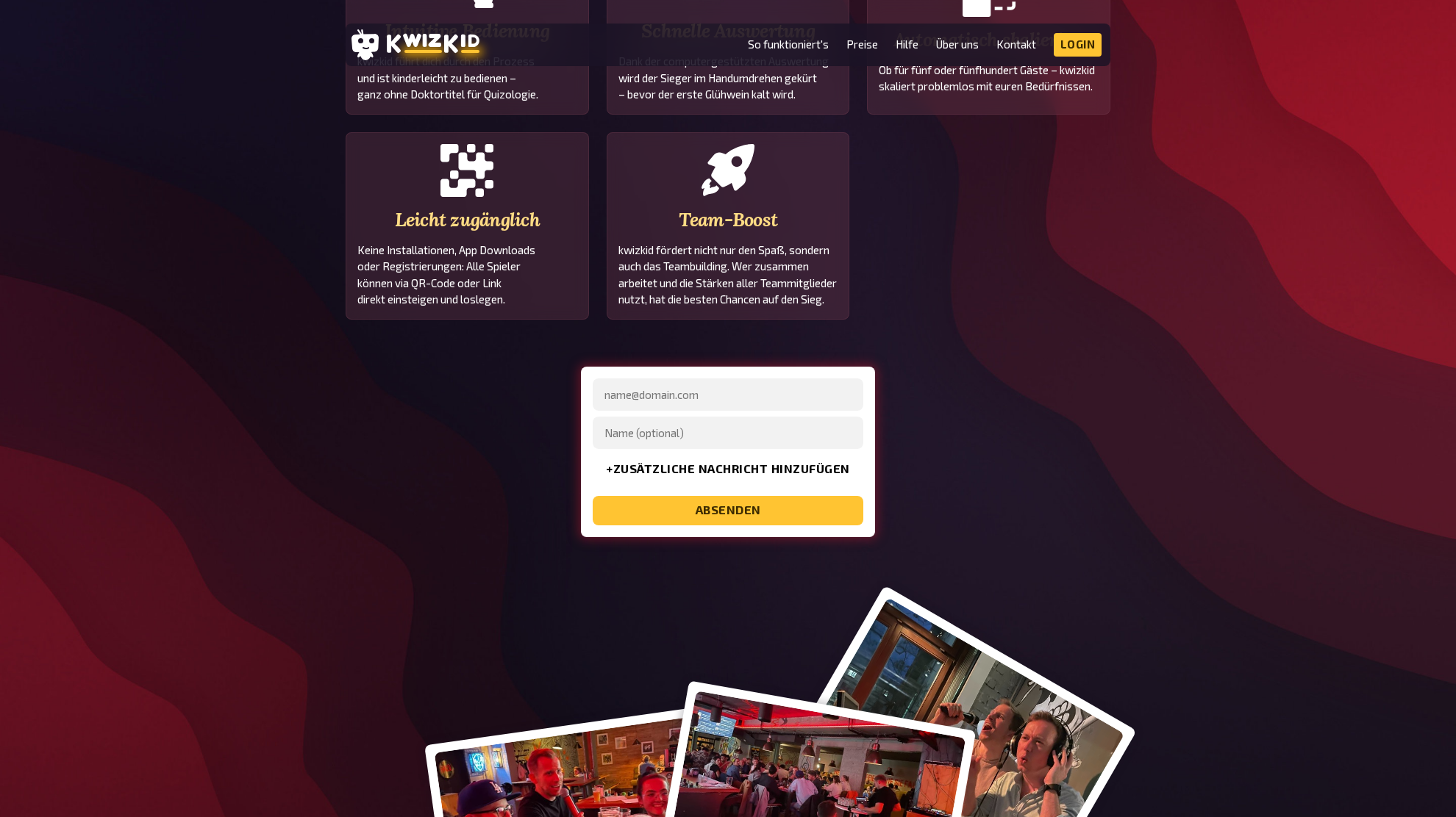
click at [978, 446] on div "+ zusätzliche Nachricht hinzufügen Absenden" at bounding box center [728, 451] width 764 height 171
click at [969, 457] on div "+ zusätzliche Nachricht hinzufügen Absenden" at bounding box center [728, 451] width 764 height 171
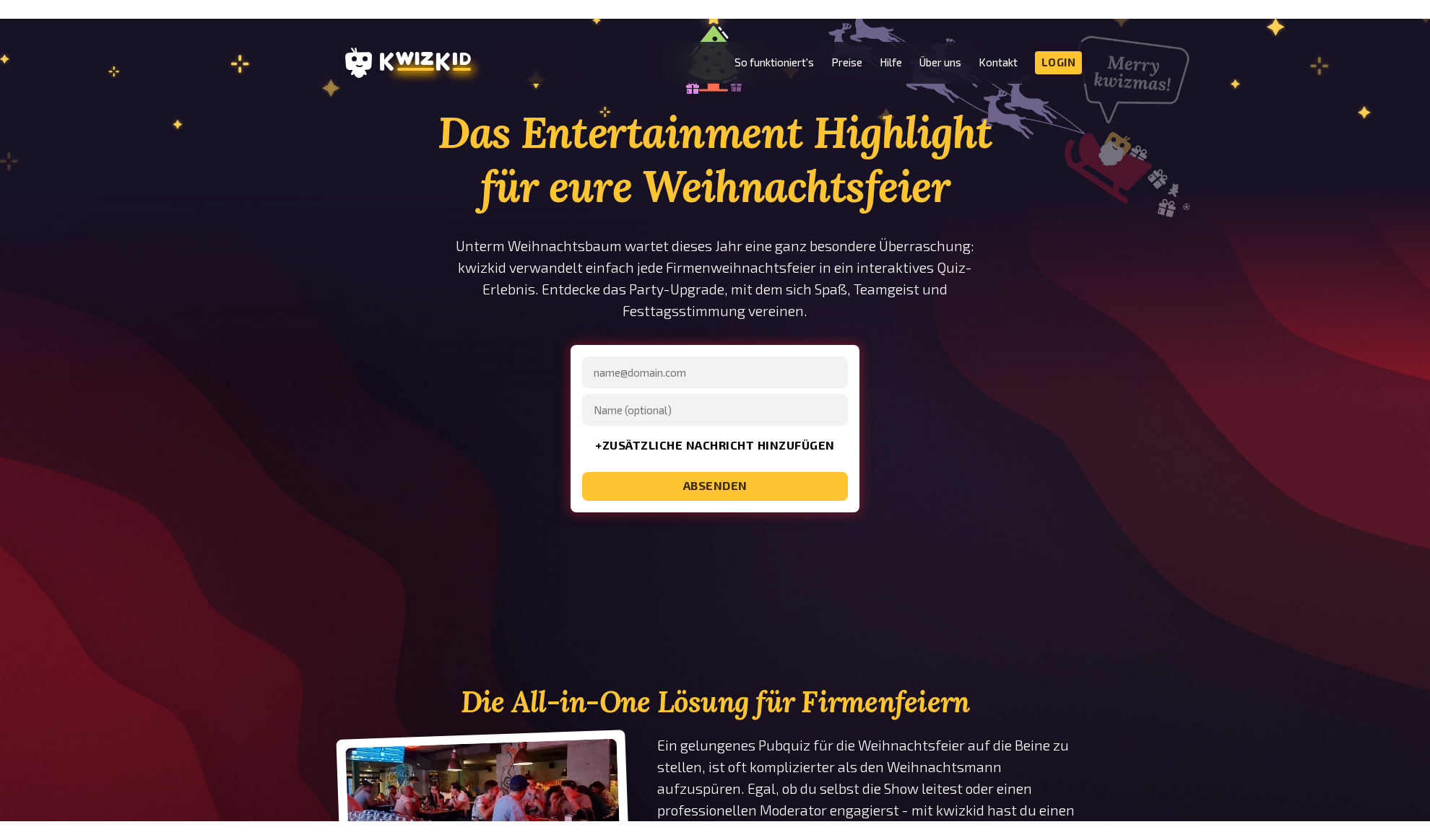
scroll to position [0, 0]
